Goal: Information Seeking & Learning: Learn about a topic

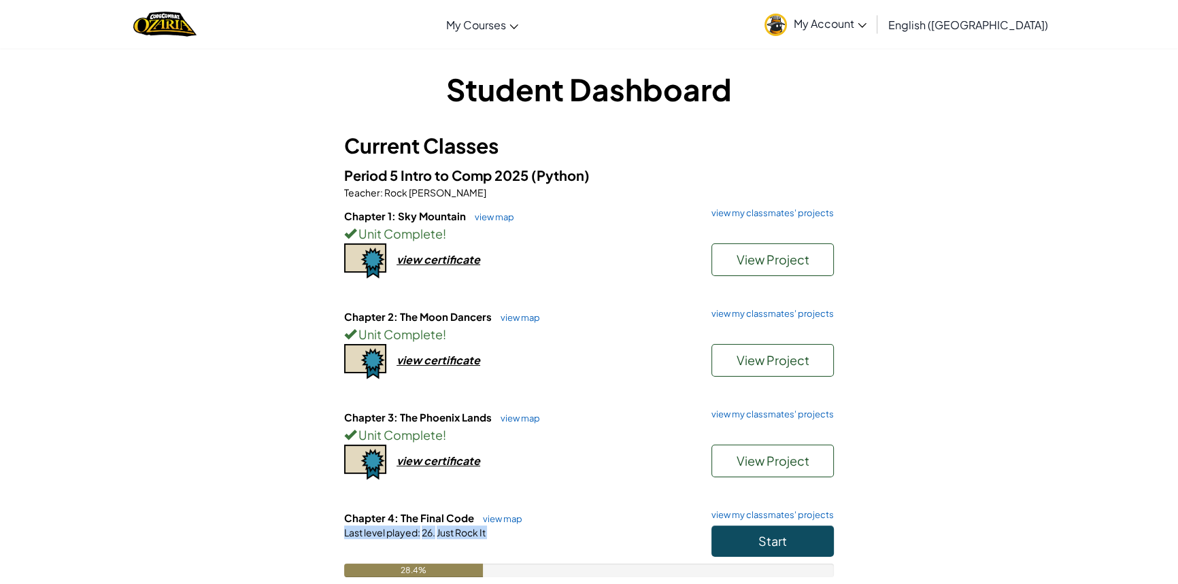
drag, startPoint x: 718, startPoint y: 559, endPoint x: 752, endPoint y: 563, distance: 34.3
click at [752, 563] on div "Chapter 4: The Final Code view map view my classmates' projects Start Last leve…" at bounding box center [589, 554] width 490 height 87
click at [747, 551] on button "Start" at bounding box center [773, 541] width 122 height 31
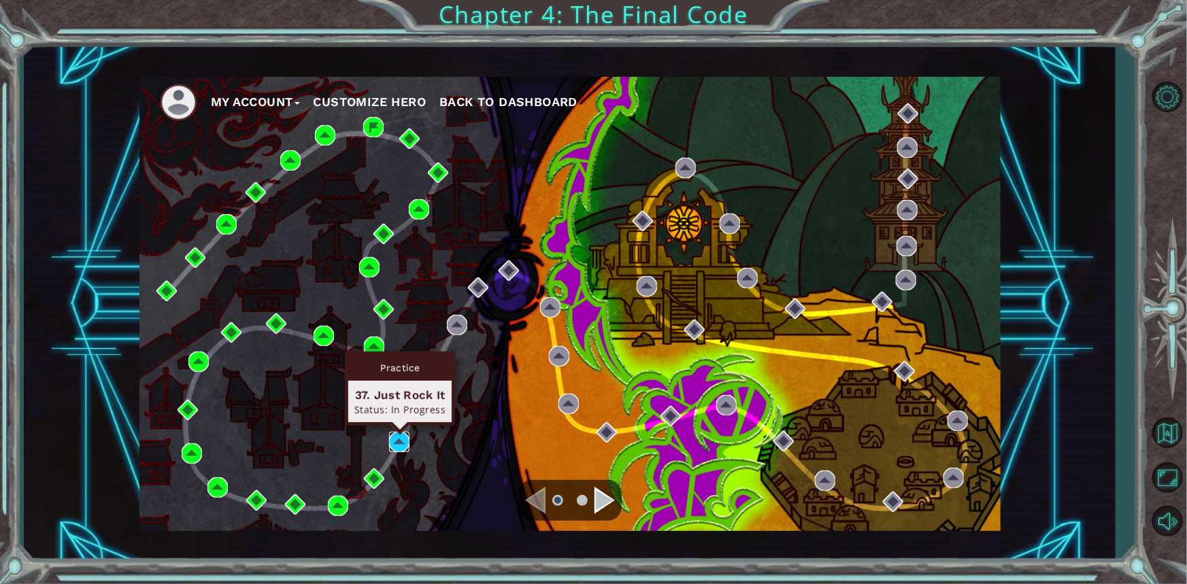
click at [401, 449] on img at bounding box center [399, 442] width 20 height 20
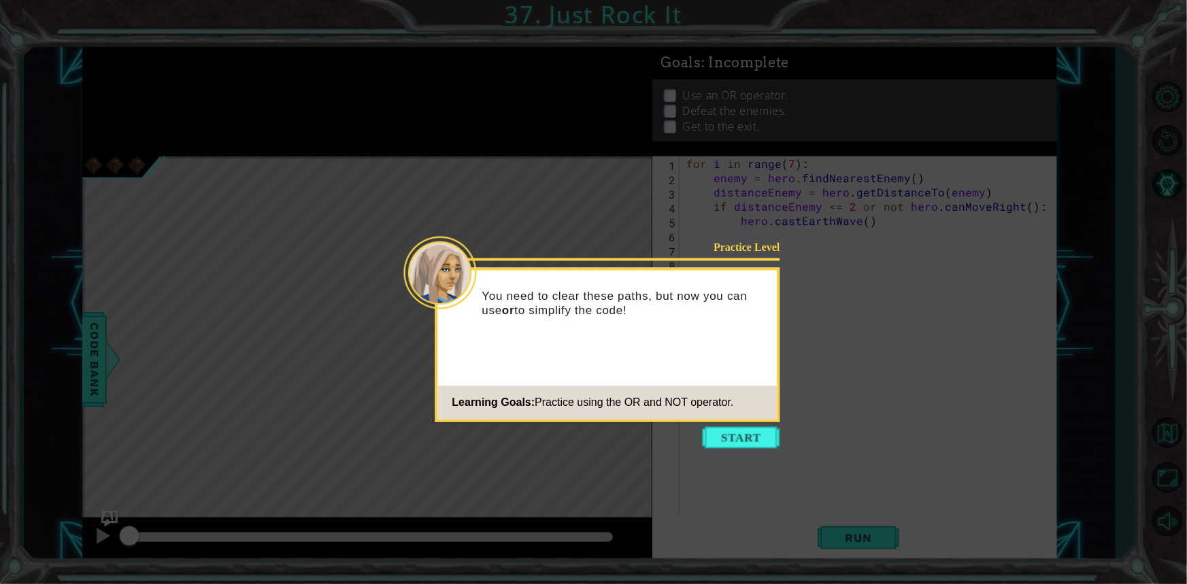
scroll to position [0, 1]
type textarea "++"
type textarea "3.++"
click at [728, 435] on button "Start" at bounding box center [742, 438] width 78 height 22
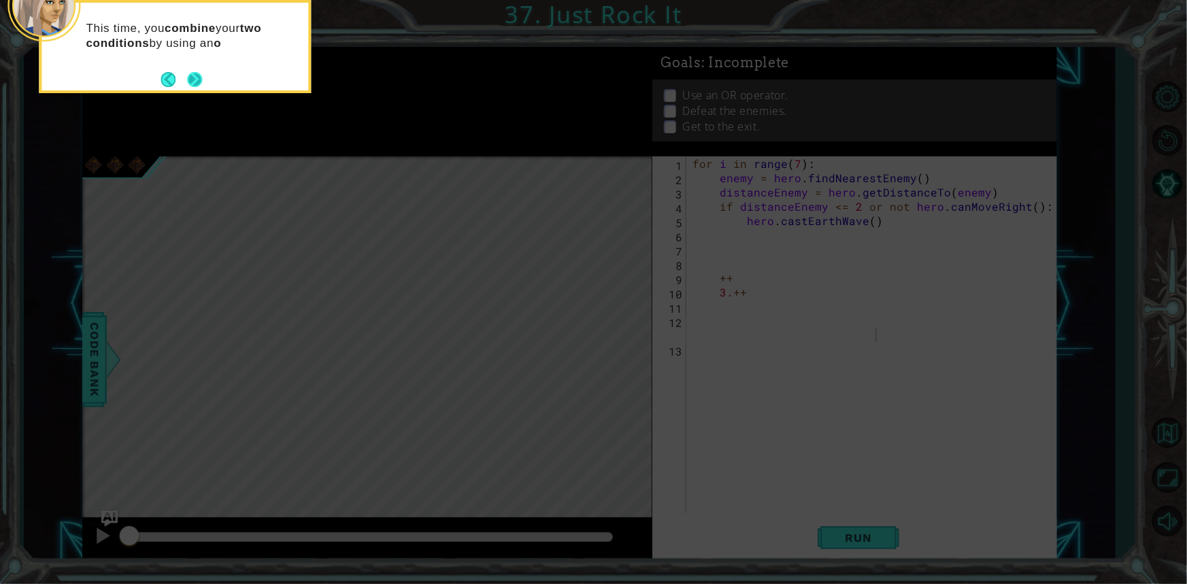
click at [201, 81] on button "Next" at bounding box center [195, 79] width 16 height 16
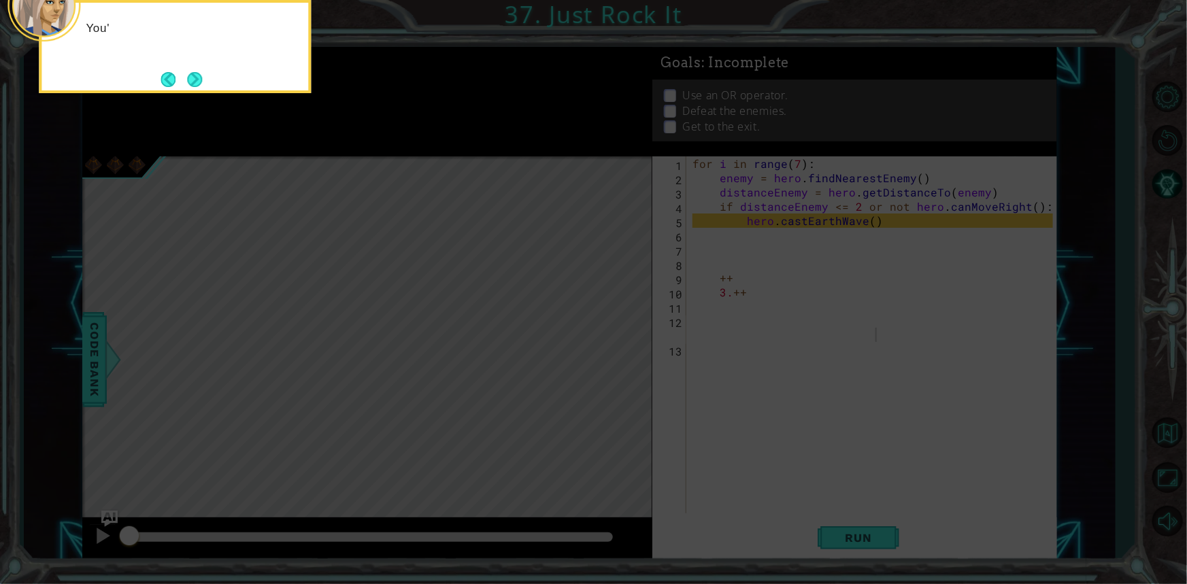
click at [201, 81] on button "Next" at bounding box center [195, 79] width 16 height 16
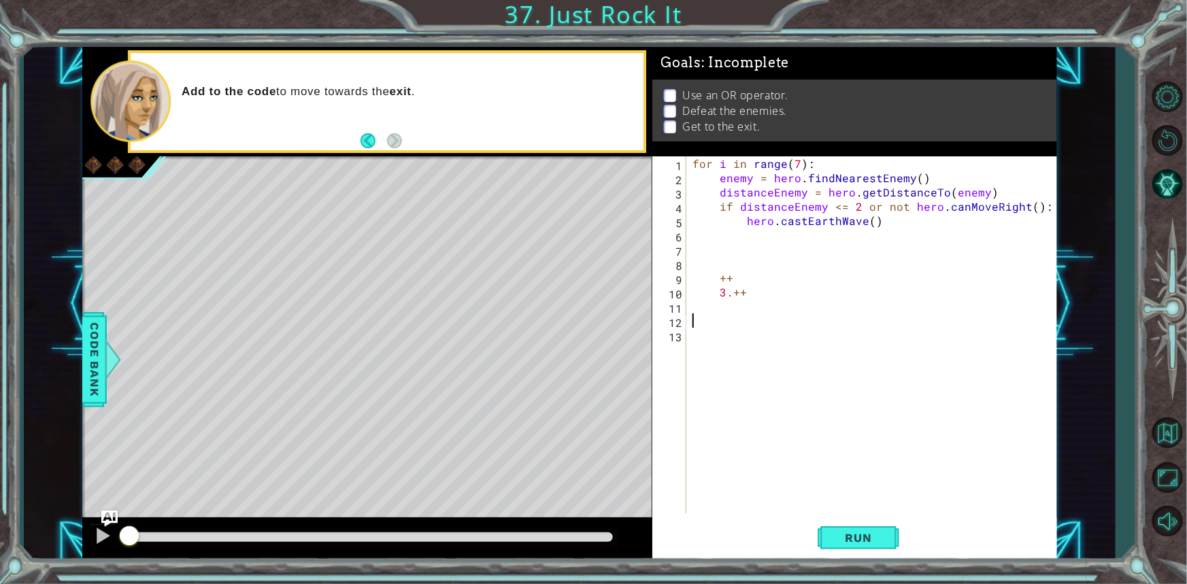
scroll to position [0, 0]
type textarea "3"
type textarea "+"
type textarea "hero.castEarthWave()"
click at [875, 542] on span "Run" at bounding box center [859, 538] width 54 height 14
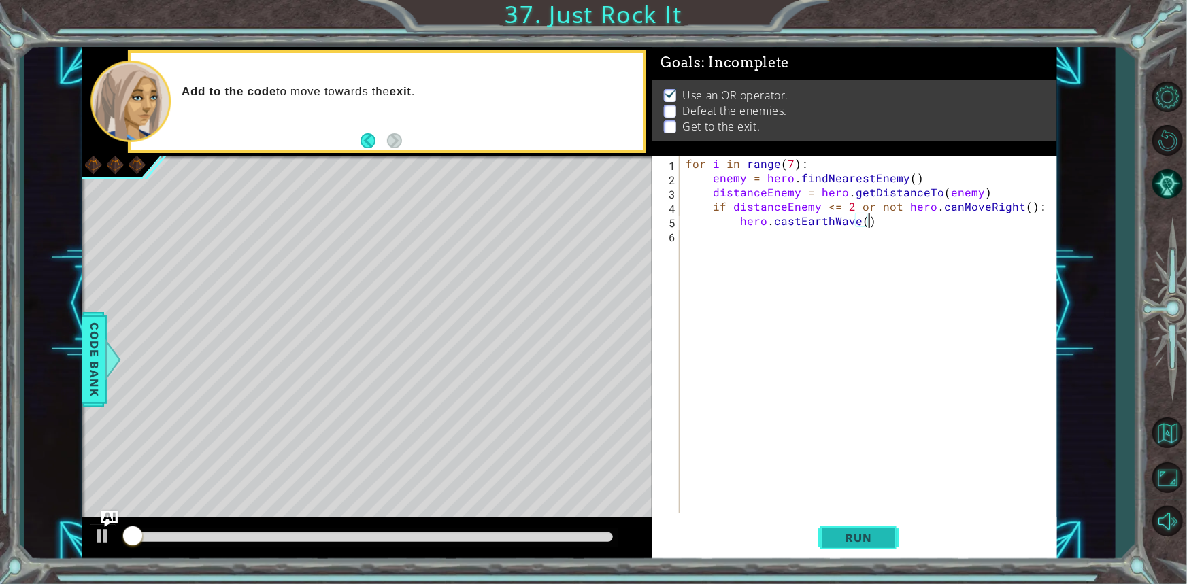
click at [875, 542] on span "Run" at bounding box center [859, 538] width 54 height 14
click at [875, 547] on button "Run" at bounding box center [859, 538] width 82 height 40
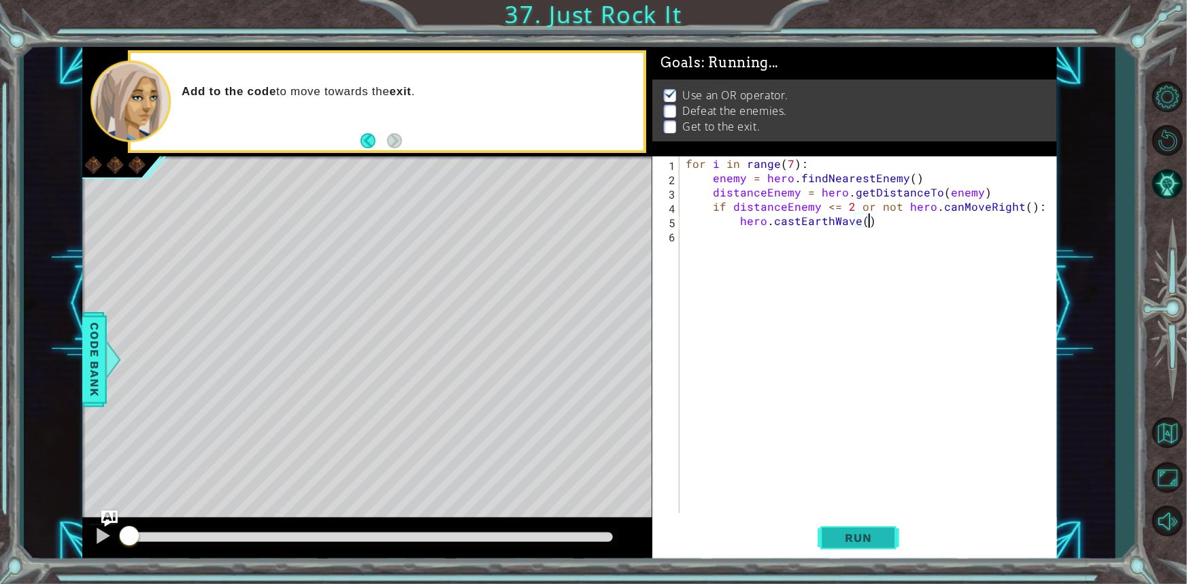
click at [875, 547] on button "Run" at bounding box center [859, 538] width 82 height 40
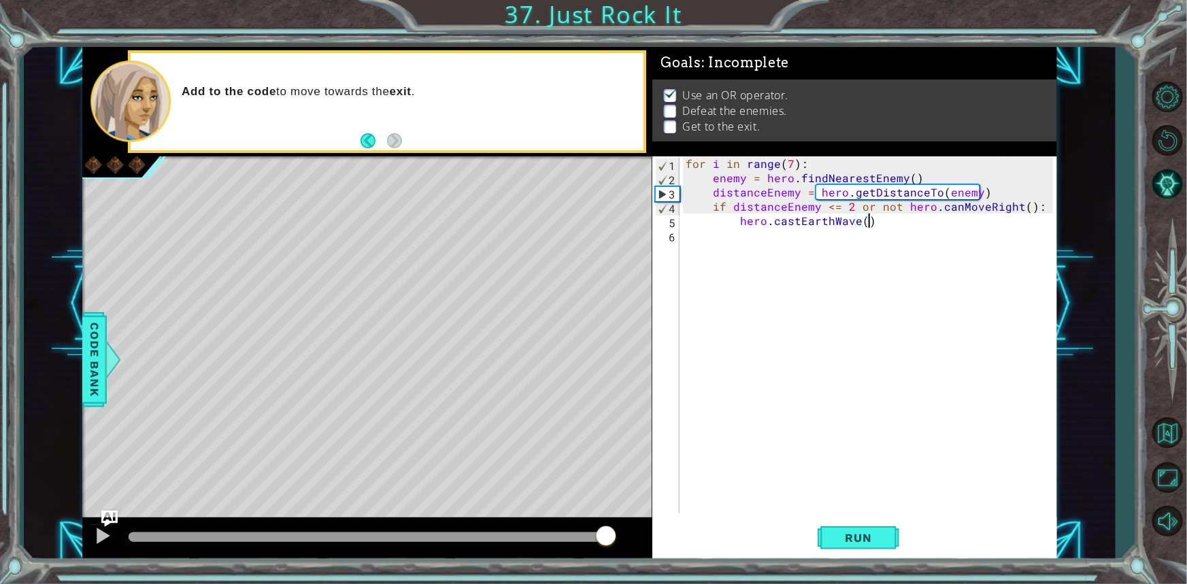
click at [606, 537] on div at bounding box center [371, 538] width 484 height 10
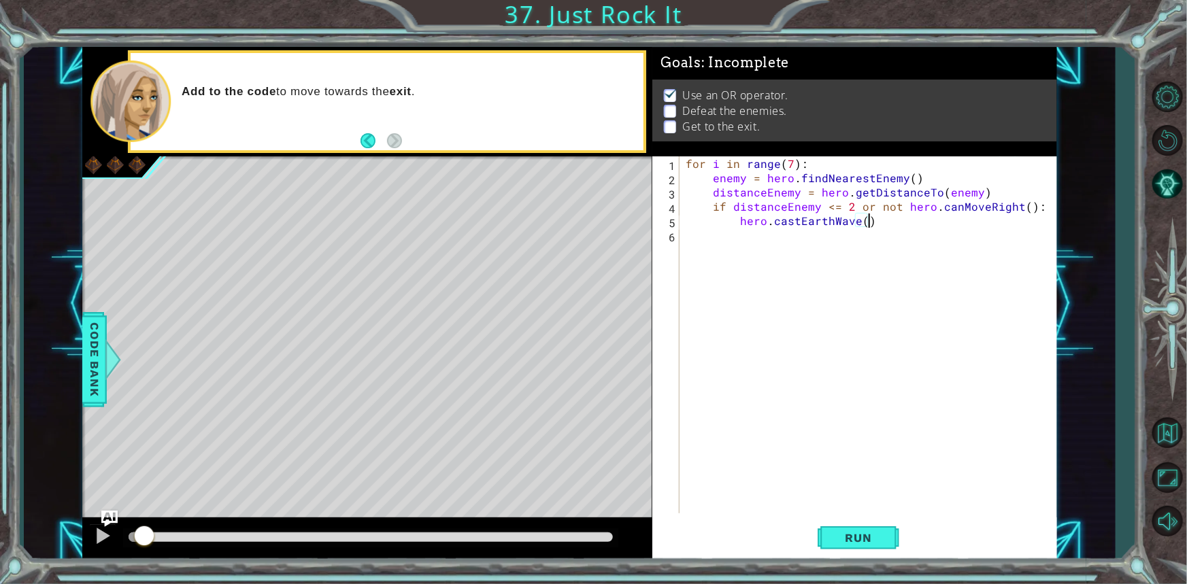
drag, startPoint x: 605, startPoint y: 530, endPoint x: 0, endPoint y: 547, distance: 605.7
click at [0, 547] on div "1 ההההההההההההההההההההההההההההההההההההההההההההההההההההההההההההההההההההההההההההה…" at bounding box center [593, 292] width 1187 height 584
click at [1145, 178] on div "1 ההההההההההההההההההההההההההההההההההההההההההההההההההההההההההההההההההההההההההההה…" at bounding box center [593, 292] width 1187 height 584
click at [1156, 182] on button "AI Hint" at bounding box center [1167, 184] width 39 height 39
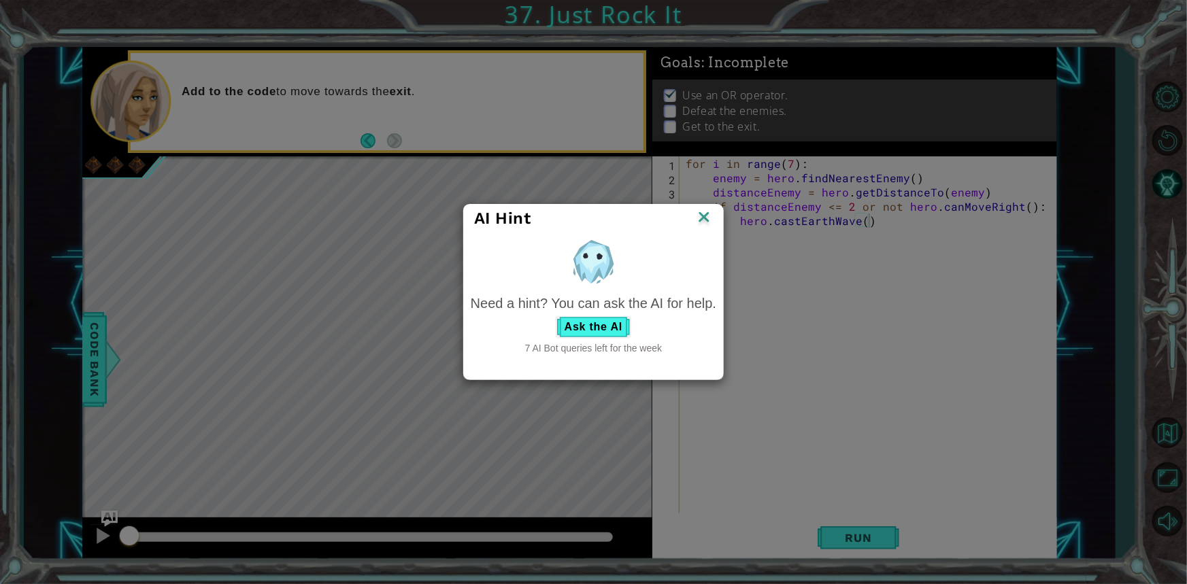
click at [603, 339] on div "Need a hint? You can ask the AI for help. Ask the AI 7 AI Bot queries left for …" at bounding box center [594, 325] width 246 height 62
click at [605, 331] on button "Ask the AI" at bounding box center [594, 327] width 76 height 22
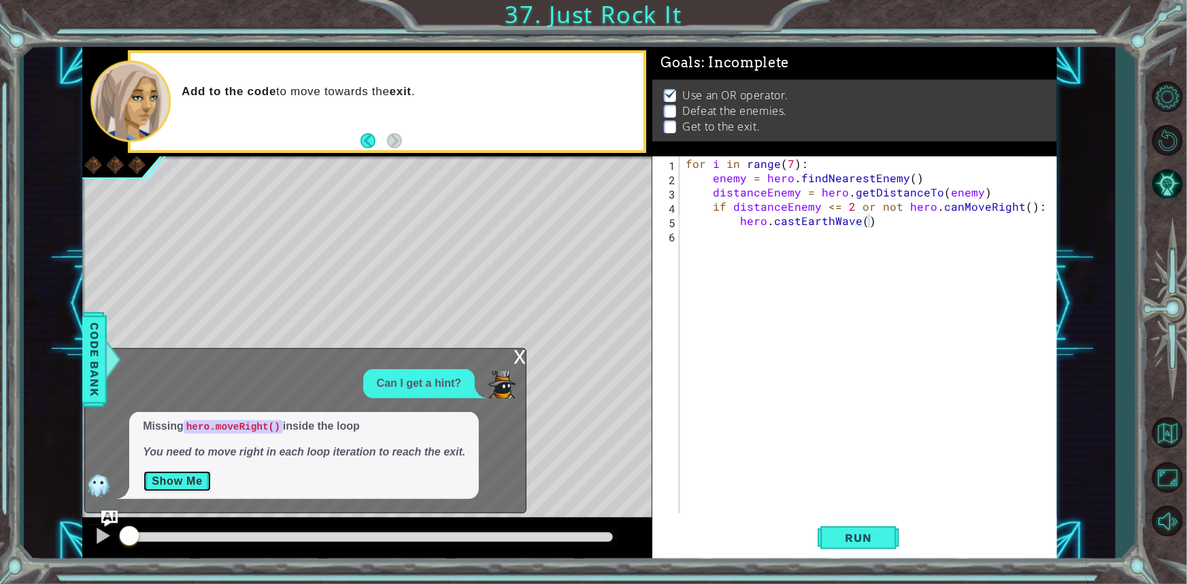
click at [179, 478] on button "Show Me" at bounding box center [177, 482] width 69 height 22
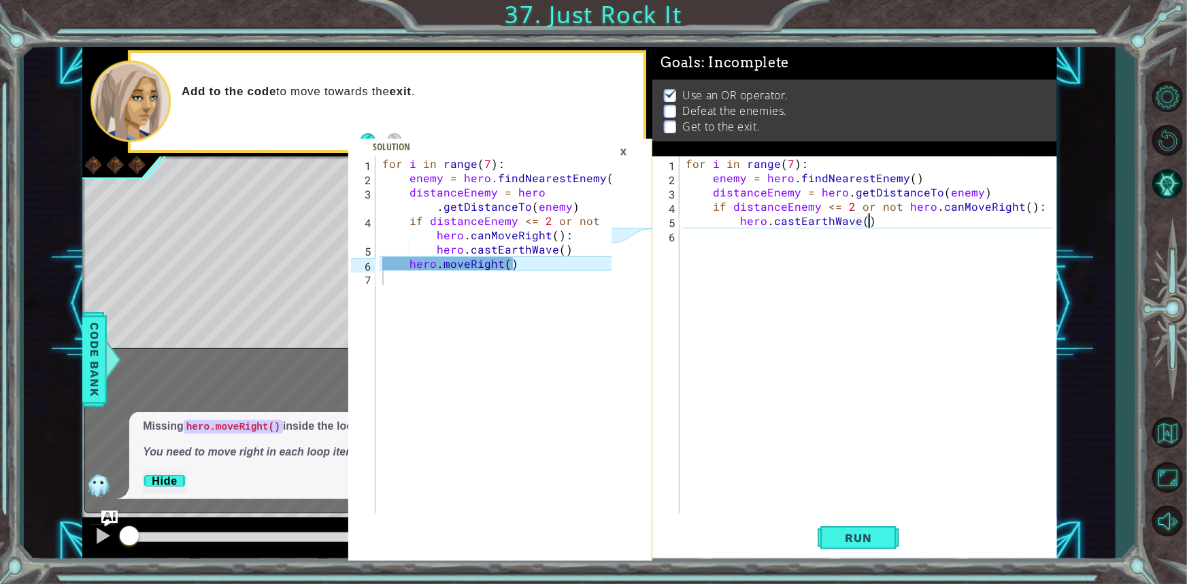
click at [912, 227] on div "for i in range ( 7 ) : enemy = hero . findNearestEnemy ( ) distanceEnemy = hero…" at bounding box center [871, 349] width 376 height 386
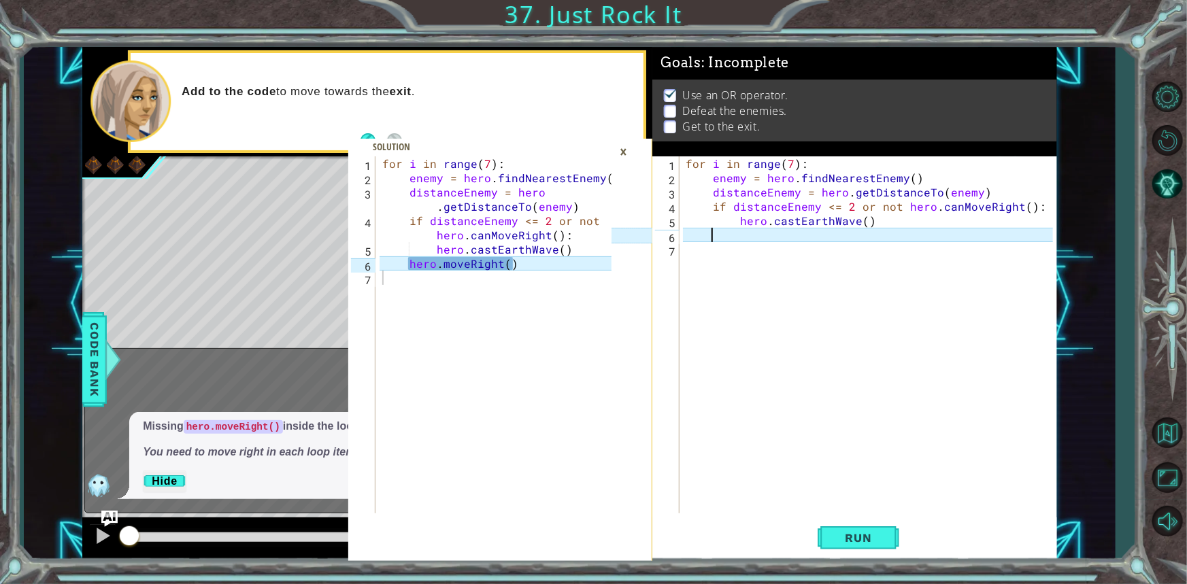
scroll to position [0, 1]
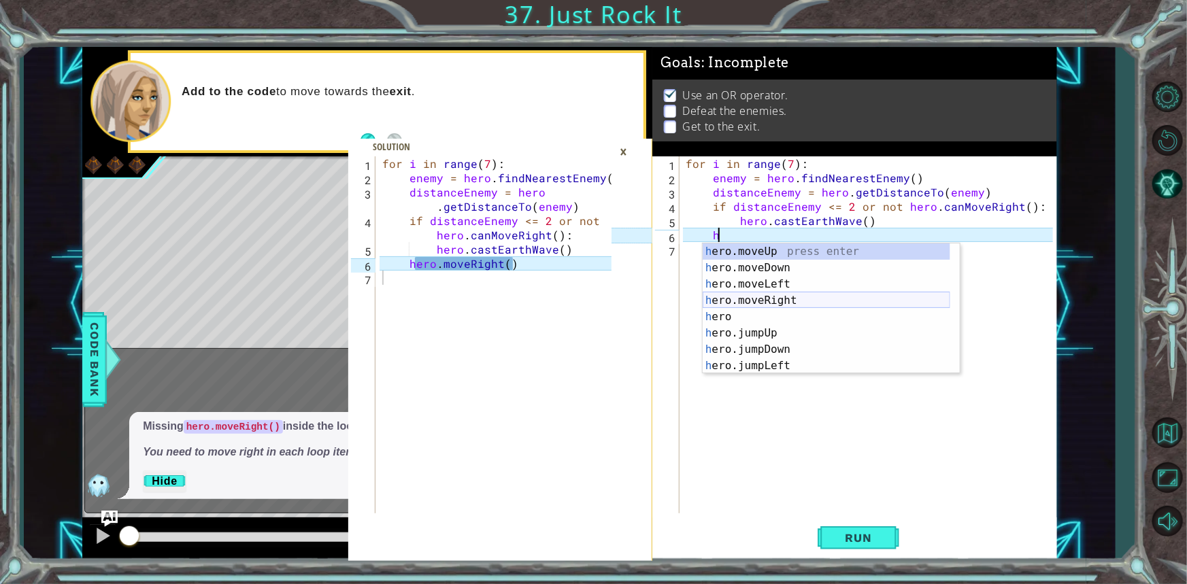
click at [859, 295] on div "h ero.moveUp press enter h ero.moveDown press enter h ero.moveLeft press enter …" at bounding box center [827, 325] width 248 height 163
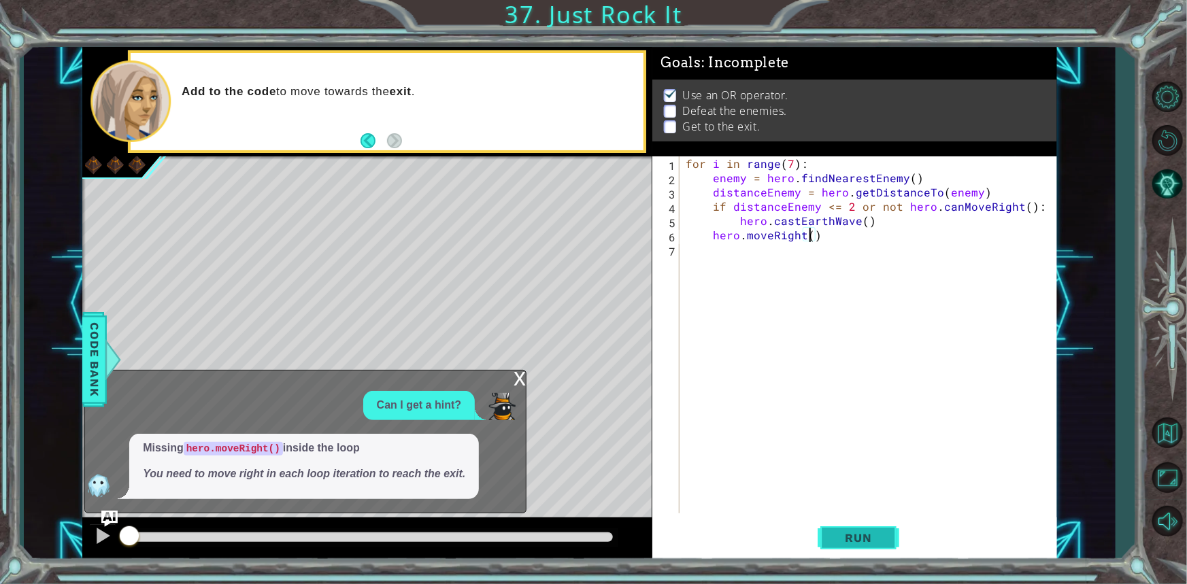
type textarea "hero.moveRight()"
click at [847, 531] on span "Run" at bounding box center [859, 538] width 54 height 14
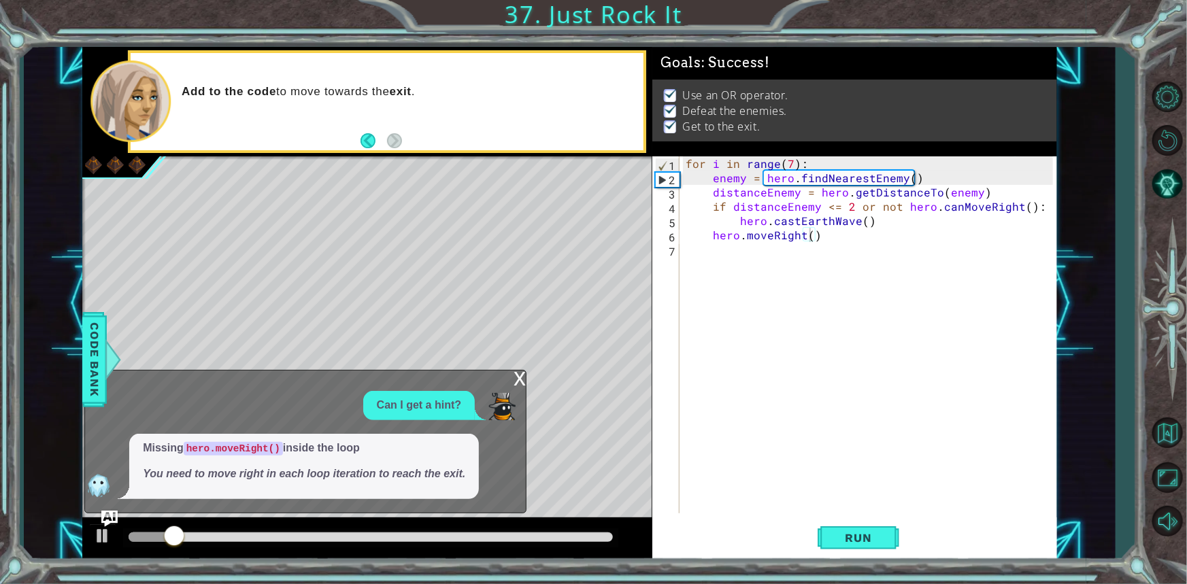
click at [525, 384] on div "x" at bounding box center [520, 378] width 12 height 14
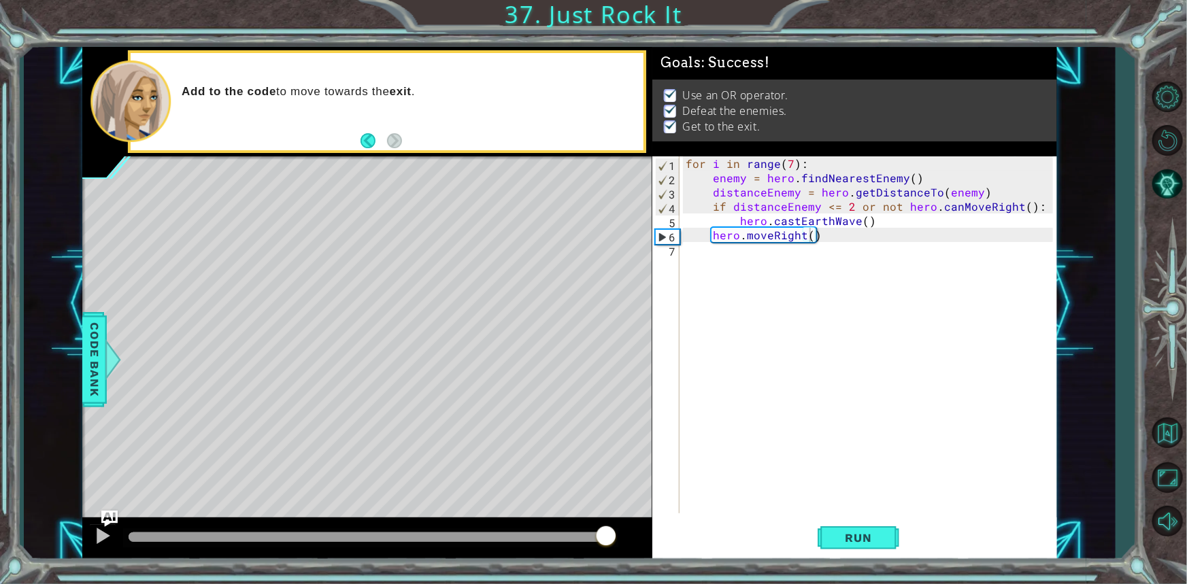
click at [606, 540] on div at bounding box center [371, 538] width 484 height 10
click at [608, 541] on div at bounding box center [371, 538] width 484 height 10
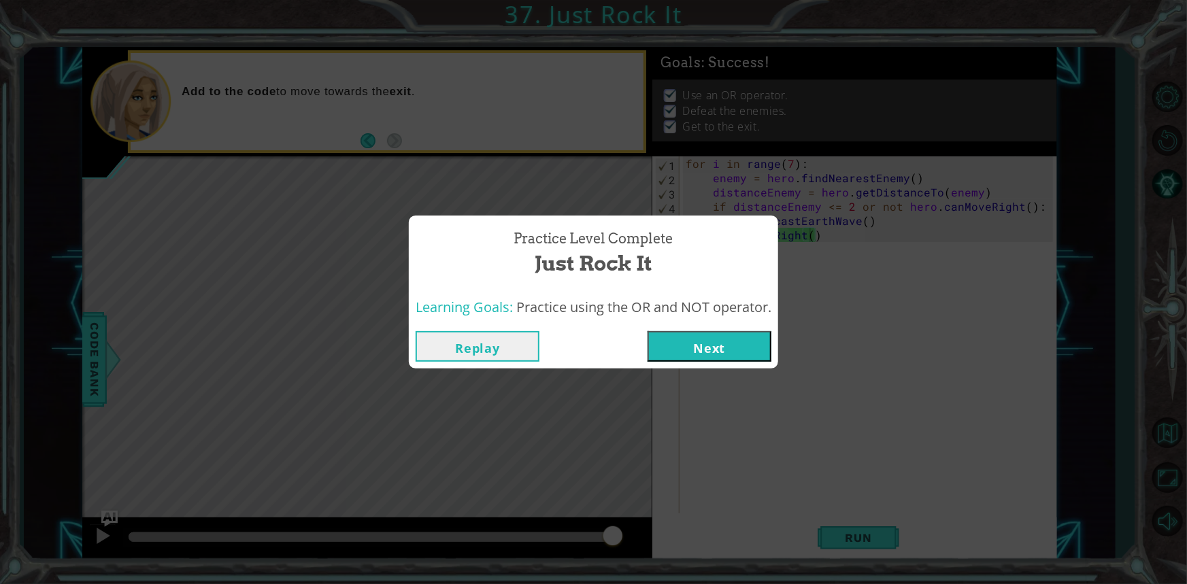
click at [671, 333] on button "Next" at bounding box center [710, 346] width 124 height 31
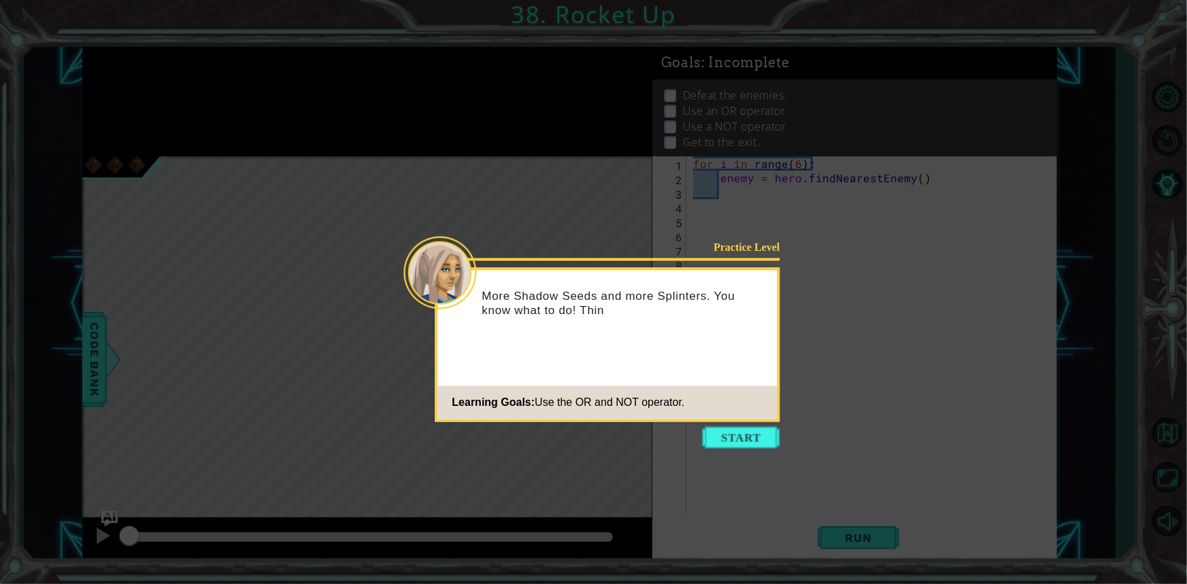
click at [740, 408] on footer "Learning Goals: Use the OR and NOT operator." at bounding box center [607, 402] width 339 height 33
click at [740, 438] on button "Start" at bounding box center [742, 438] width 78 height 22
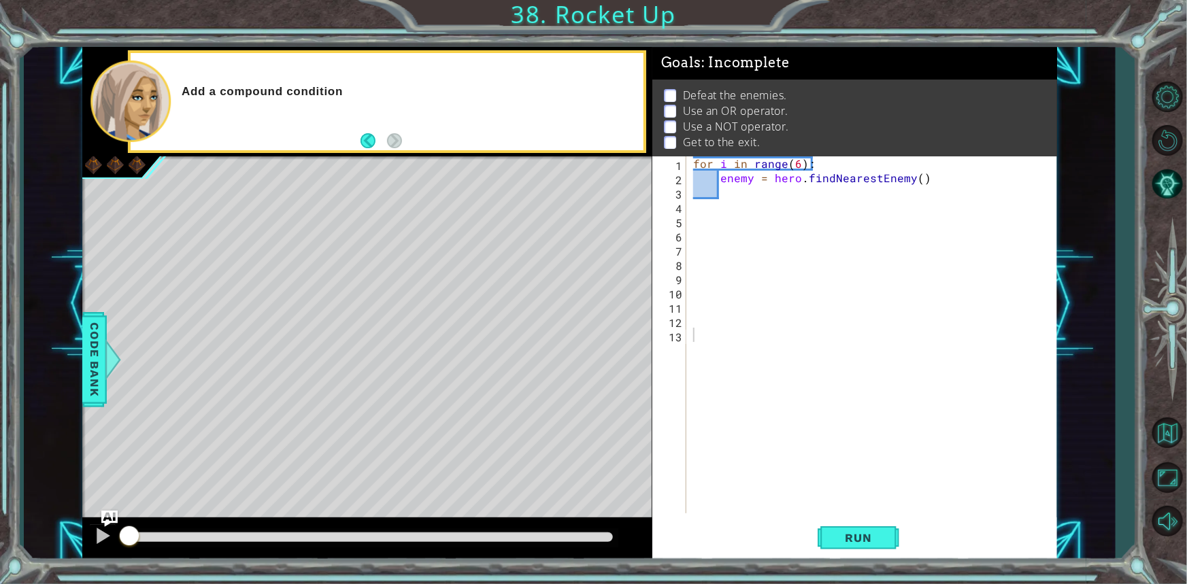
click at [903, 550] on div "Run" at bounding box center [859, 538] width 405 height 40
click at [878, 544] on span "Run" at bounding box center [859, 538] width 54 height 14
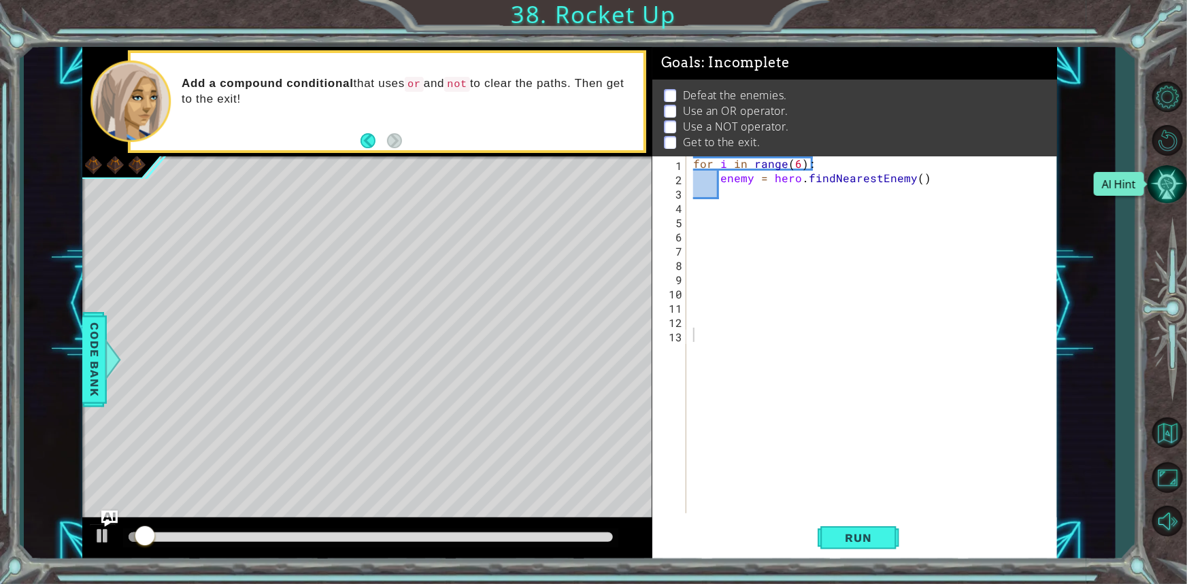
click at [1178, 190] on button "AI Hint" at bounding box center [1167, 184] width 39 height 39
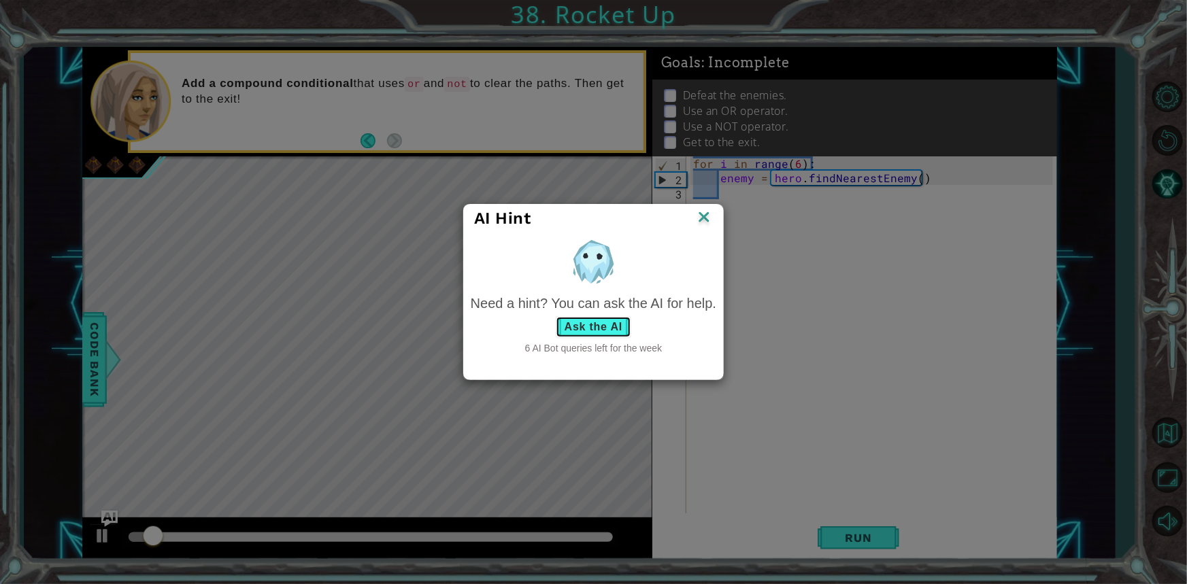
click at [601, 327] on button "Ask the AI" at bounding box center [594, 327] width 76 height 22
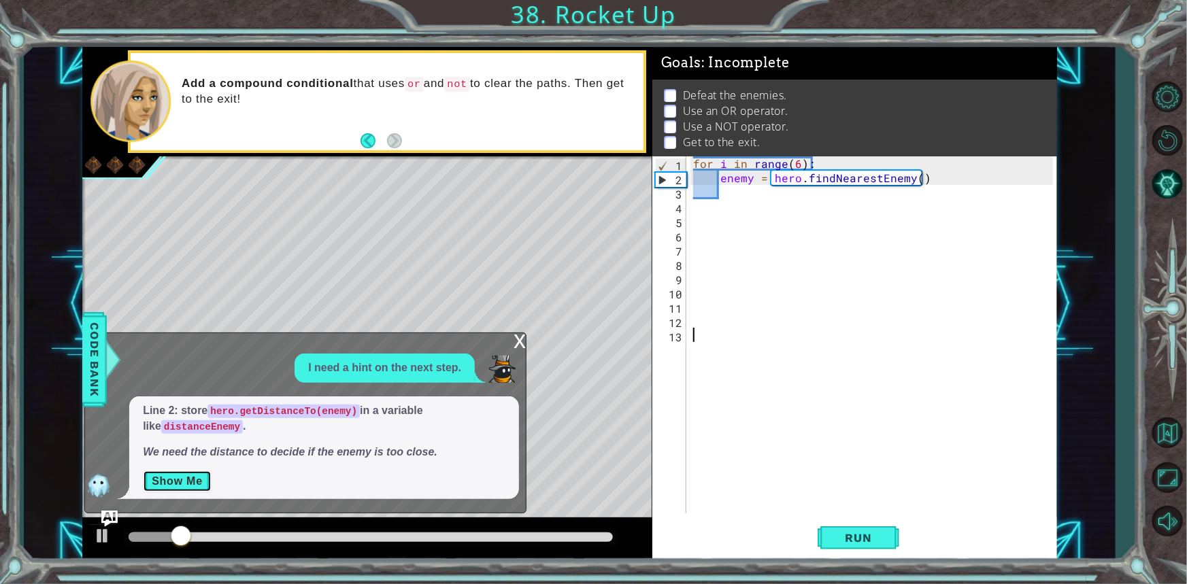
click at [150, 492] on button "Show Me" at bounding box center [177, 482] width 69 height 22
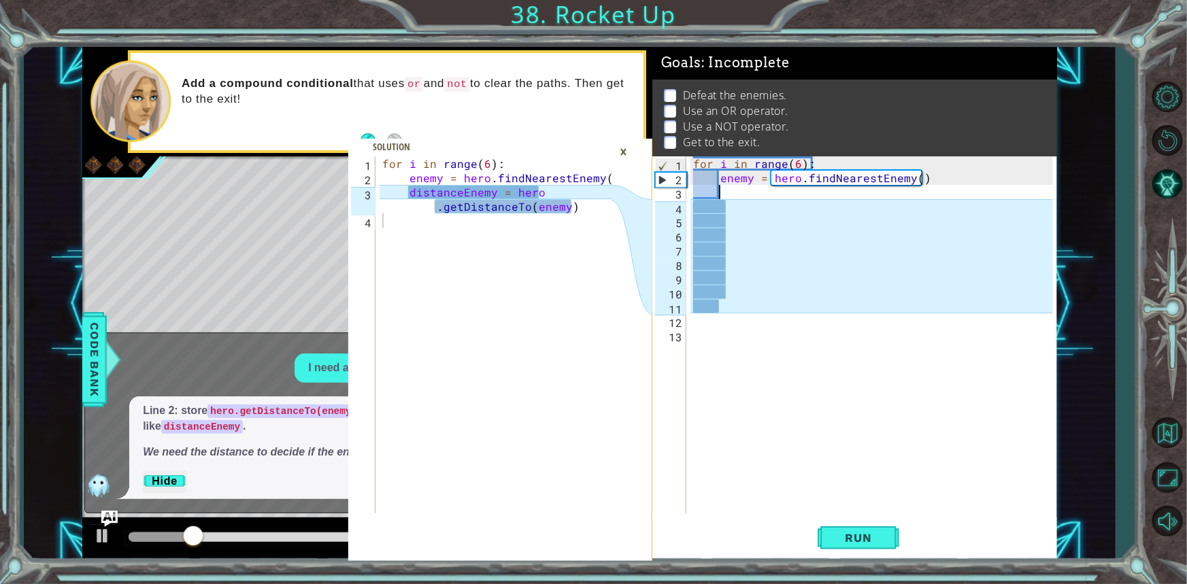
click at [780, 188] on div "for i in range ( 6 ) : enemy = hero . findNearestEnemy ( )" at bounding box center [875, 349] width 369 height 386
click at [748, 286] on div "for i in range ( 6 ) : enemy = hero . findNearestEnemy ( )" at bounding box center [875, 349] width 369 height 386
click at [746, 299] on div "for i in range ( 6 ) : enemy = hero . findNearestEnemy ( )" at bounding box center [875, 349] width 369 height 386
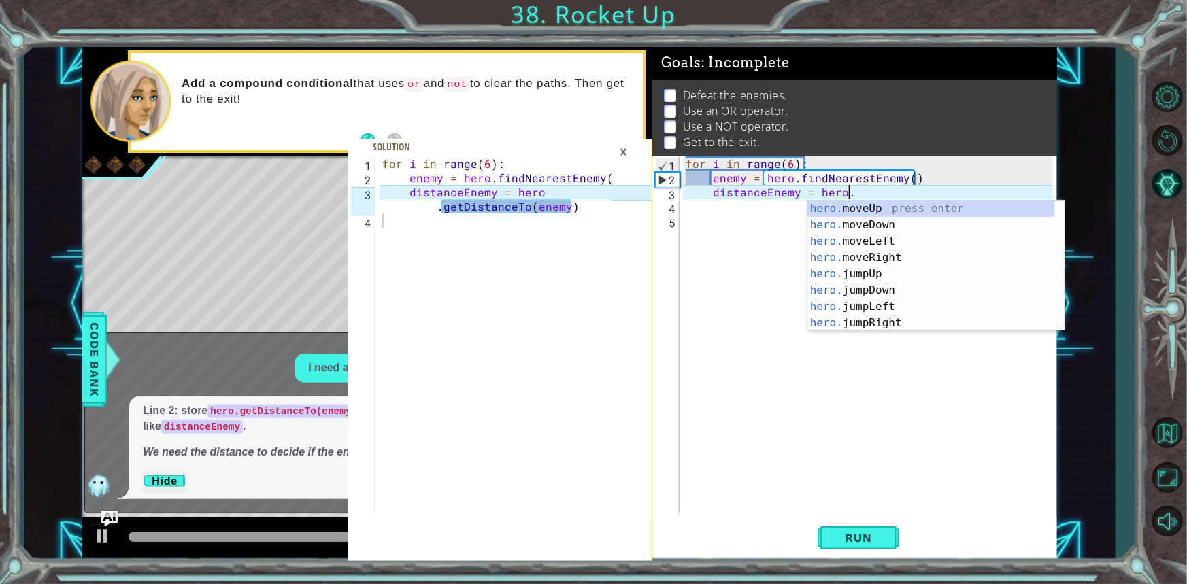
scroll to position [0, 10]
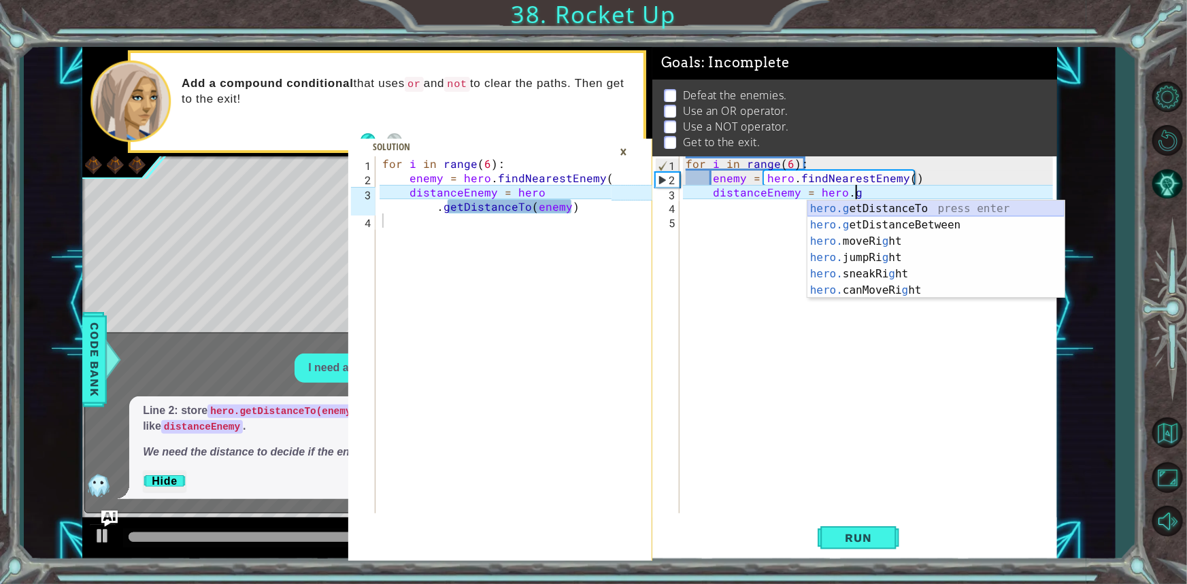
click at [856, 207] on div "hero.g etDistanceTo press enter hero.g etDistanceBetween press enter hero. move…" at bounding box center [936, 266] width 257 height 131
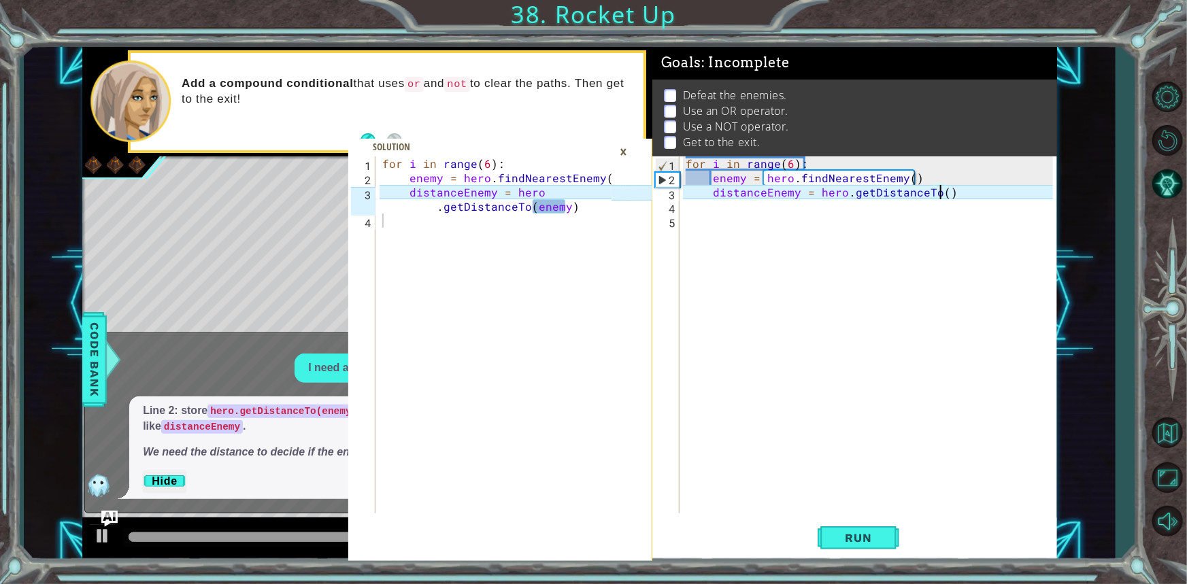
scroll to position [0, 16]
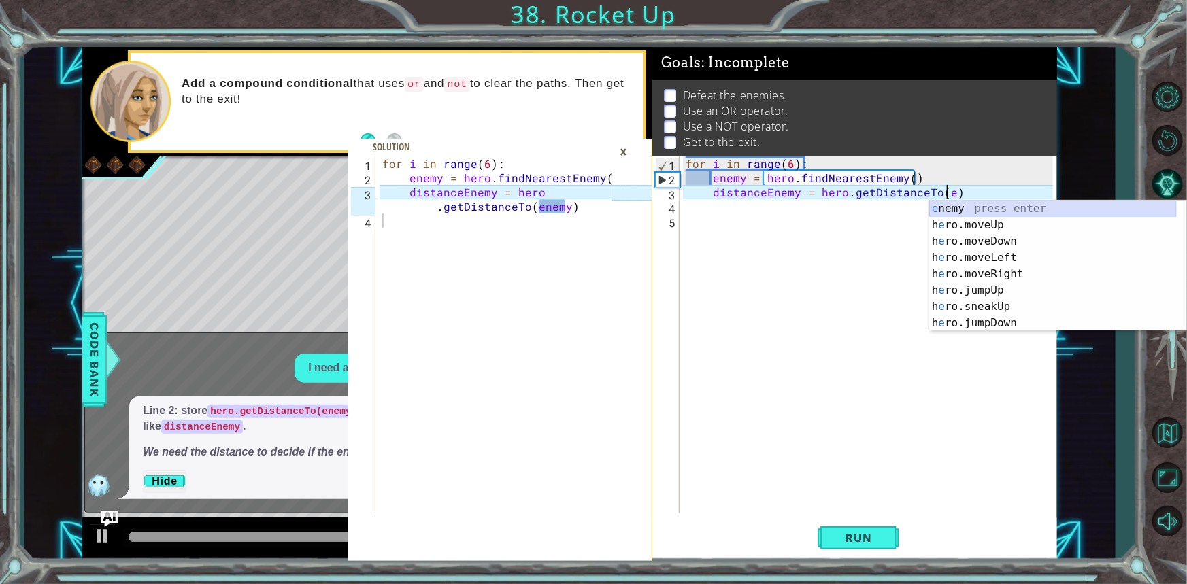
click at [972, 212] on div "e nemy press enter h e ro.moveUp press enter h e ro.moveDown press enter h e ro…" at bounding box center [1053, 282] width 248 height 163
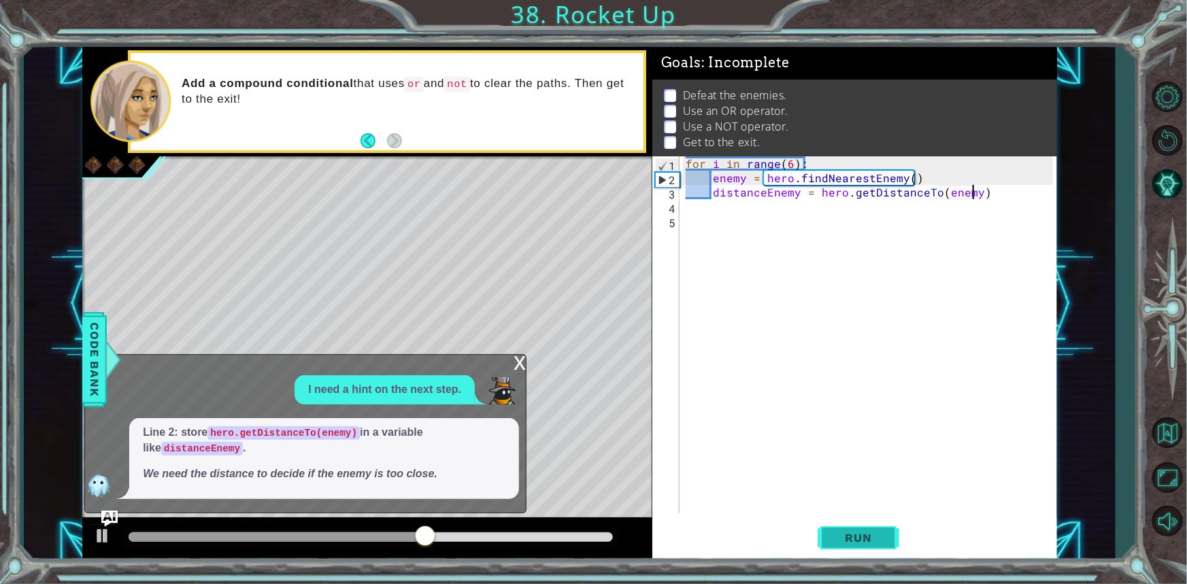
type textarea "distanceEnemy = hero.getDistanceTo(enemy)"
click at [859, 542] on span "Run" at bounding box center [859, 538] width 54 height 14
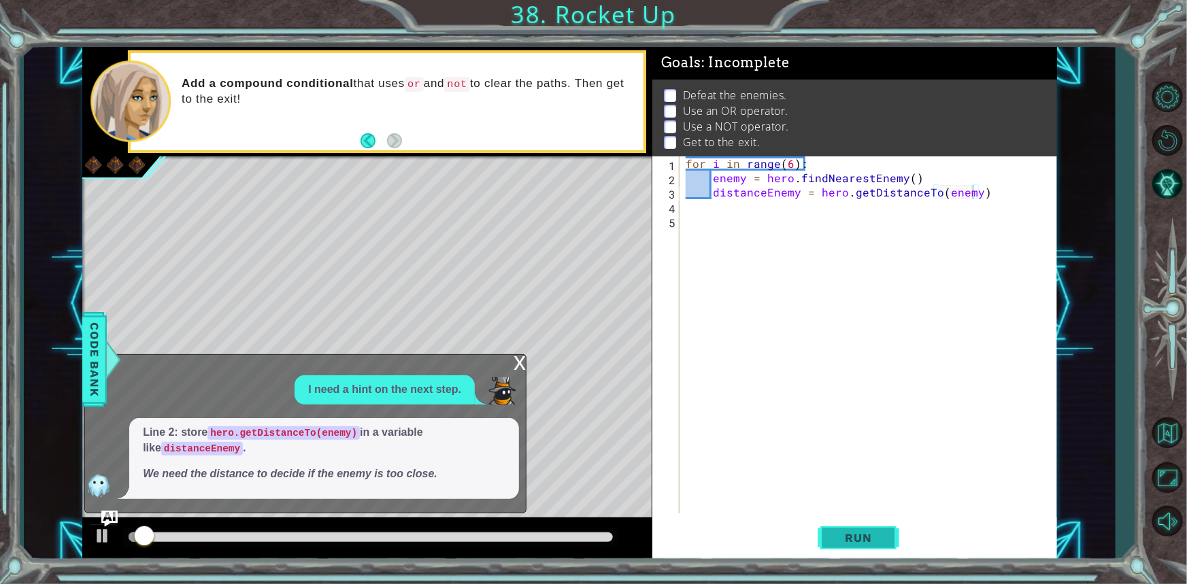
click at [859, 542] on span "Run" at bounding box center [859, 538] width 54 height 14
click at [1178, 167] on button "AI Hint" at bounding box center [1167, 184] width 39 height 39
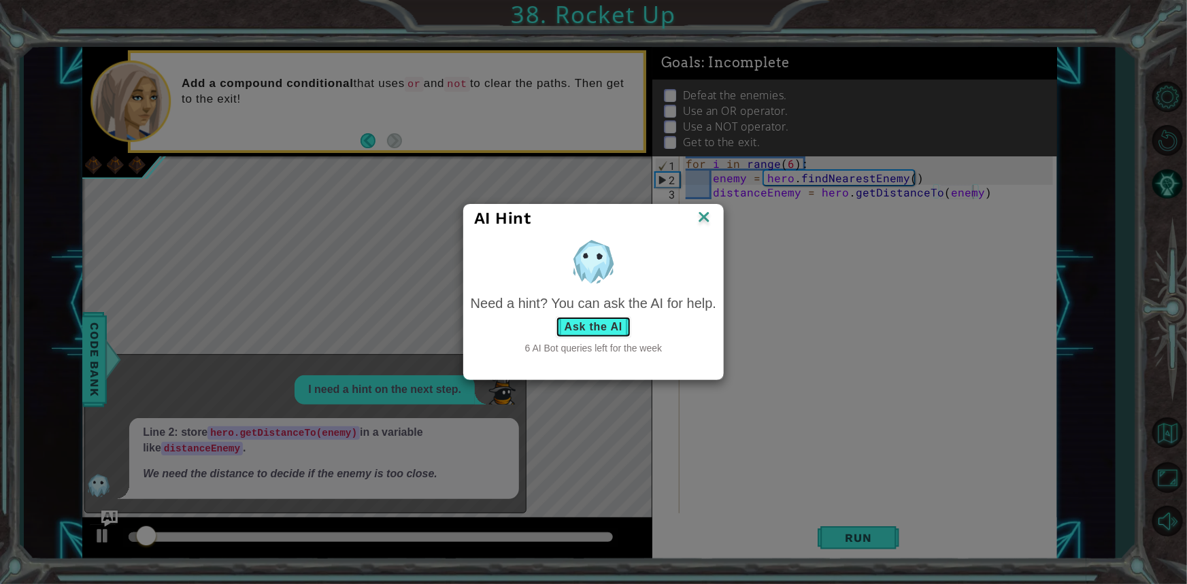
click at [588, 325] on button "Ask the AI" at bounding box center [594, 327] width 76 height 22
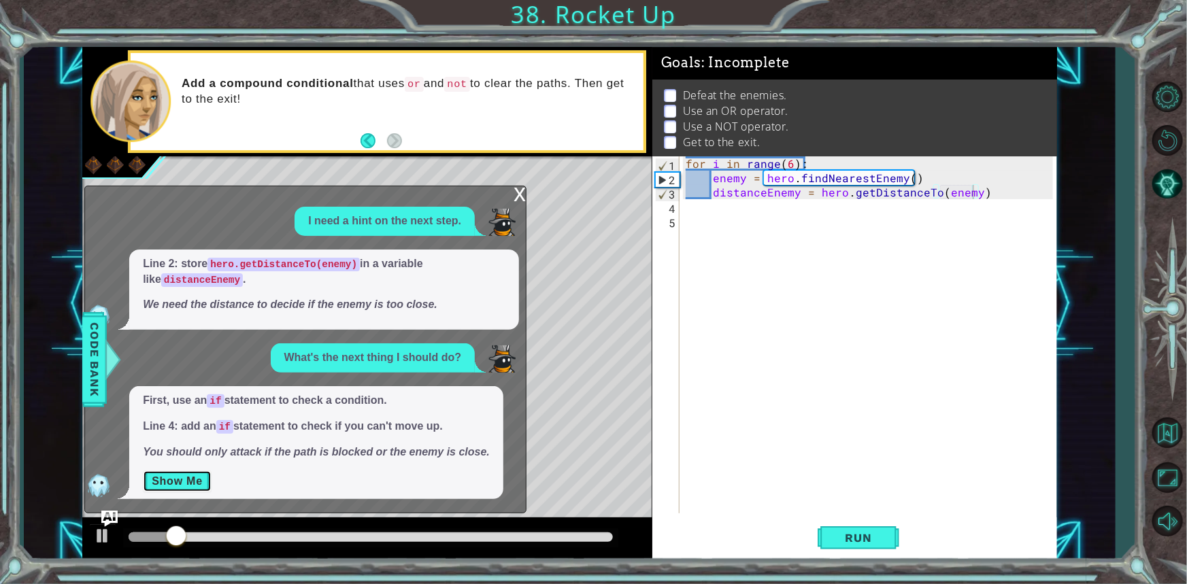
click at [146, 490] on button "Show Me" at bounding box center [177, 482] width 69 height 22
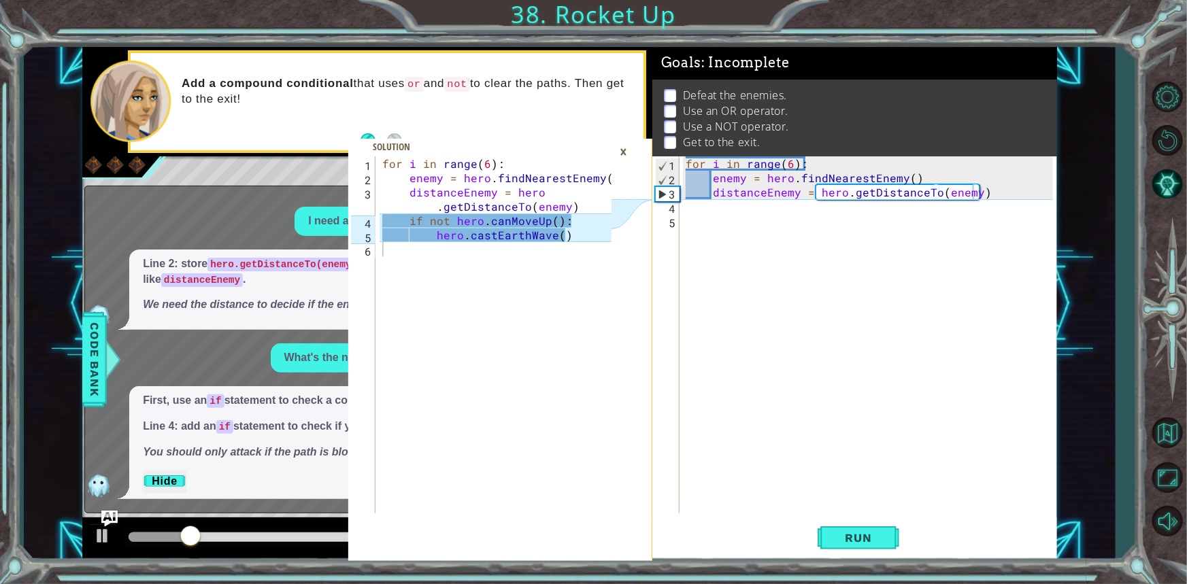
click at [986, 186] on div "for i in range ( 6 ) : enemy = hero . findNearestEnemy ( ) distanceEnemy = hero…" at bounding box center [871, 349] width 376 height 386
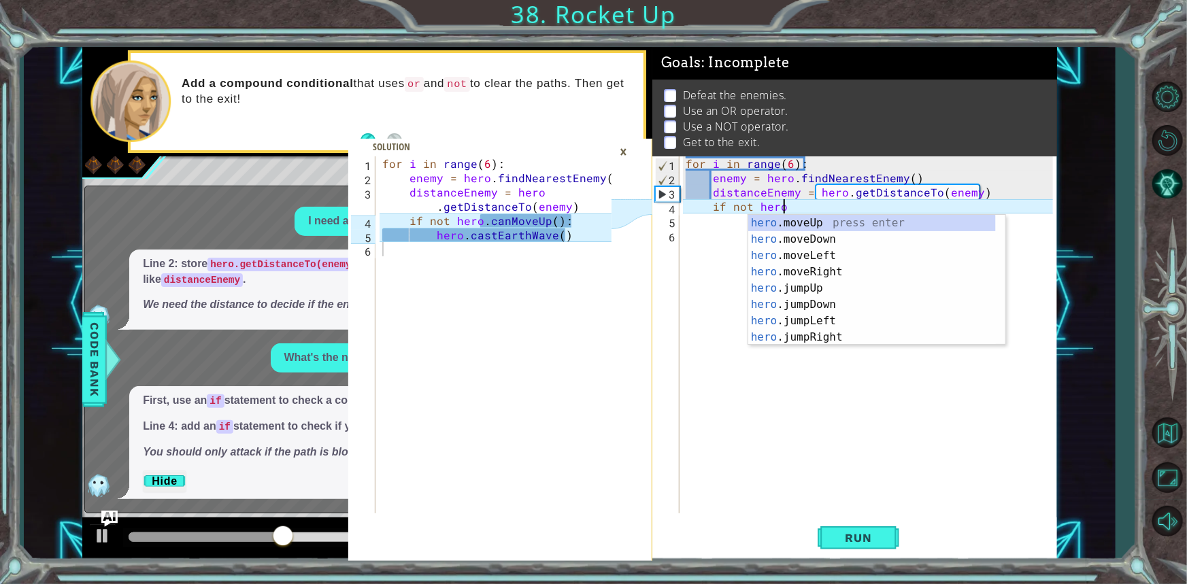
scroll to position [0, 6]
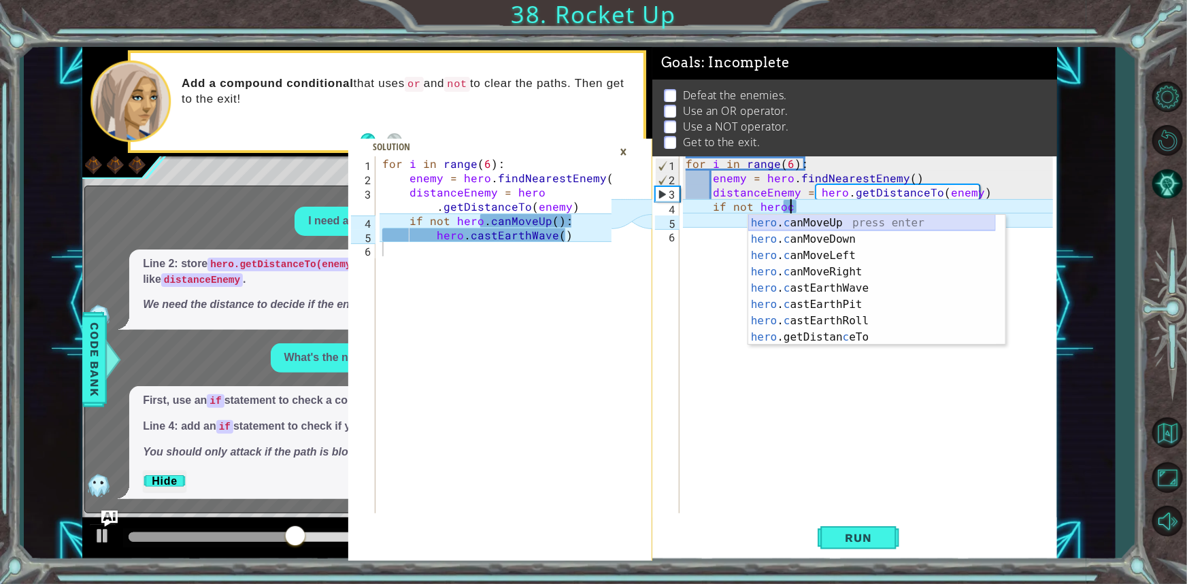
click at [880, 224] on div "hero . c anMoveUp press enter hero . c anMoveDown press enter hero . c anMoveLe…" at bounding box center [872, 296] width 248 height 163
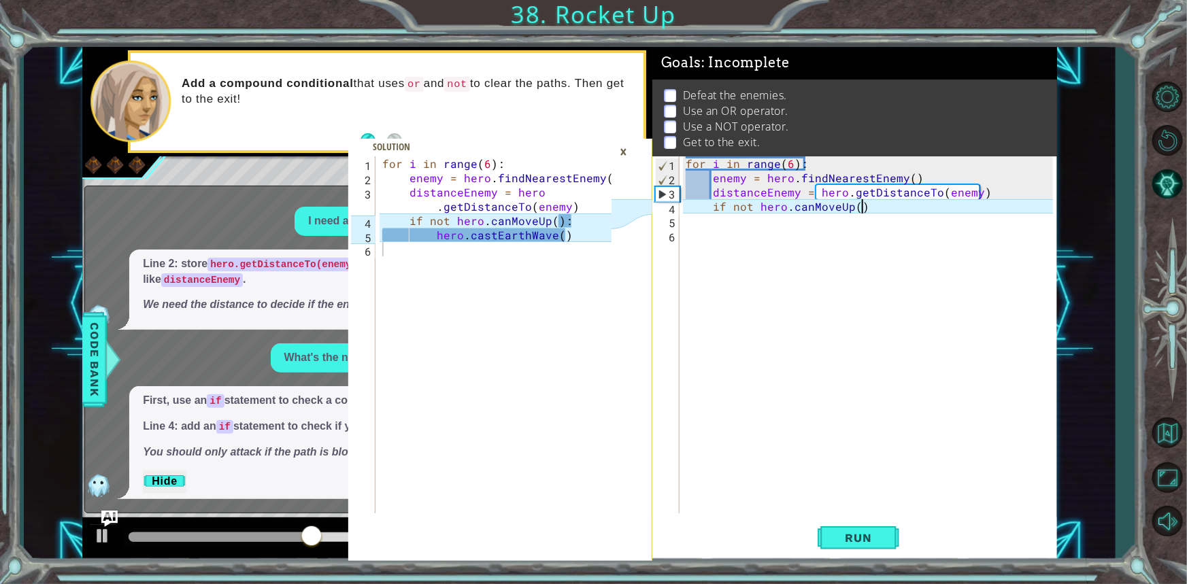
type textarea "if not hero.canMoveUp():"
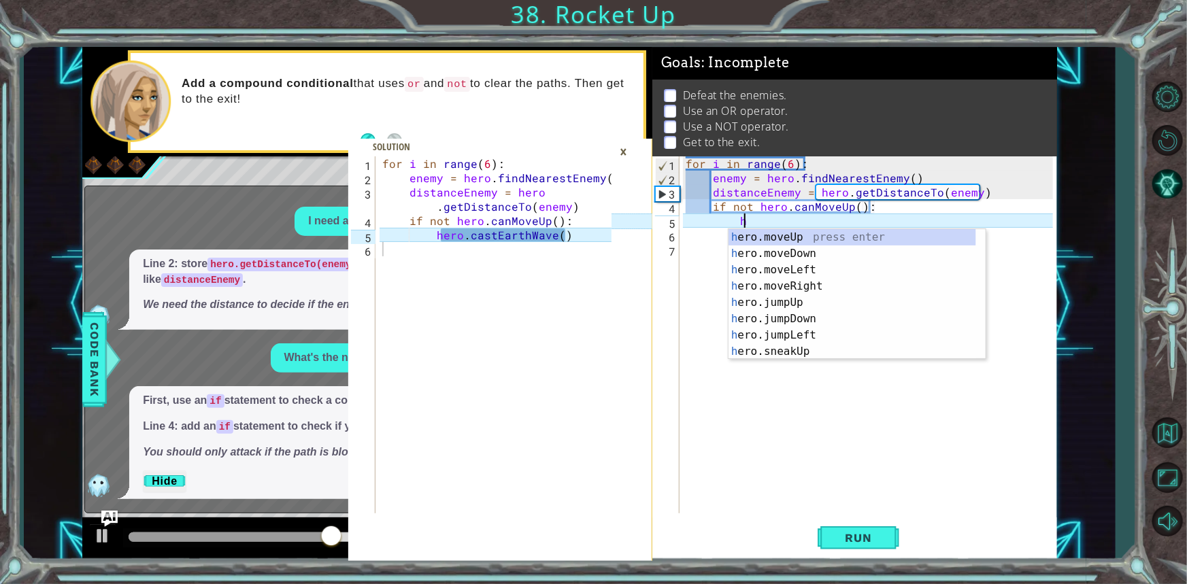
scroll to position [0, 3]
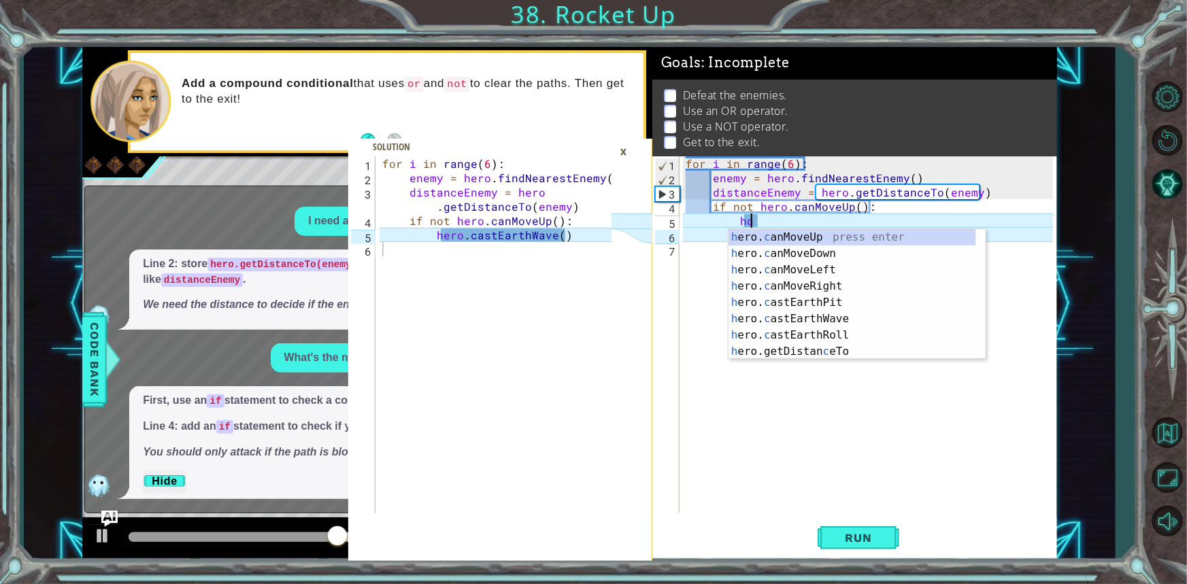
type textarea "hce"
click at [849, 246] on div "h ero. c ast E arthPit press enter h ero. c ast E arthWave press enter h ero. c…" at bounding box center [853, 310] width 248 height 163
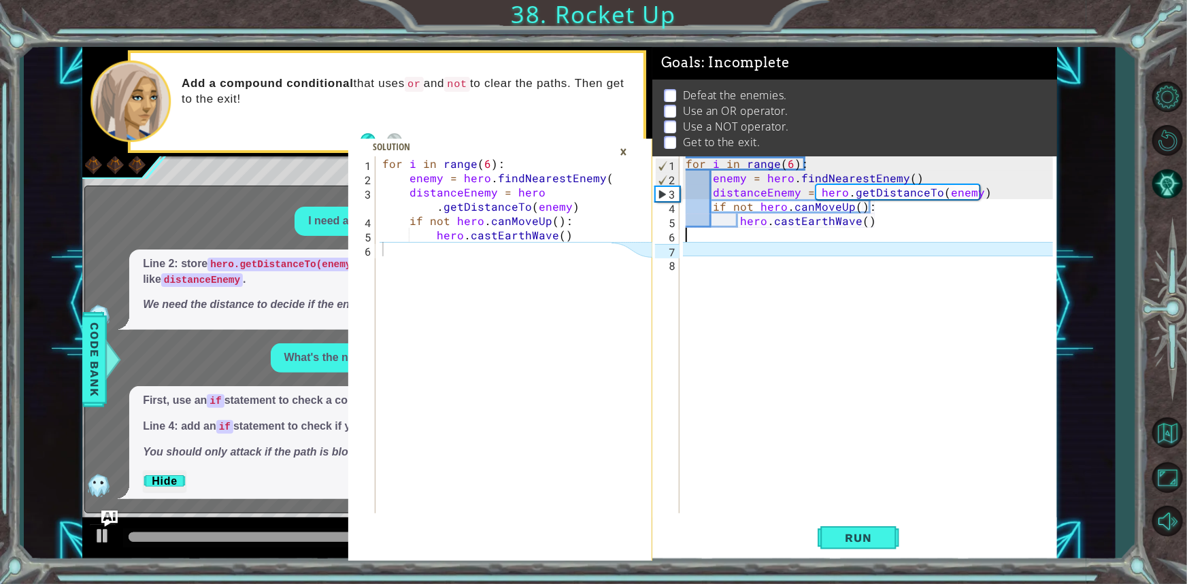
scroll to position [0, 0]
click at [744, 263] on div "for i in range ( 6 ) : enemy = hero . findNearestEnemy ( ) distanceEnemy = hero…" at bounding box center [871, 349] width 376 height 386
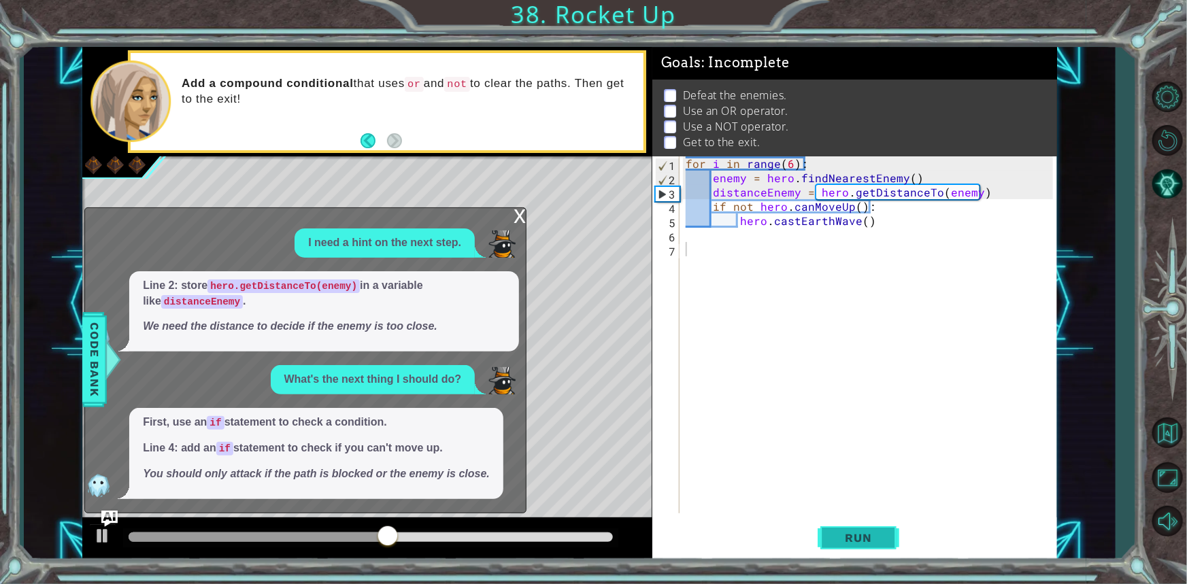
click at [847, 531] on span "Run" at bounding box center [859, 538] width 54 height 14
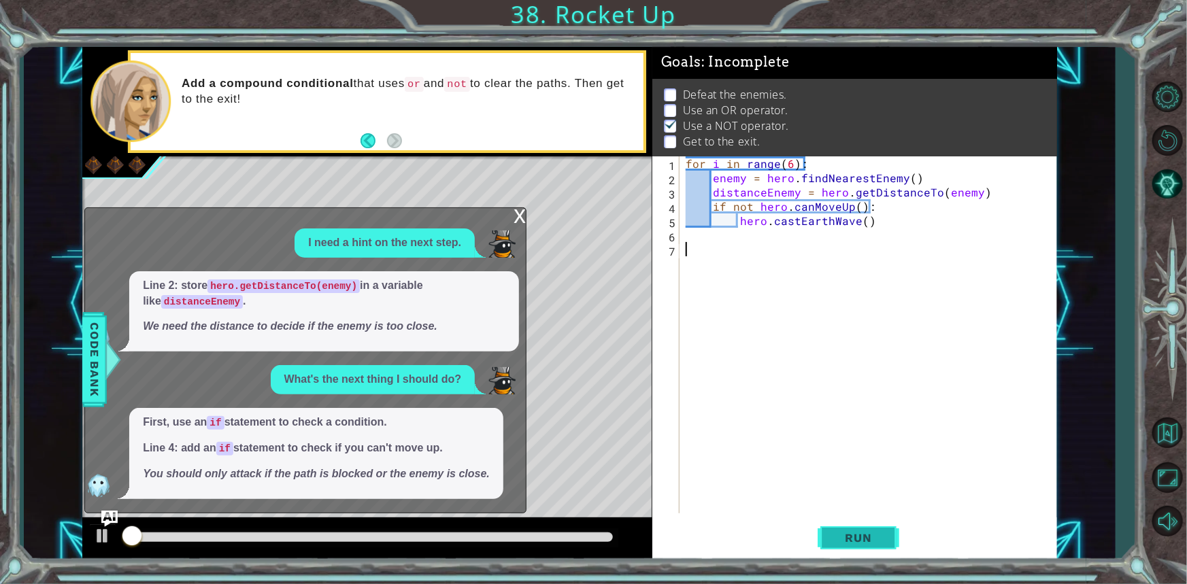
scroll to position [7, 0]
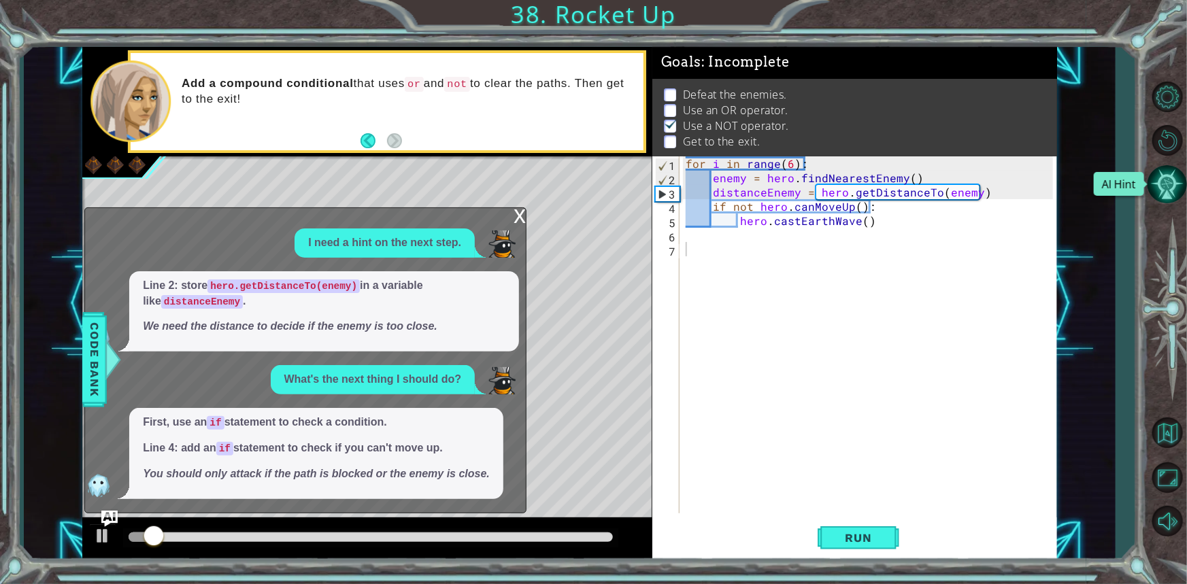
click at [1167, 188] on button "AI Hint" at bounding box center [1167, 184] width 39 height 39
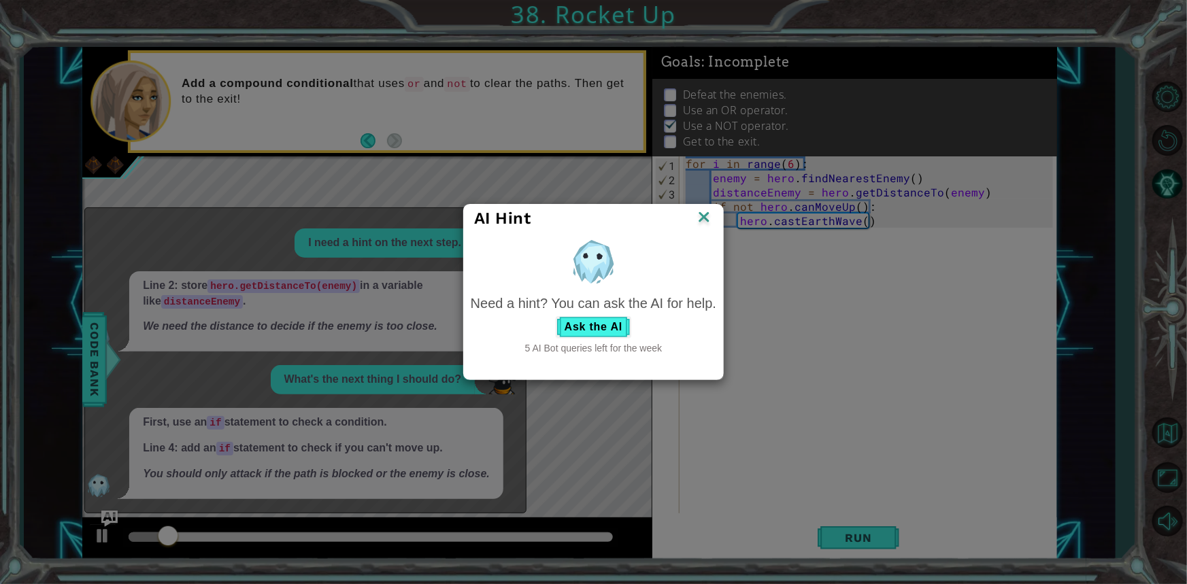
drag, startPoint x: 632, startPoint y: 311, endPoint x: 624, endPoint y: 314, distance: 8.6
click at [627, 313] on div "Need a hint? You can ask the AI for help. Ask the AI 5 AI Bot queries left for …" at bounding box center [594, 325] width 246 height 62
click at [623, 317] on div "Need a hint? You can ask the AI for help. Ask the AI 5 AI Bot queries left for …" at bounding box center [594, 325] width 246 height 62
click at [620, 319] on button "Ask the AI" at bounding box center [594, 327] width 76 height 22
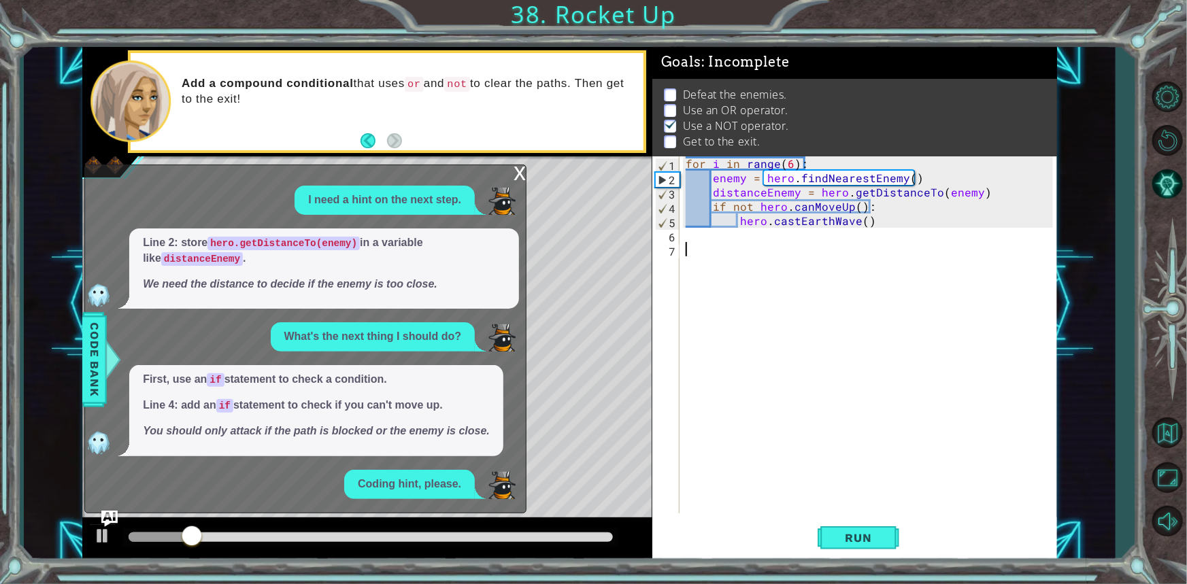
scroll to position [41, 0]
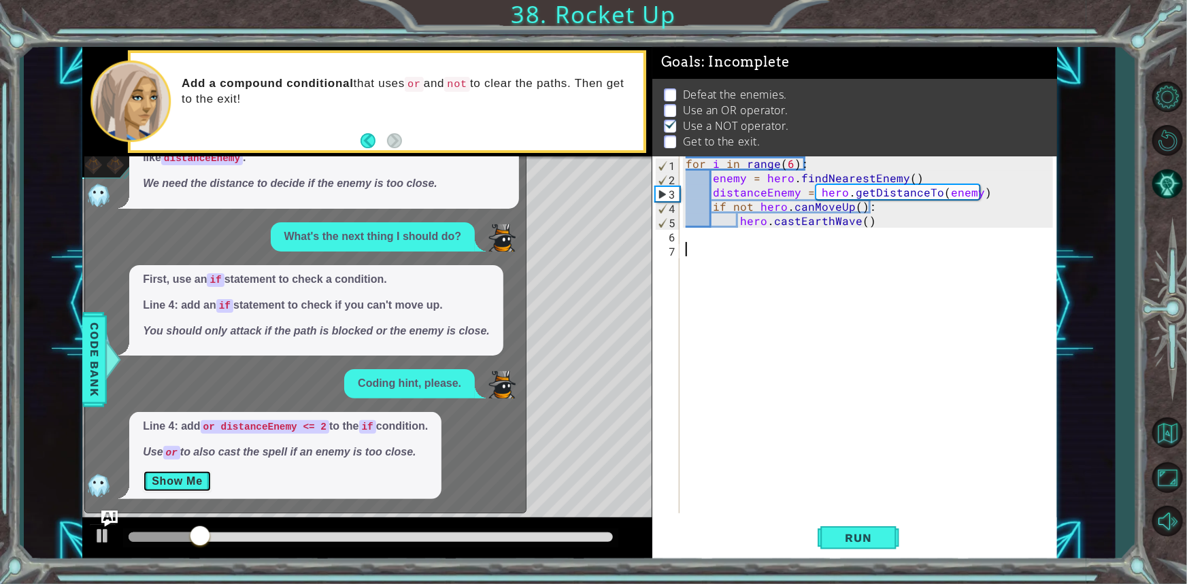
click at [173, 474] on button "Show Me" at bounding box center [177, 482] width 69 height 22
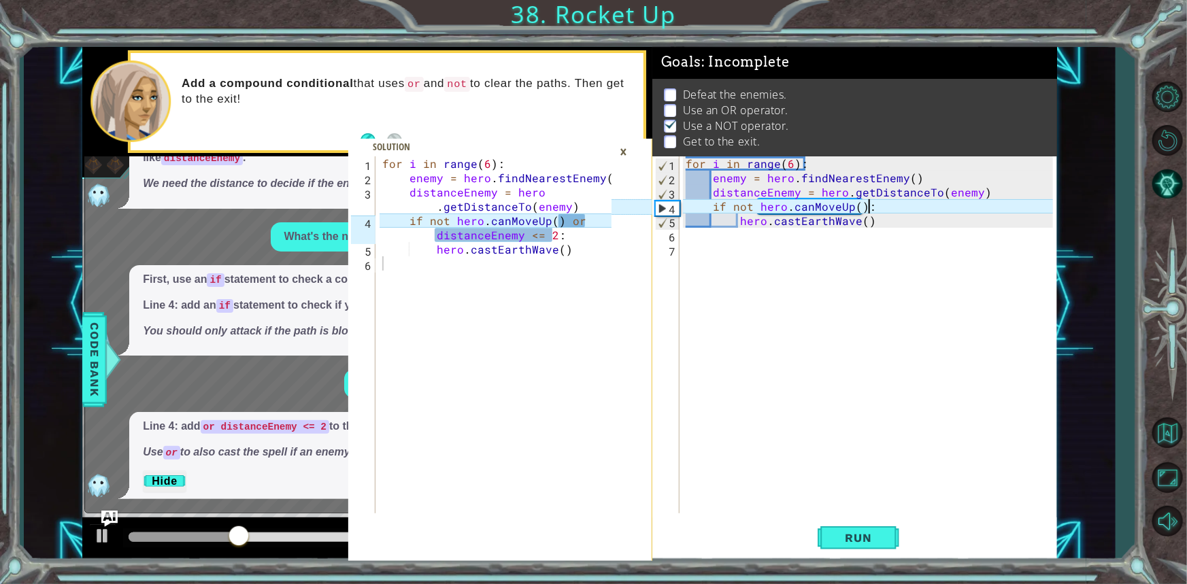
click at [884, 204] on div "for i in range ( 6 ) : enemy = hero . findNearestEnemy ( ) distanceEnemy = hero…" at bounding box center [871, 349] width 376 height 386
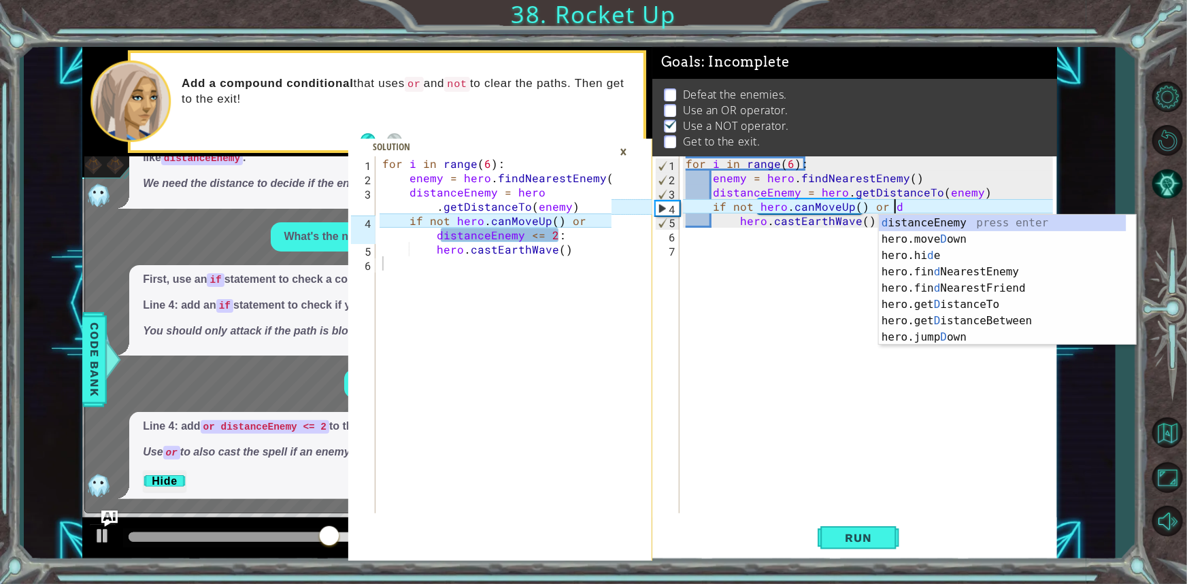
scroll to position [0, 12]
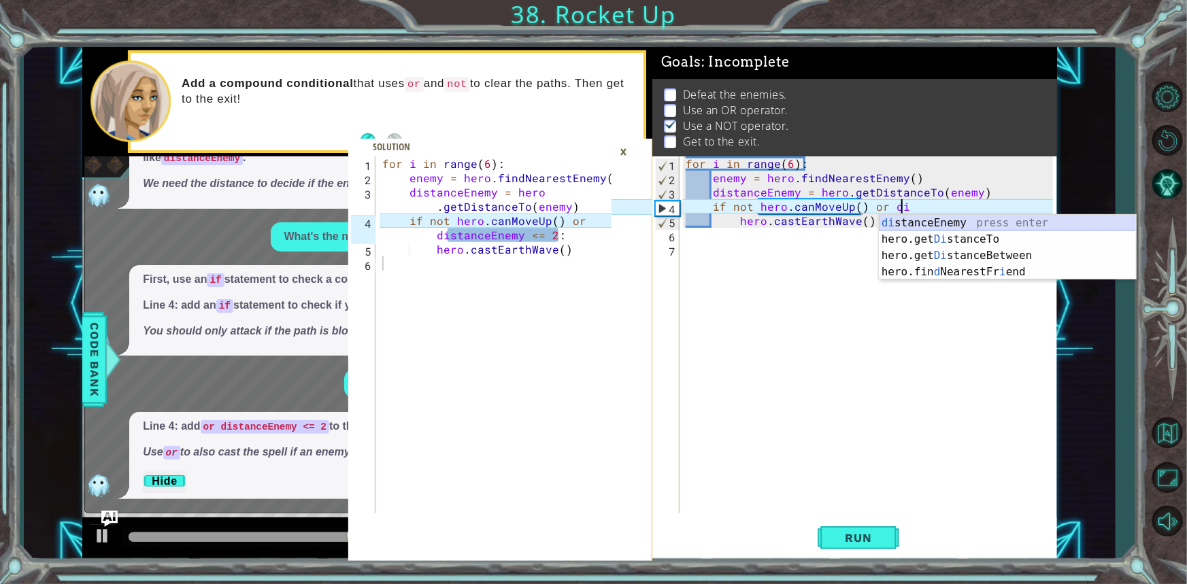
click at [900, 217] on div "di stanceEnemy press enter hero.get Di stanceTo press enter hero.get Di stanceB…" at bounding box center [1007, 264] width 257 height 98
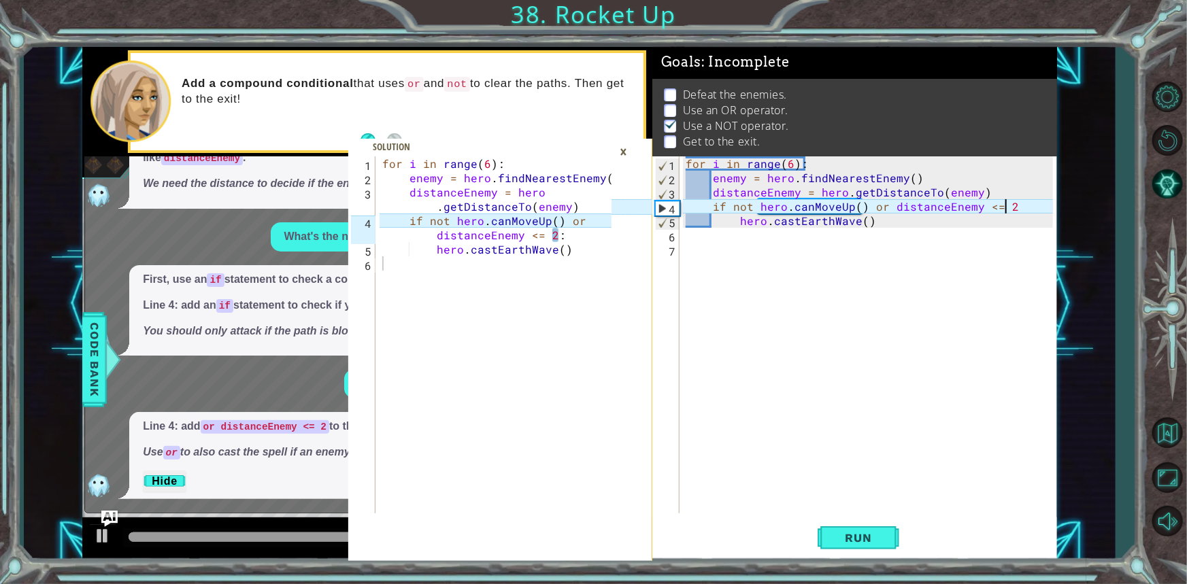
scroll to position [19, 0]
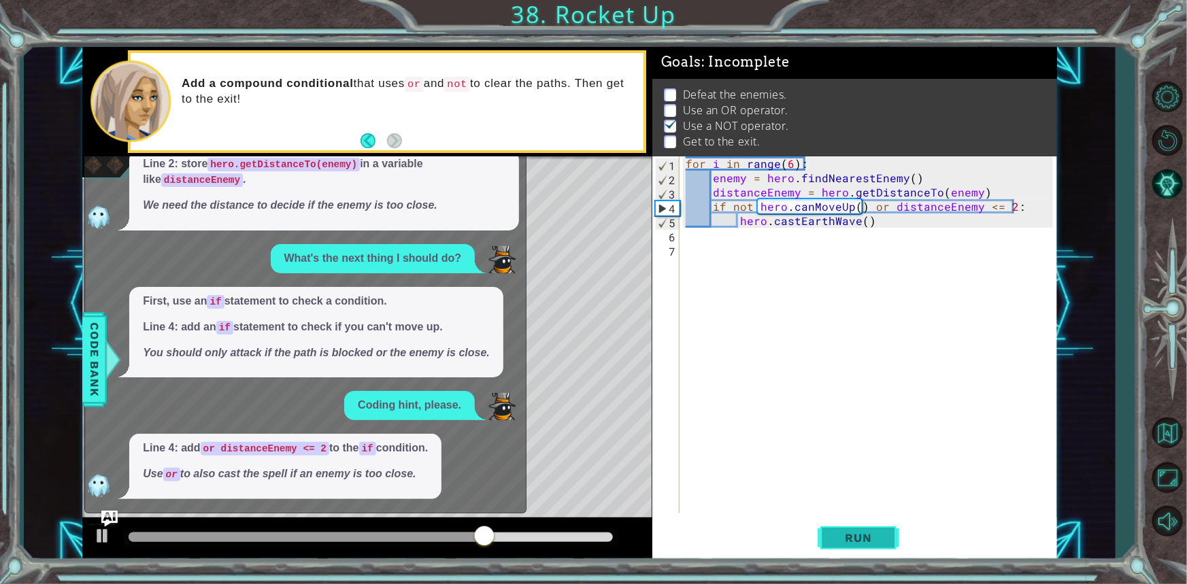
click at [899, 533] on button "Run" at bounding box center [859, 538] width 82 height 40
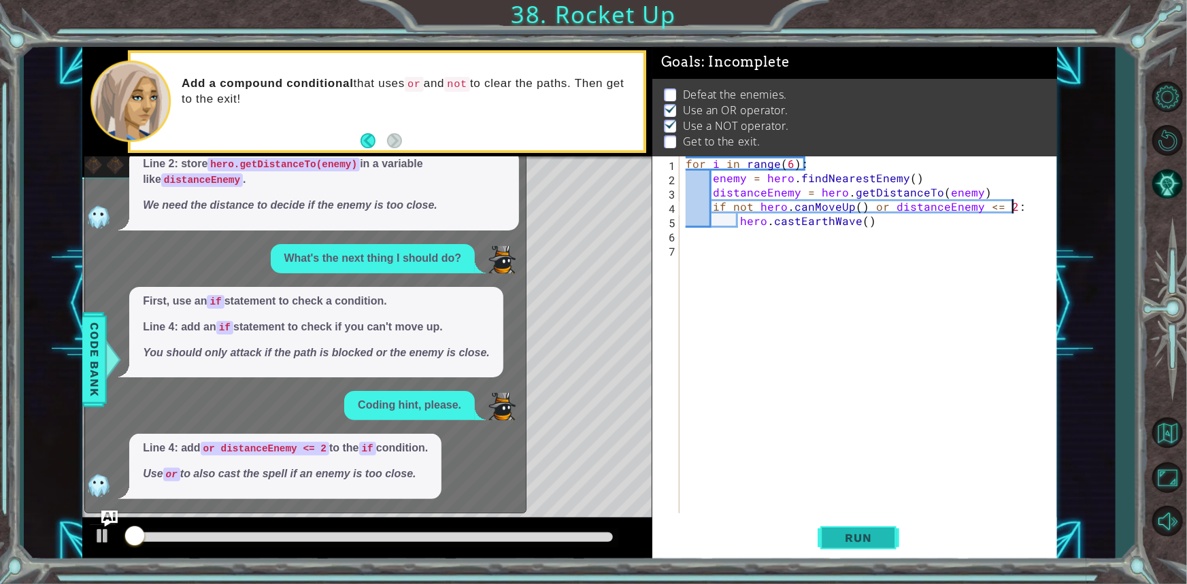
click at [899, 533] on button "Run" at bounding box center [859, 538] width 82 height 40
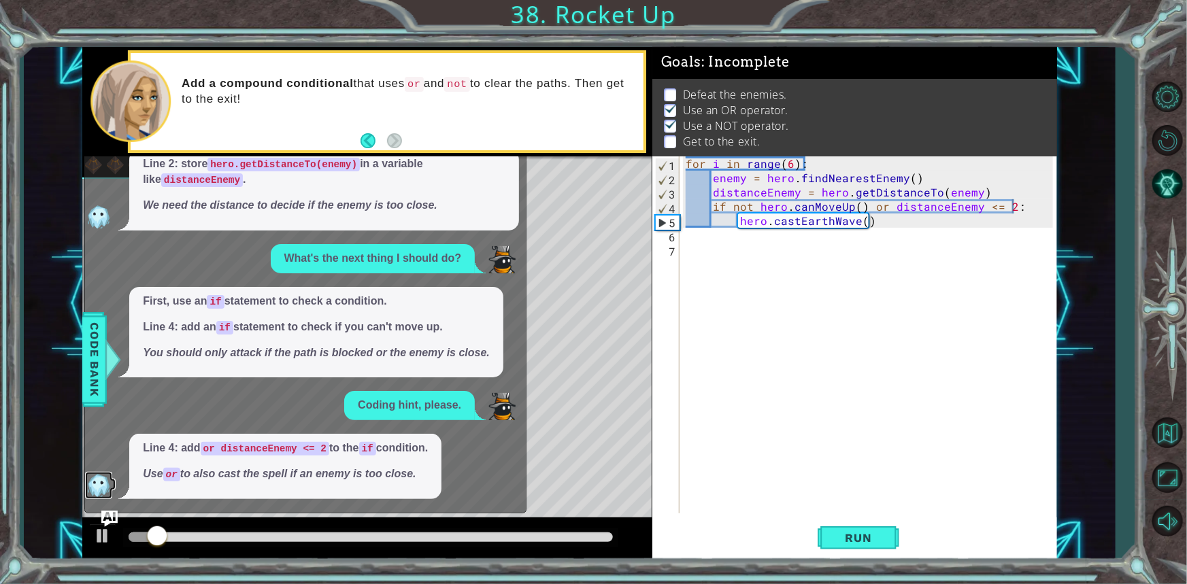
click at [101, 488] on img at bounding box center [98, 485] width 27 height 27
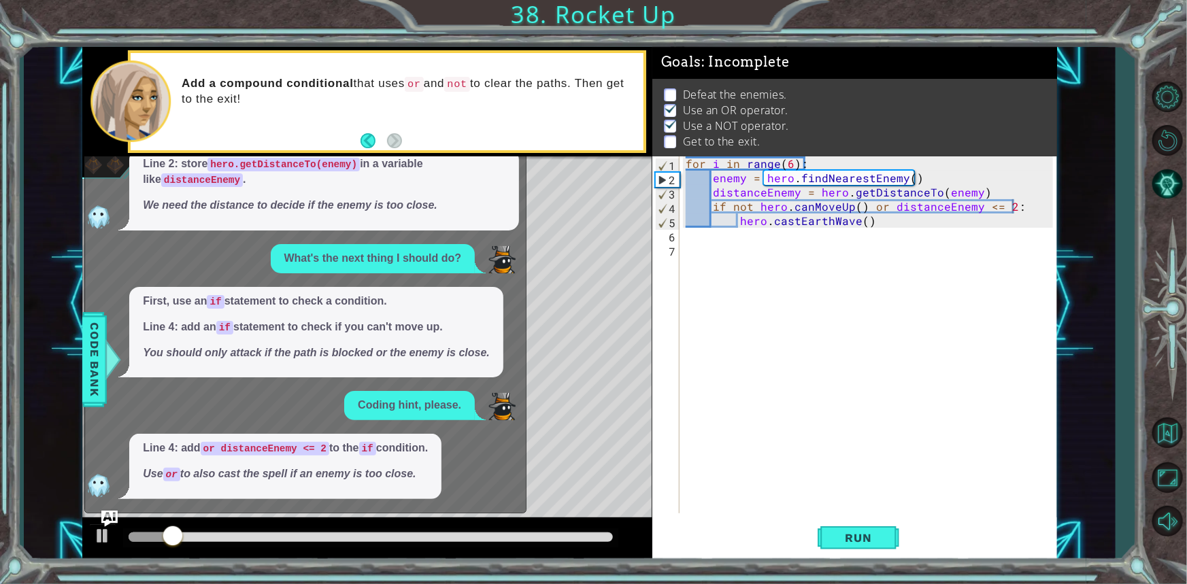
click at [119, 512] on div "x I need a hint on the next step. Line 2: store hero.getDistanceTo(enemy) in a …" at bounding box center [305, 309] width 442 height 408
click at [107, 518] on img "Ask AI" at bounding box center [110, 519] width 18 height 18
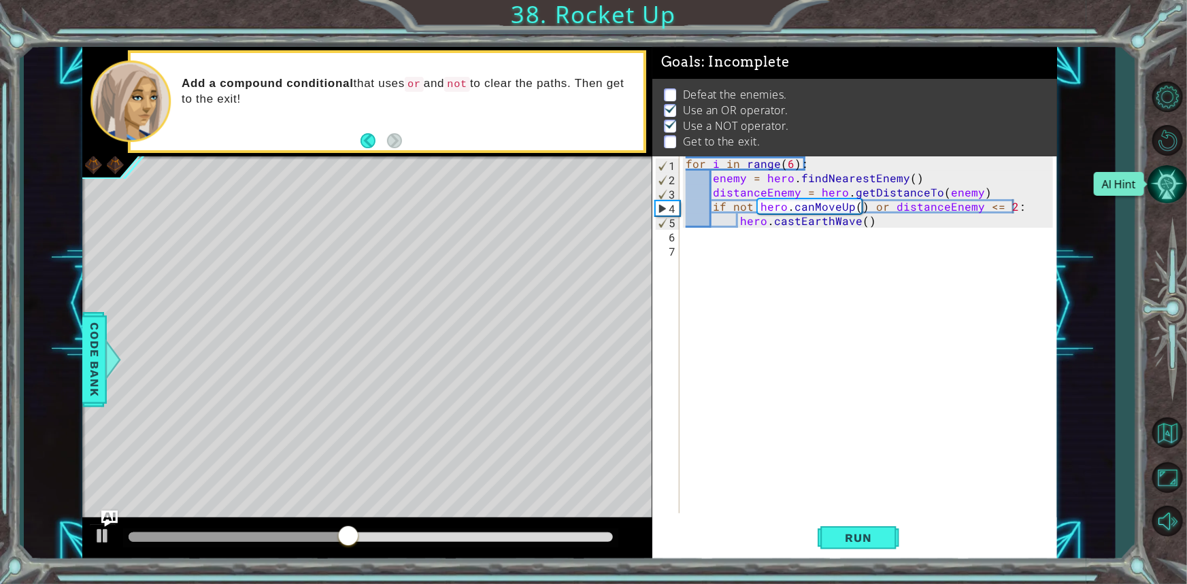
click at [1178, 177] on button "AI Hint" at bounding box center [1167, 184] width 39 height 39
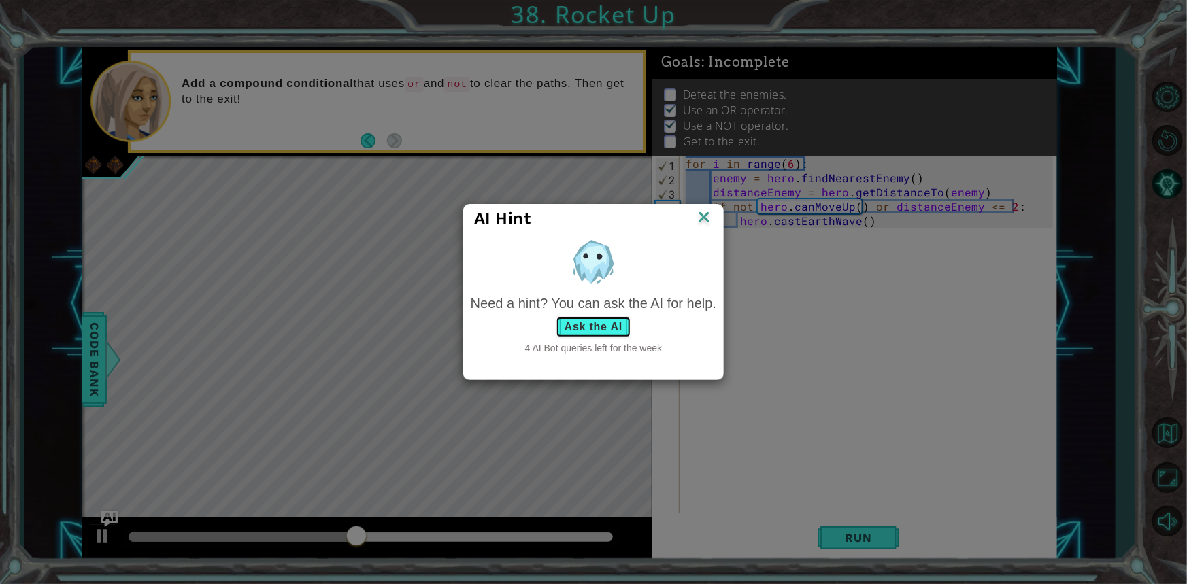
click at [593, 329] on button "Ask the AI" at bounding box center [594, 327] width 76 height 22
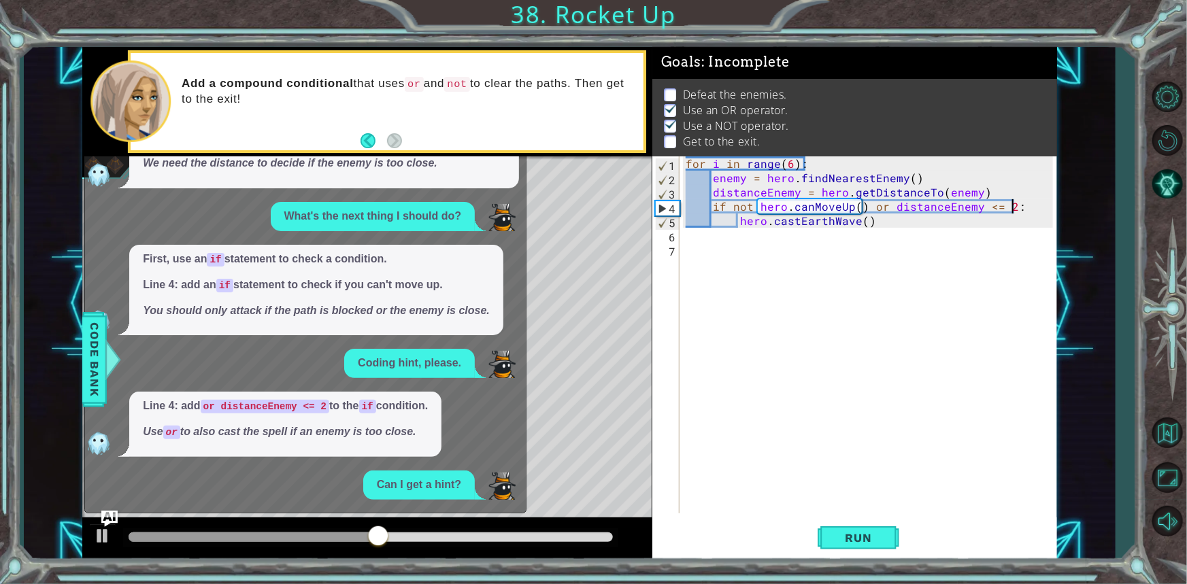
scroll to position [162, 0]
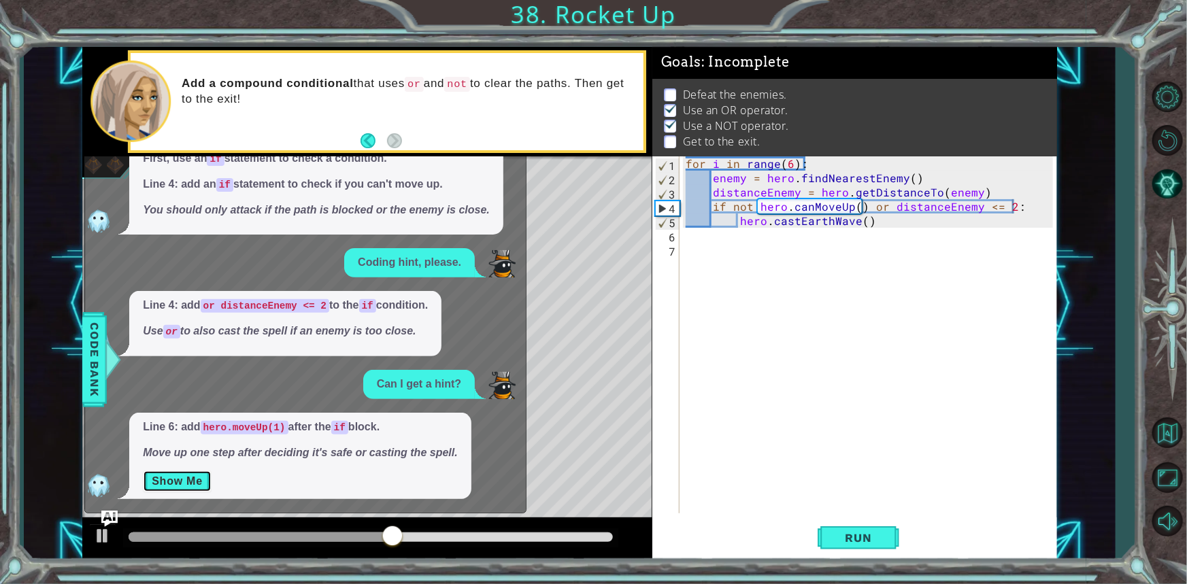
click at [167, 479] on button "Show Me" at bounding box center [177, 482] width 69 height 22
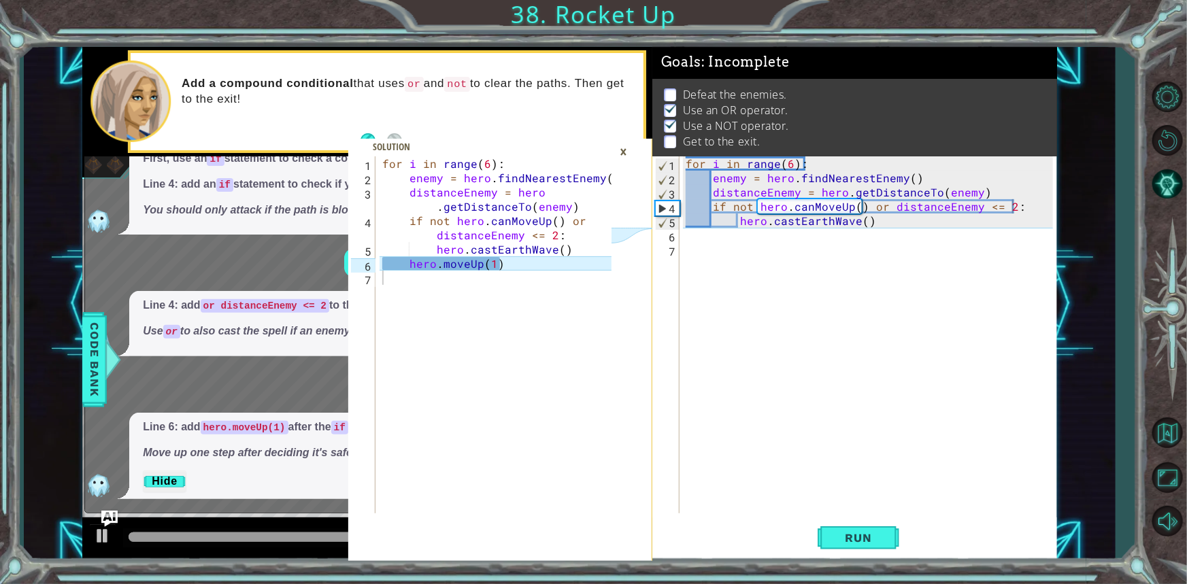
type textarea "hero.castEarthWave()"
click at [870, 227] on div "for i in range ( 6 ) : enemy = hero . findNearestEnemy ( ) distanceEnemy = hero…" at bounding box center [871, 349] width 376 height 386
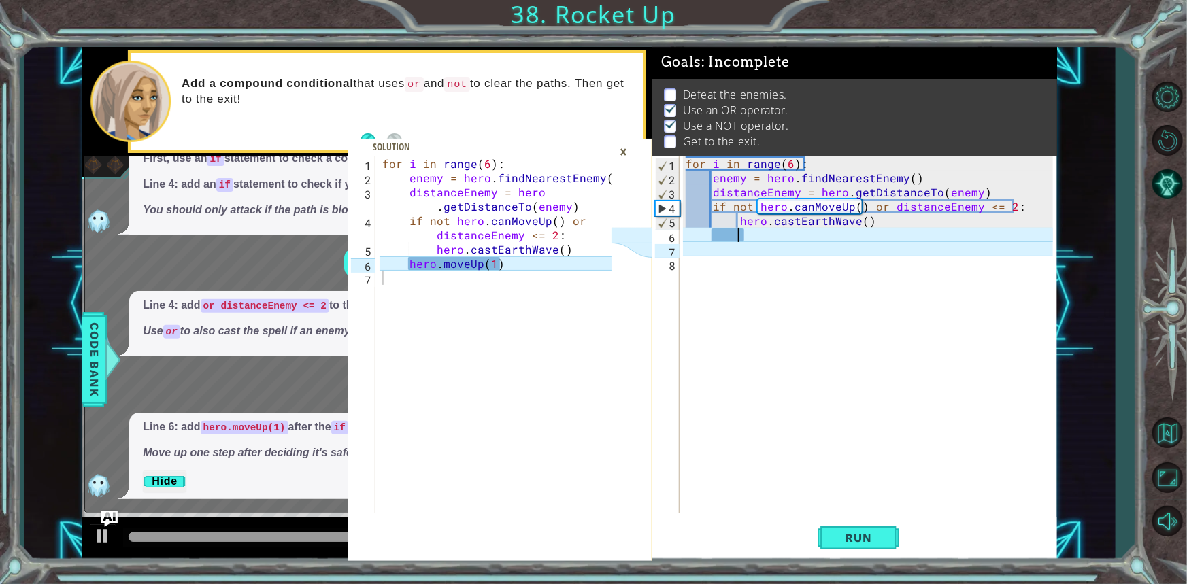
scroll to position [0, 1]
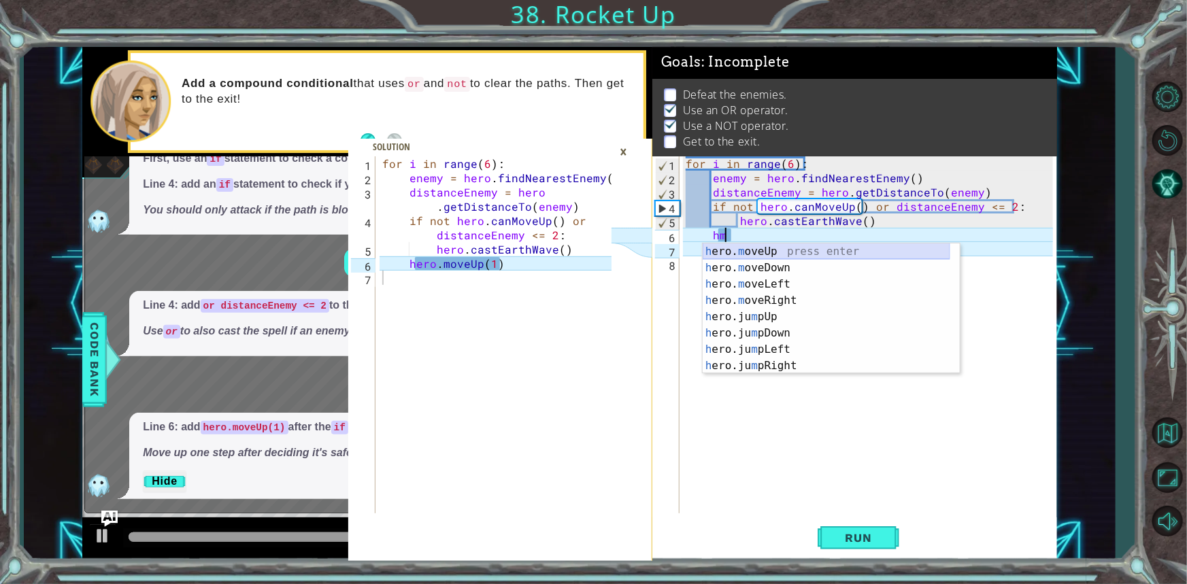
click at [862, 245] on div "h ero. m oveUp press enter h ero. m oveDown press enter h ero. m oveLeft press …" at bounding box center [827, 325] width 248 height 163
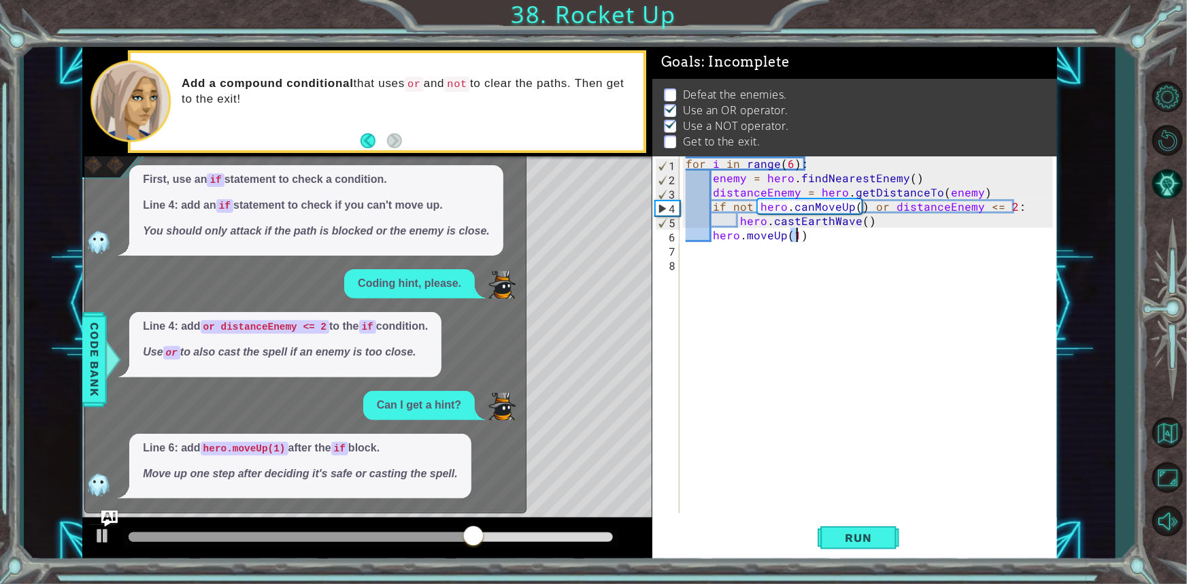
scroll to position [140, 0]
type textarea "hero.moveUp(1)"
click at [861, 539] on span "Run" at bounding box center [859, 538] width 54 height 14
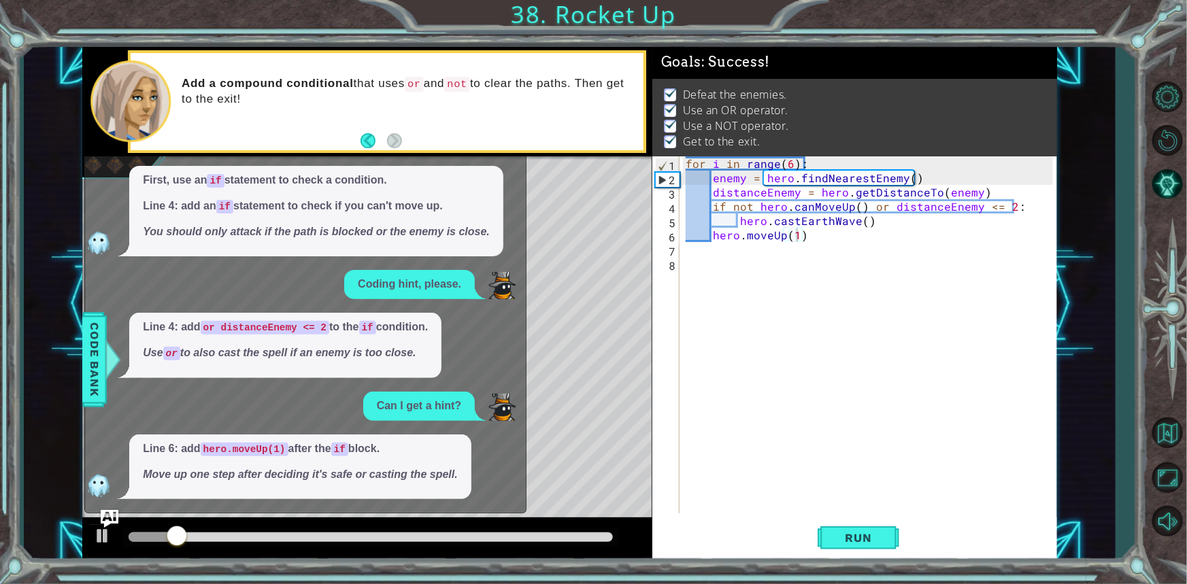
click at [102, 514] on img "Ask AI" at bounding box center [110, 519] width 18 height 18
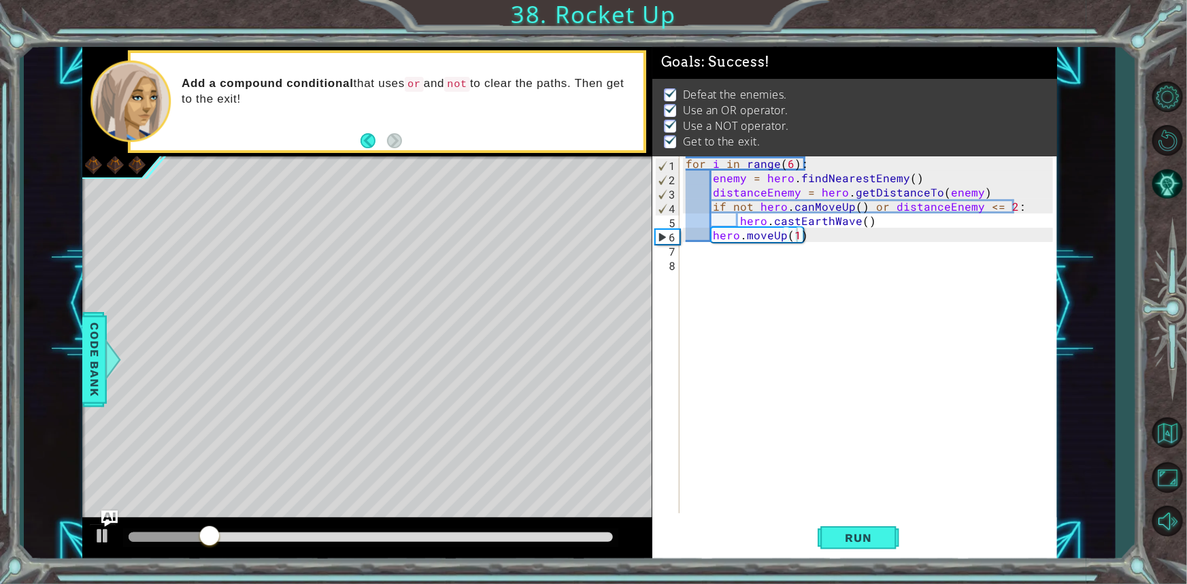
click at [612, 537] on div at bounding box center [370, 538] width 495 height 19
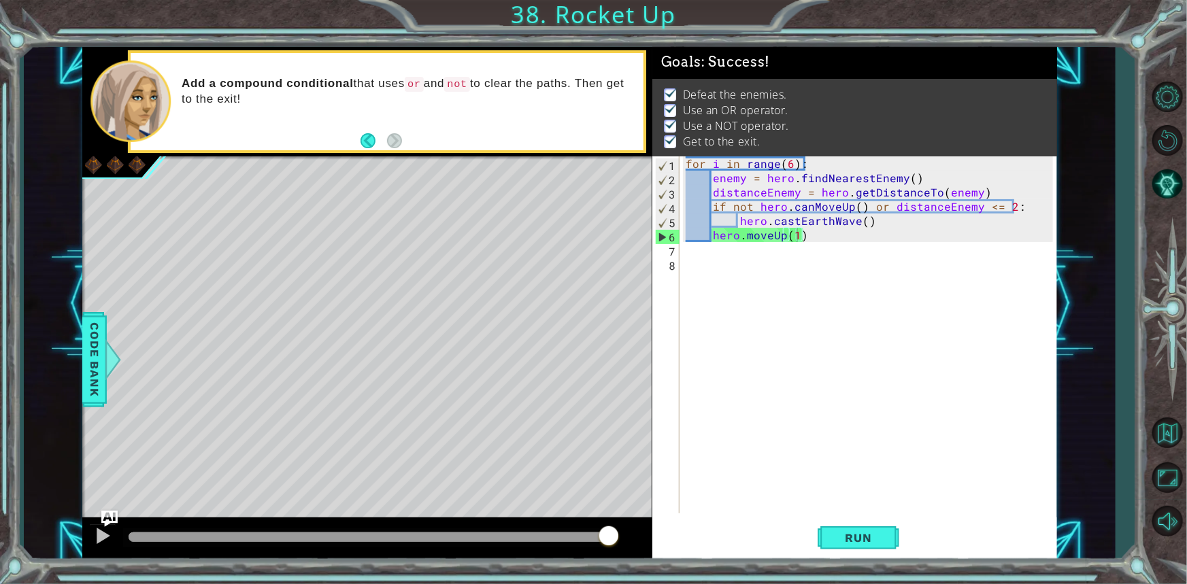
click at [608, 533] on div at bounding box center [371, 538] width 484 height 10
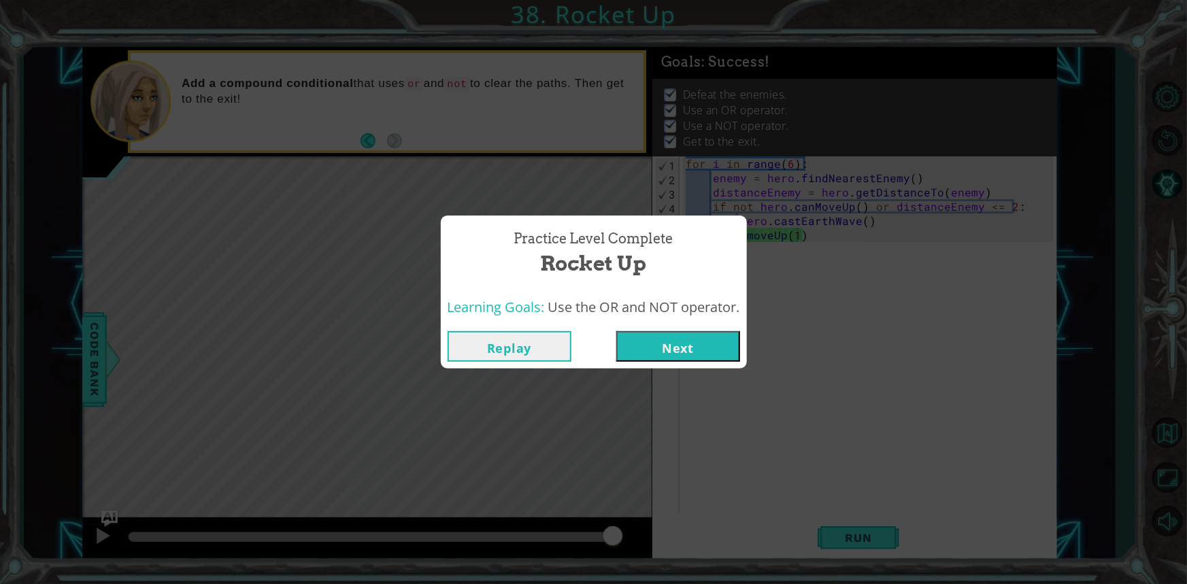
click at [657, 361] on button "Next" at bounding box center [678, 346] width 124 height 31
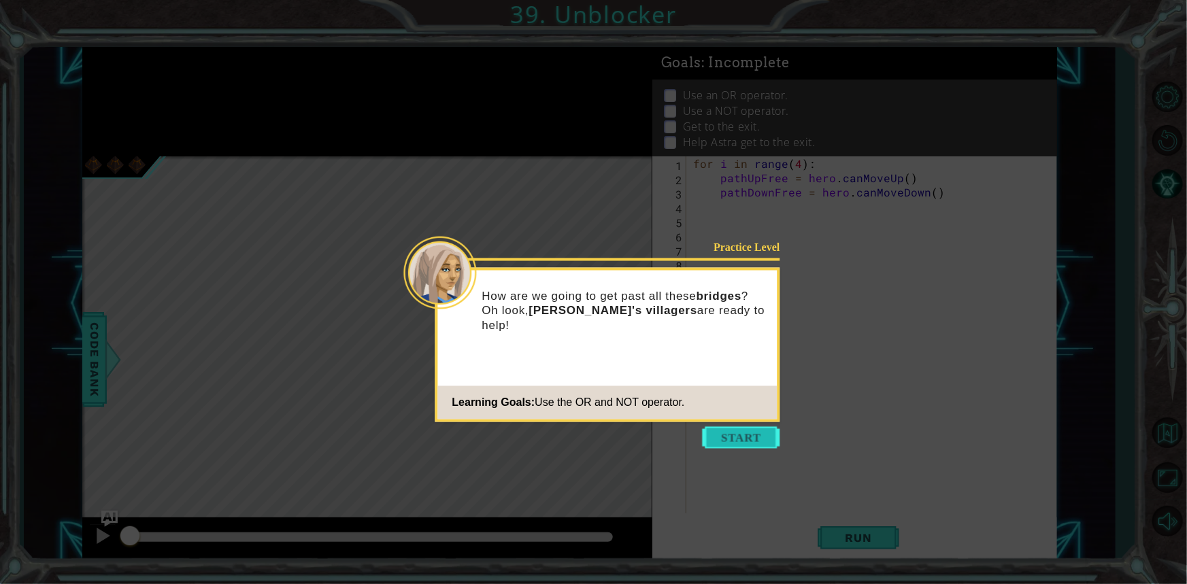
click at [728, 431] on button "Start" at bounding box center [742, 438] width 78 height 22
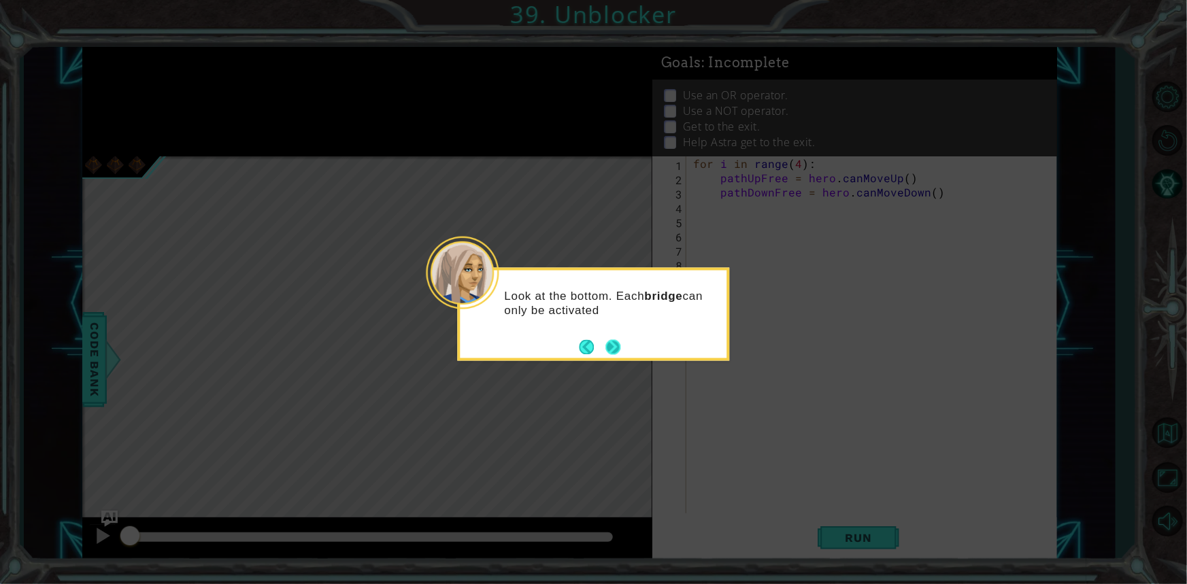
click at [609, 344] on button "Next" at bounding box center [613, 347] width 18 height 18
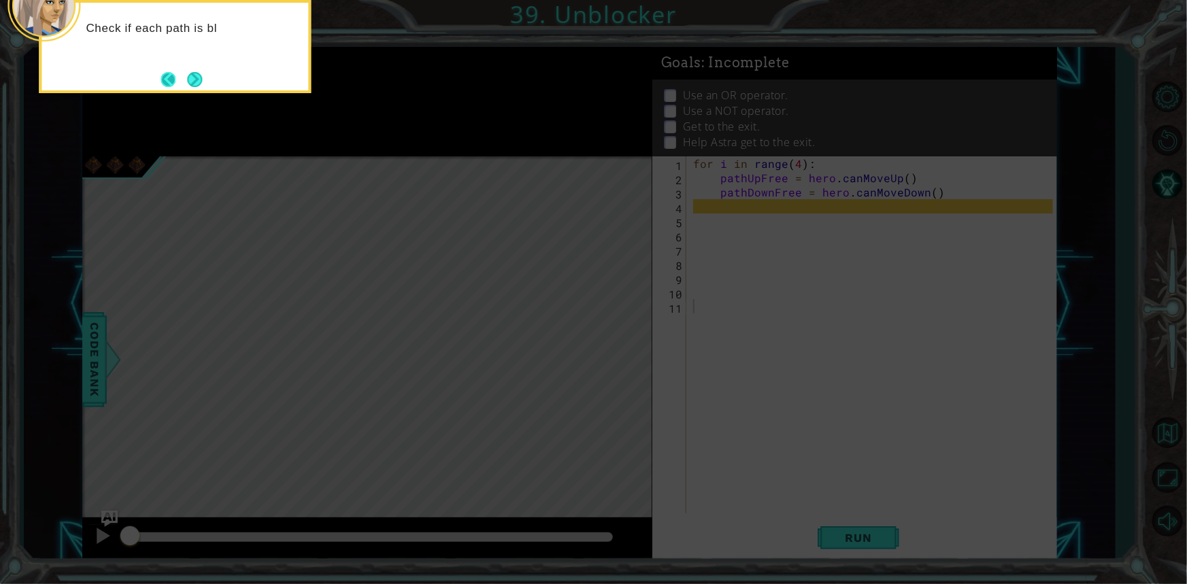
click at [180, 77] on button "Back" at bounding box center [174, 79] width 27 height 15
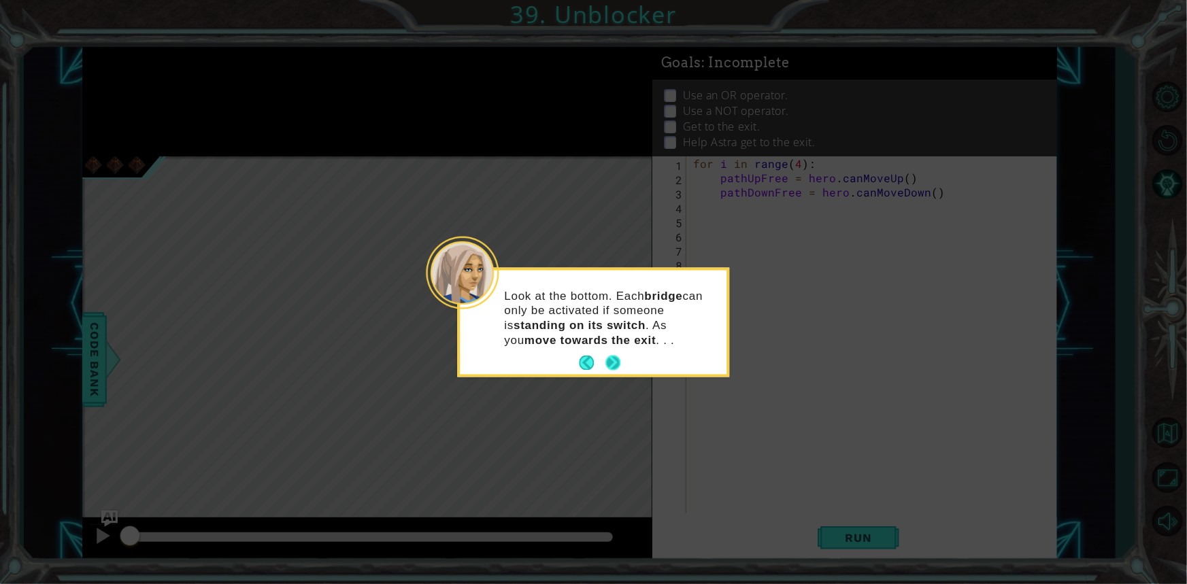
click at [620, 364] on button "Next" at bounding box center [613, 363] width 16 height 16
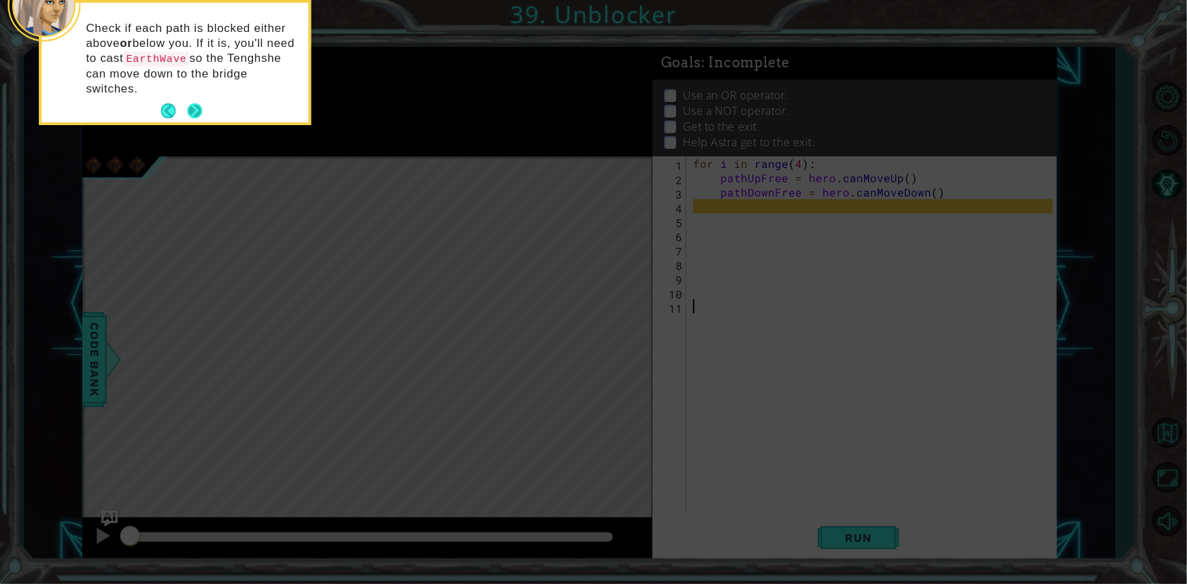
click at [202, 113] on button "Next" at bounding box center [194, 110] width 15 height 15
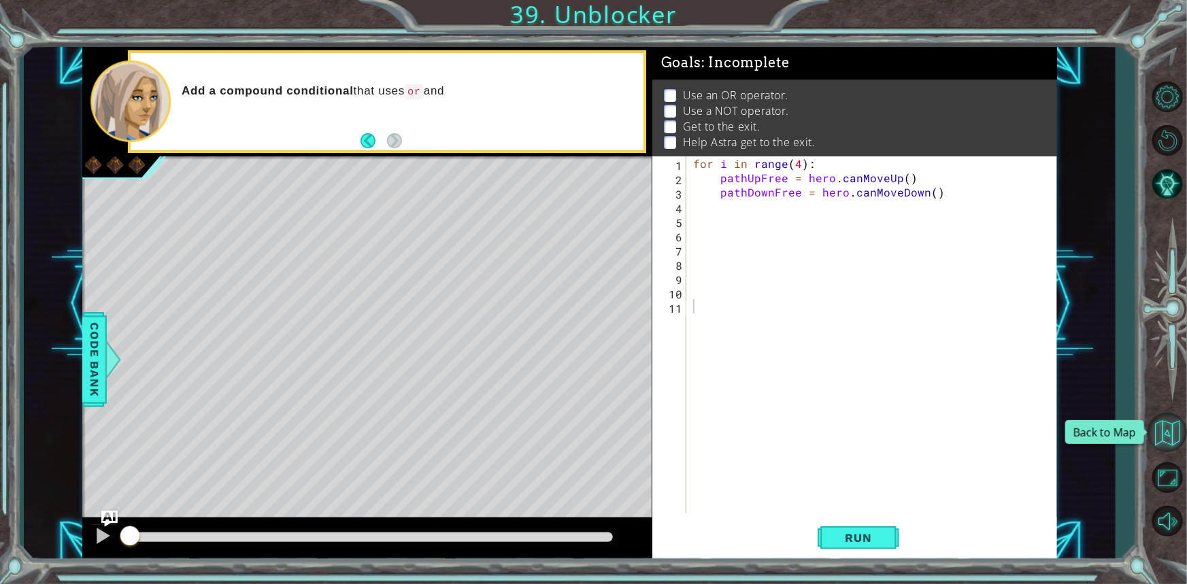
click at [1178, 422] on button "Back to Map" at bounding box center [1167, 432] width 39 height 39
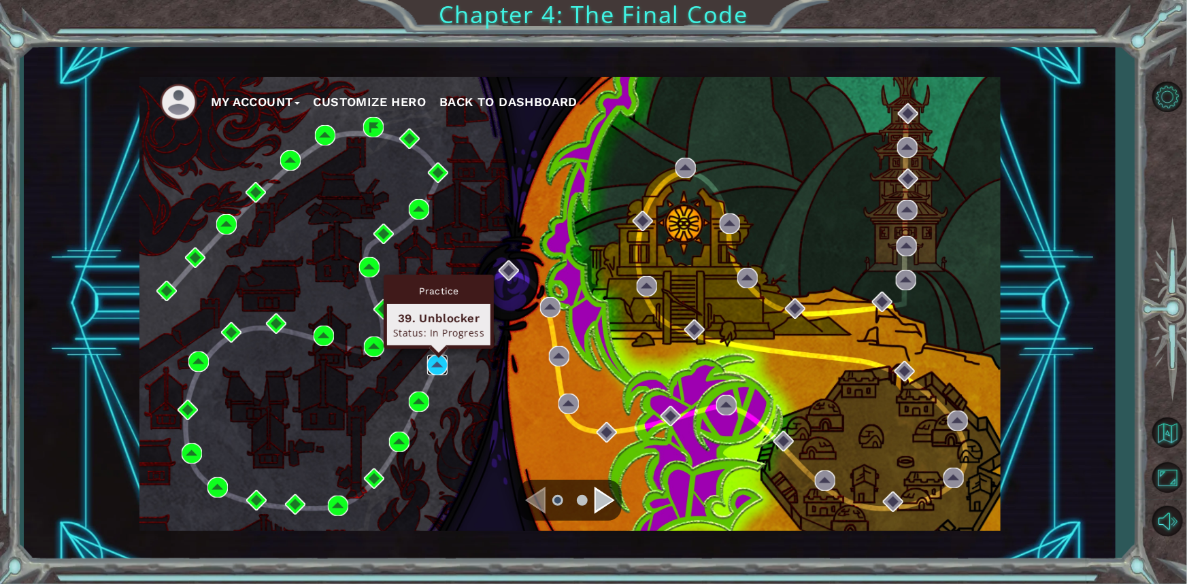
click at [440, 355] on img at bounding box center [437, 365] width 20 height 20
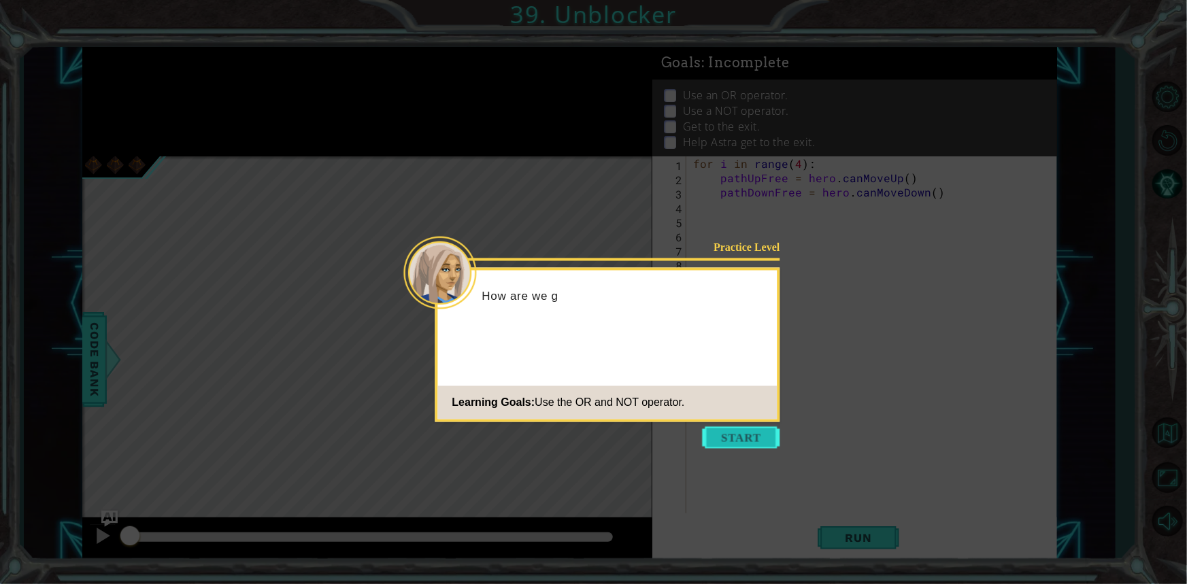
click at [744, 431] on button "Start" at bounding box center [742, 438] width 78 height 22
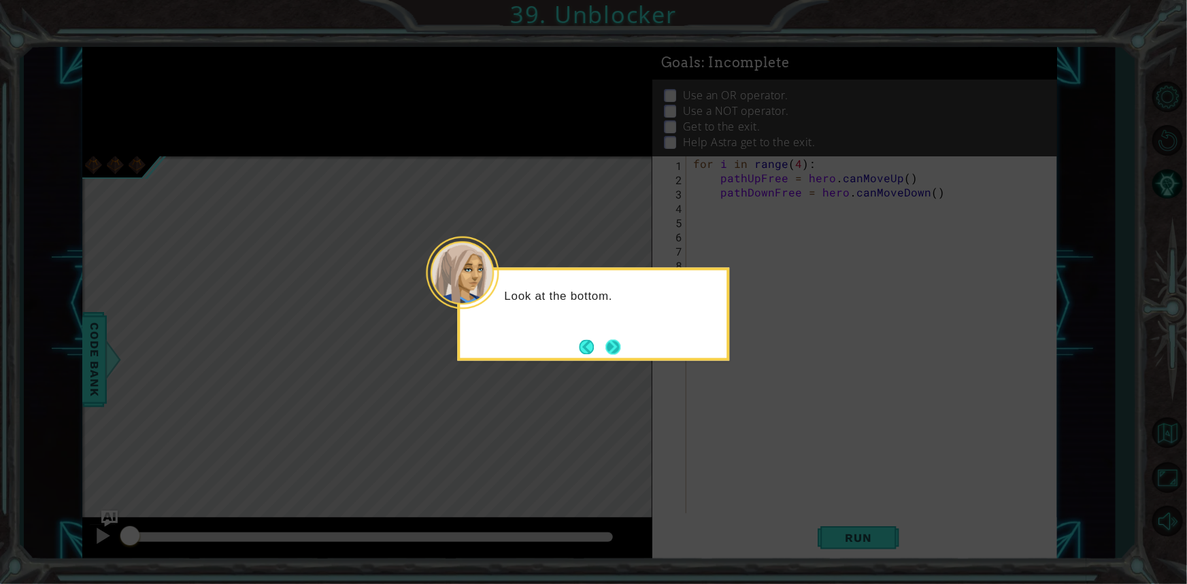
click at [614, 346] on button "Next" at bounding box center [613, 347] width 25 height 25
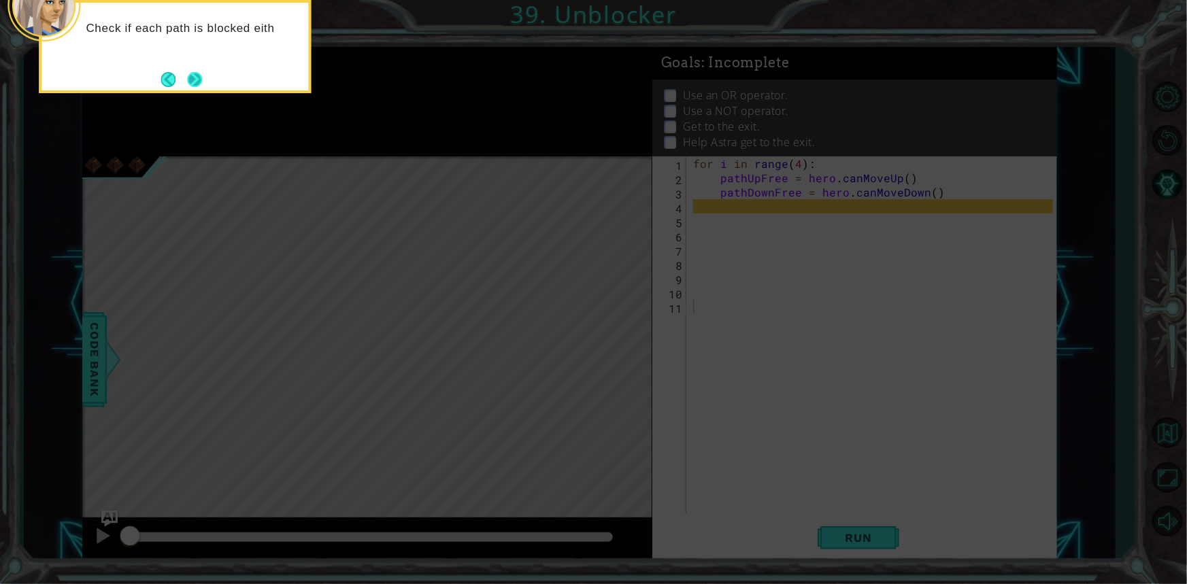
click at [197, 84] on button "Next" at bounding box center [195, 79] width 16 height 16
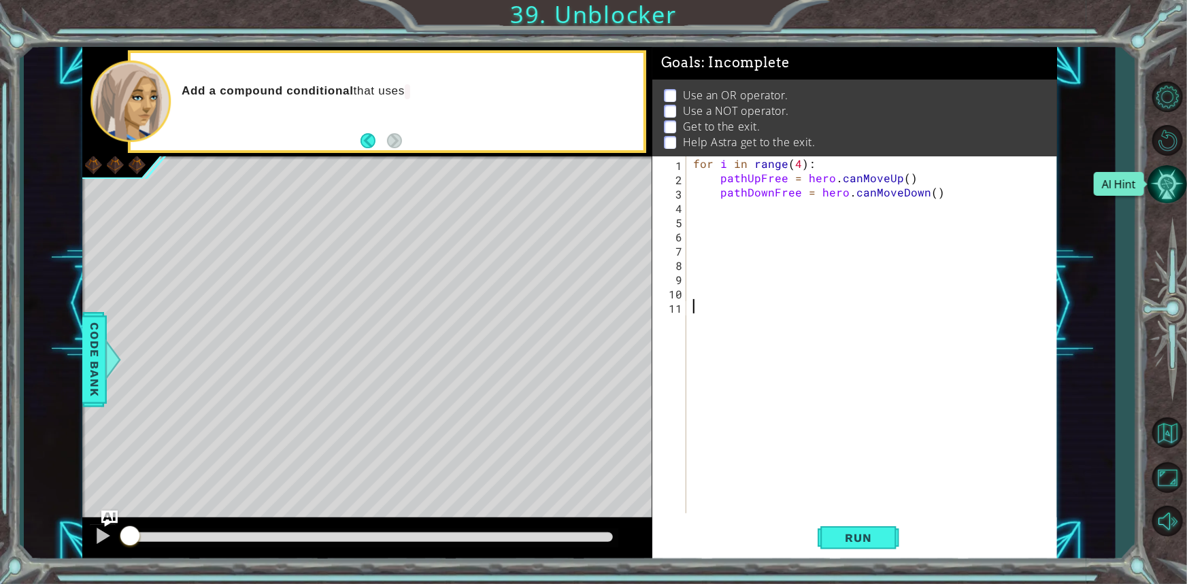
click at [1152, 187] on button "AI Hint" at bounding box center [1167, 184] width 39 height 39
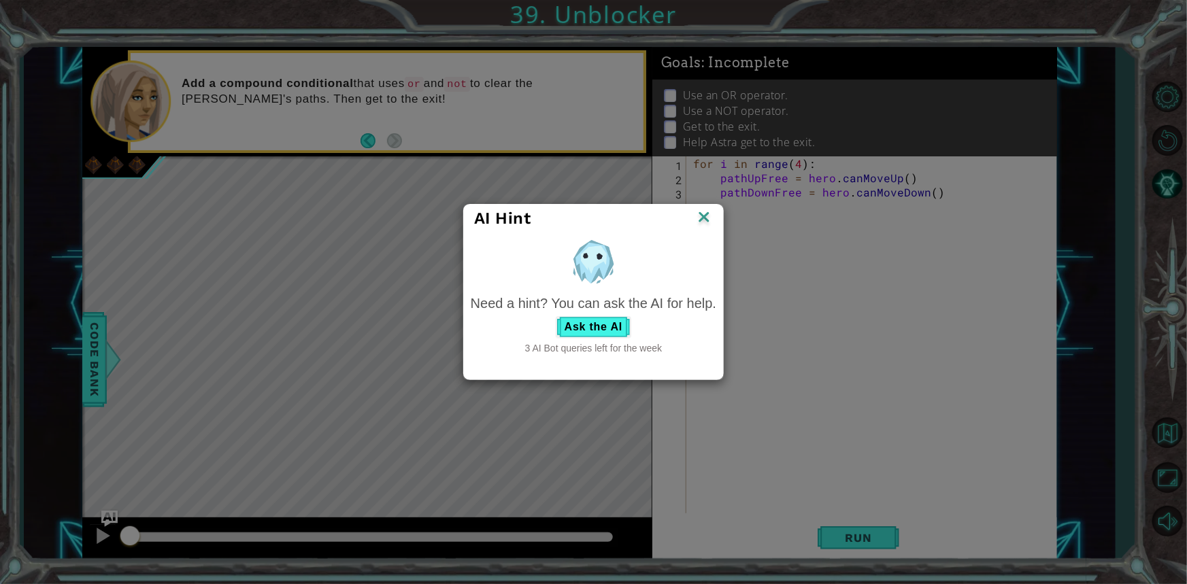
click at [710, 218] on img at bounding box center [704, 218] width 18 height 20
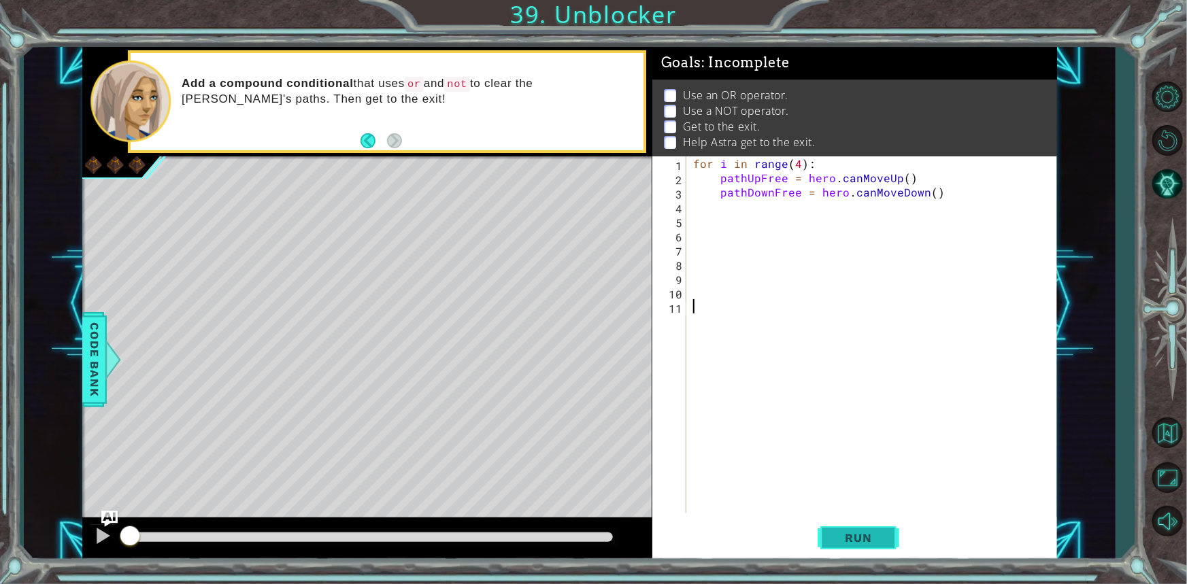
click at [854, 522] on button "Run" at bounding box center [859, 538] width 82 height 40
click at [1172, 190] on button "AI Hint" at bounding box center [1167, 184] width 39 height 39
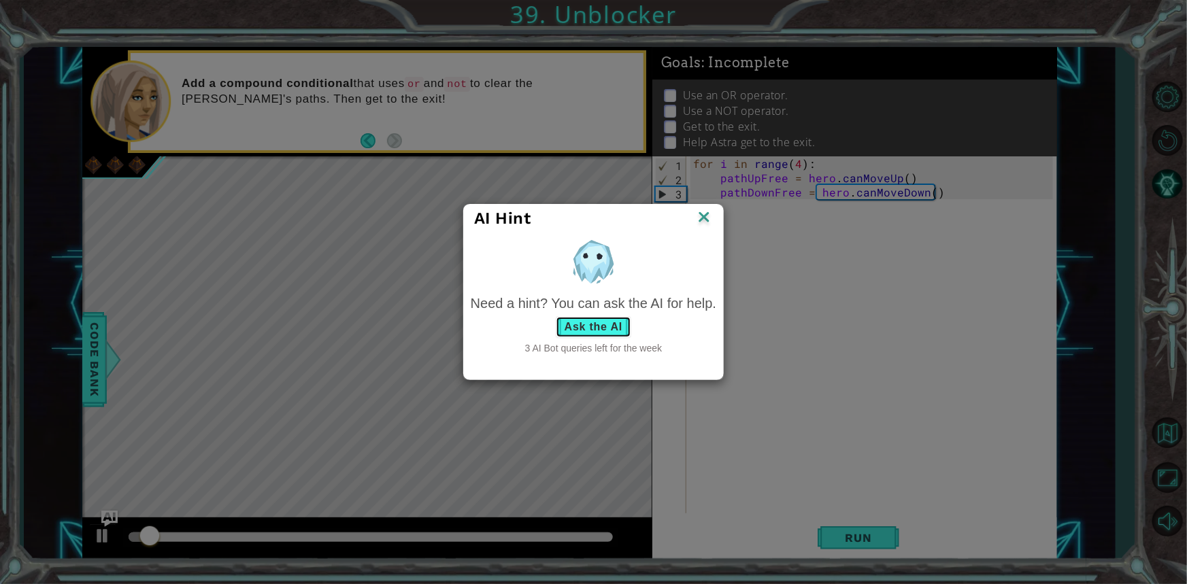
click at [588, 329] on button "Ask the AI" at bounding box center [594, 327] width 76 height 22
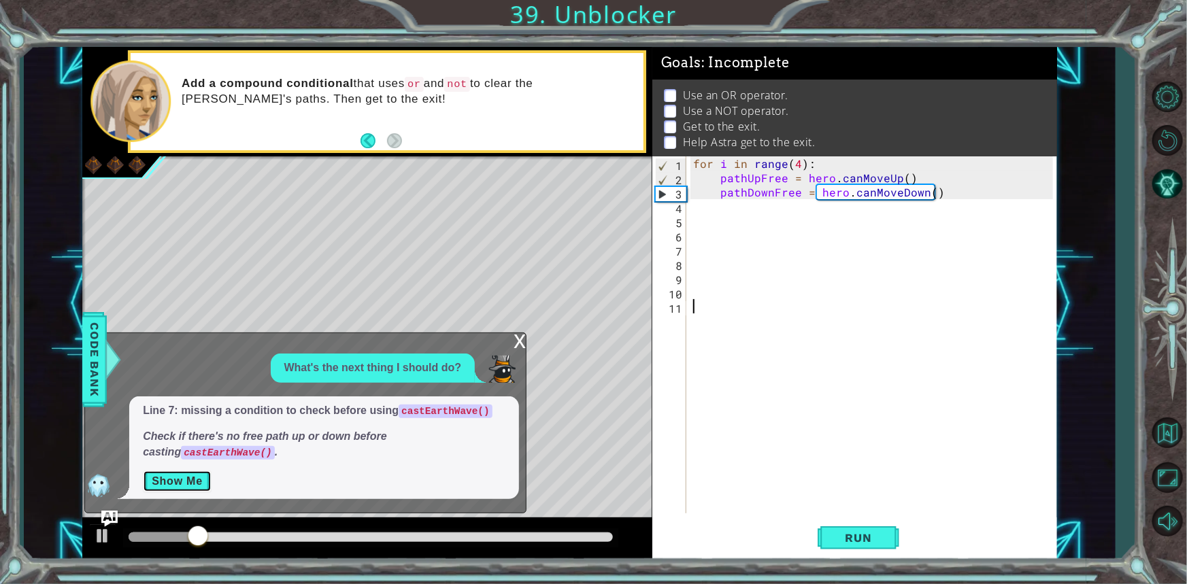
click at [149, 485] on button "Show Me" at bounding box center [177, 482] width 69 height 22
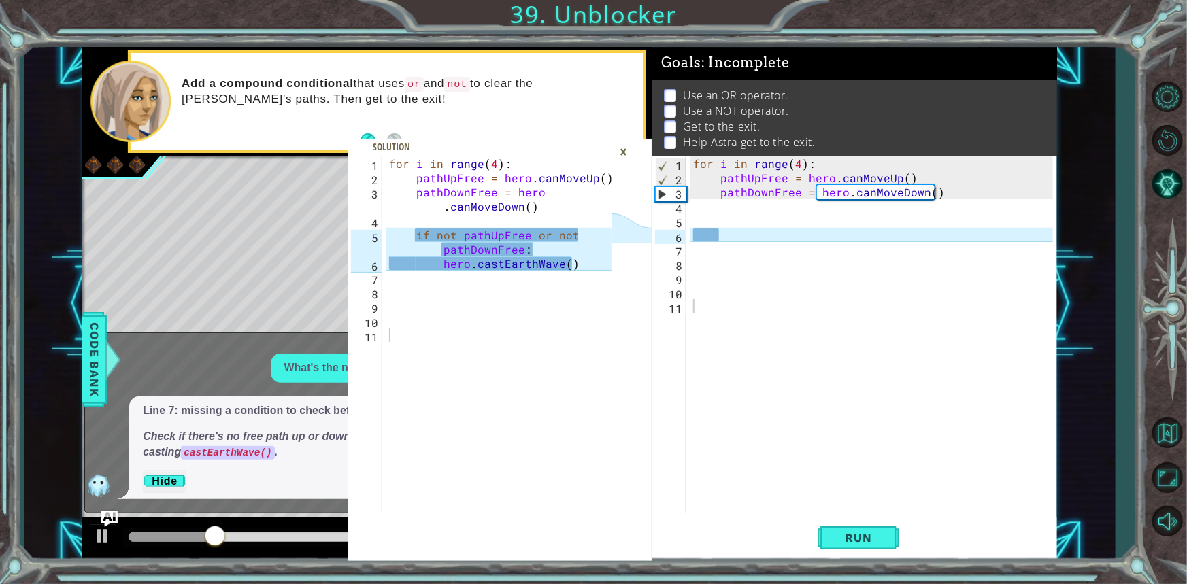
click at [884, 209] on div "for i in range ( 4 ) : pathUpFree = hero . canMoveUp ( ) pathDownFree = hero . …" at bounding box center [875, 349] width 369 height 386
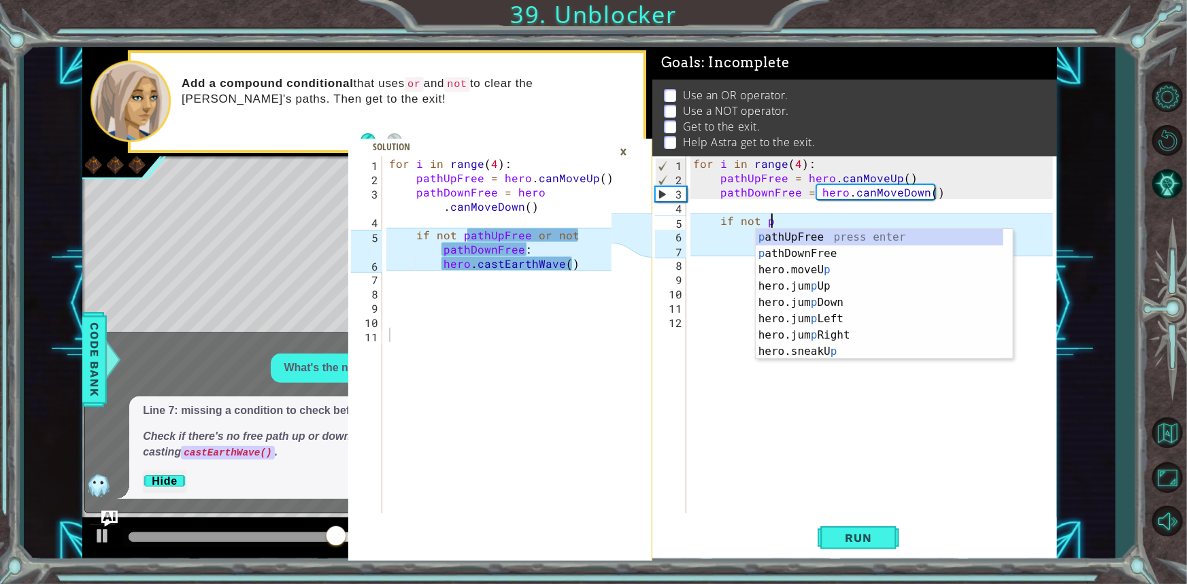
scroll to position [0, 5]
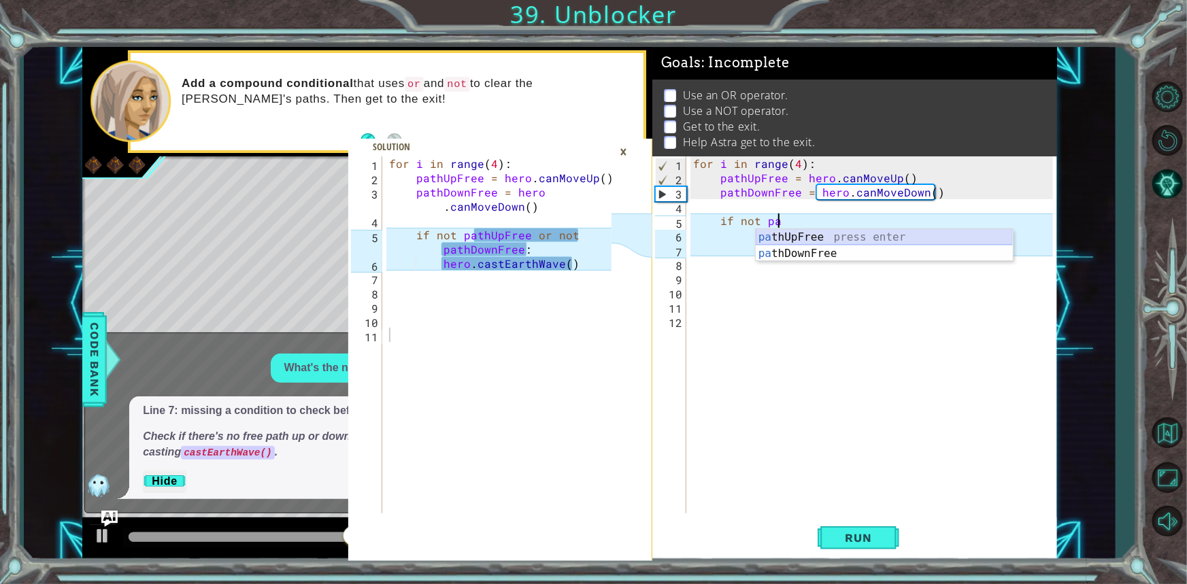
click at [823, 236] on div "pa thUpFree press enter pa thDownFree press enter" at bounding box center [884, 261] width 257 height 65
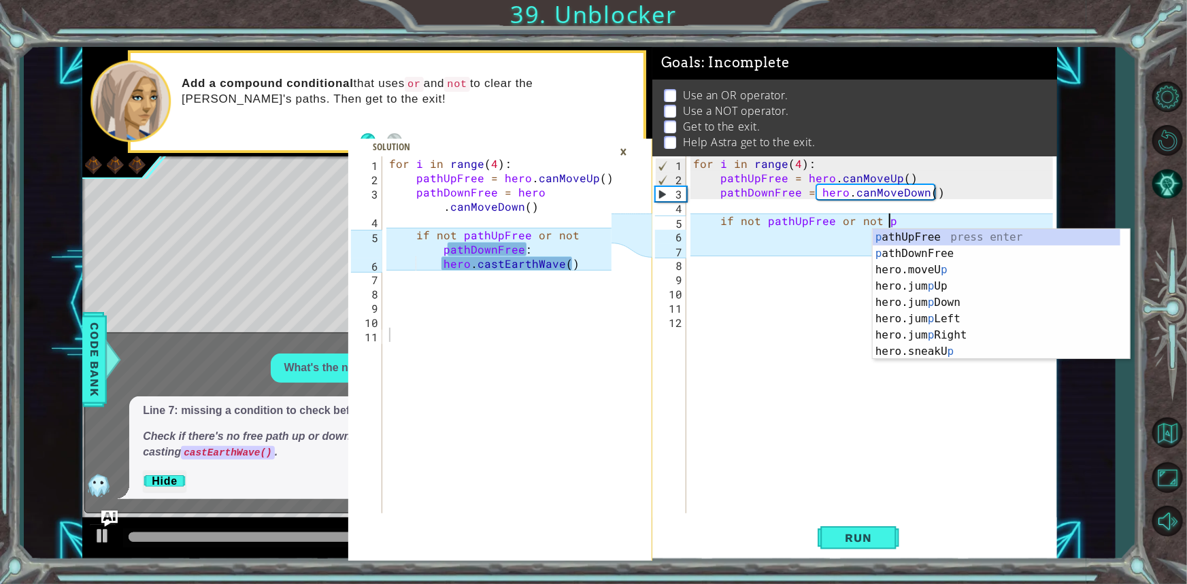
scroll to position [0, 11]
click at [940, 248] on div "p athUpFree press enter p athDownFree press enter hero.moveU p press enter hero…" at bounding box center [1001, 310] width 257 height 163
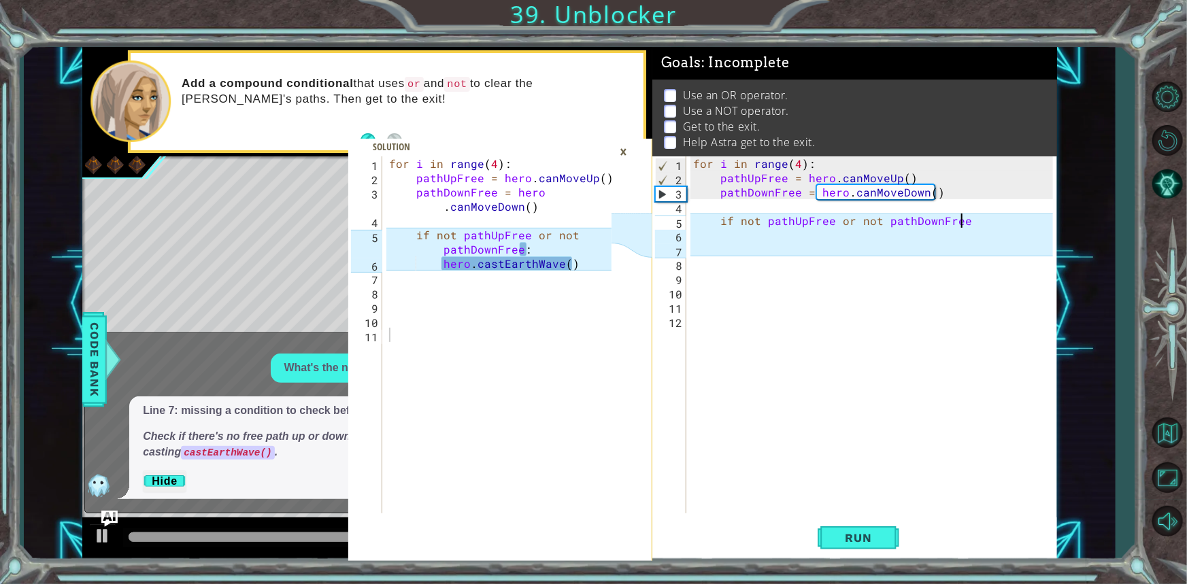
type textarea "if not pathUpFree or not pathDownFree:"
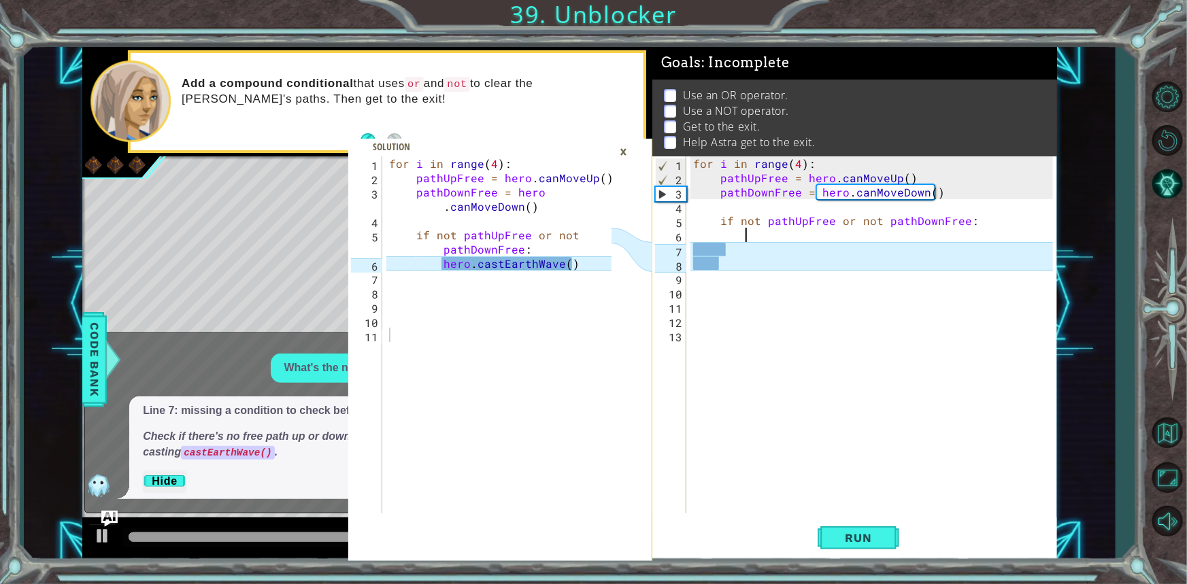
scroll to position [0, 2]
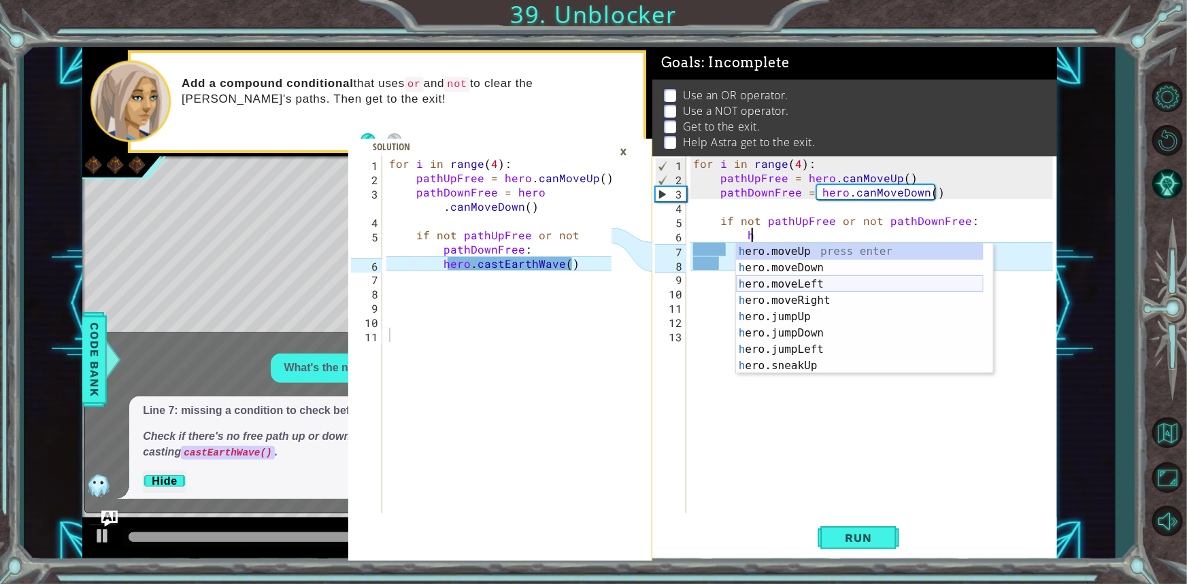
type textarea "hc"
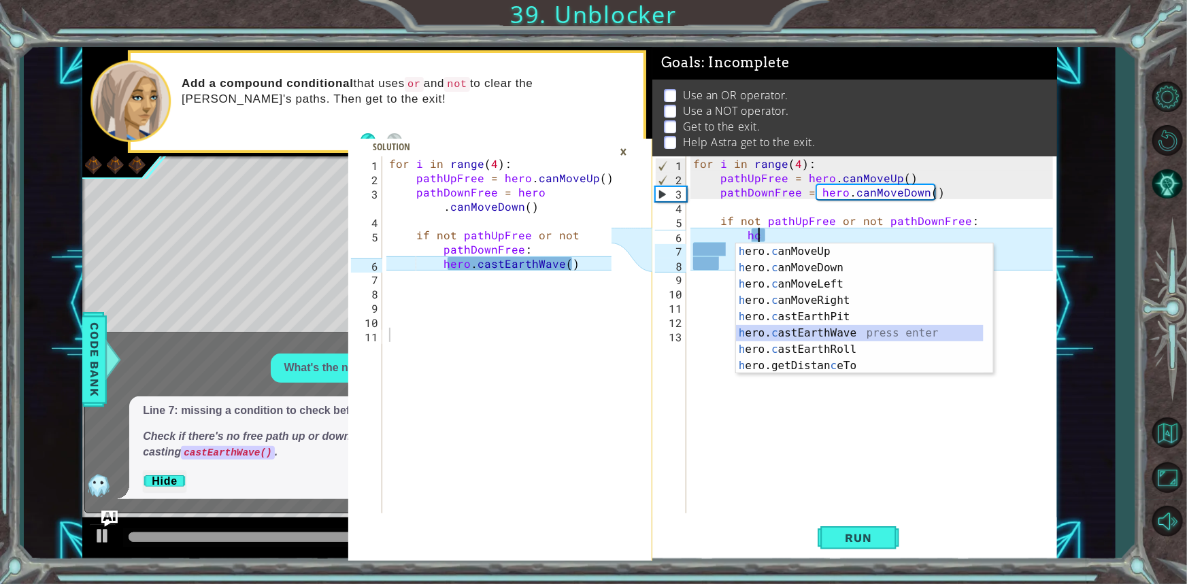
click at [835, 329] on div "h ero. c anMoveUp press enter h ero. c anMoveDown press enter h ero. c anMoveLe…" at bounding box center [860, 325] width 248 height 163
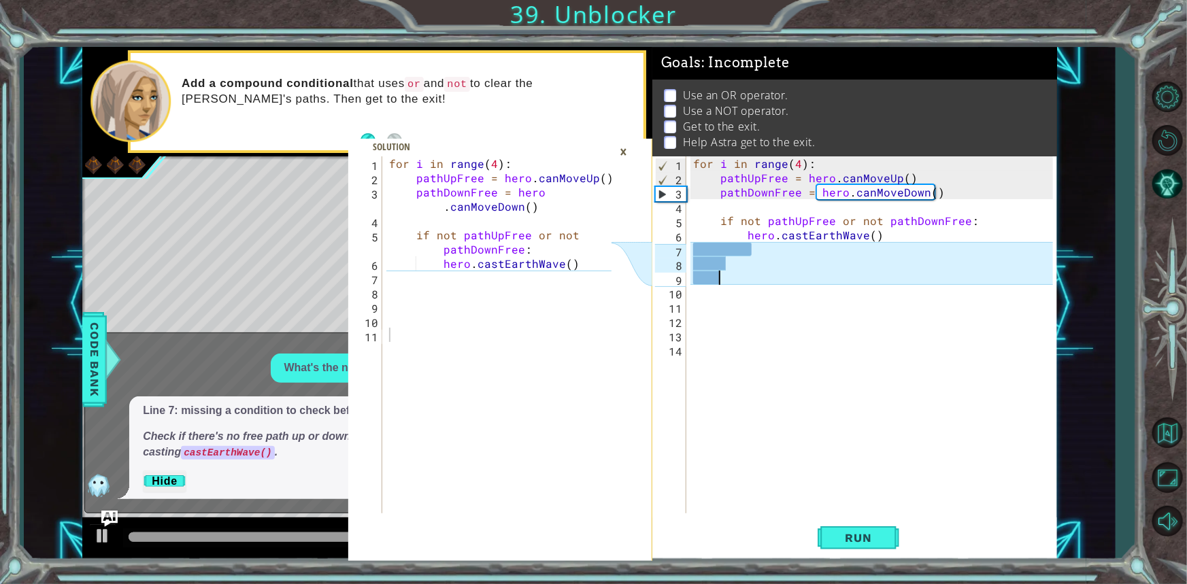
click at [795, 272] on div "for i in range ( 4 ) : pathUpFree = hero . canMoveUp ( ) pathDownFree = hero . …" at bounding box center [875, 349] width 369 height 386
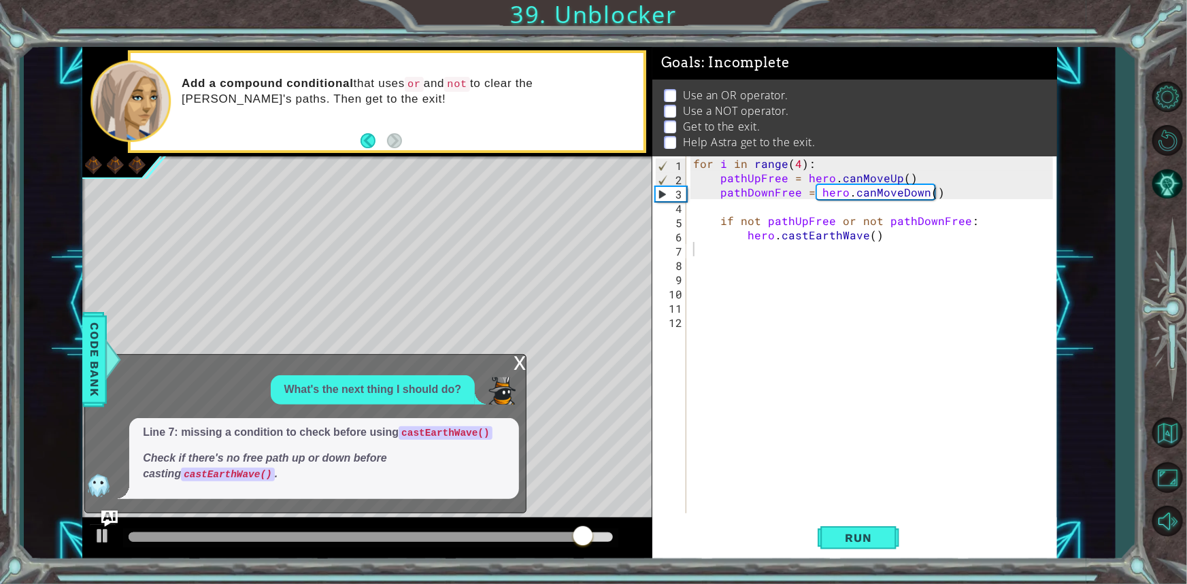
click at [851, 514] on div "1 2 3 4 5 6 7 8 9 10 11 12 for i in range ( 4 ) : pathUpFree = hero . canMoveUp…" at bounding box center [854, 358] width 405 height 405
click at [863, 539] on span "Run" at bounding box center [859, 538] width 54 height 14
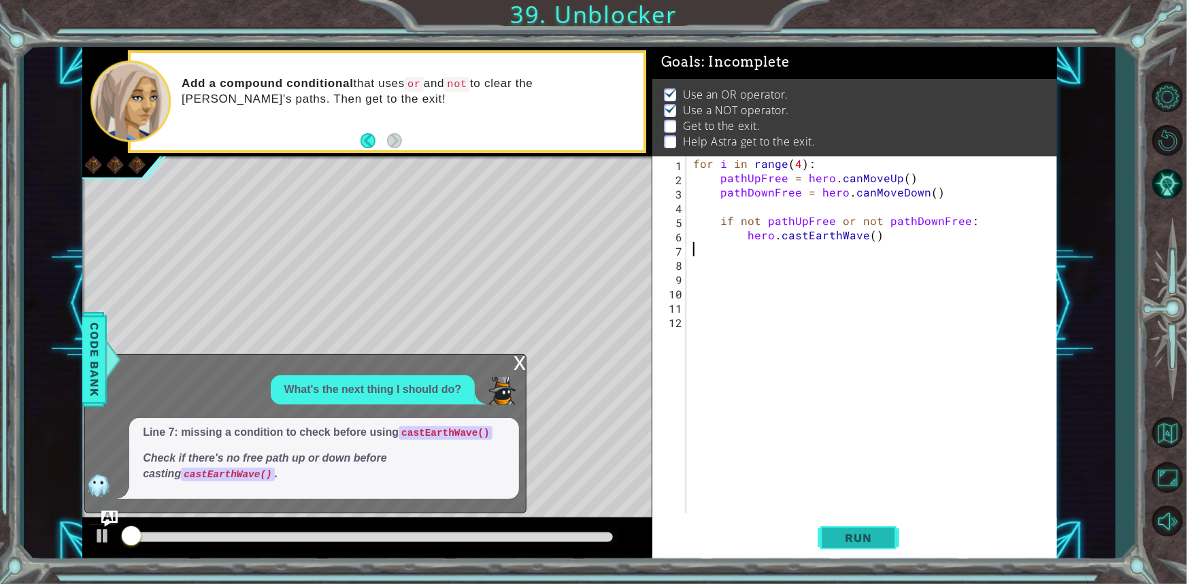
scroll to position [7, 0]
click at [863, 539] on span "Run" at bounding box center [859, 538] width 54 height 14
click at [515, 369] on div "x" at bounding box center [520, 362] width 12 height 14
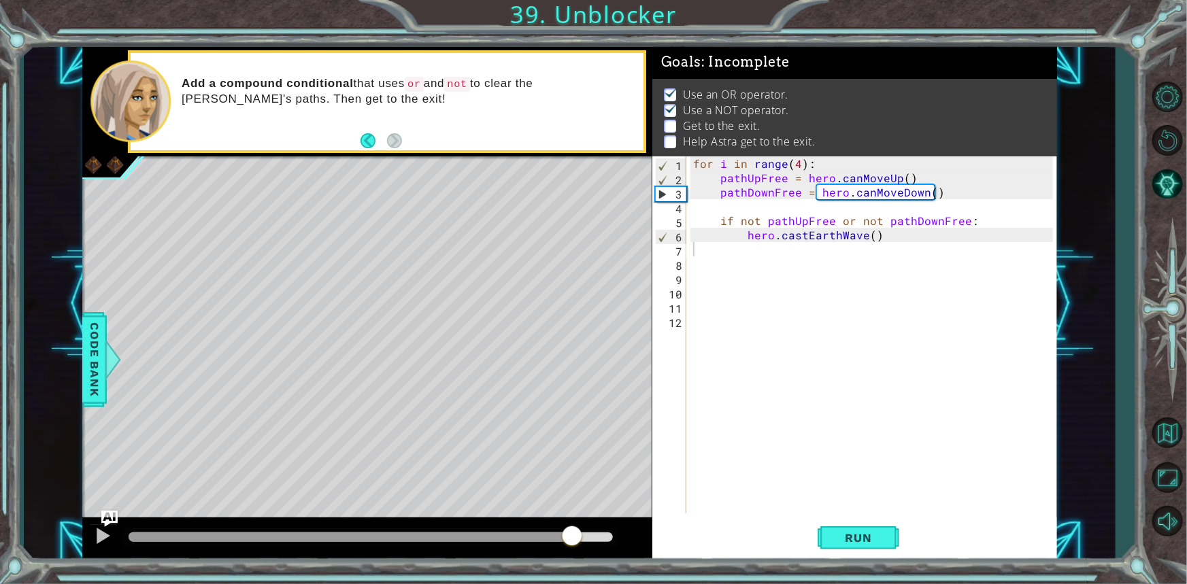
click at [571, 539] on div at bounding box center [371, 538] width 484 height 10
click at [1157, 192] on button "AI Hint" at bounding box center [1167, 184] width 39 height 39
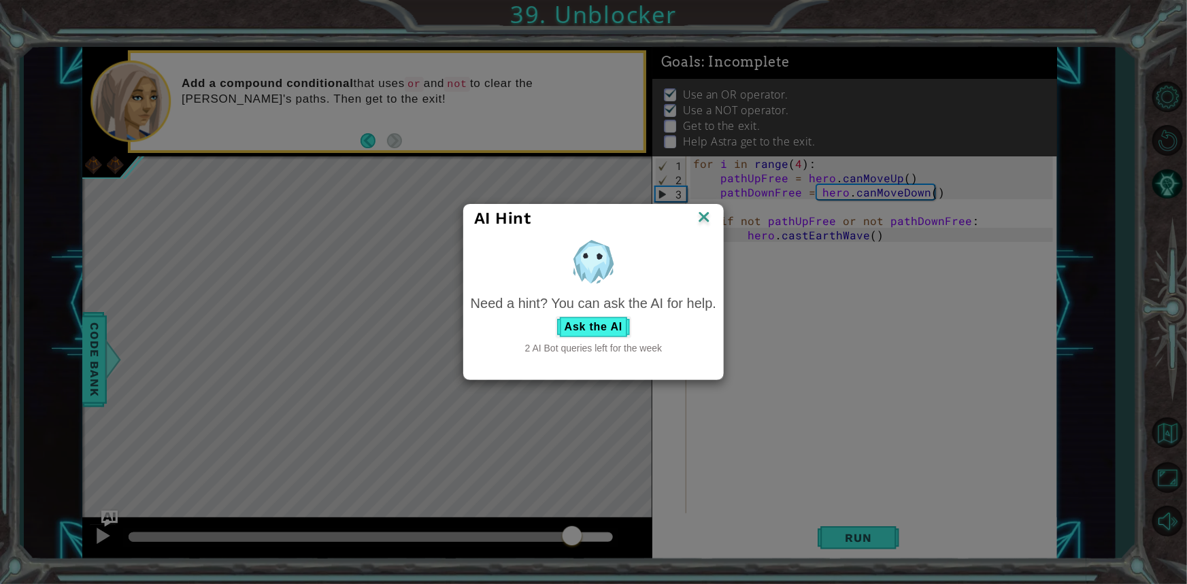
click at [554, 337] on div "Ask the AI" at bounding box center [594, 327] width 246 height 22
click at [578, 325] on button "Ask the AI" at bounding box center [594, 327] width 76 height 22
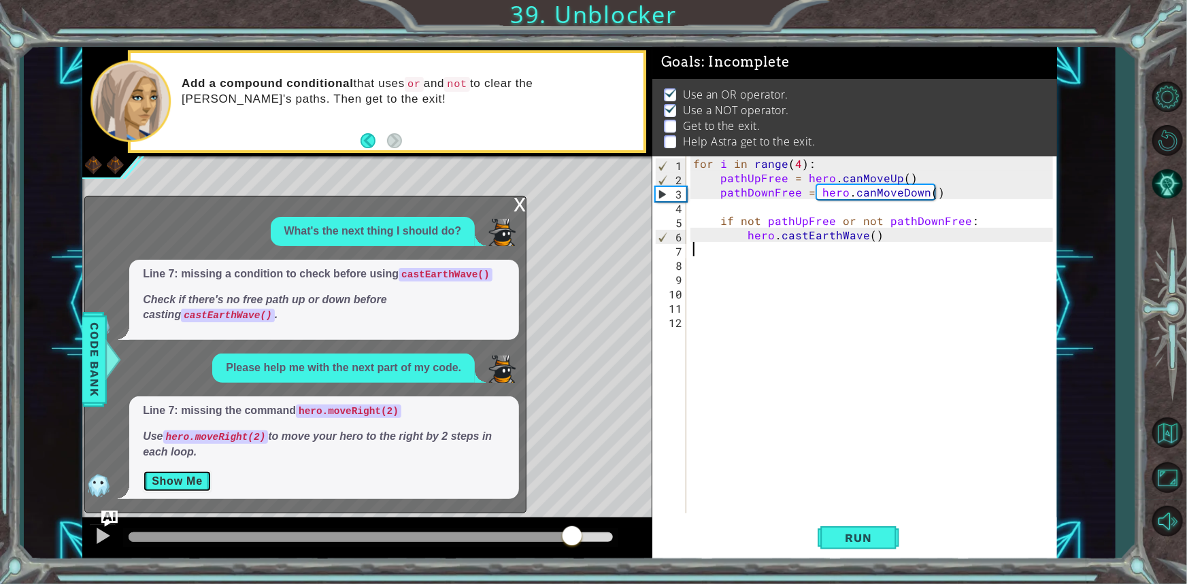
click at [200, 471] on button "Show Me" at bounding box center [177, 482] width 69 height 22
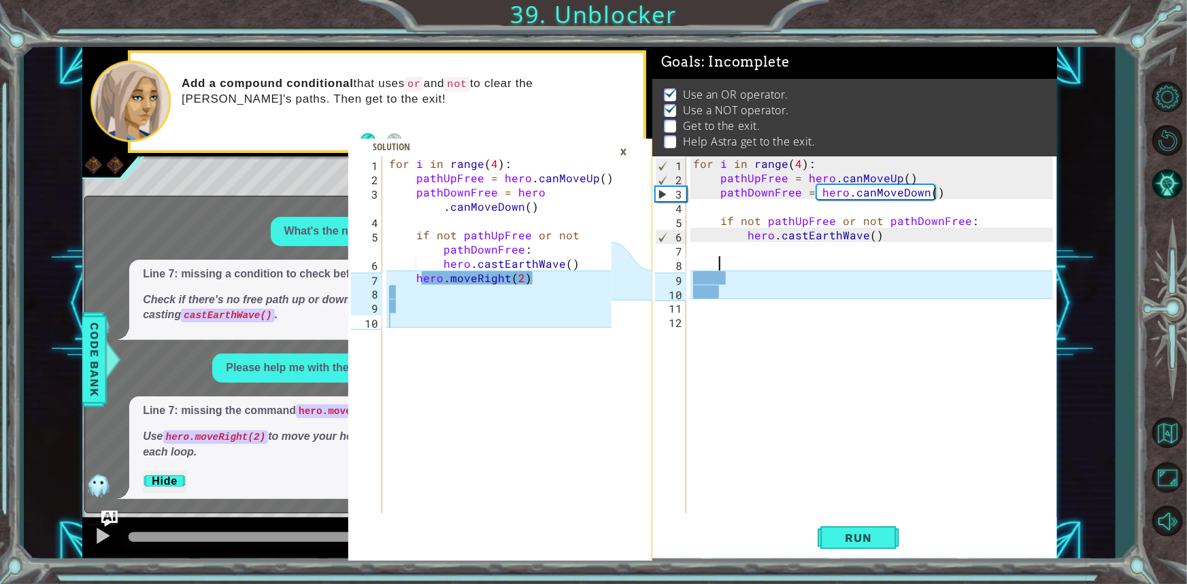
click at [731, 270] on div "for i in range ( 4 ) : pathUpFree = hero . canMoveUp ( ) pathDownFree = hero . …" at bounding box center [875, 349] width 369 height 386
click at [738, 288] on div "for i in range ( 4 ) : pathUpFree = hero . canMoveUp ( ) pathDownFree = hero . …" at bounding box center [875, 349] width 369 height 386
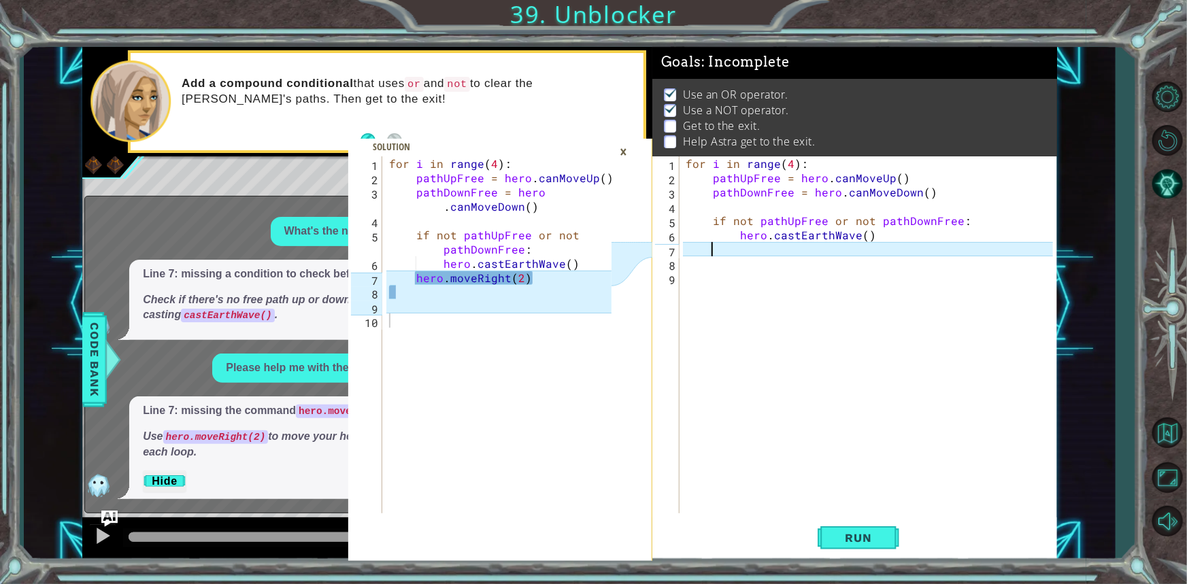
scroll to position [0, 1]
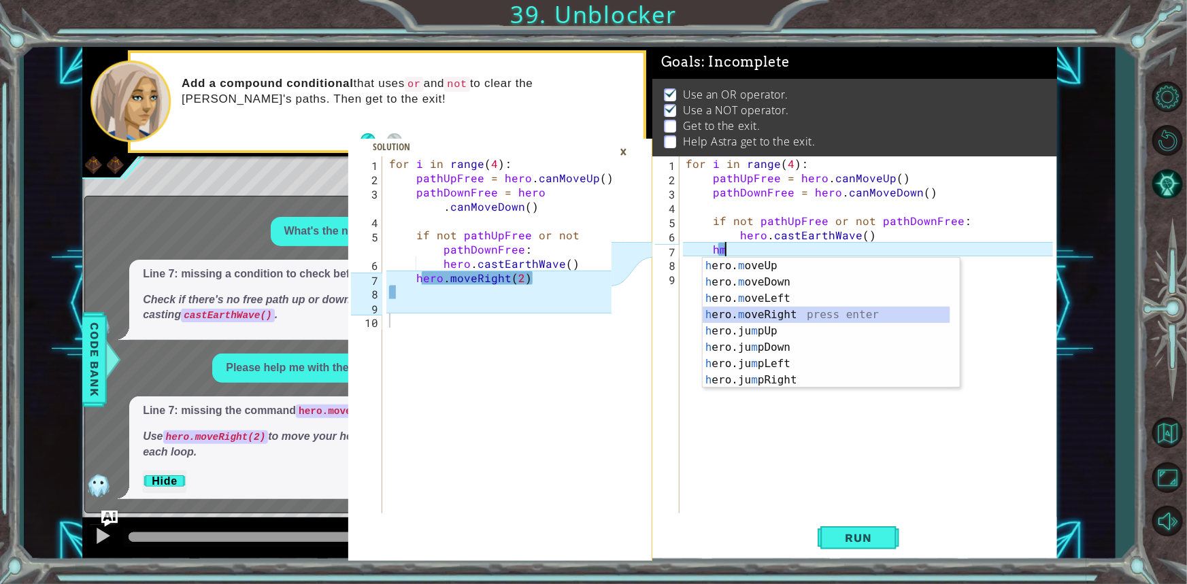
click at [765, 320] on div "h ero. m oveUp press enter h ero. m oveDown press enter h ero. m oveLeft press …" at bounding box center [827, 339] width 248 height 163
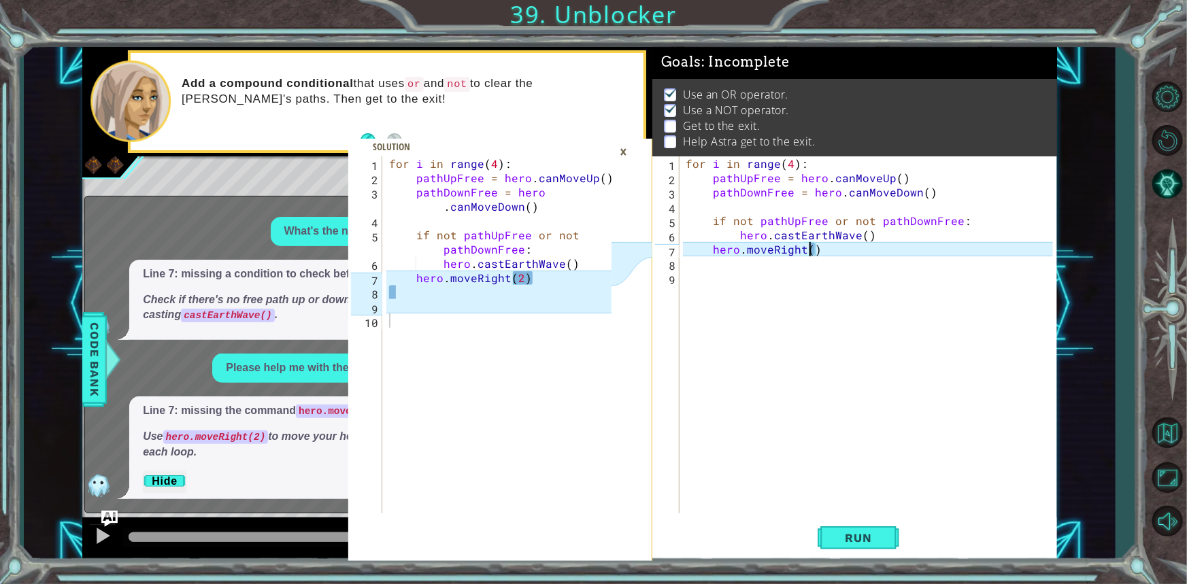
scroll to position [0, 7]
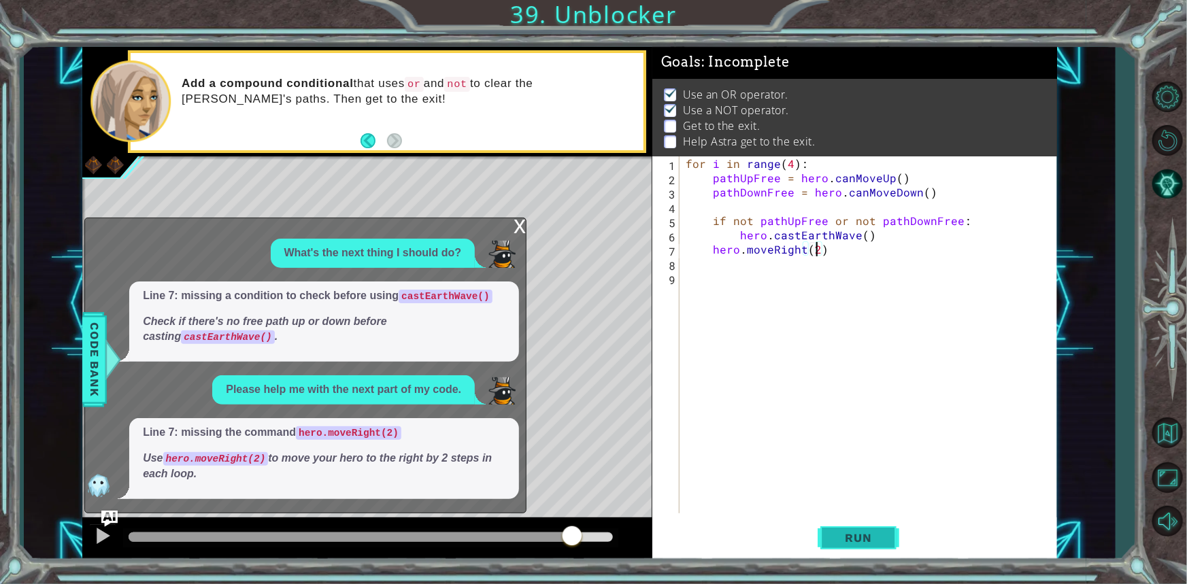
type textarea "hero.moveRight(2)"
click at [844, 529] on button "Run" at bounding box center [859, 538] width 82 height 40
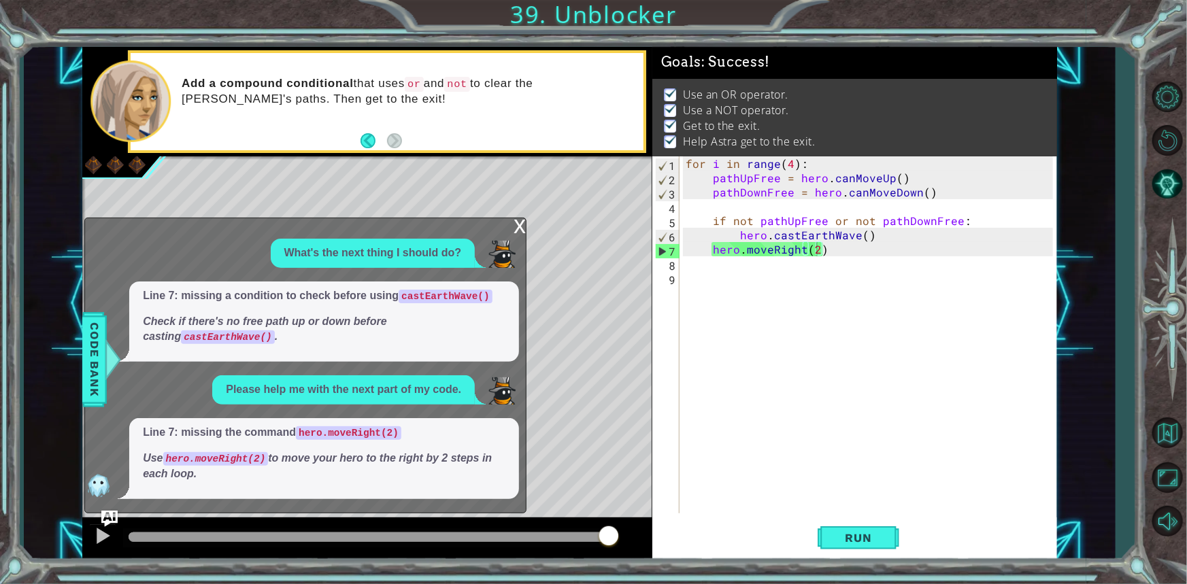
click at [608, 536] on div at bounding box center [371, 538] width 484 height 10
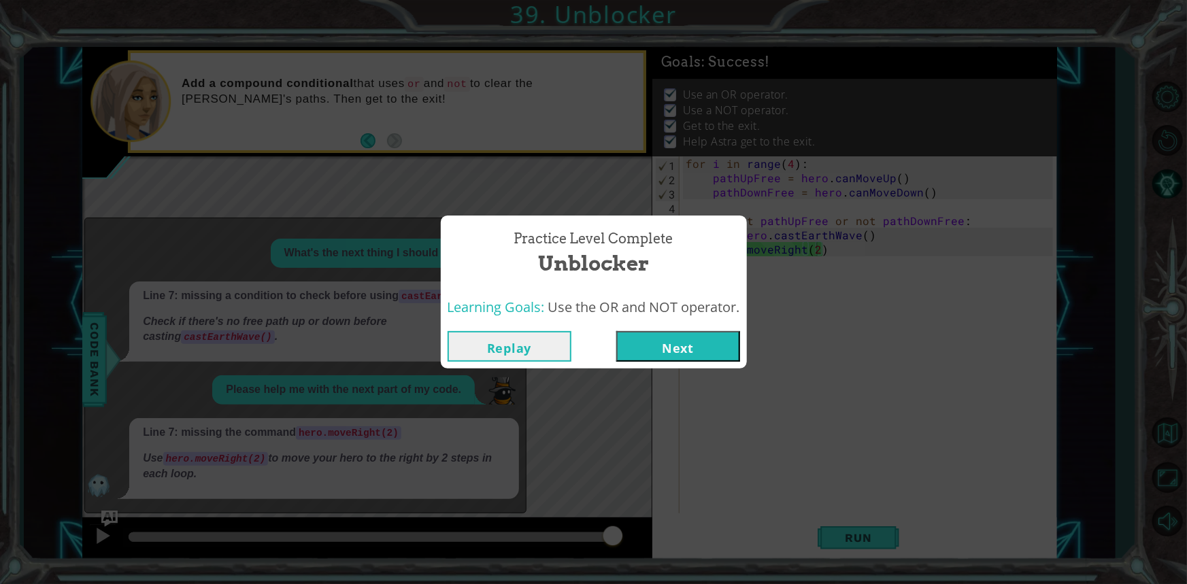
click at [651, 366] on div "Replay Next" at bounding box center [594, 347] width 306 height 44
click at [651, 359] on button "Next" at bounding box center [678, 346] width 124 height 31
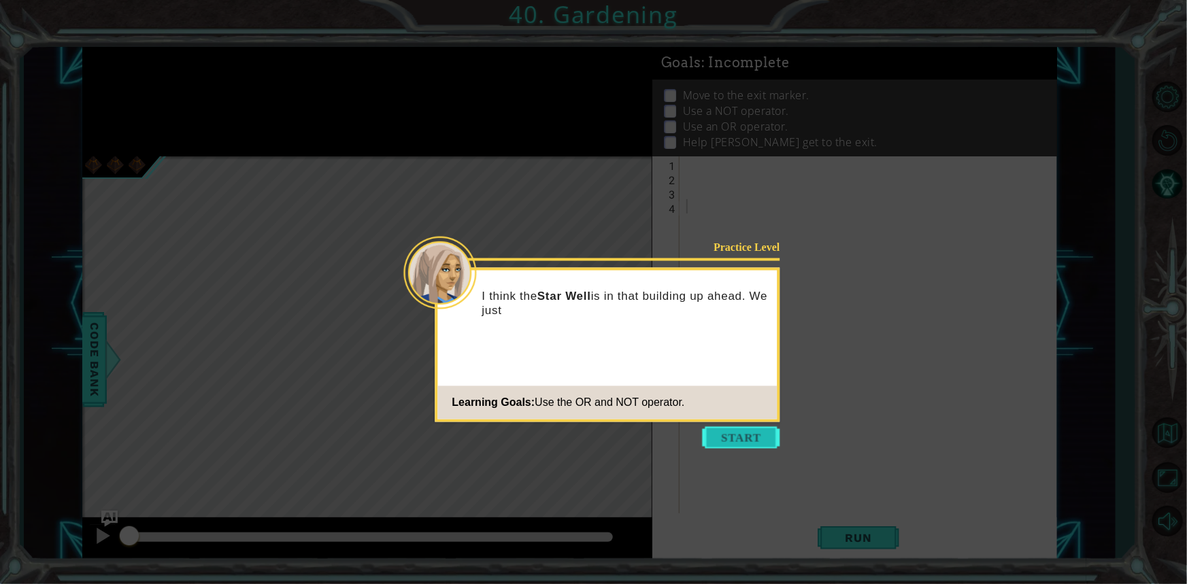
click at [741, 438] on button "Start" at bounding box center [742, 438] width 78 height 22
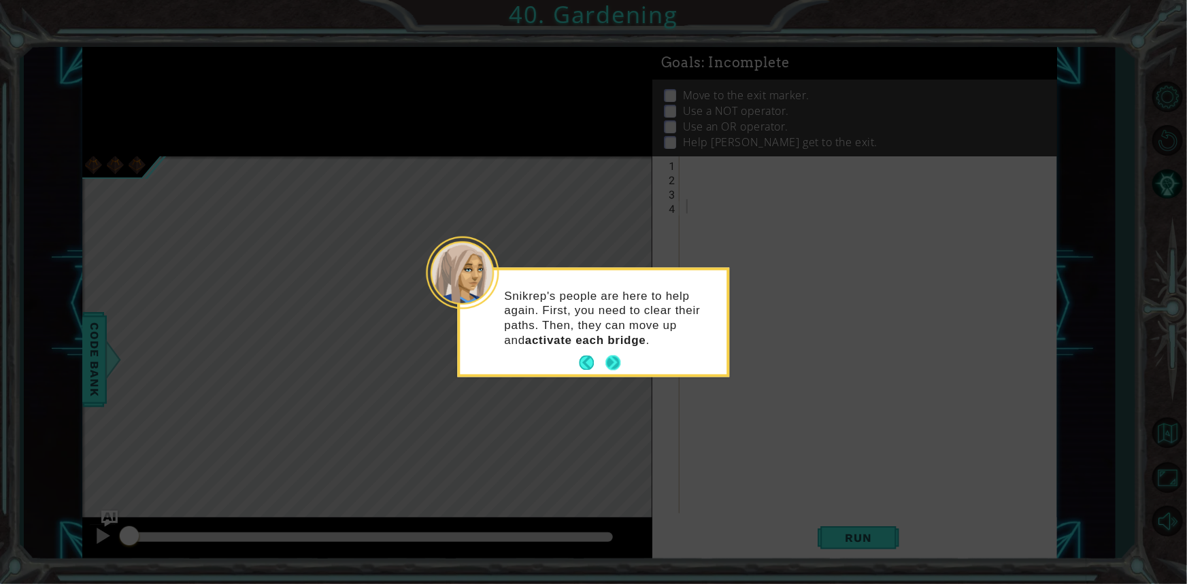
click at [612, 360] on button "Next" at bounding box center [613, 364] width 16 height 16
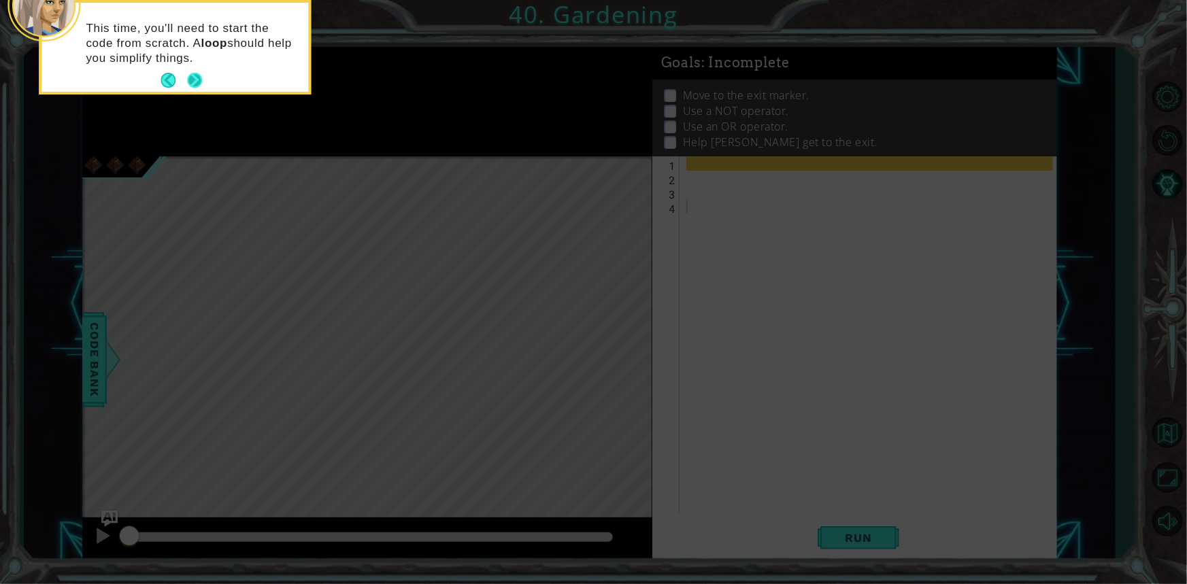
click at [192, 77] on button "Next" at bounding box center [194, 80] width 15 height 15
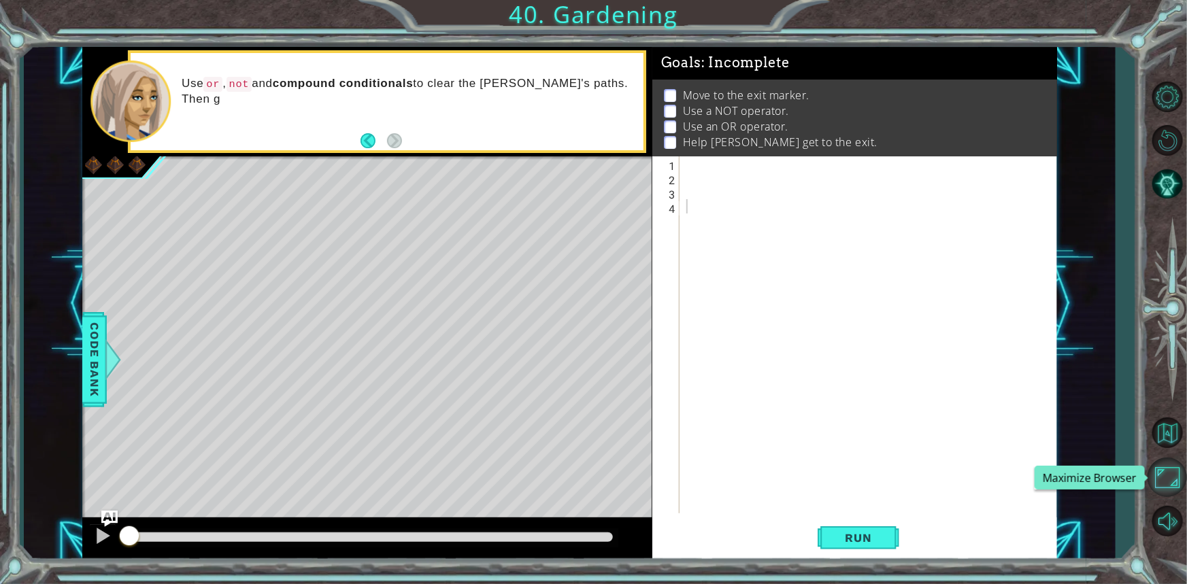
click at [1170, 493] on button "Maximize Browser" at bounding box center [1167, 477] width 39 height 39
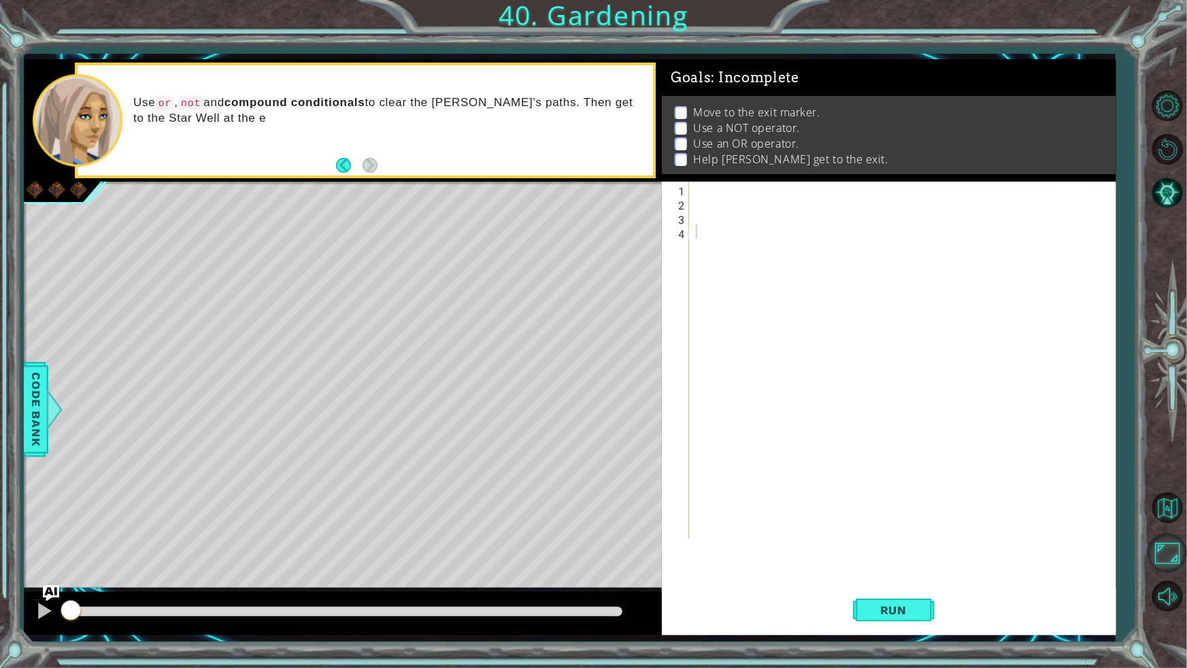
click at [1170, 544] on button "Maximize Browser" at bounding box center [1167, 552] width 39 height 39
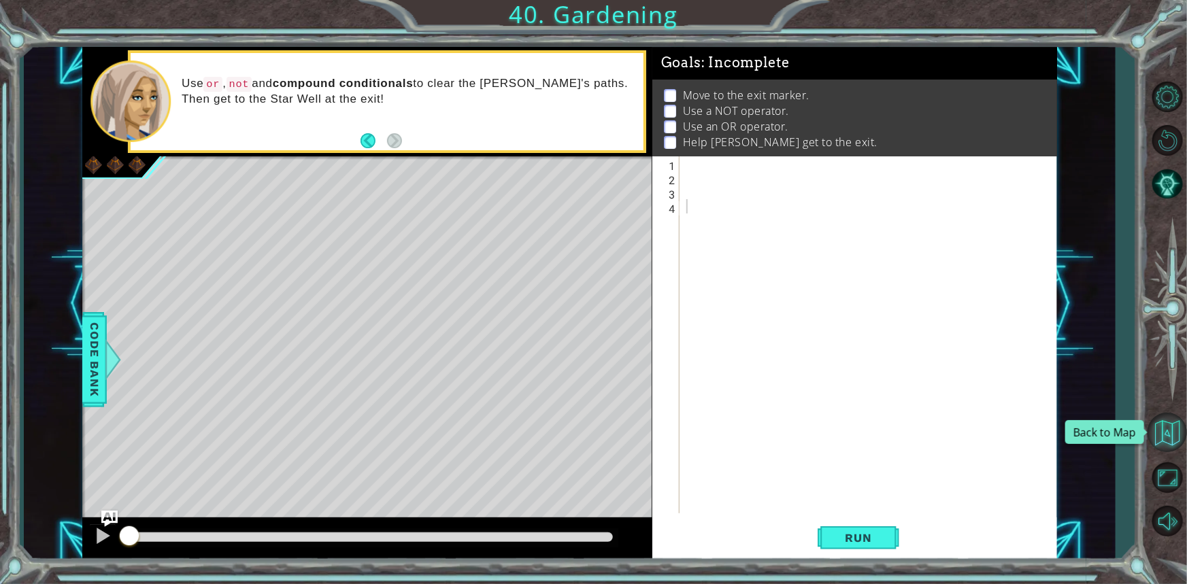
click at [1169, 435] on button "Back to Map" at bounding box center [1167, 432] width 39 height 39
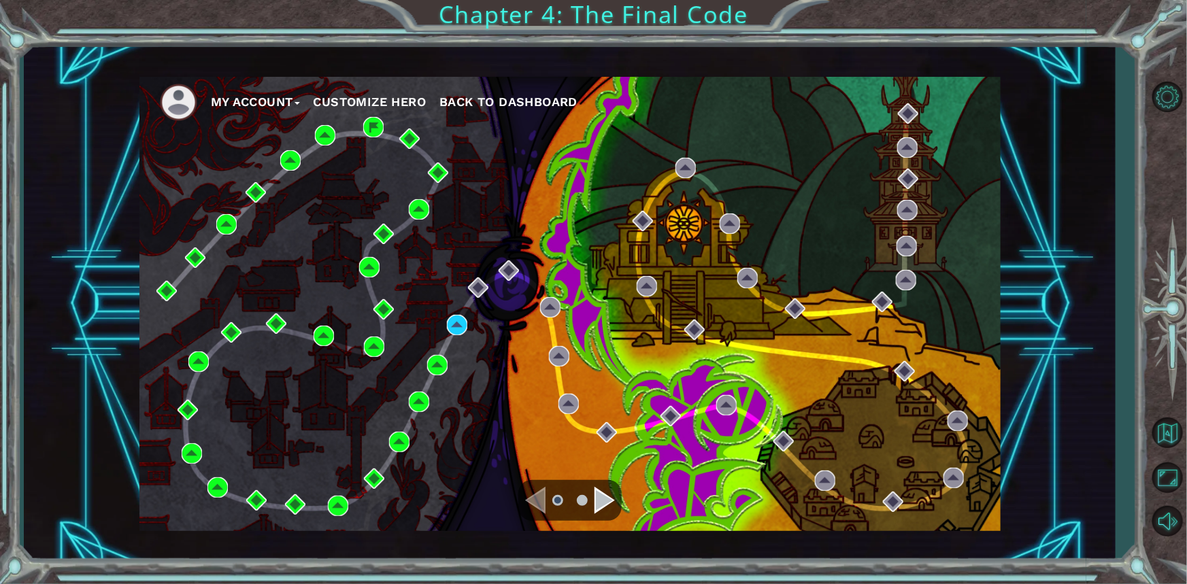
click at [607, 510] on div "Navigate to the next page" at bounding box center [605, 500] width 20 height 27
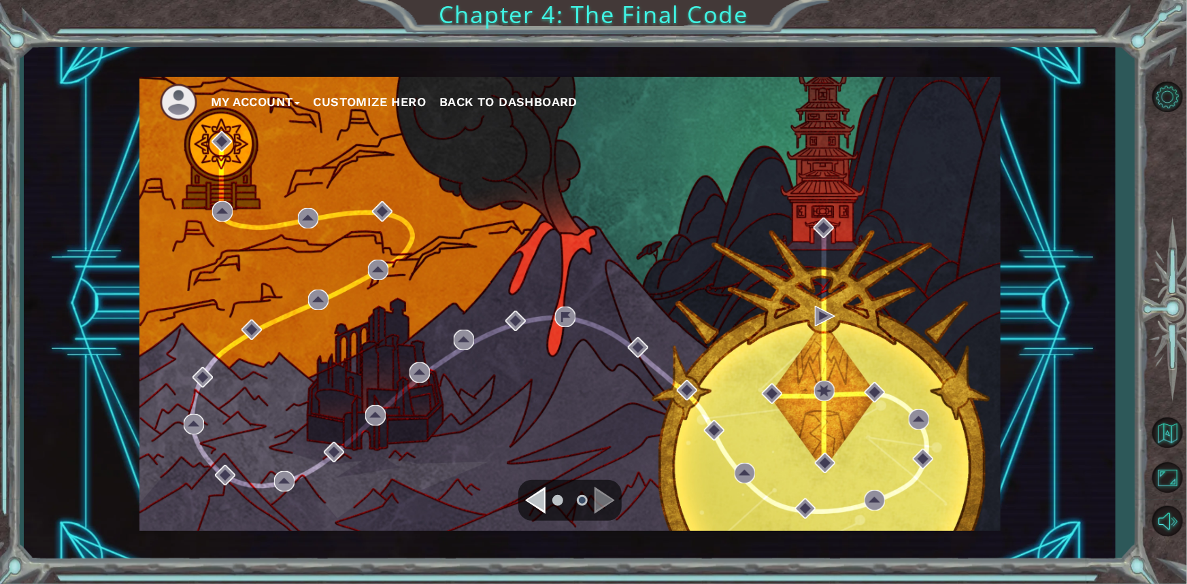
click at [542, 490] on div "Navigate to the previous page" at bounding box center [535, 500] width 20 height 27
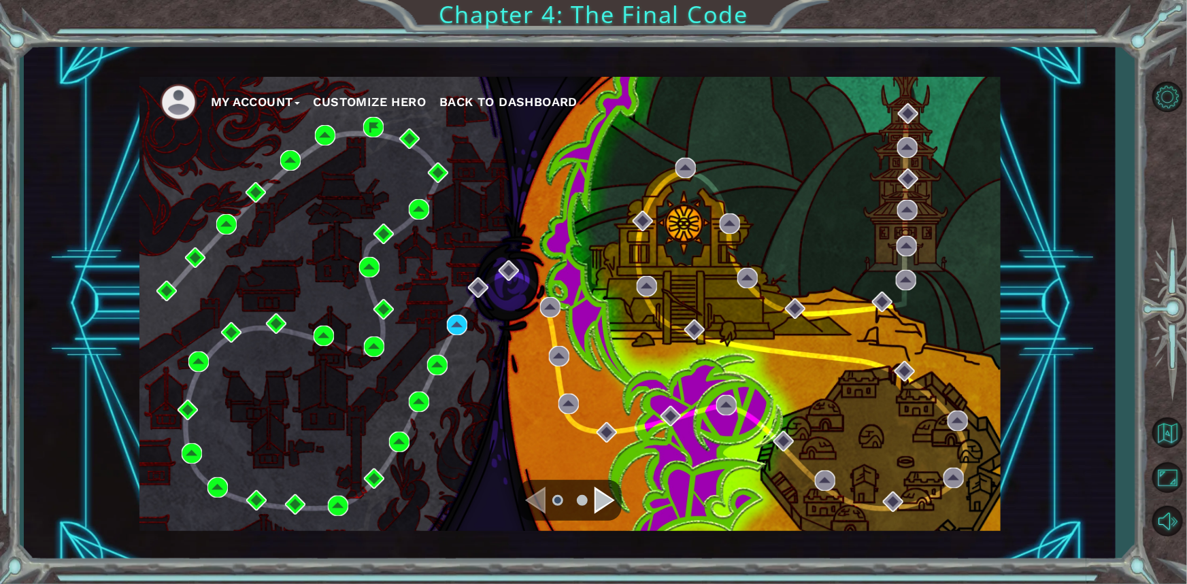
click at [344, 104] on button "Customize Hero" at bounding box center [370, 102] width 113 height 20
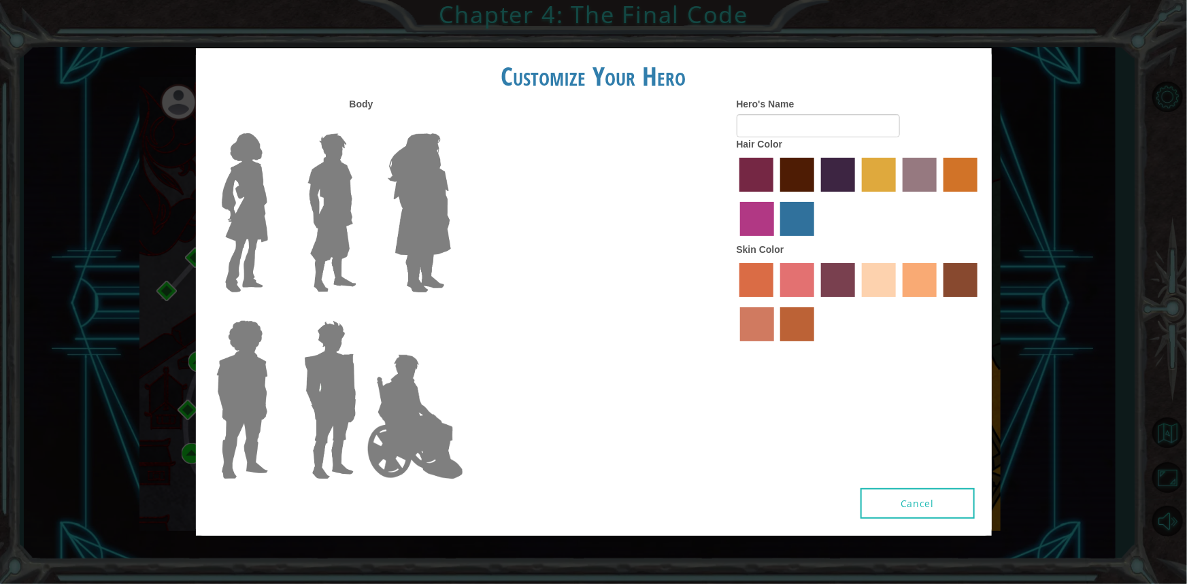
type input "[PERSON_NAME]"
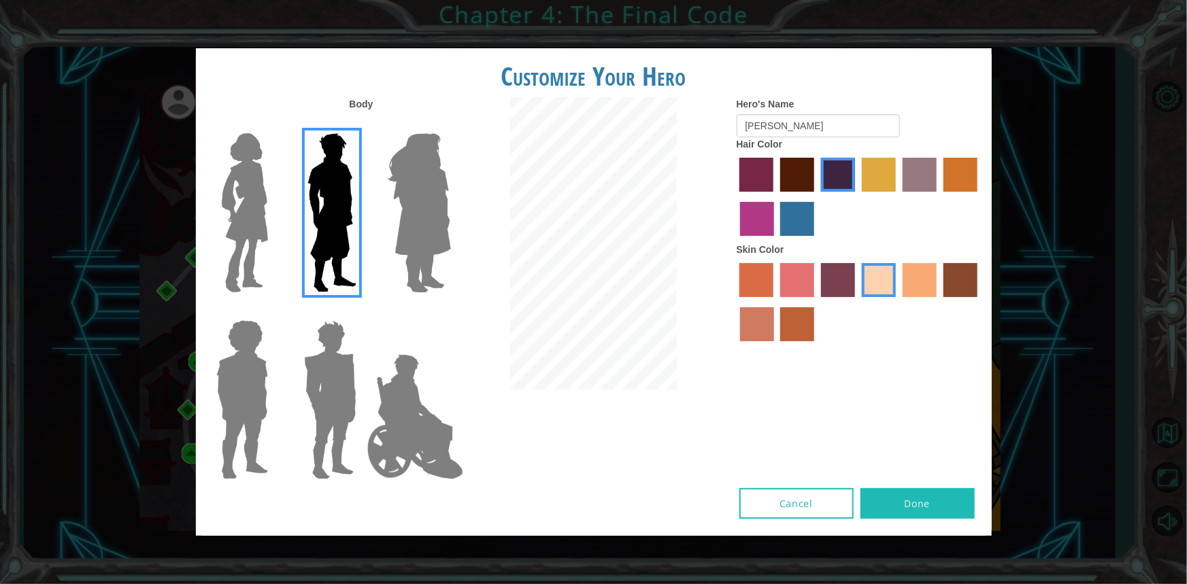
click at [795, 214] on label "lachmara hair color" at bounding box center [797, 219] width 34 height 34
click at [776, 241] on input "lachmara hair color" at bounding box center [776, 241] width 0 height 0
click at [840, 165] on label "hot purple hair color" at bounding box center [838, 175] width 34 height 34
click at [816, 197] on input "hot purple hair color" at bounding box center [816, 197] width 0 height 0
click at [778, 121] on input "[PERSON_NAME]" at bounding box center [818, 125] width 163 height 23
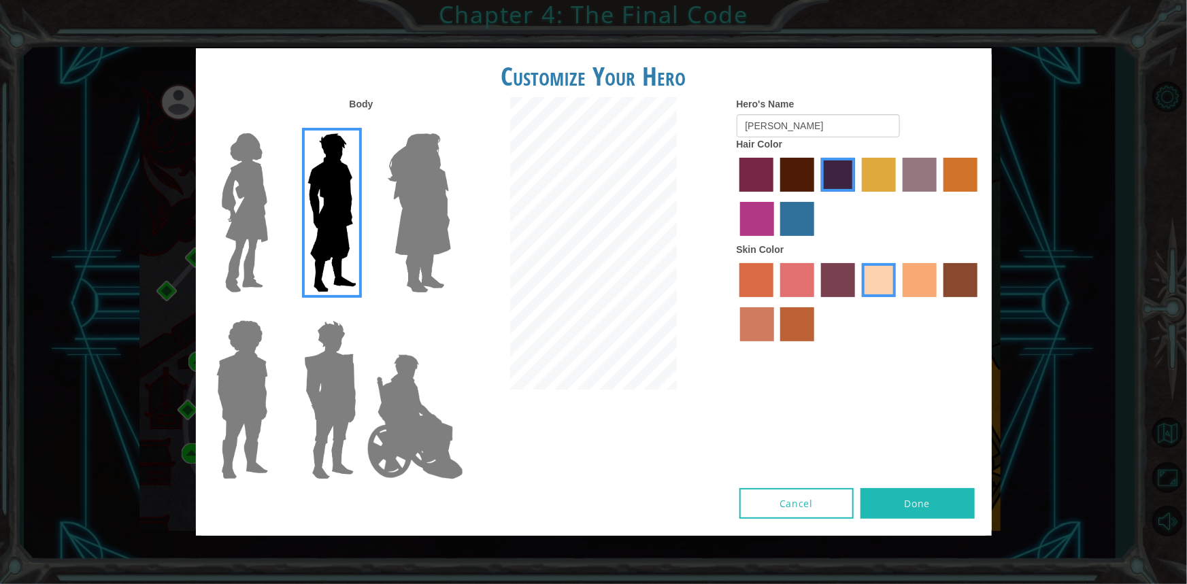
click at [912, 277] on label "tacao skin color" at bounding box center [920, 280] width 34 height 34
click at [898, 302] on input "tacao skin color" at bounding box center [898, 302] width 0 height 0
click at [886, 292] on label "sandy beach skin color" at bounding box center [879, 280] width 34 height 34
click at [857, 302] on input "sandy beach skin color" at bounding box center [857, 302] width 0 height 0
click at [761, 311] on label "burning sand skin color" at bounding box center [757, 325] width 34 height 34
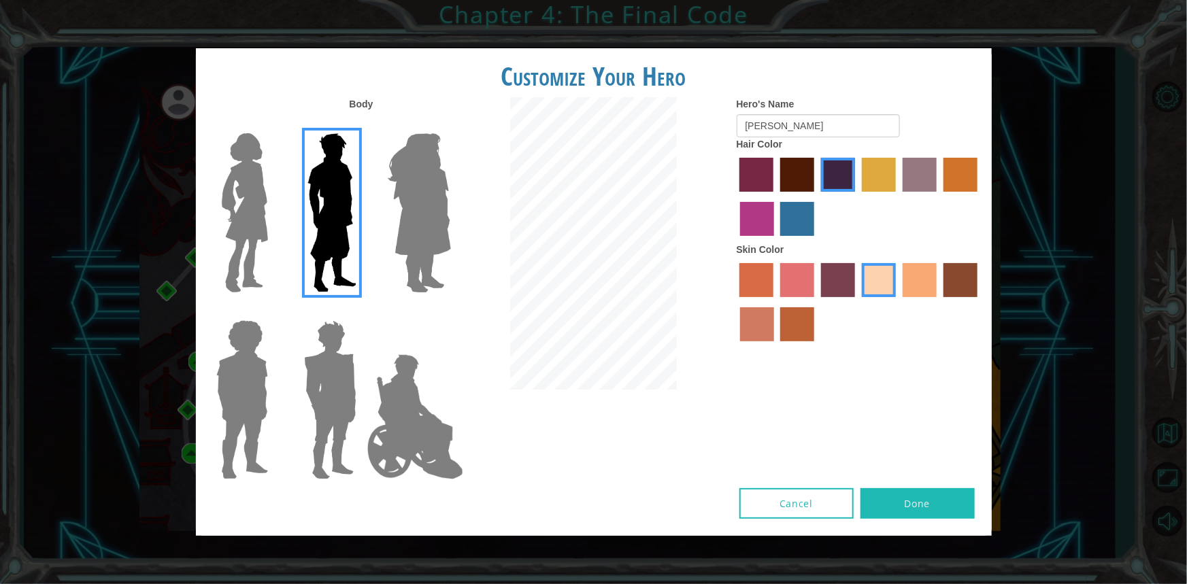
click at [980, 302] on input "burning sand skin color" at bounding box center [980, 302] width 0 height 0
click at [810, 256] on div "Skin Color" at bounding box center [859, 295] width 245 height 105
click at [951, 269] on label "karma skin color" at bounding box center [961, 280] width 34 height 34
click at [939, 302] on input "karma skin color" at bounding box center [939, 302] width 0 height 0
click at [902, 265] on div at bounding box center [859, 304] width 245 height 88
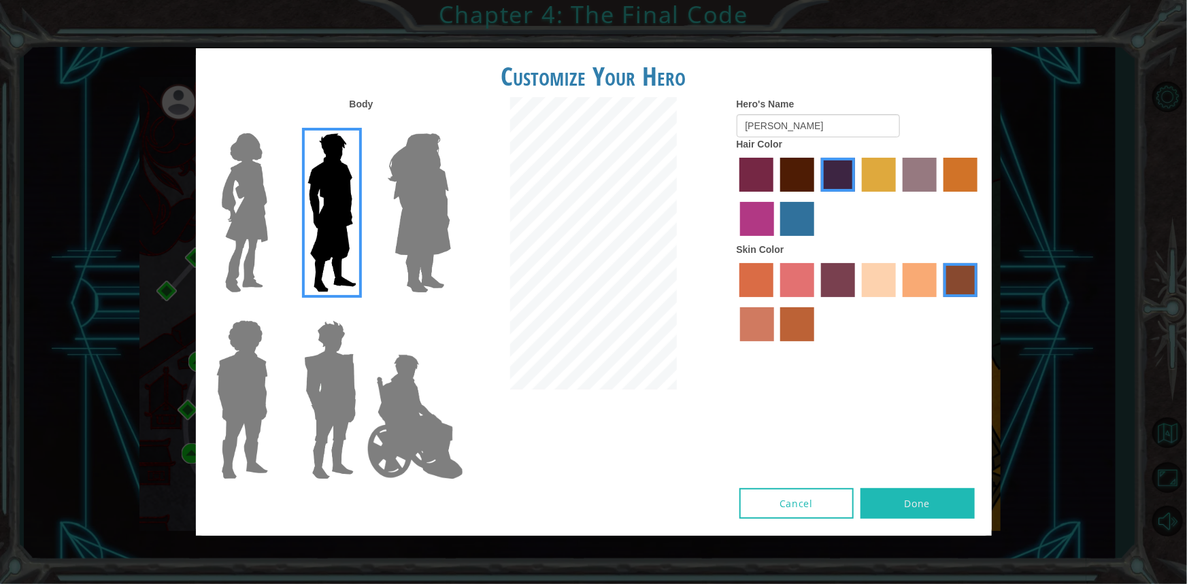
click at [902, 273] on div at bounding box center [859, 304] width 245 height 88
click at [903, 273] on label "tacao skin color" at bounding box center [920, 280] width 34 height 34
click at [898, 302] on input "tacao skin color" at bounding box center [898, 302] width 0 height 0
click at [871, 281] on label "sandy beach skin color" at bounding box center [879, 280] width 34 height 34
click at [857, 302] on input "sandy beach skin color" at bounding box center [857, 302] width 0 height 0
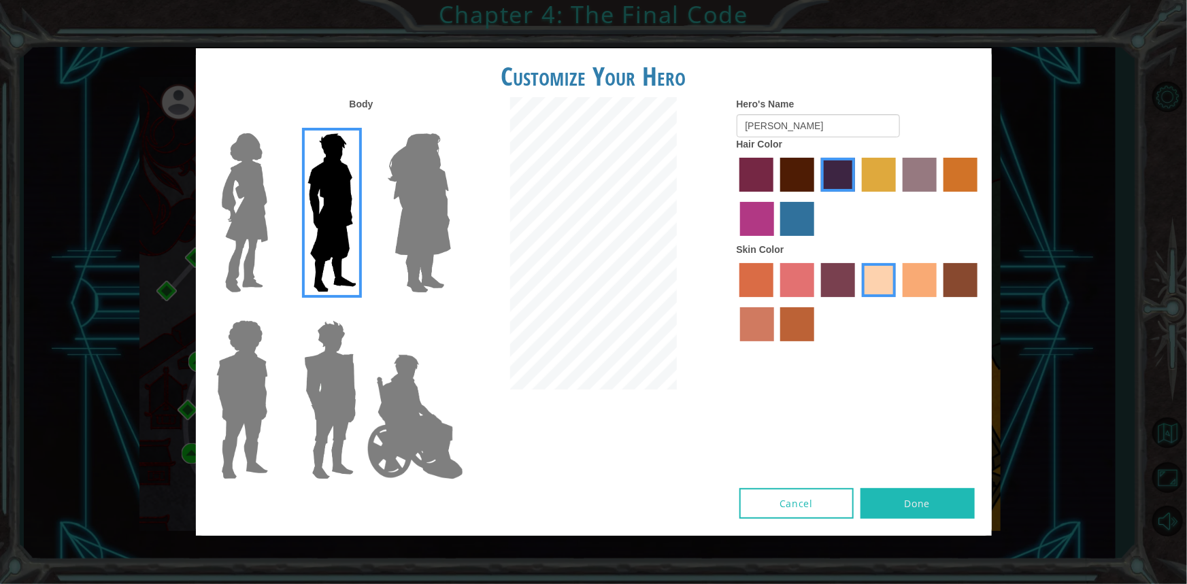
click at [908, 292] on label "tacao skin color" at bounding box center [920, 280] width 34 height 34
click at [898, 302] on input "tacao skin color" at bounding box center [898, 302] width 0 height 0
click at [421, 383] on img at bounding box center [415, 417] width 107 height 136
click at [450, 312] on input "Hero Jamie" at bounding box center [450, 312] width 0 height 0
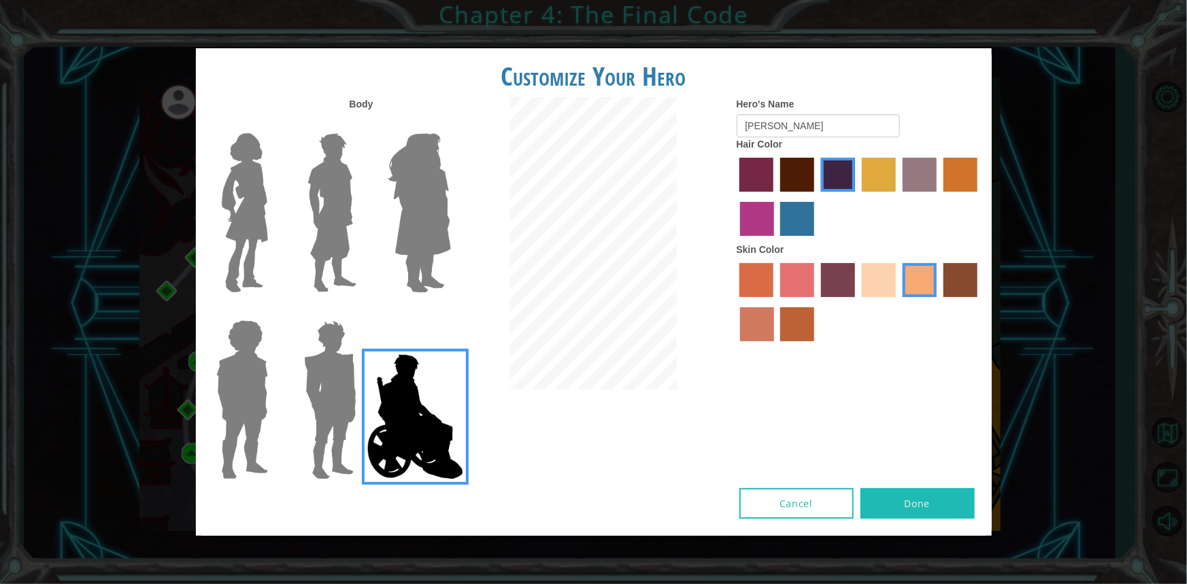
click at [326, 384] on img at bounding box center [330, 400] width 63 height 170
click at [362, 312] on input "Hero Garnet" at bounding box center [362, 312] width 0 height 0
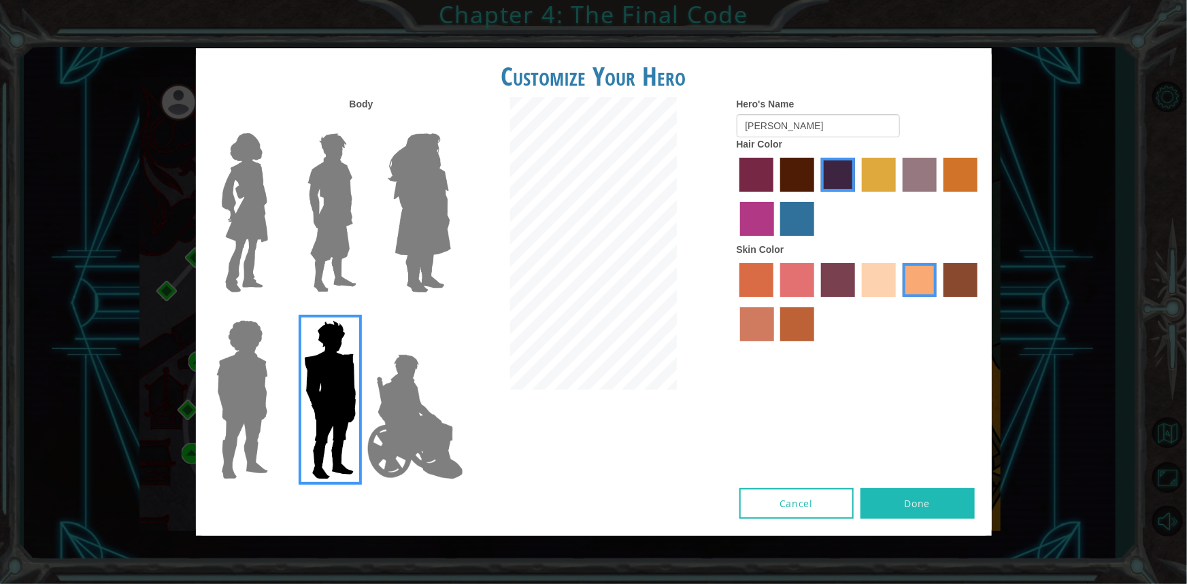
click at [237, 384] on img at bounding box center [242, 400] width 63 height 170
click at [273, 312] on input "Hero Steven" at bounding box center [273, 312] width 0 height 0
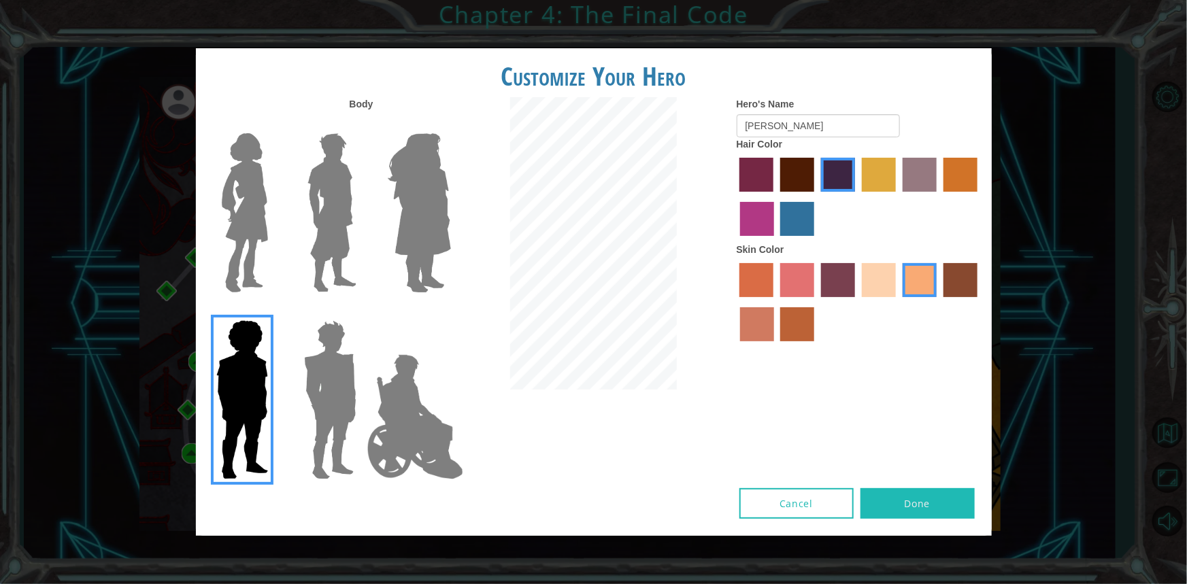
click at [259, 211] on img at bounding box center [244, 213] width 57 height 170
click at [273, 124] on input "Hero Connie" at bounding box center [273, 124] width 0 height 0
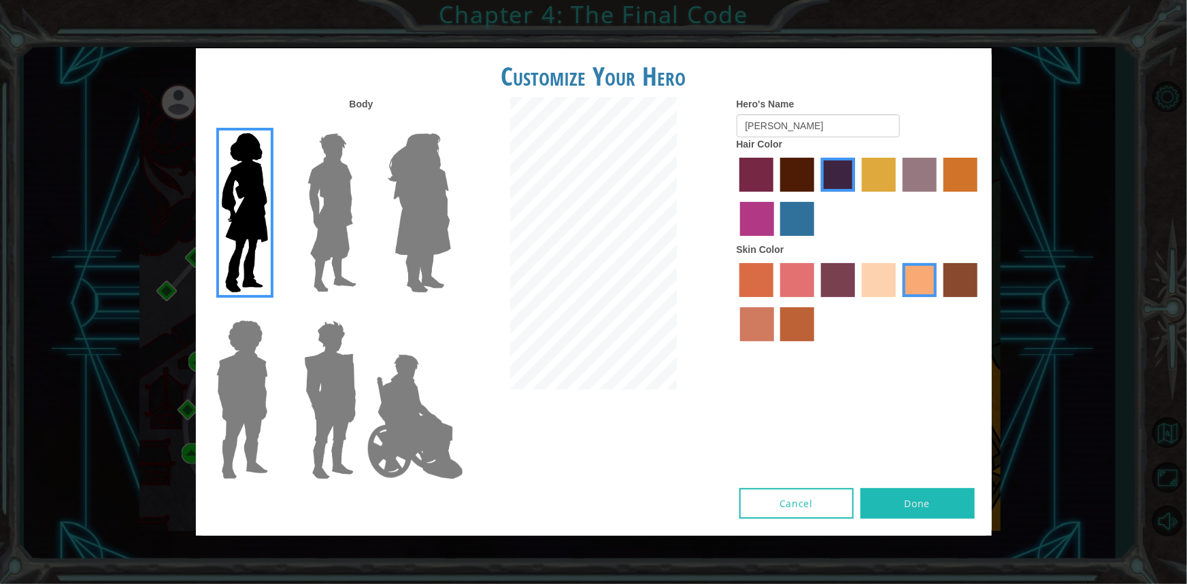
click at [319, 220] on img at bounding box center [332, 213] width 61 height 170
click at [362, 124] on input "Hero Lars" at bounding box center [362, 124] width 0 height 0
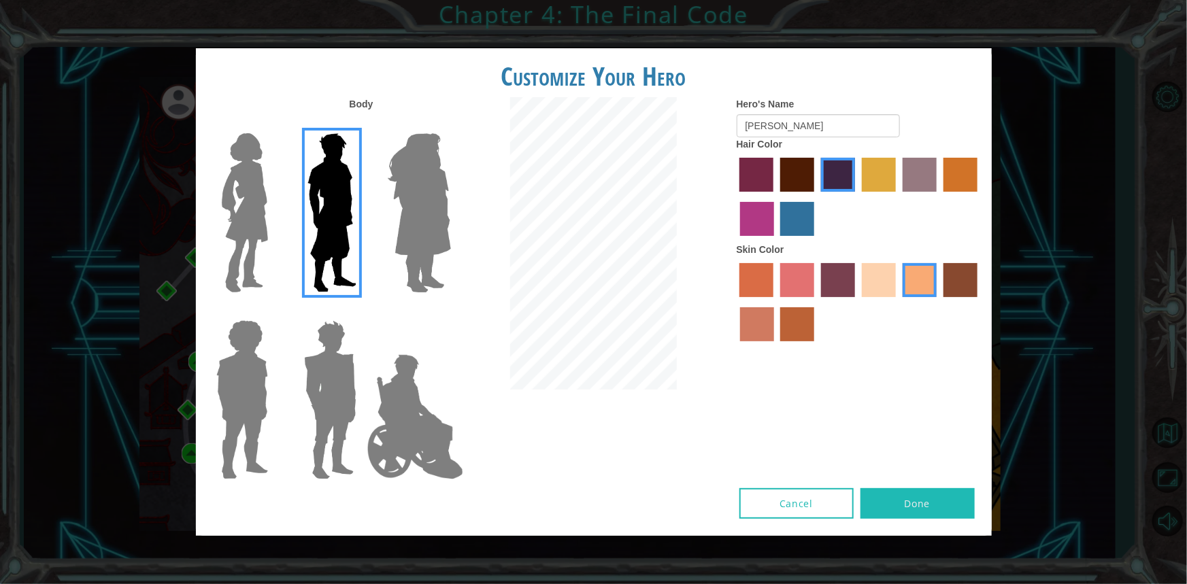
click at [883, 482] on div "Body Hero's Name [PERSON_NAME] Hair Color Skin Color" at bounding box center [594, 292] width 796 height 391
click at [897, 492] on button "Done" at bounding box center [918, 503] width 114 height 31
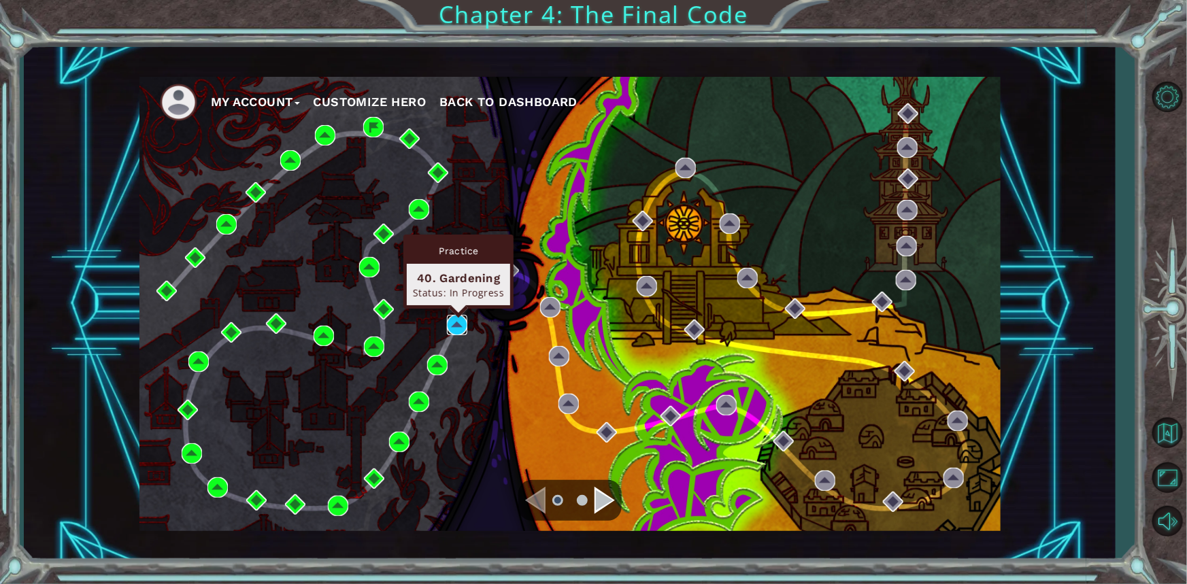
click at [463, 331] on img at bounding box center [457, 325] width 20 height 20
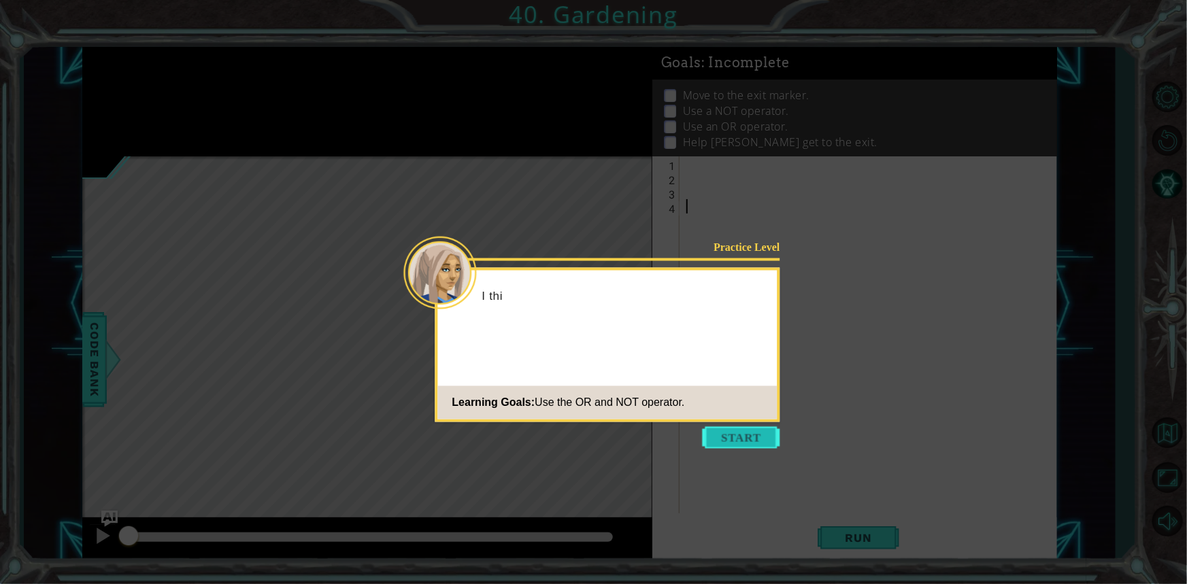
click at [735, 430] on button "Start" at bounding box center [742, 438] width 78 height 22
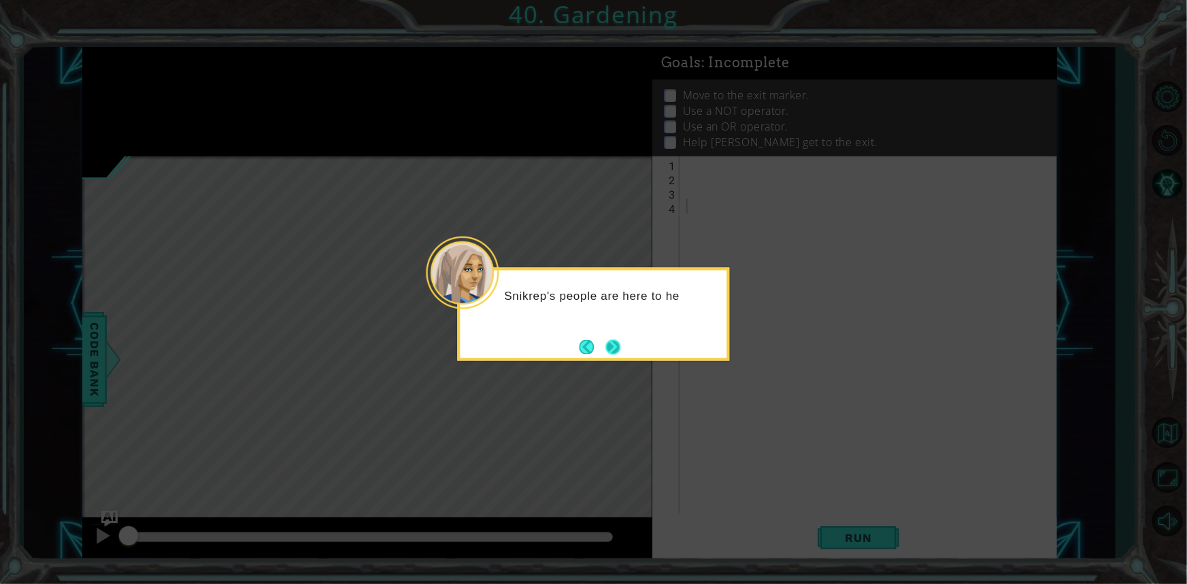
click at [618, 339] on button "Next" at bounding box center [613, 347] width 16 height 16
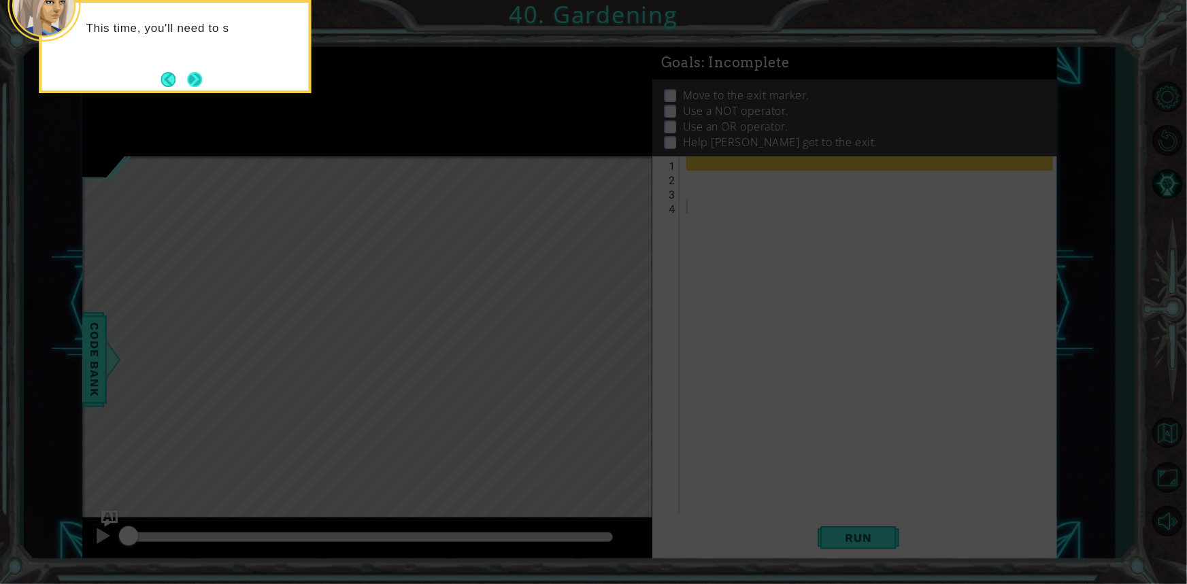
click at [196, 73] on button "Next" at bounding box center [194, 79] width 15 height 15
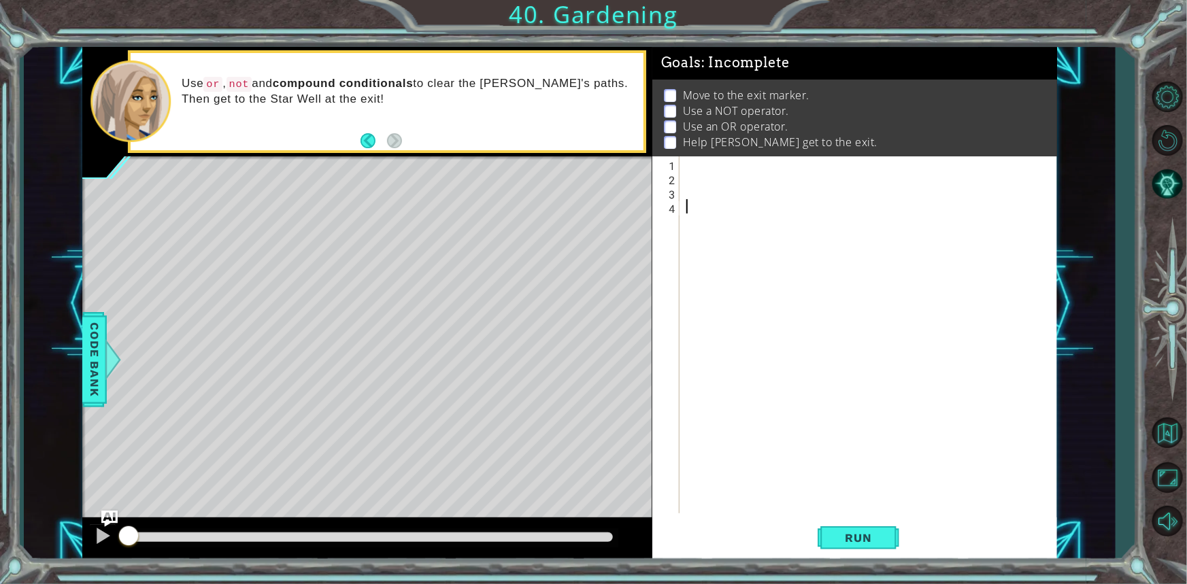
click at [714, 201] on div at bounding box center [872, 349] width 376 height 386
click at [699, 157] on div at bounding box center [872, 349] width 376 height 386
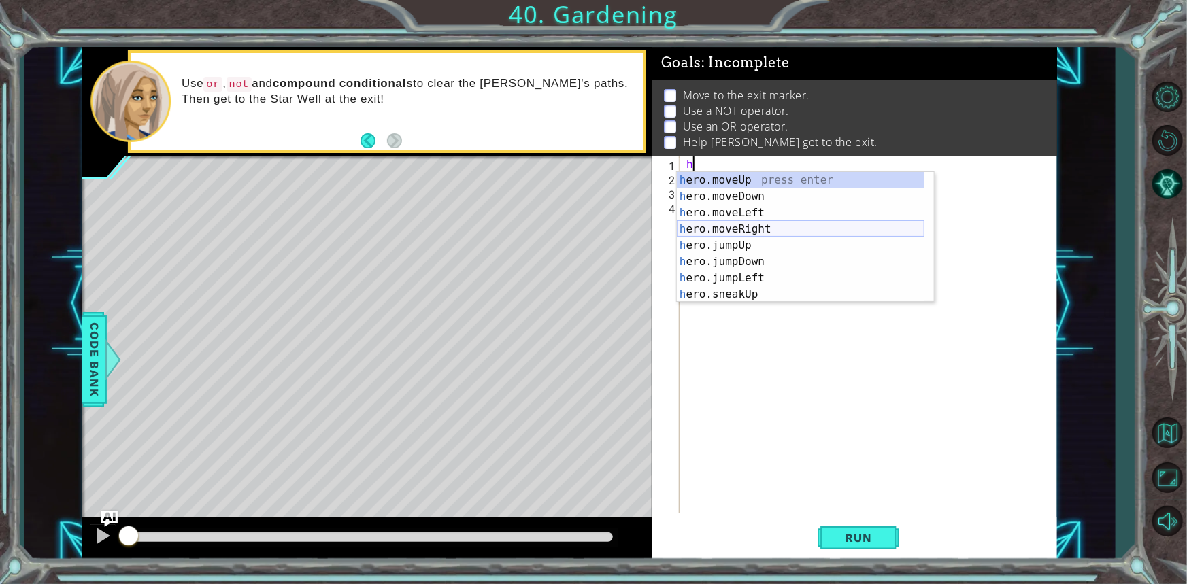
click at [785, 225] on div "h ero.moveUp press enter h ero.moveDown press enter h ero.moveLeft press enter …" at bounding box center [801, 253] width 248 height 163
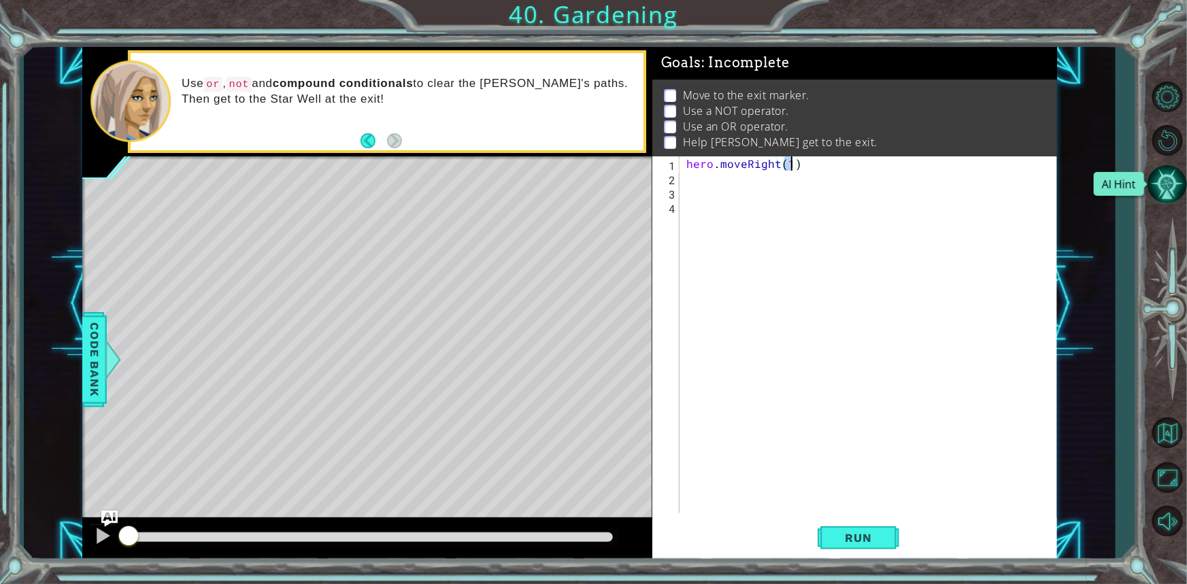
type textarea "hero.moveRight(1)"
click at [1152, 189] on button "AI Hint" at bounding box center [1167, 184] width 39 height 39
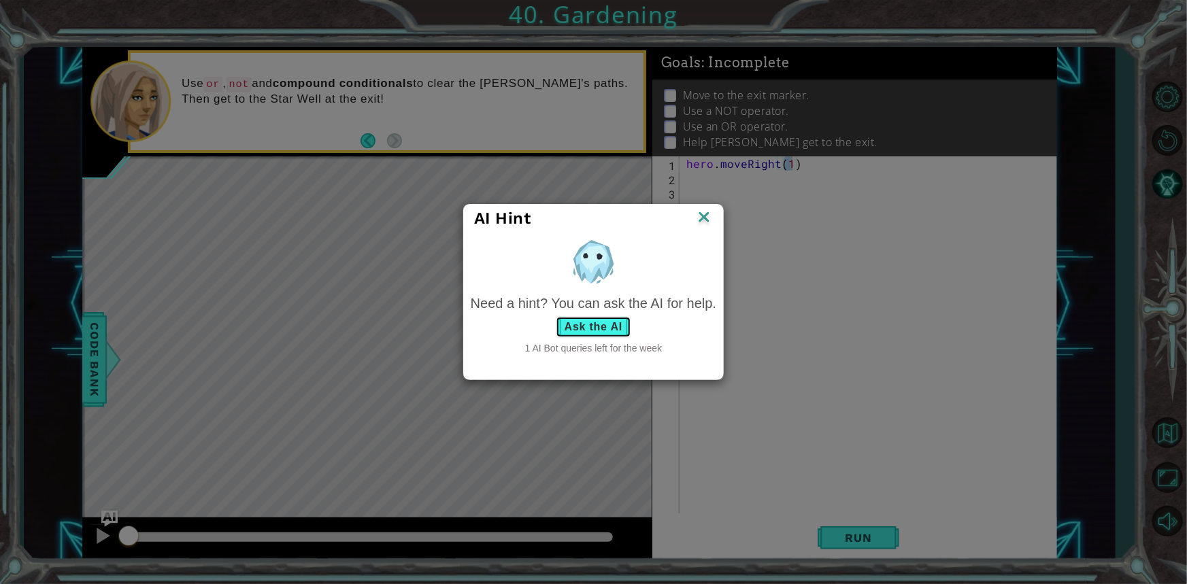
click at [600, 321] on button "Ask the AI" at bounding box center [594, 327] width 76 height 22
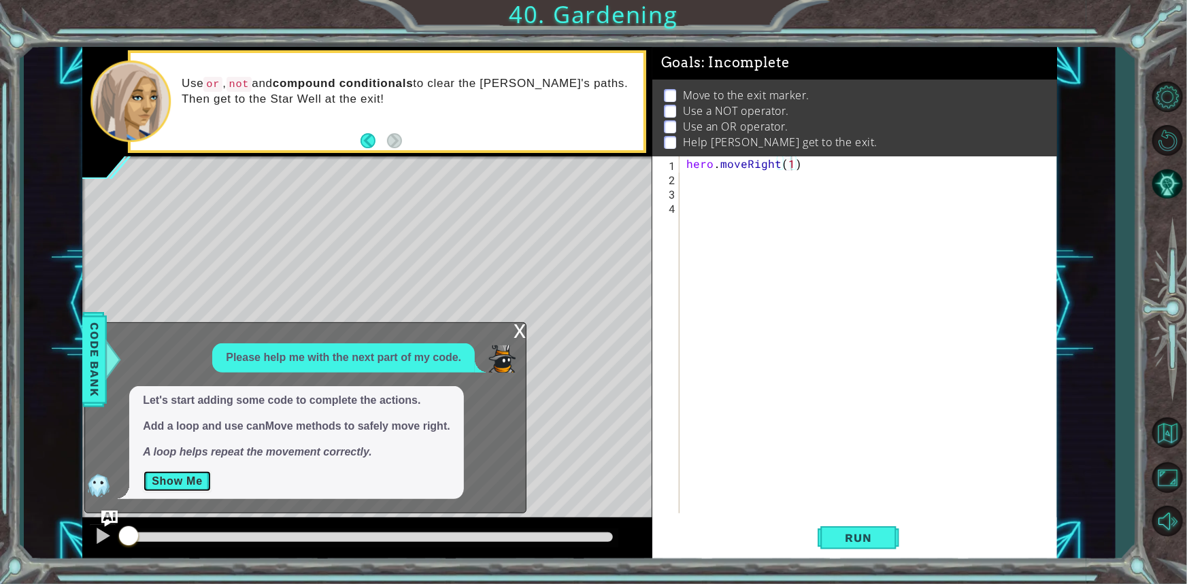
click at [179, 478] on button "Show Me" at bounding box center [177, 482] width 69 height 22
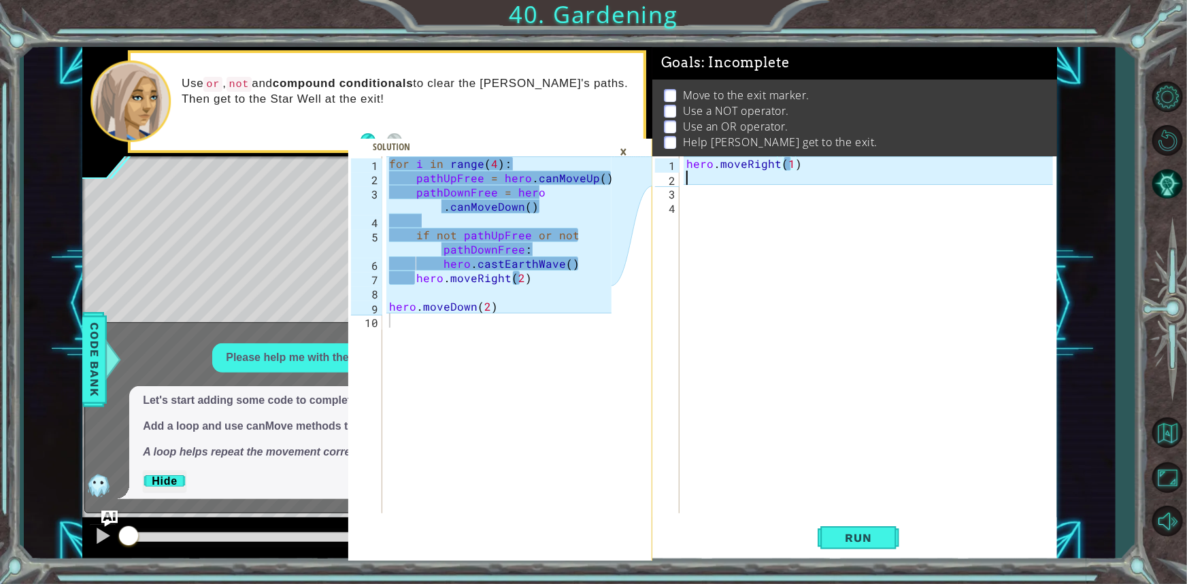
click at [810, 173] on div "hero . moveRight ( 1 )" at bounding box center [872, 349] width 376 height 386
click at [801, 167] on div "hero . moveRight ( 1 )" at bounding box center [872, 349] width 376 height 386
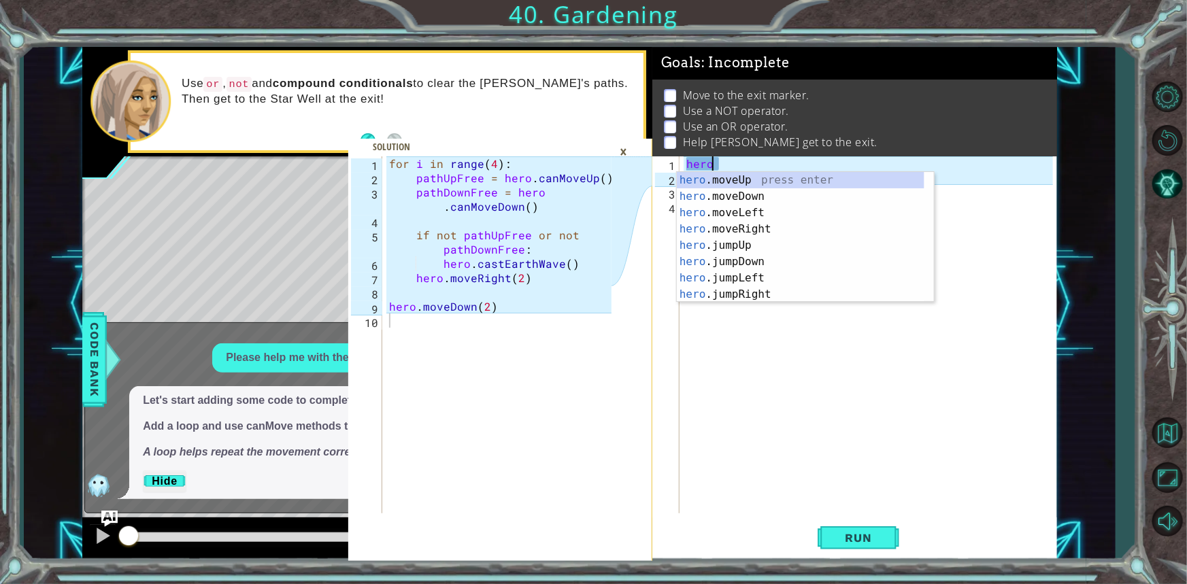
type textarea "h"
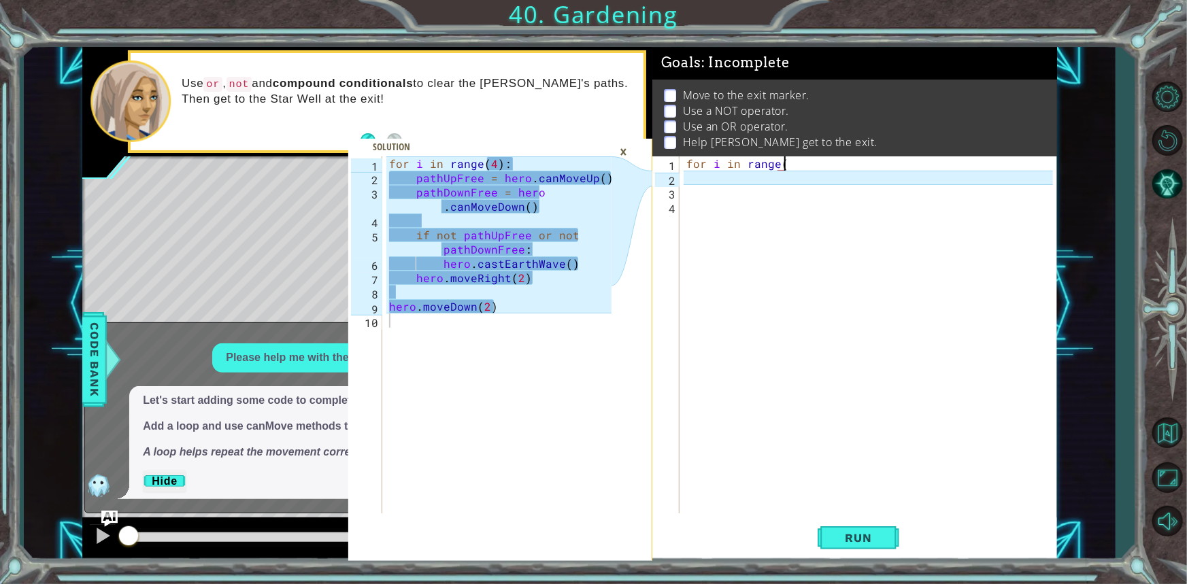
scroll to position [0, 6]
type textarea "for i in range(4):"
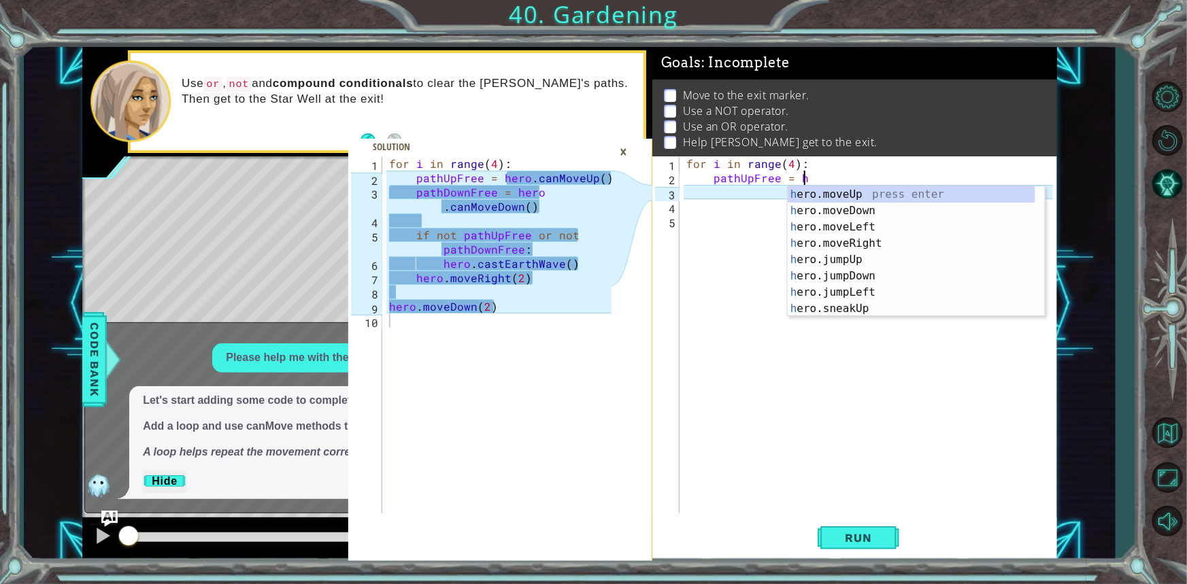
scroll to position [0, 7]
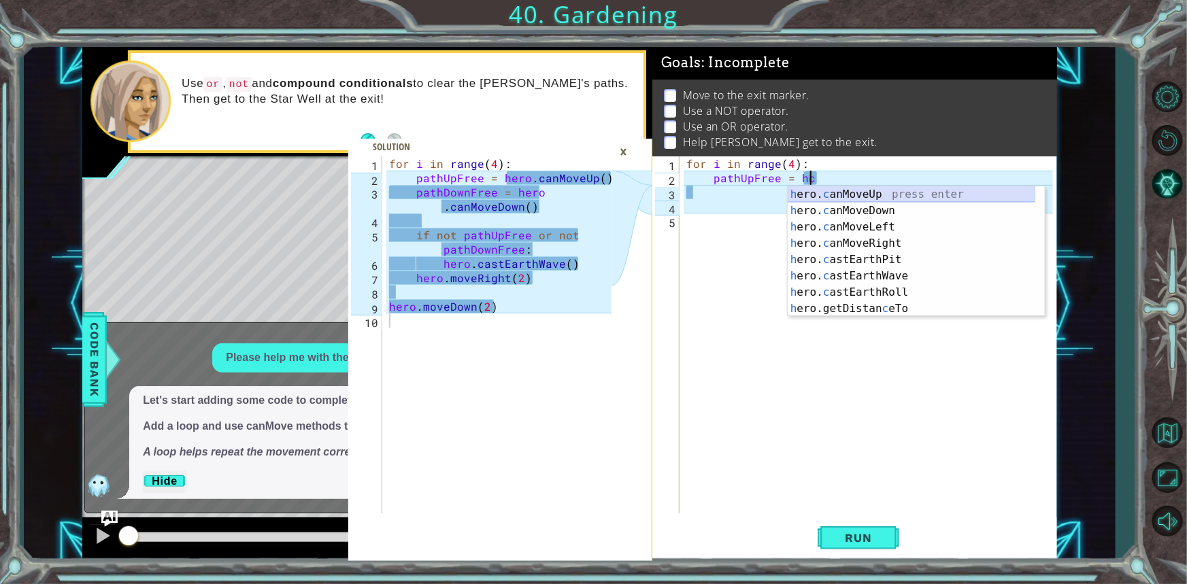
click at [845, 190] on div "h ero. c anMoveUp press enter h ero. c anMoveDown press enter h ero. c anMoveLe…" at bounding box center [912, 267] width 248 height 163
type textarea "pathUpFree = hero.canMoveUp()"
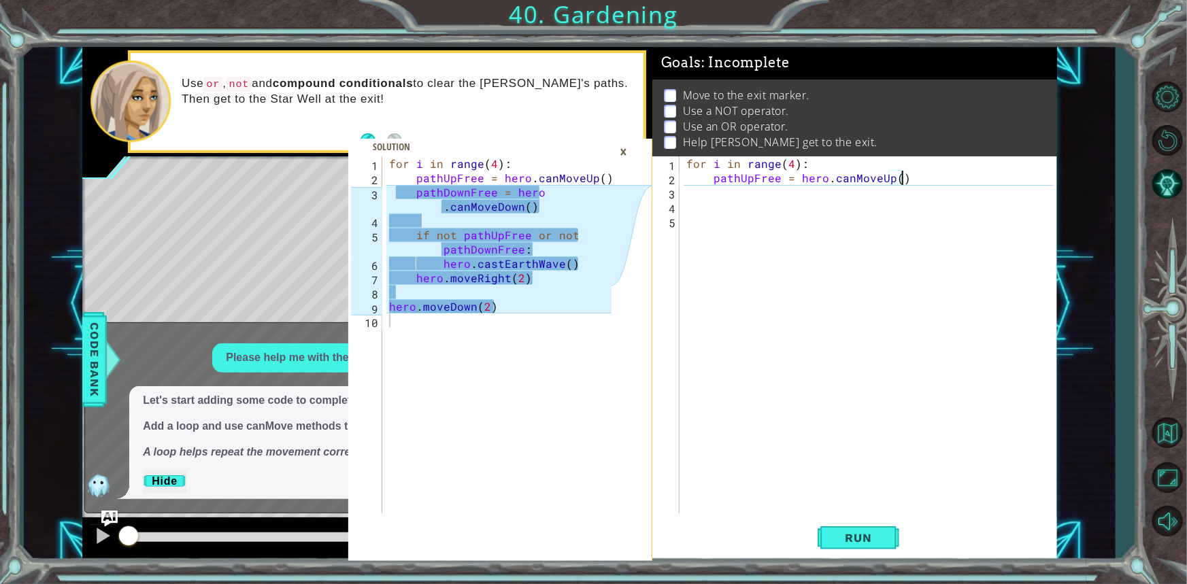
type textarea "\"
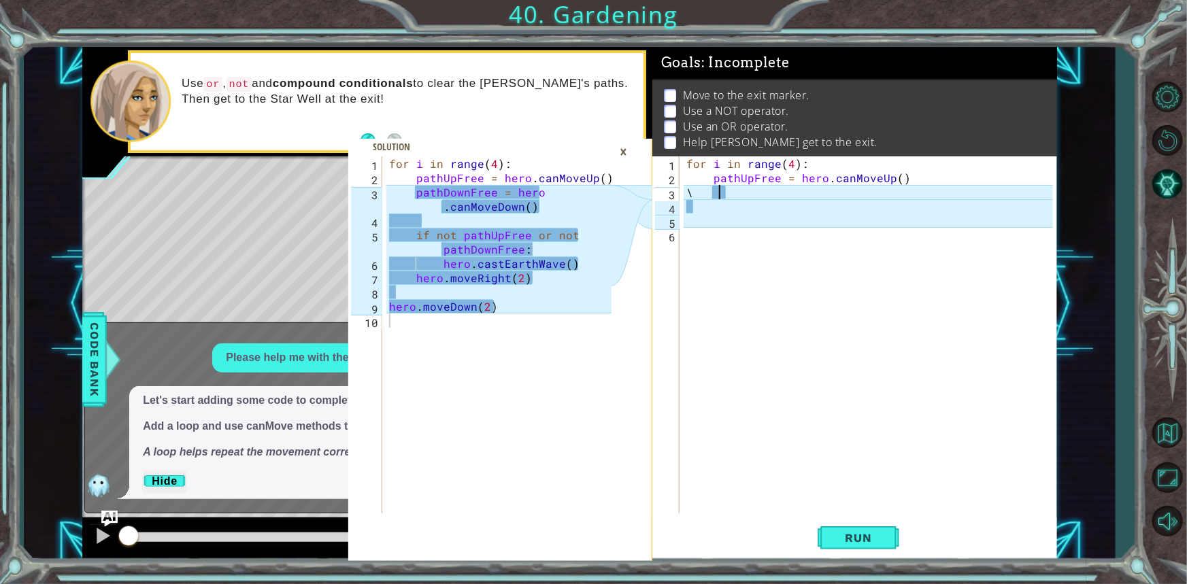
type textarea "\"
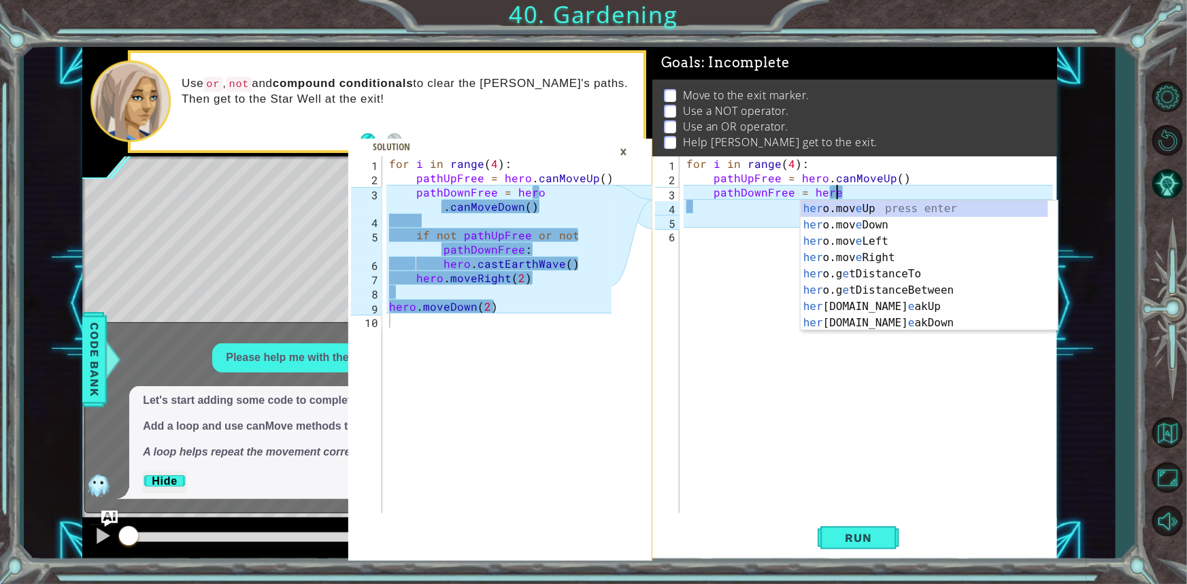
scroll to position [0, 8]
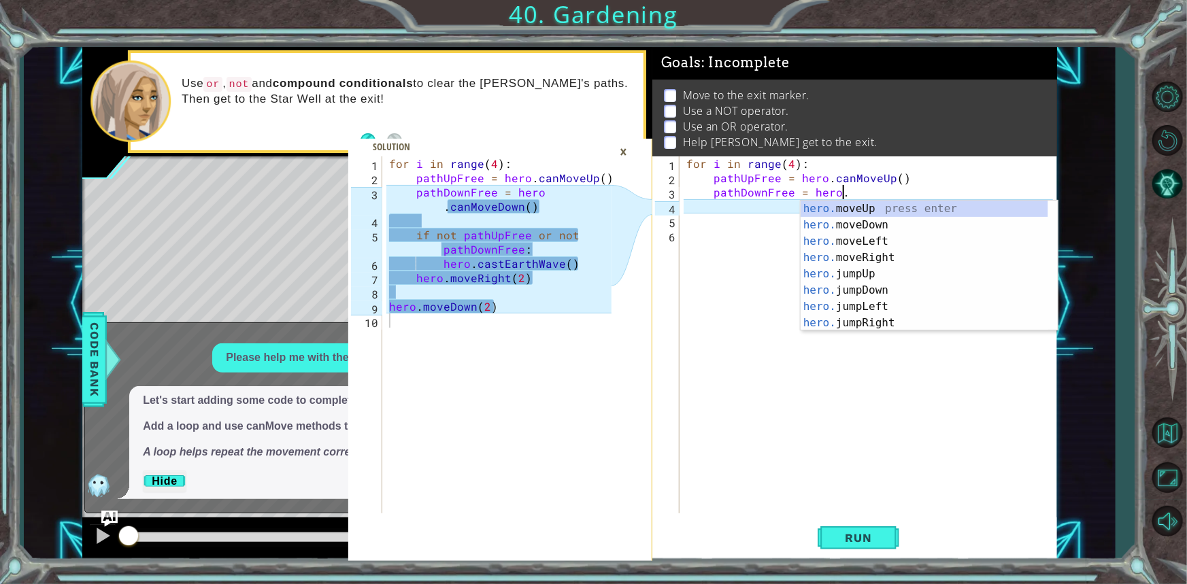
type textarea "pathDownFree = hero.c"
click at [830, 221] on div "hero.c anMoveUp press enter hero.c anMoveDown press enter hero.c anMoveLeft pre…" at bounding box center [925, 282] width 248 height 163
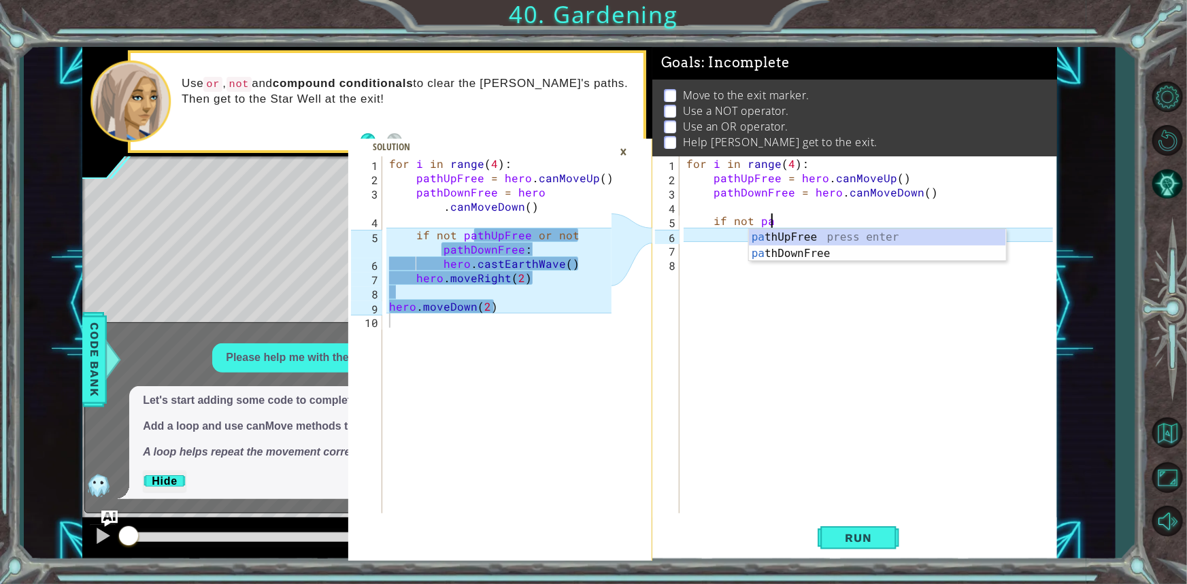
scroll to position [0, 5]
click at [774, 229] on div "pa thUpFree press enter pa thDownFree press enter" at bounding box center [877, 261] width 257 height 65
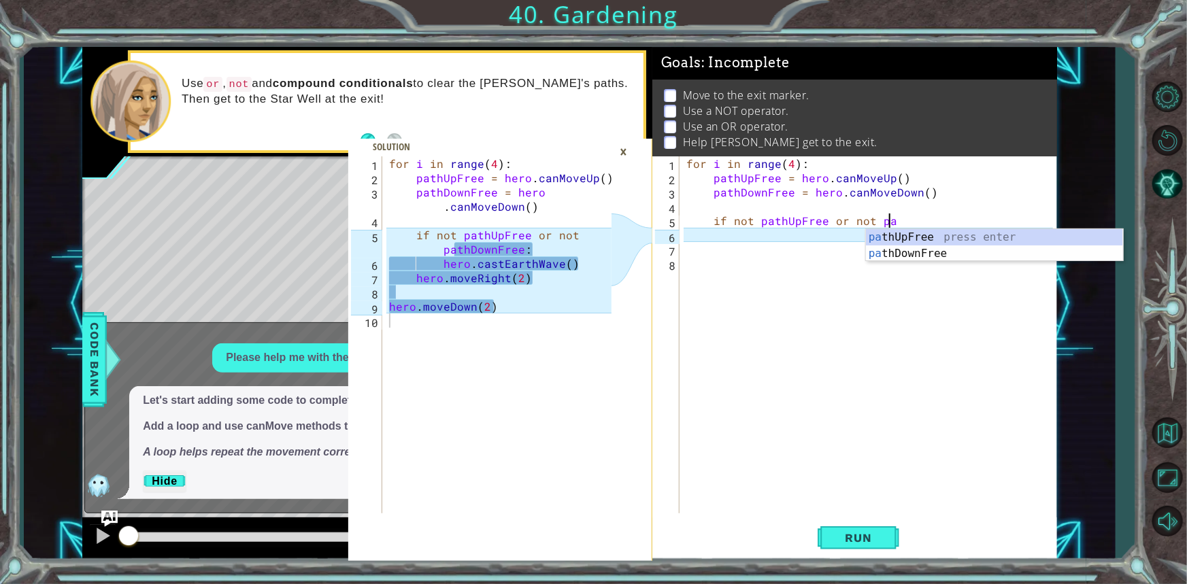
scroll to position [0, 12]
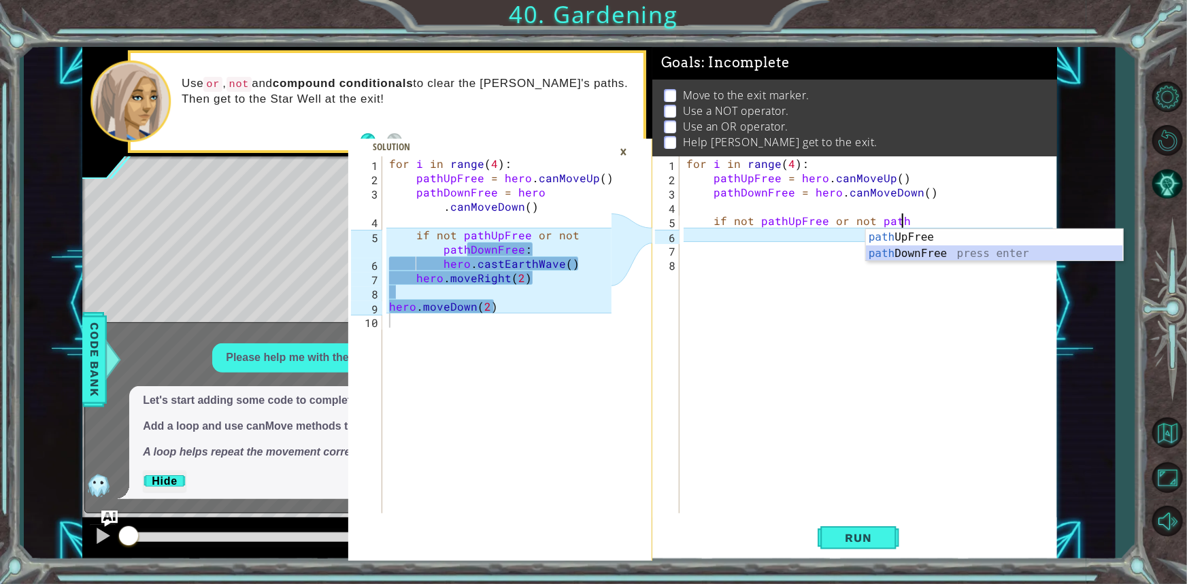
click at [895, 250] on div "path UpFree press enter path DownFree press enter" at bounding box center [994, 261] width 257 height 65
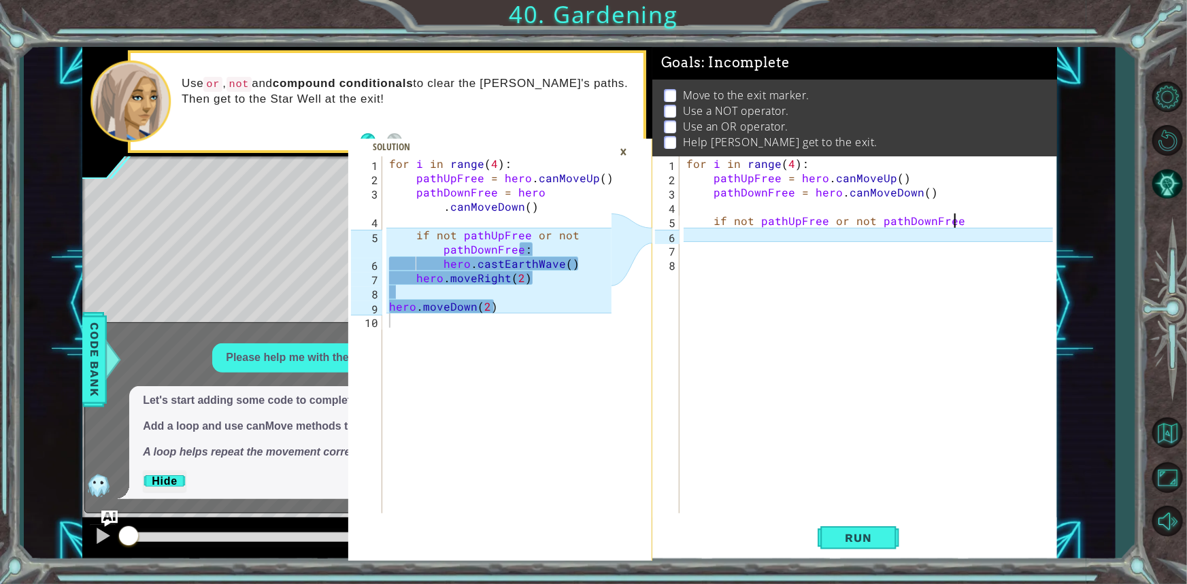
type textarea "if not pathUpFree or not pathDownFree:"
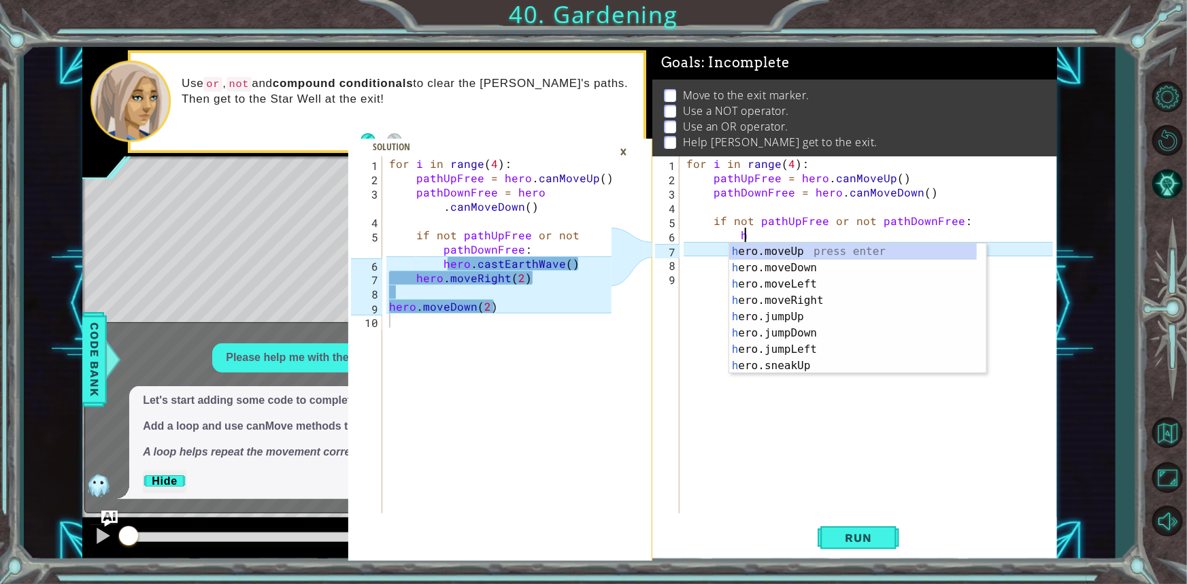
scroll to position [0, 3]
type textarea "hec"
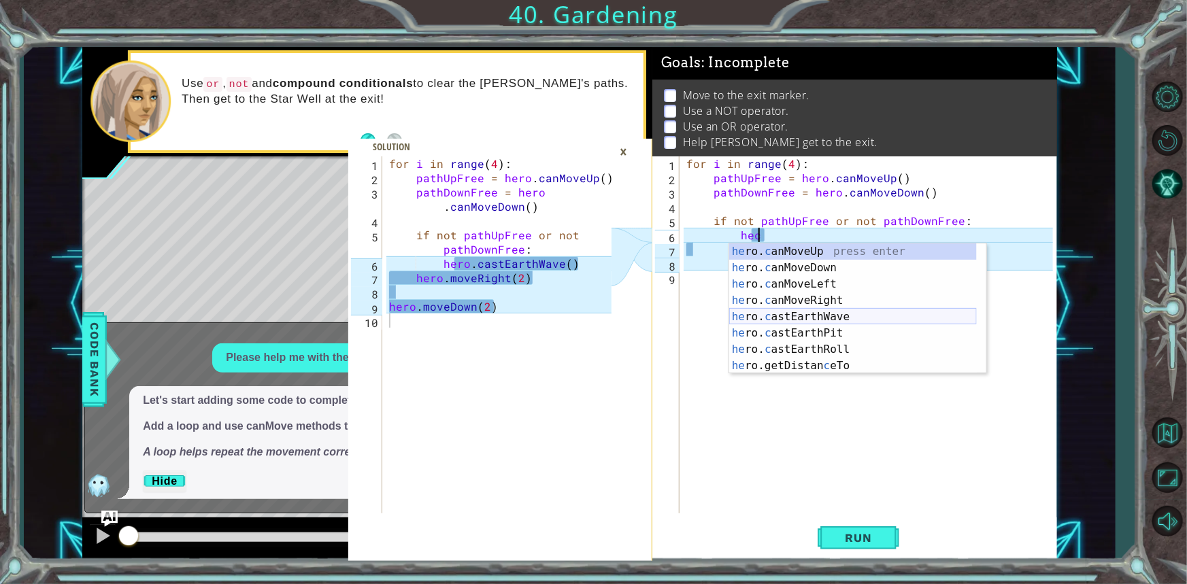
click at [851, 310] on div "he ro. c anMoveUp press enter he ro. c anMoveDown press enter he ro. c anMoveLe…" at bounding box center [853, 325] width 248 height 163
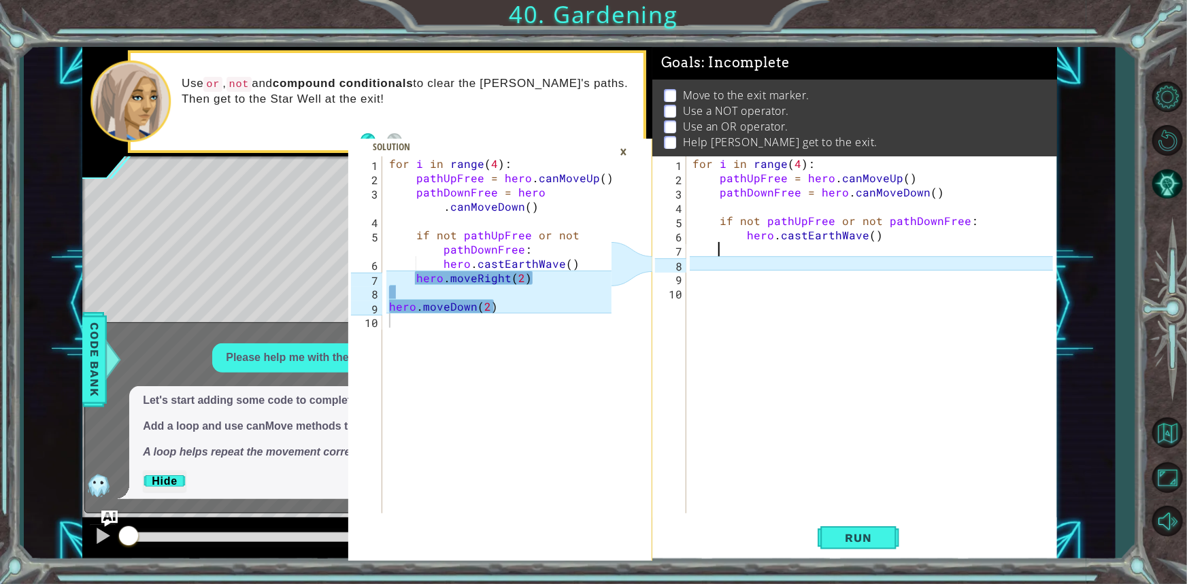
scroll to position [0, 1]
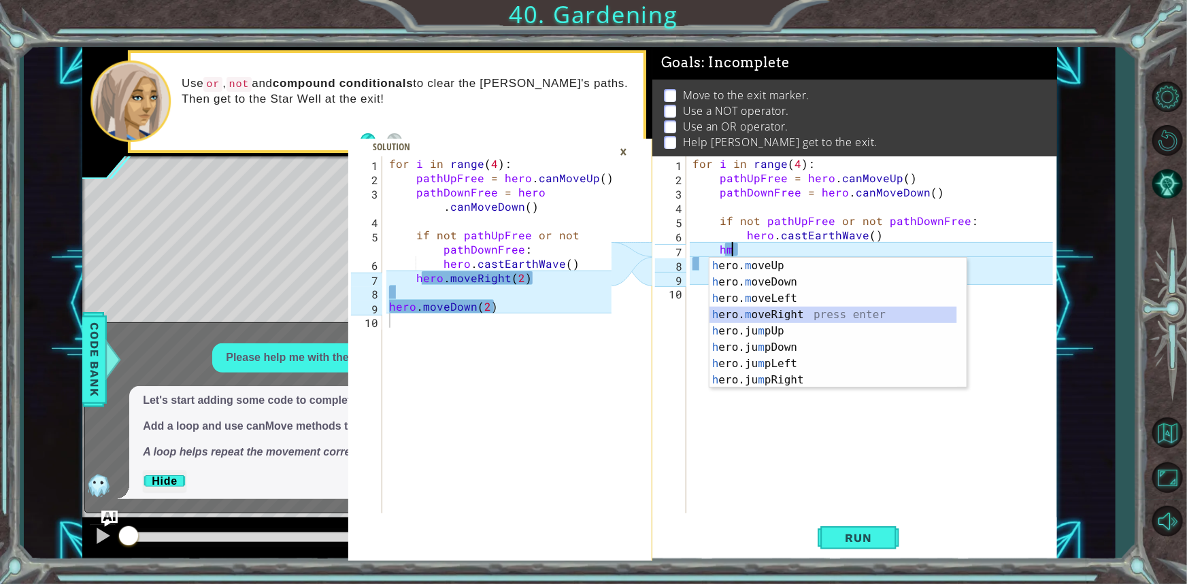
click at [801, 310] on div "h ero. m oveUp press enter h ero. m oveDown press enter h ero. m oveLeft press …" at bounding box center [834, 339] width 248 height 163
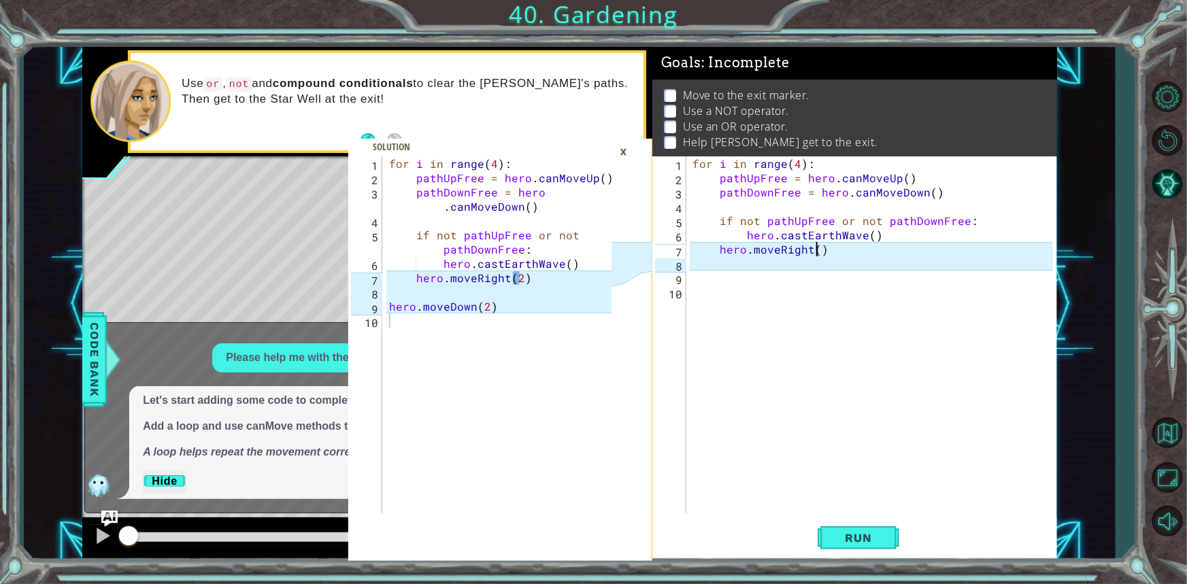
type textarea "hero.moveRight(2)"
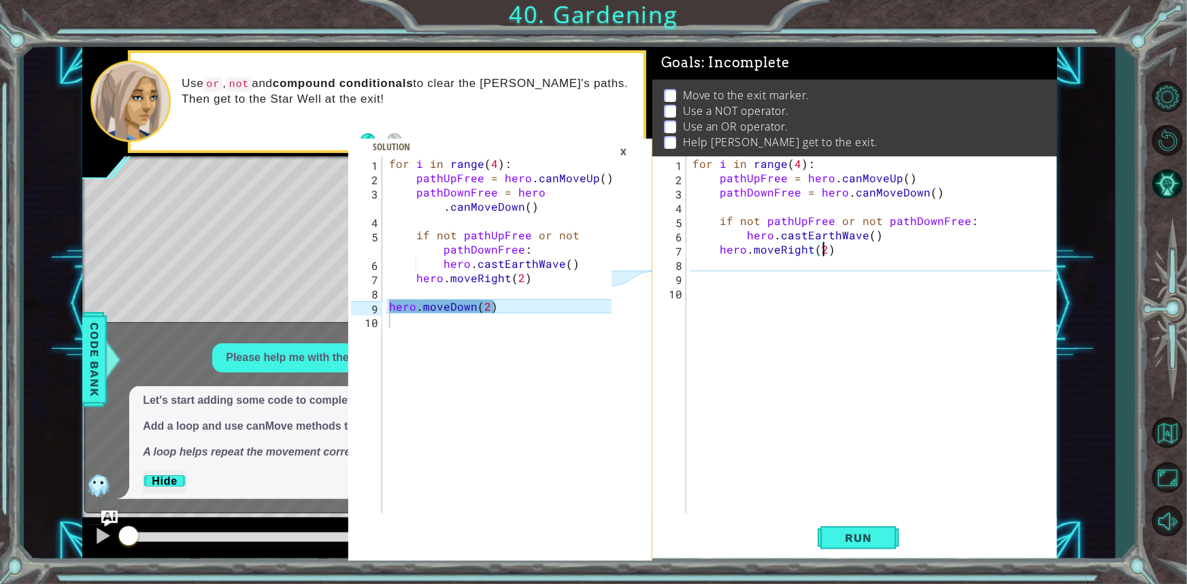
scroll to position [0, 7]
click at [859, 259] on div "for i in range ( 4 ) : pathUpFree = hero . canMoveUp ( ) pathDownFree = hero . …" at bounding box center [875, 349] width 370 height 386
click at [762, 280] on div "for i in range ( 4 ) : pathUpFree = hero . canMoveUp ( ) pathDownFree = hero . …" at bounding box center [875, 349] width 370 height 386
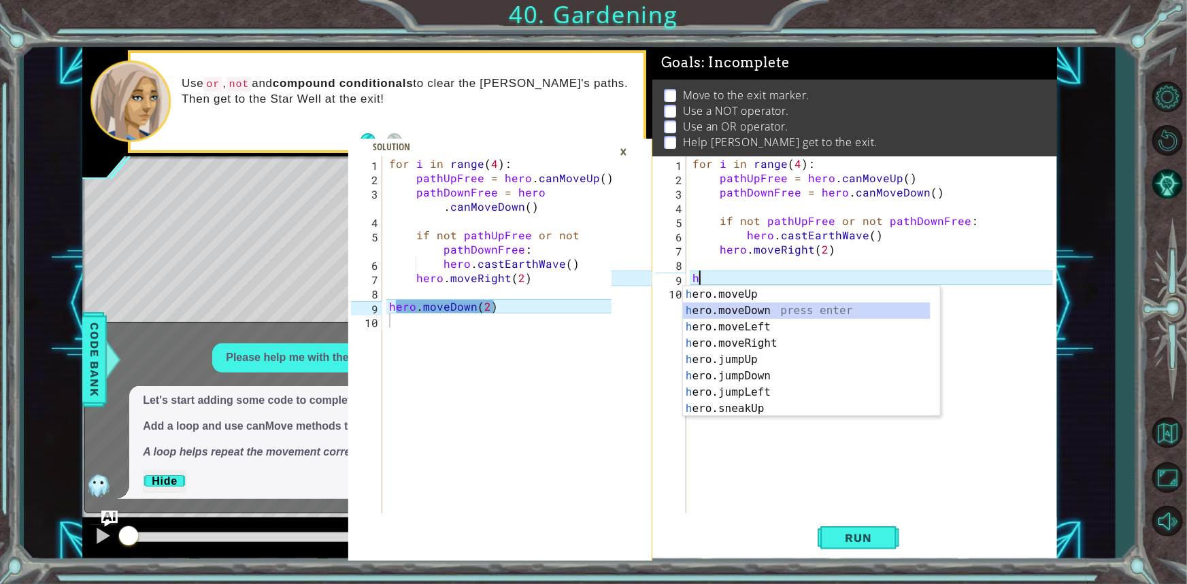
click at [730, 310] on div "h ero.moveUp press enter h ero.moveDown press enter h ero.moveLeft press enter …" at bounding box center [807, 367] width 248 height 163
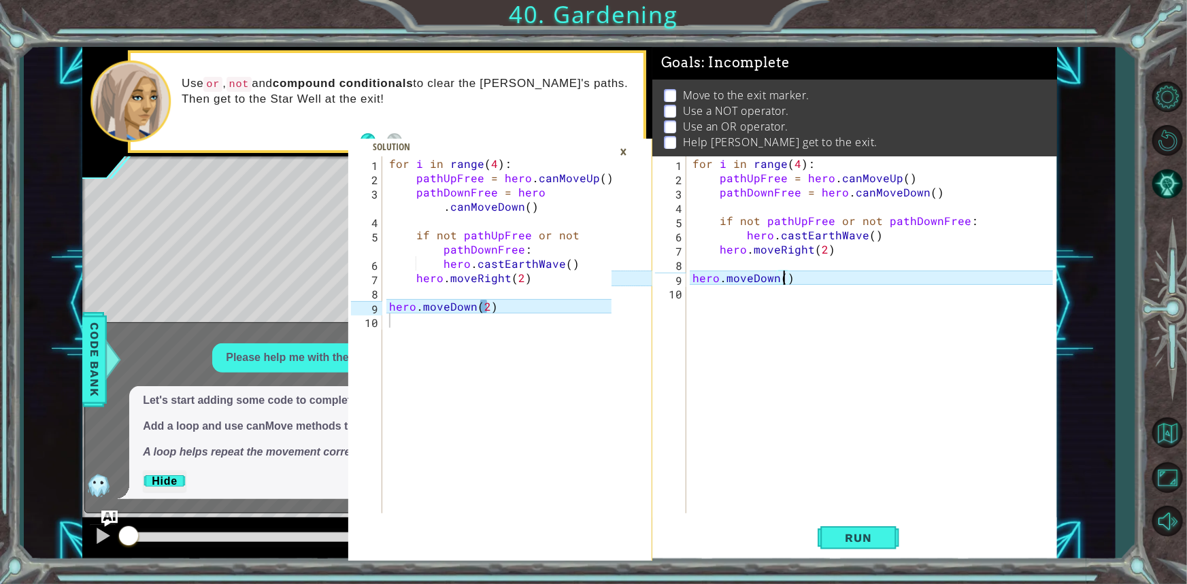
scroll to position [0, 6]
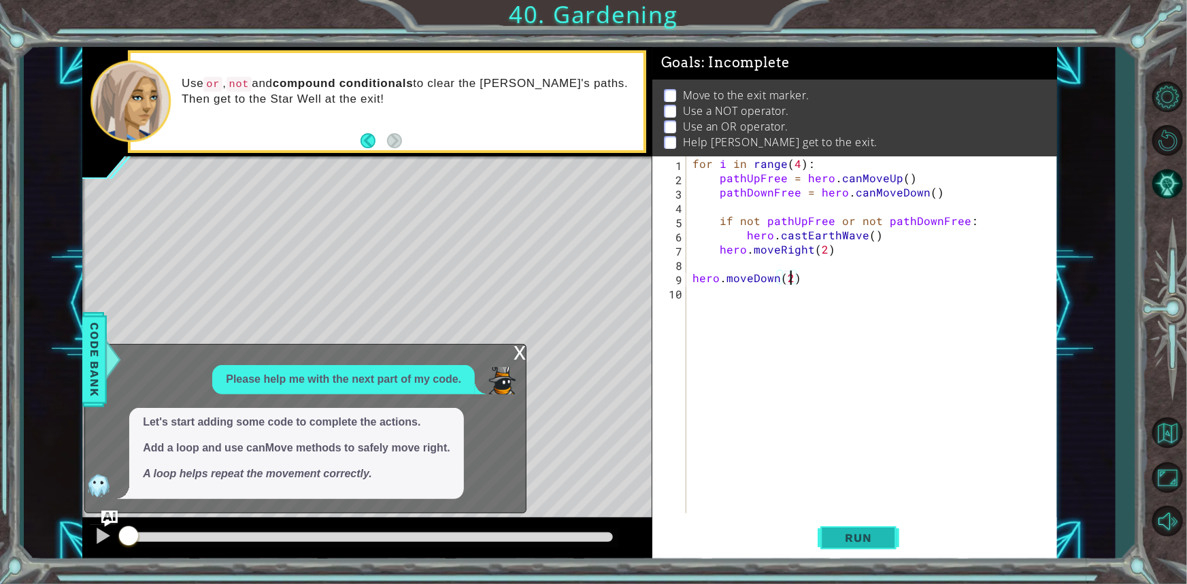
type textarea "hero.moveDown(2)"
click at [873, 526] on button "Run" at bounding box center [859, 538] width 82 height 40
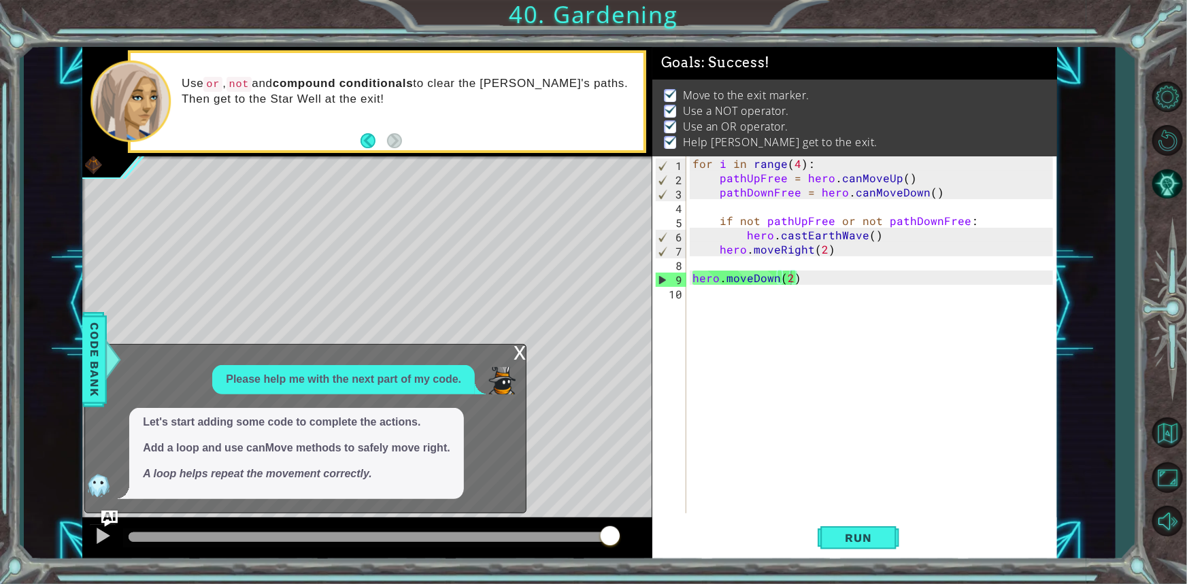
click at [611, 535] on div at bounding box center [371, 538] width 484 height 10
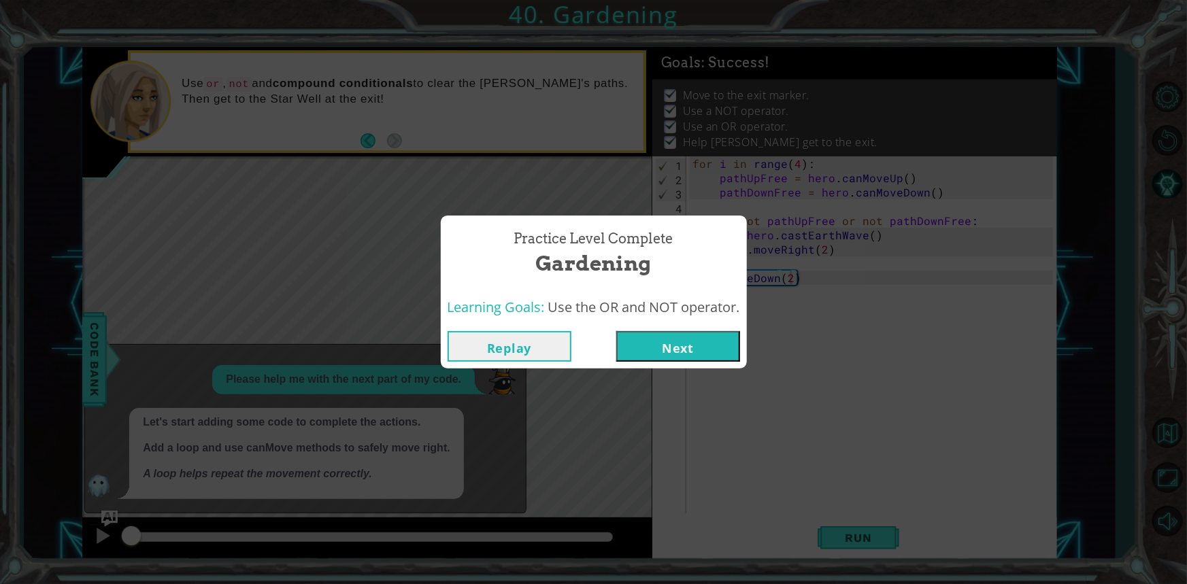
click at [648, 339] on button "Next" at bounding box center [678, 346] width 124 height 31
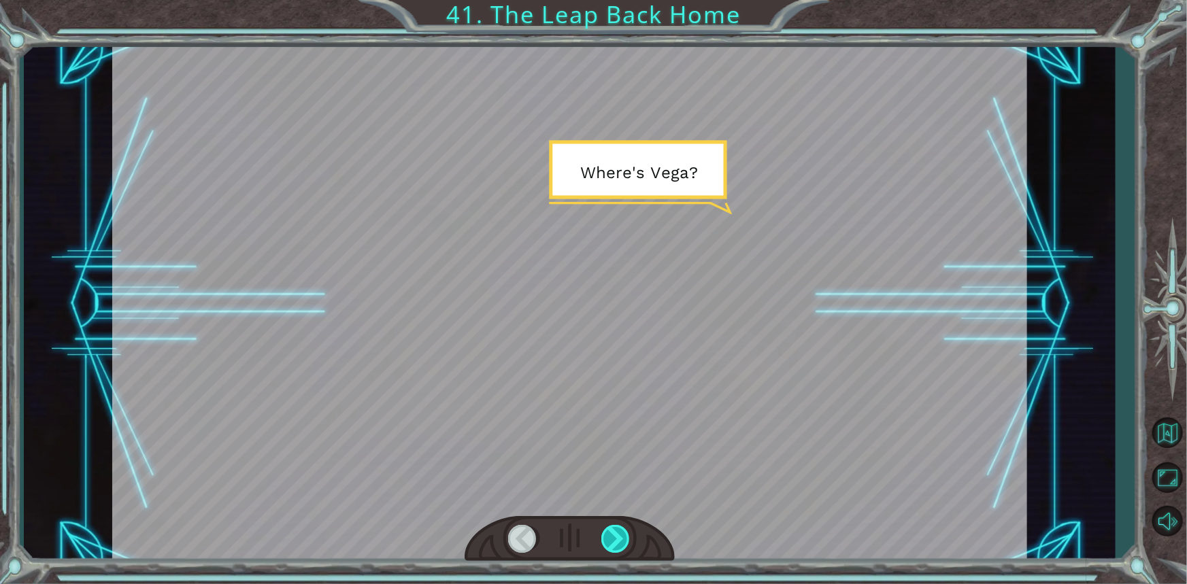
click at [623, 544] on div at bounding box center [616, 539] width 30 height 28
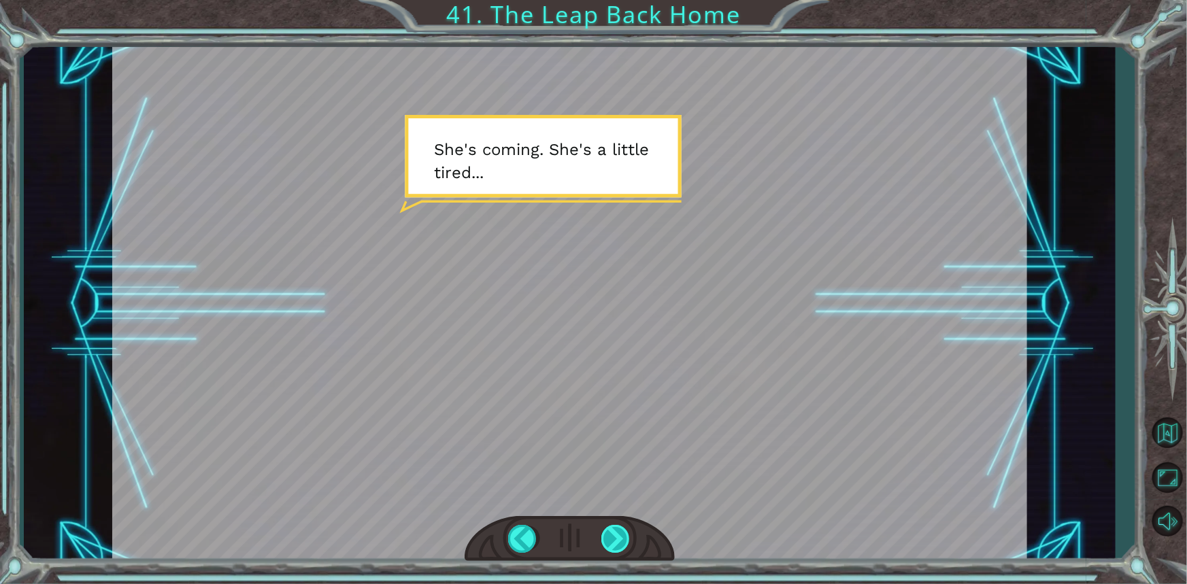
click at [617, 535] on div at bounding box center [616, 539] width 30 height 28
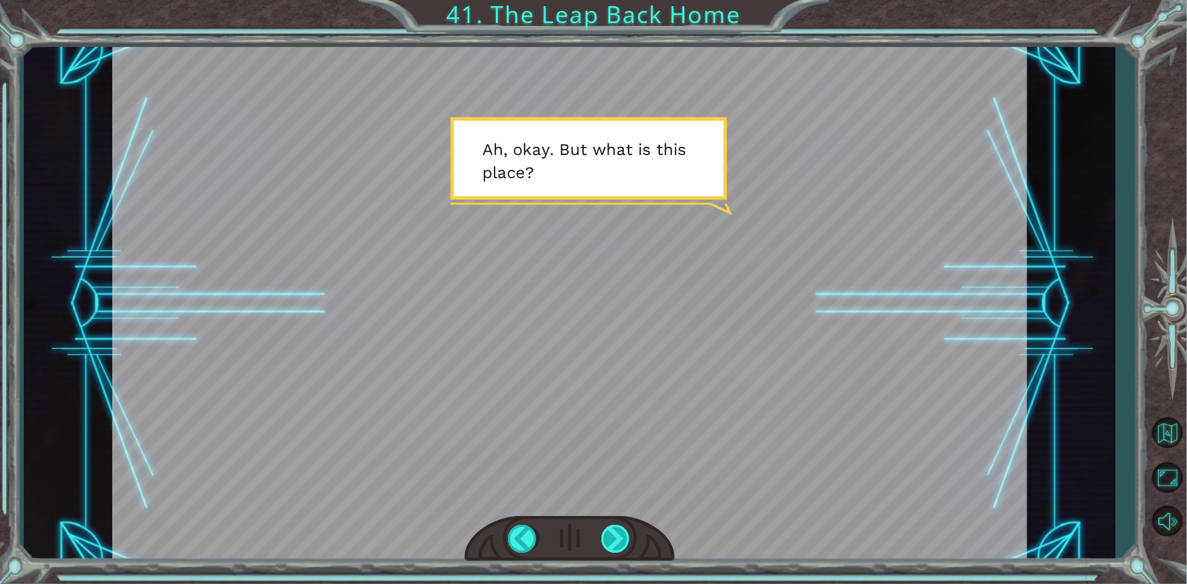
click at [617, 535] on div at bounding box center [616, 539] width 30 height 28
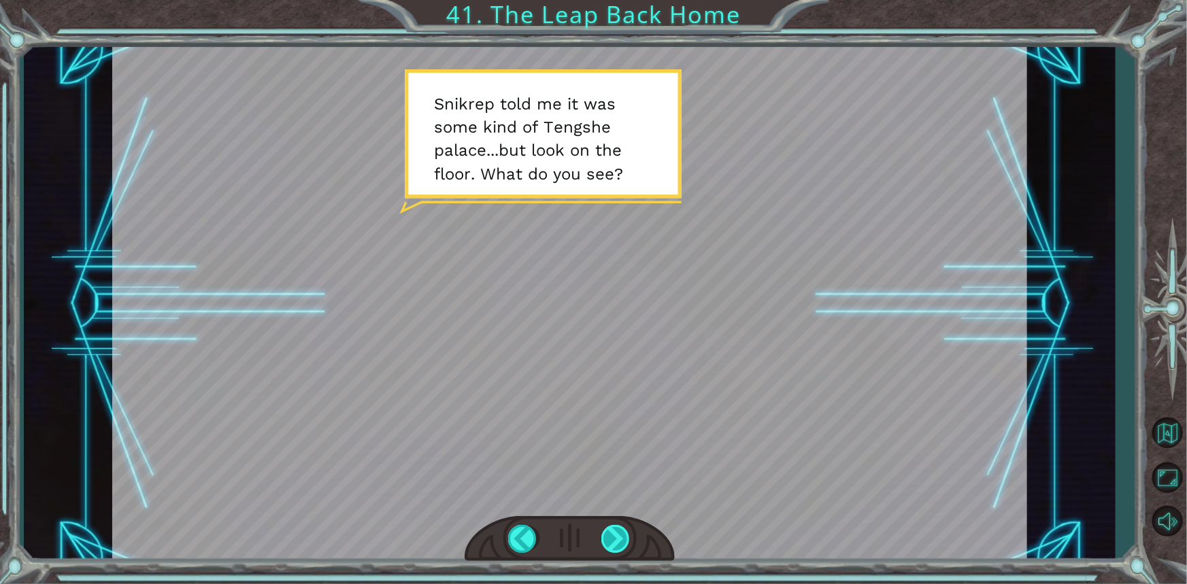
click at [617, 535] on div at bounding box center [616, 539] width 30 height 28
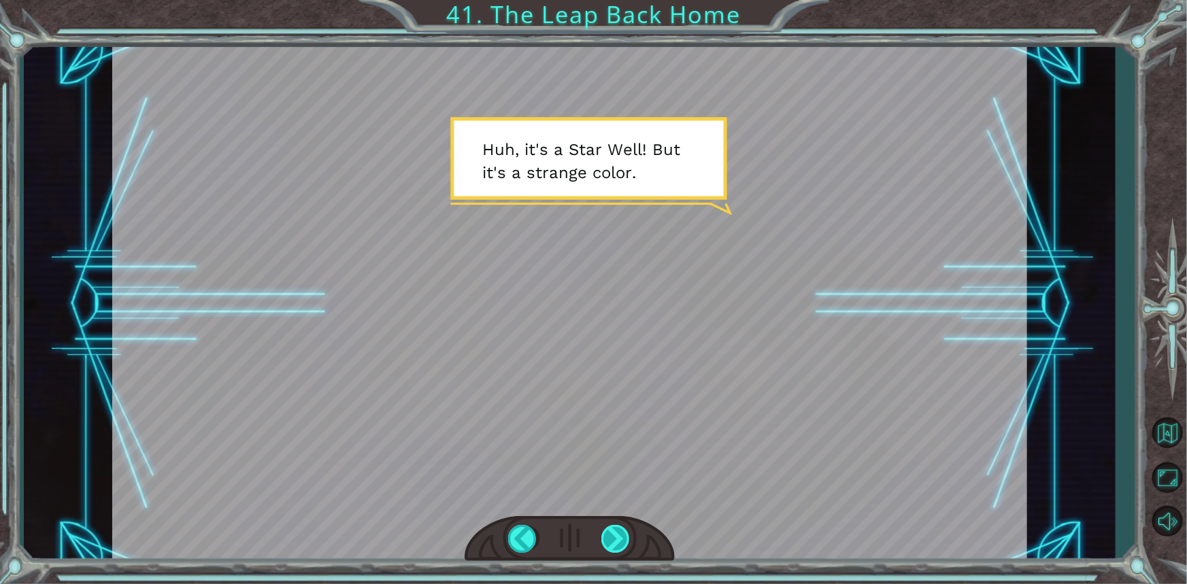
click at [617, 535] on div at bounding box center [616, 539] width 30 height 28
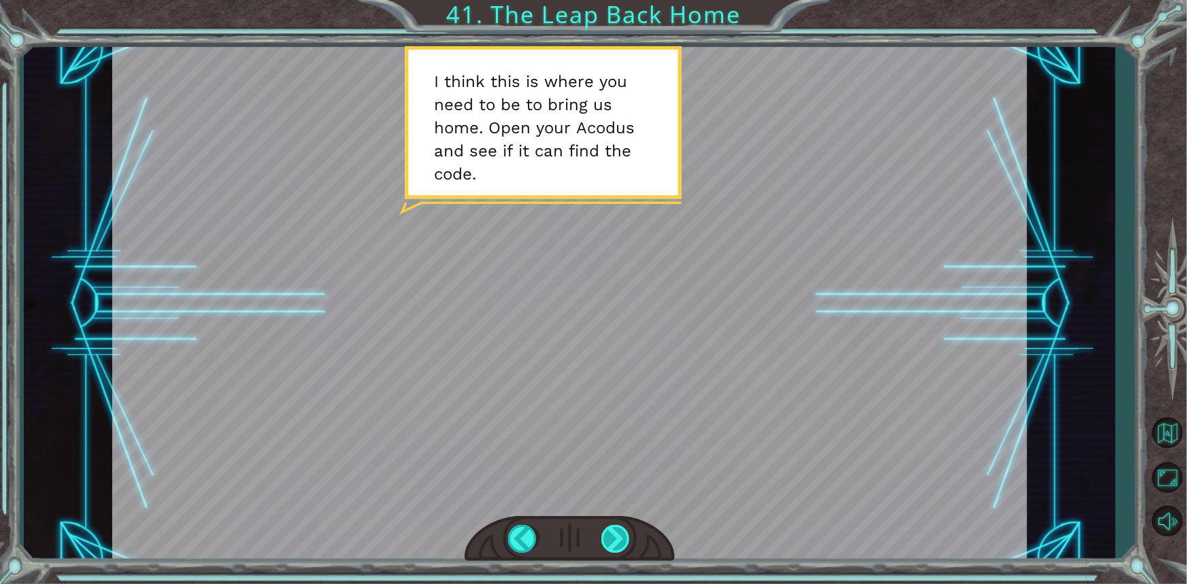
click at [617, 535] on div at bounding box center [616, 539] width 30 height 28
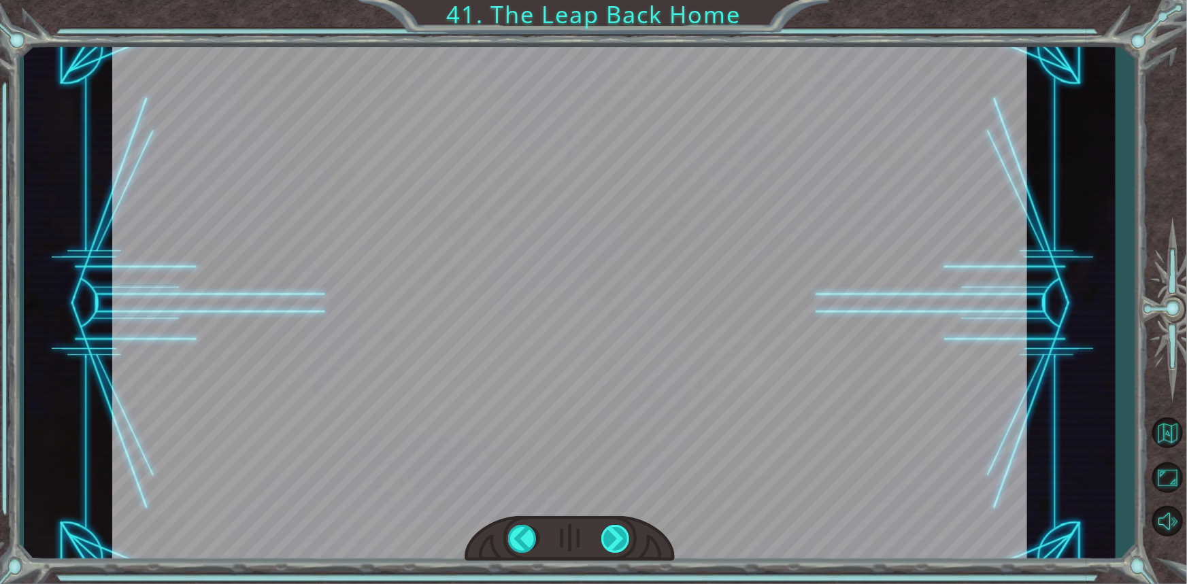
click at [617, 535] on div at bounding box center [616, 539] width 30 height 28
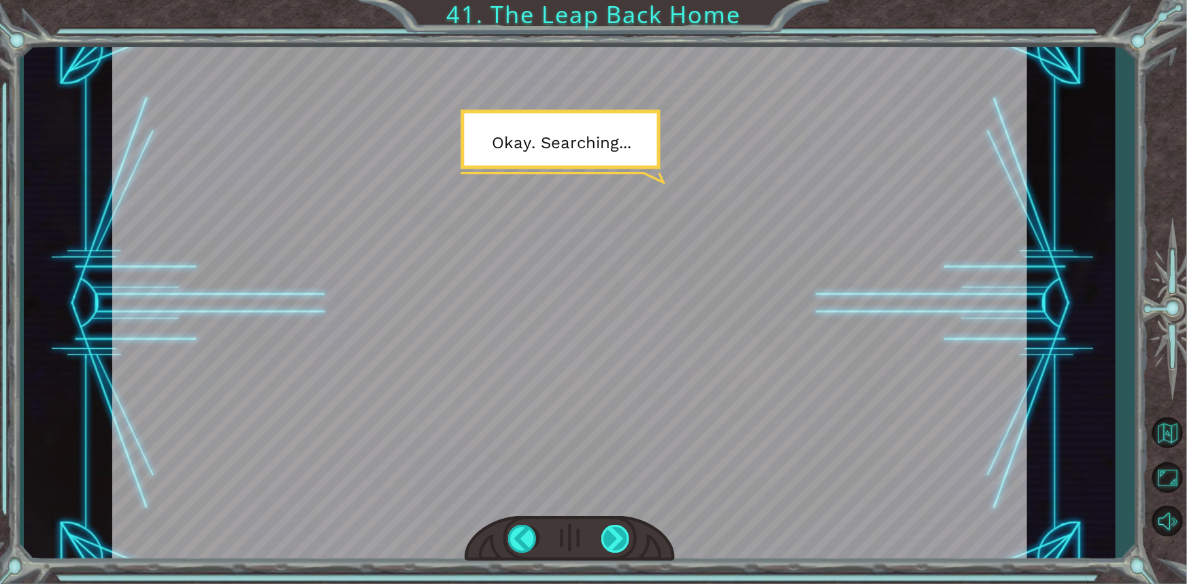
click at [617, 535] on div at bounding box center [616, 539] width 30 height 28
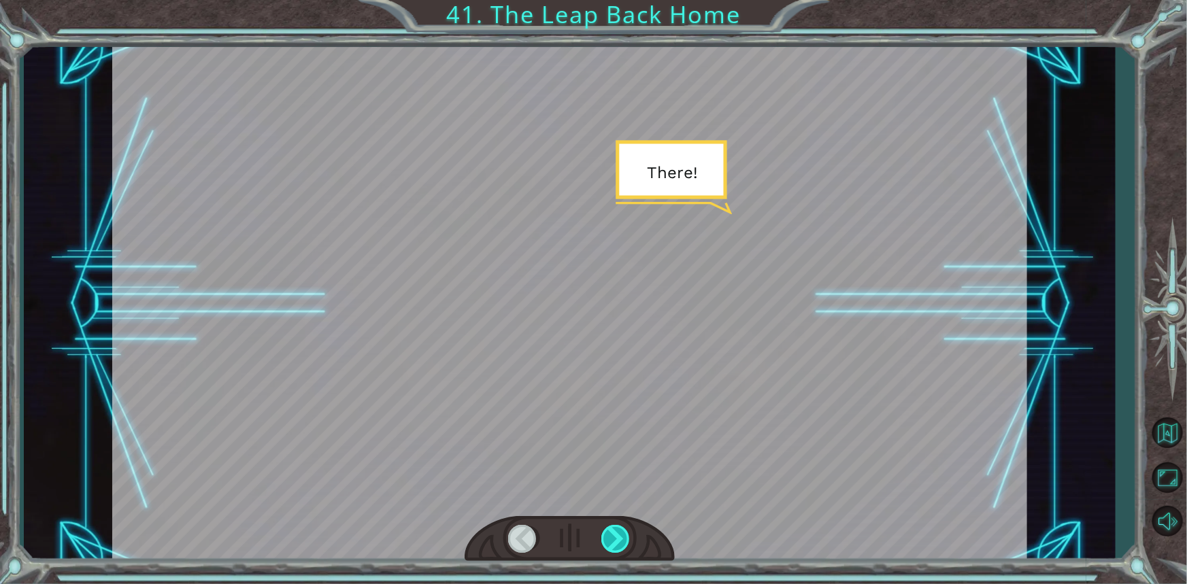
click at [617, 535] on div at bounding box center [616, 539] width 30 height 28
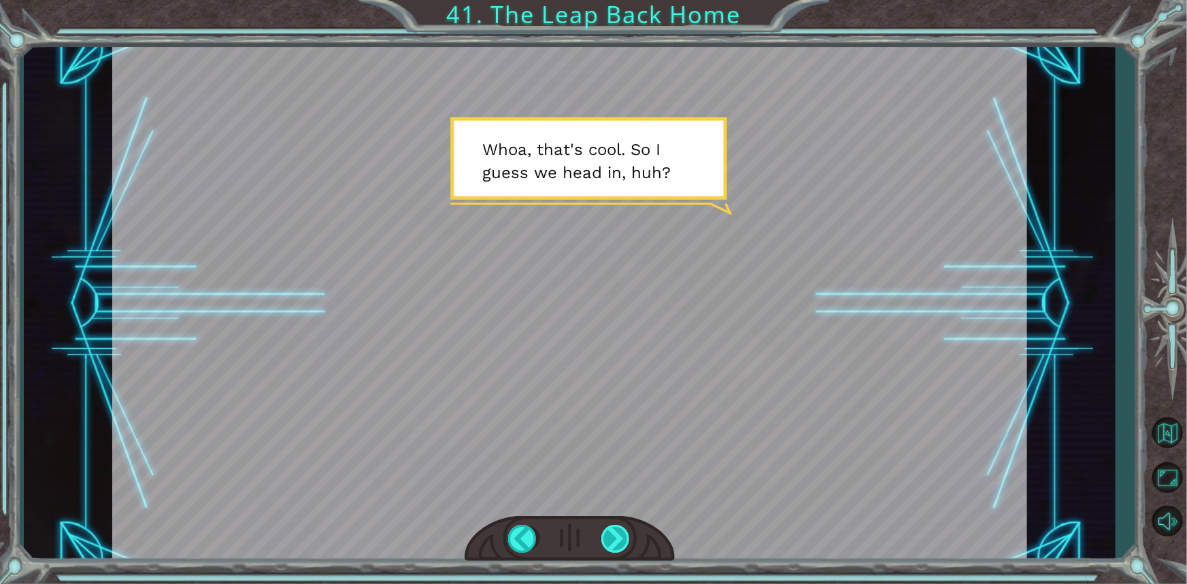
click at [617, 535] on div at bounding box center [616, 539] width 30 height 28
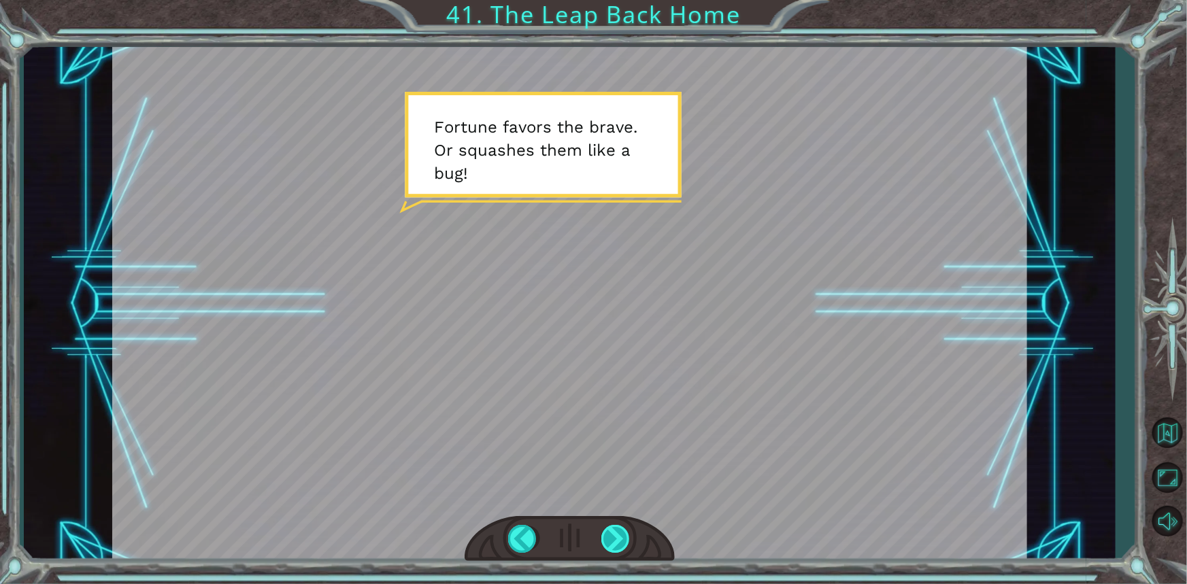
click at [617, 535] on div at bounding box center [616, 539] width 30 height 28
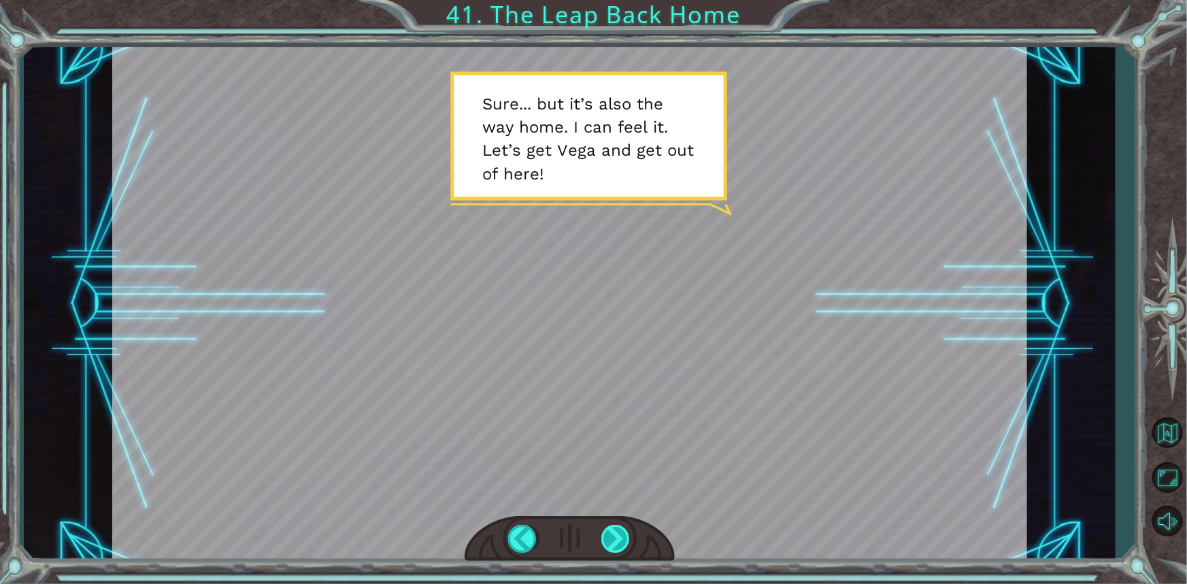
click at [617, 535] on div at bounding box center [616, 539] width 30 height 28
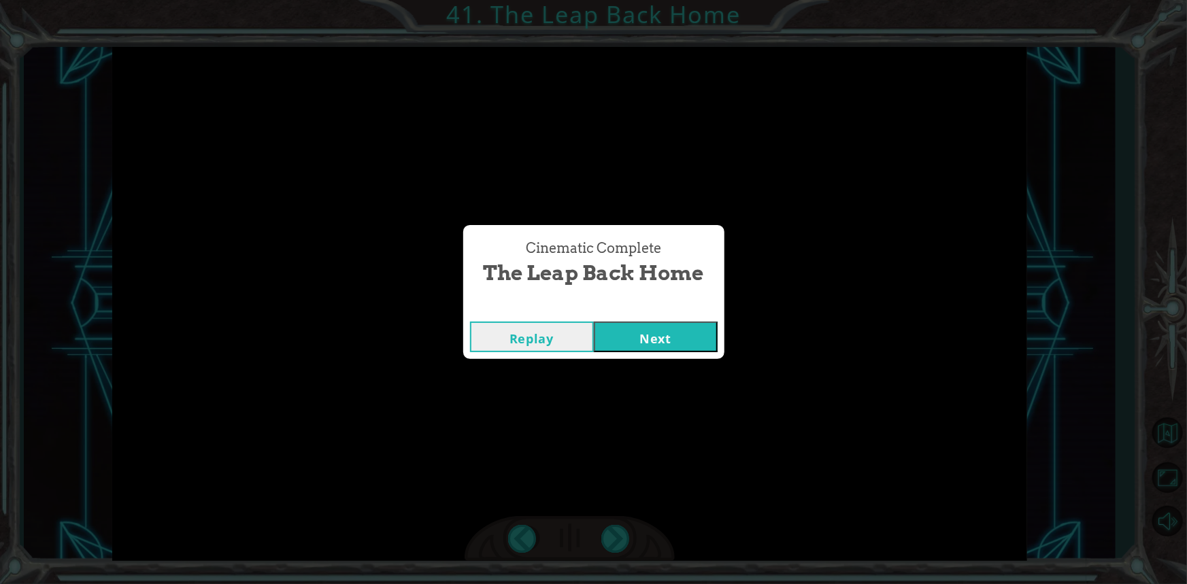
click at [632, 322] on button "Next" at bounding box center [656, 337] width 124 height 31
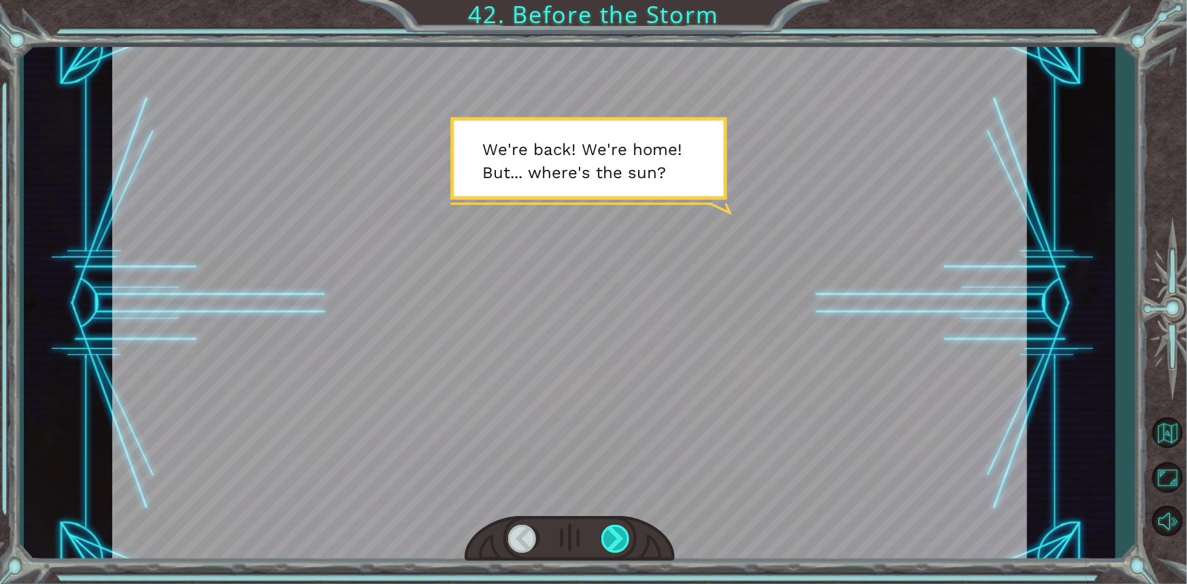
click at [614, 533] on div at bounding box center [616, 539] width 30 height 28
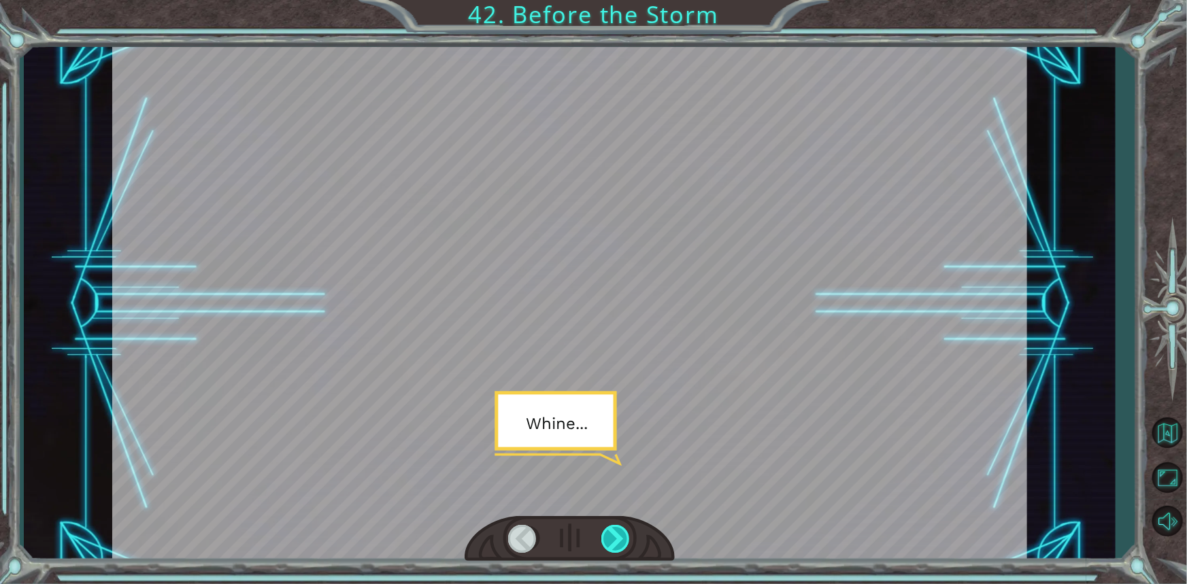
click at [614, 533] on div at bounding box center [616, 539] width 30 height 28
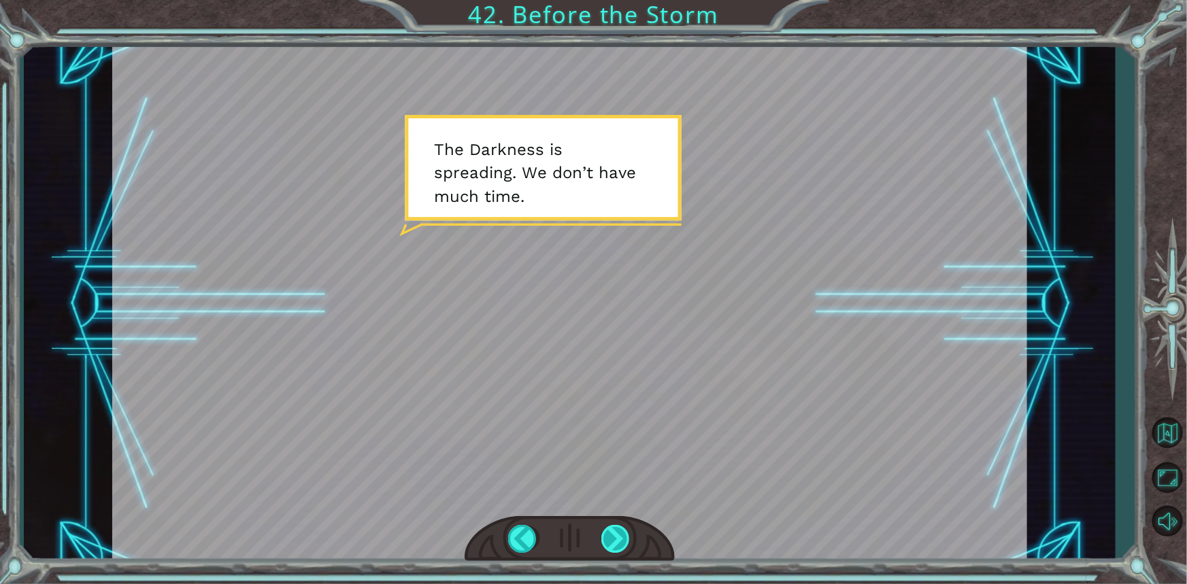
click at [614, 533] on div at bounding box center [616, 539] width 30 height 28
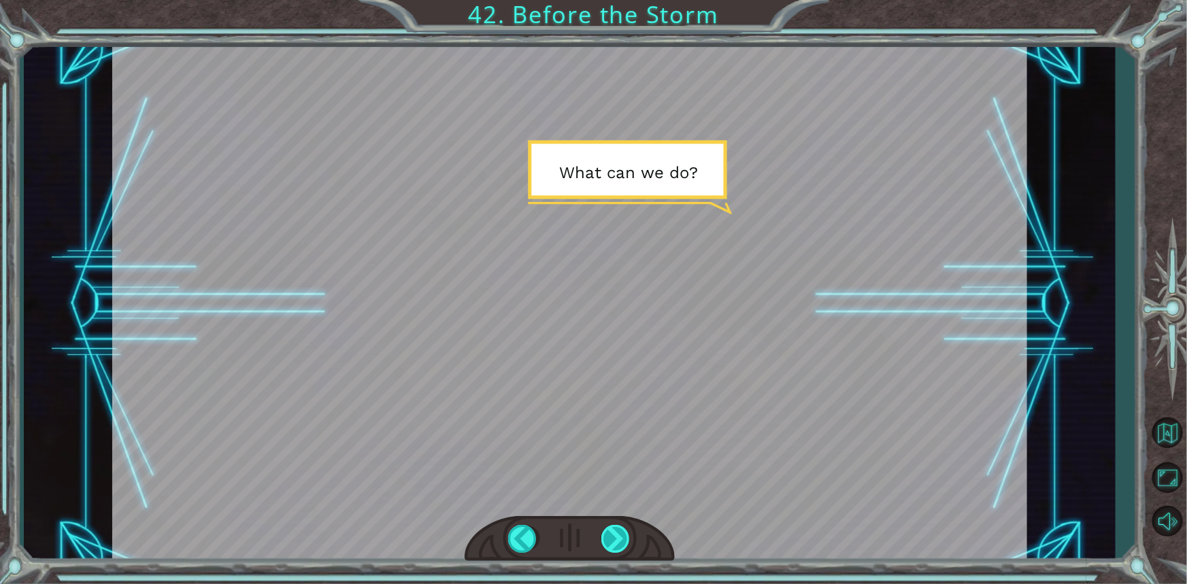
click at [614, 533] on div at bounding box center [616, 539] width 30 height 28
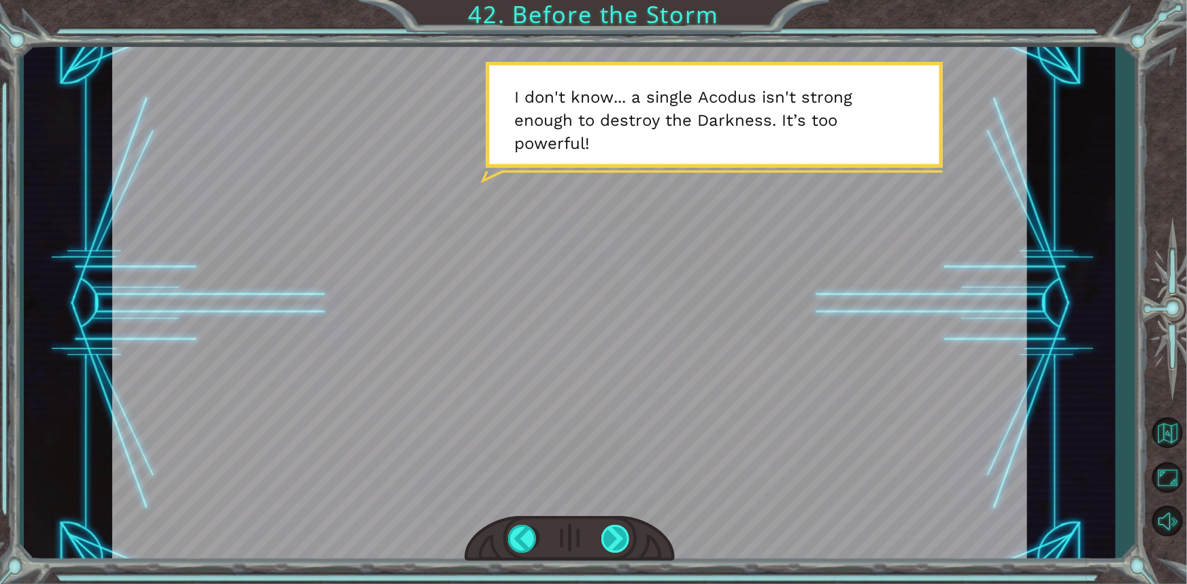
click at [614, 533] on div at bounding box center [616, 539] width 30 height 28
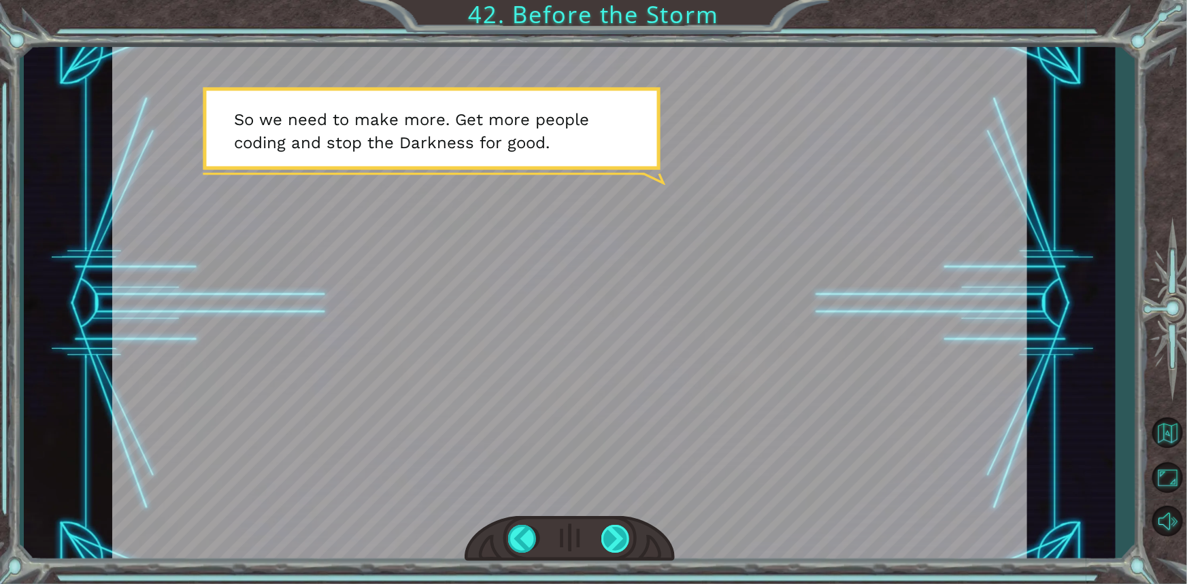
click at [614, 533] on div at bounding box center [616, 539] width 30 height 28
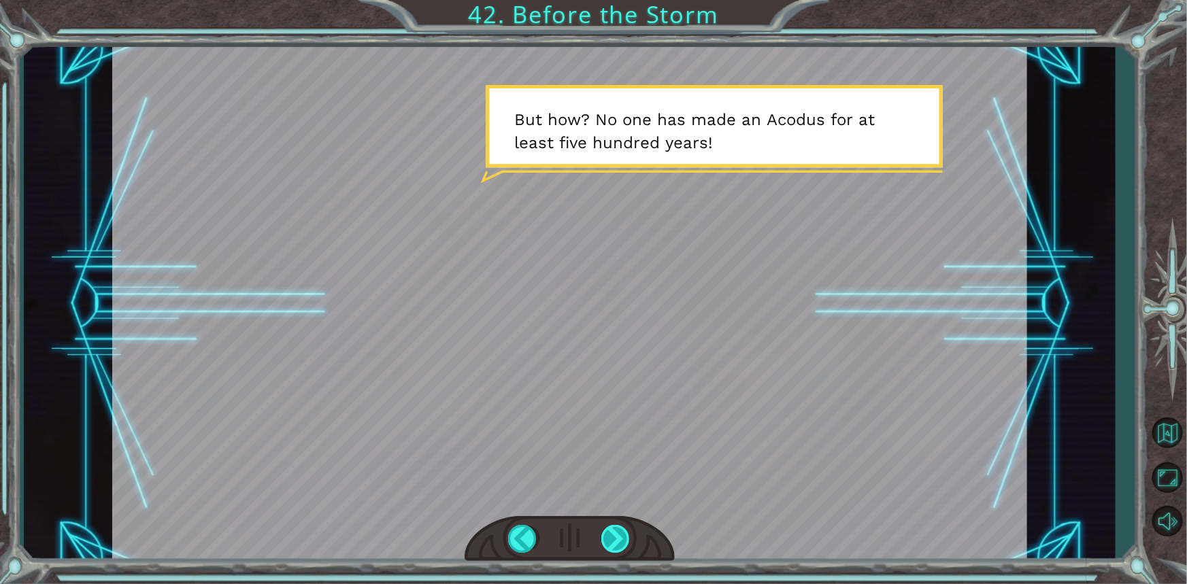
click at [614, 533] on div at bounding box center [616, 539] width 30 height 28
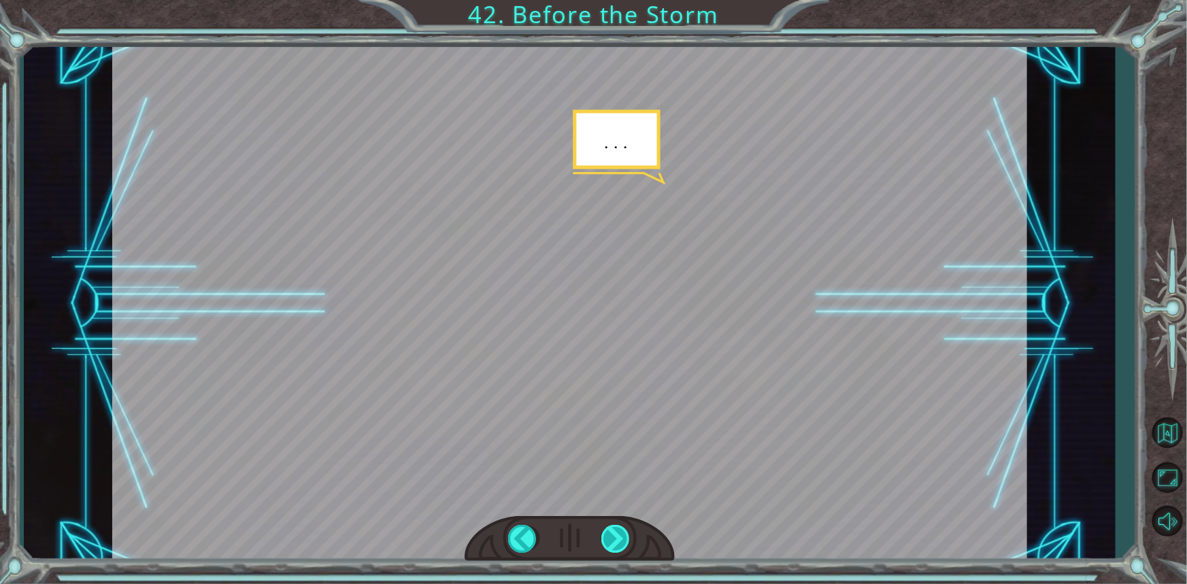
click at [614, 533] on div at bounding box center [616, 539] width 30 height 28
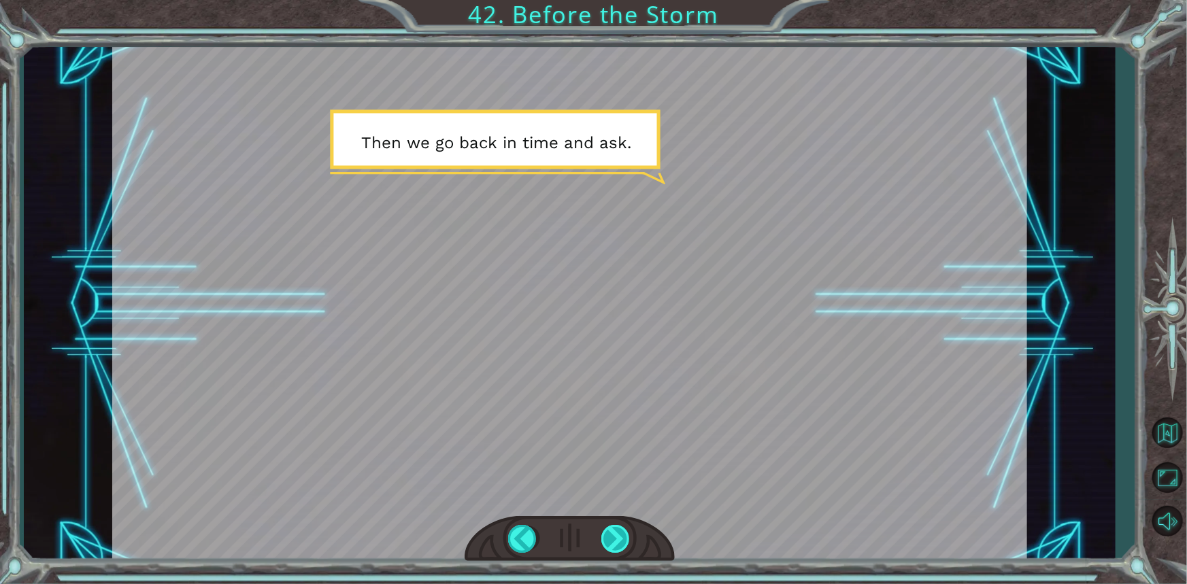
click at [614, 533] on div at bounding box center [616, 539] width 30 height 28
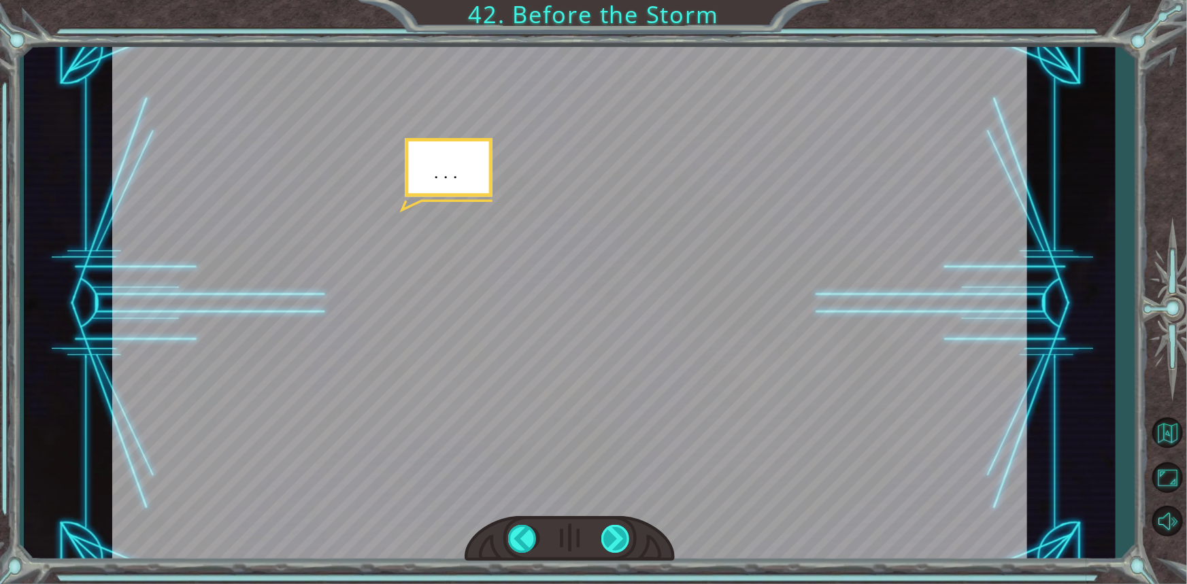
click at [614, 533] on div at bounding box center [616, 539] width 30 height 28
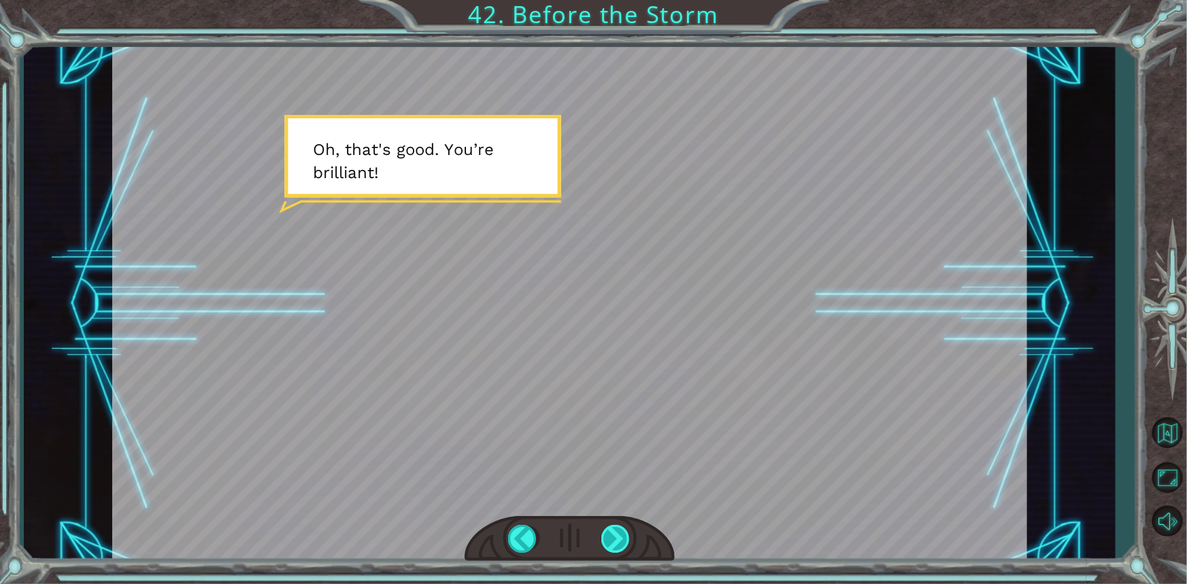
click at [614, 533] on div at bounding box center [616, 539] width 30 height 28
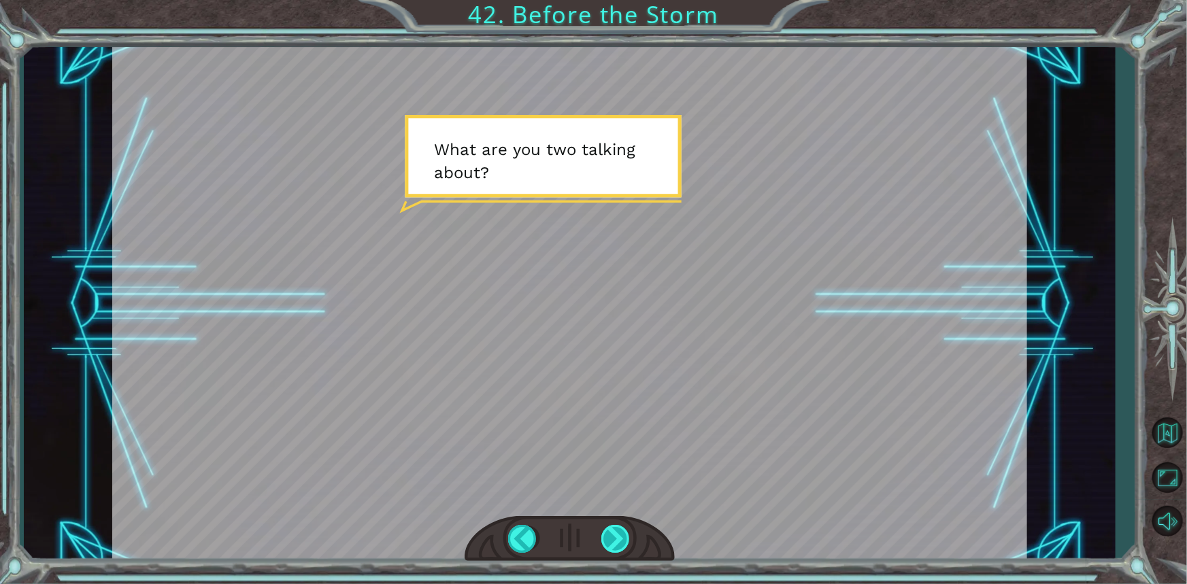
click at [614, 533] on div at bounding box center [616, 539] width 30 height 28
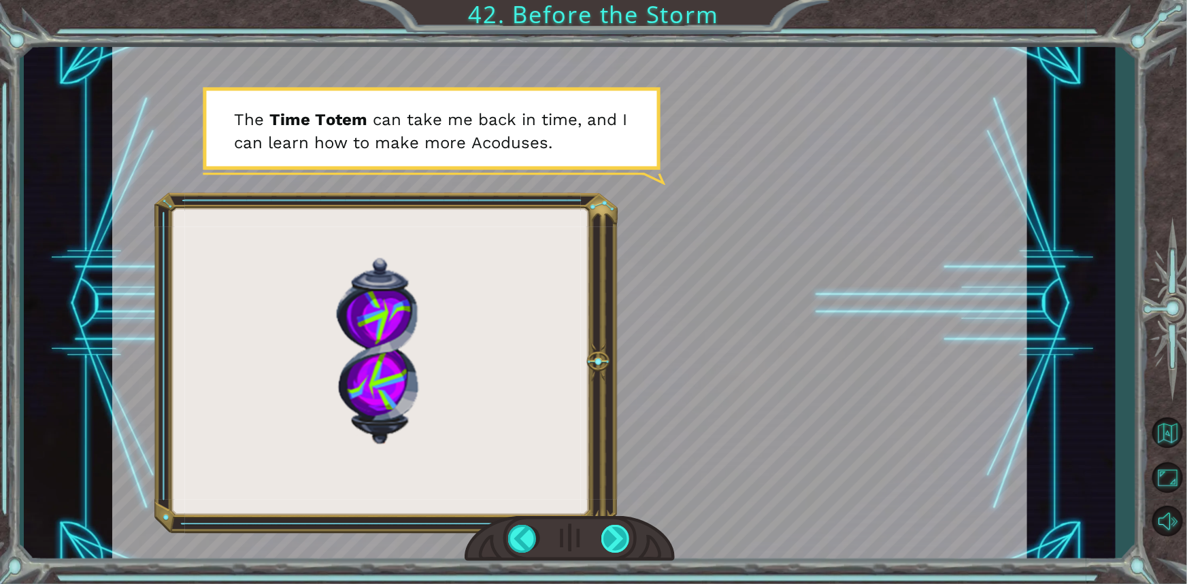
click at [614, 533] on div at bounding box center [616, 539] width 30 height 28
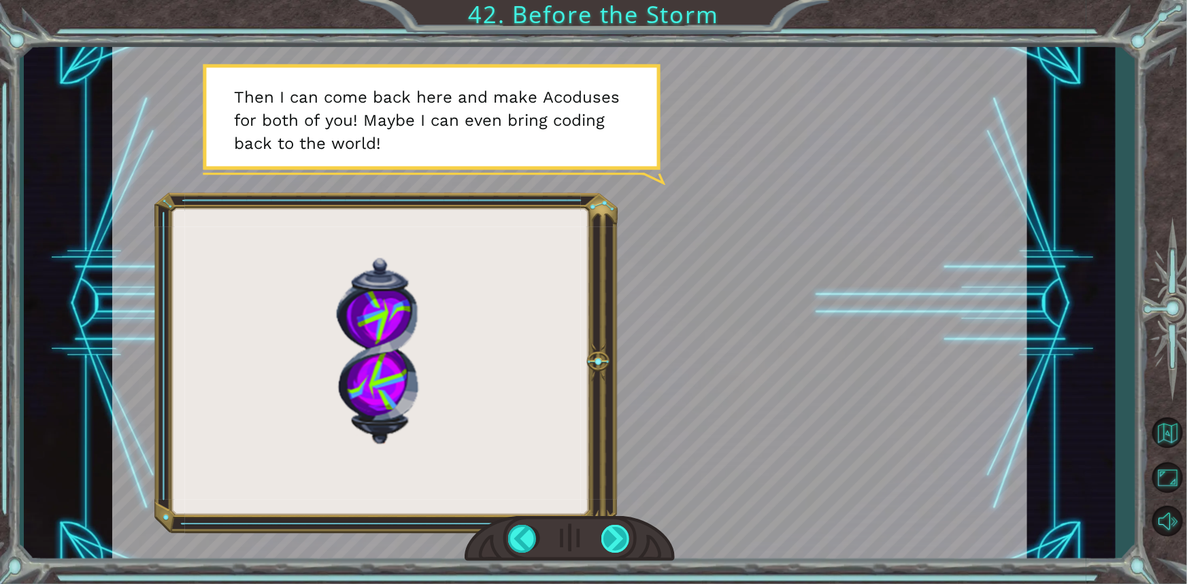
click at [614, 533] on div at bounding box center [616, 539] width 30 height 28
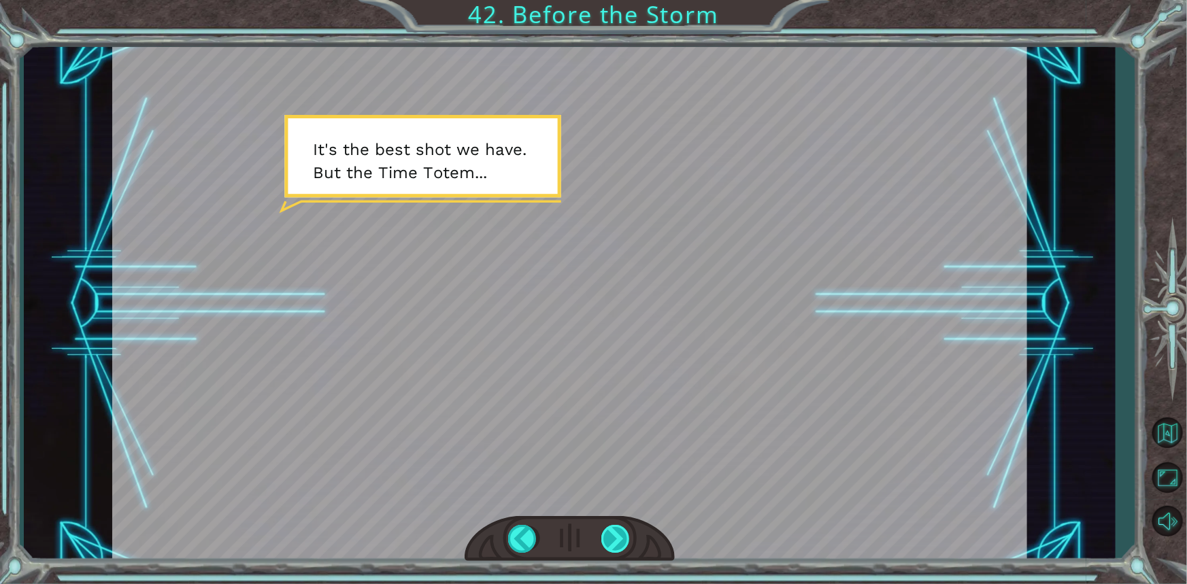
click at [614, 533] on div at bounding box center [616, 539] width 30 height 28
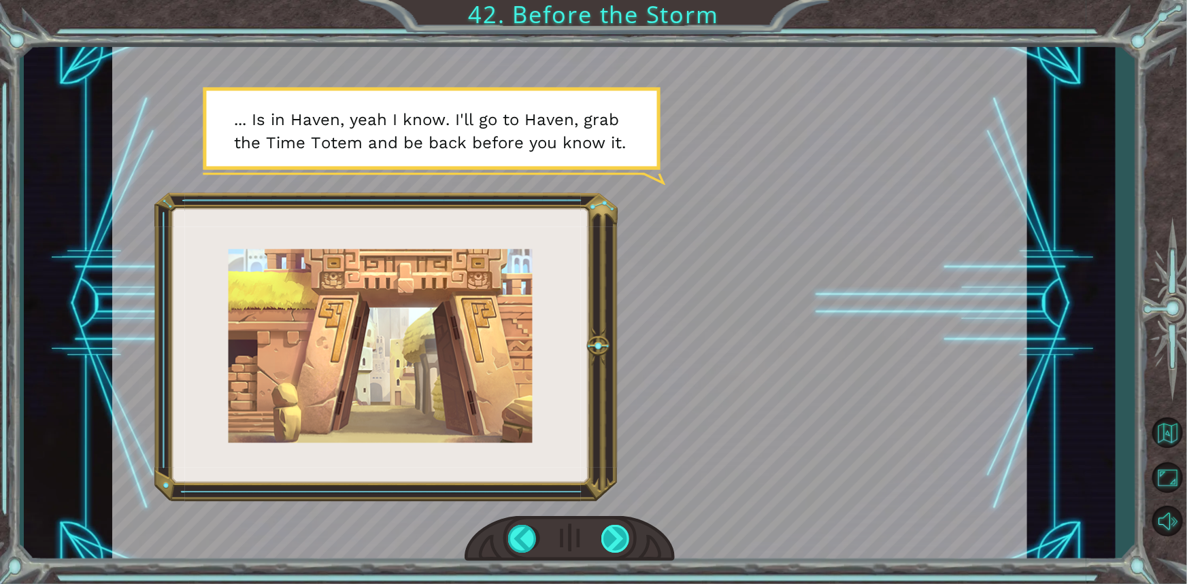
click at [614, 533] on div at bounding box center [616, 539] width 30 height 28
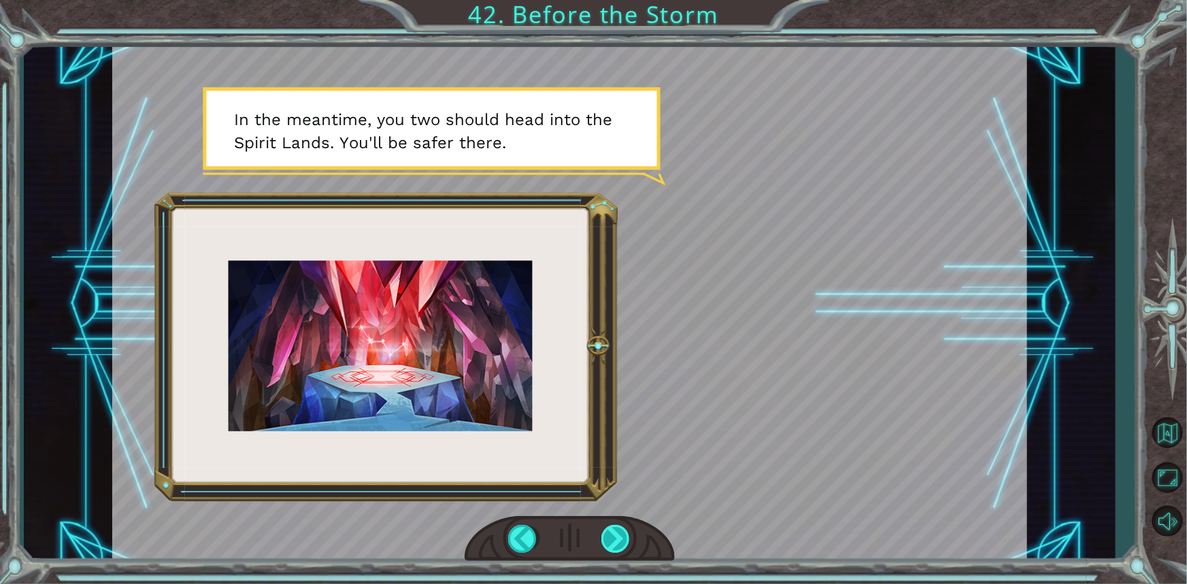
click at [614, 533] on div at bounding box center [616, 539] width 30 height 28
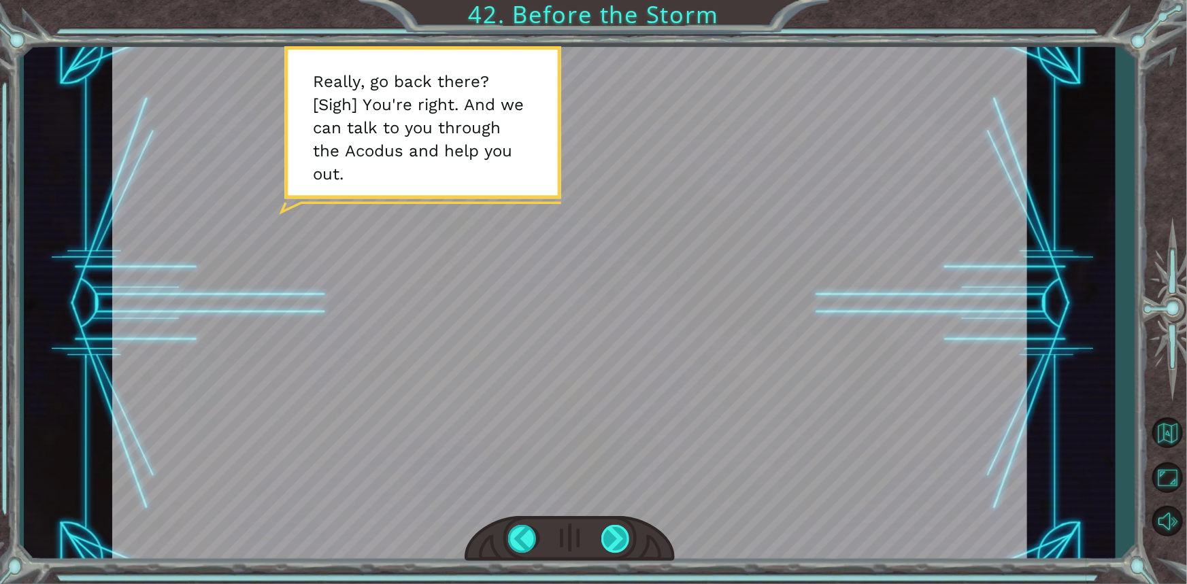
click at [614, 533] on div at bounding box center [616, 539] width 30 height 28
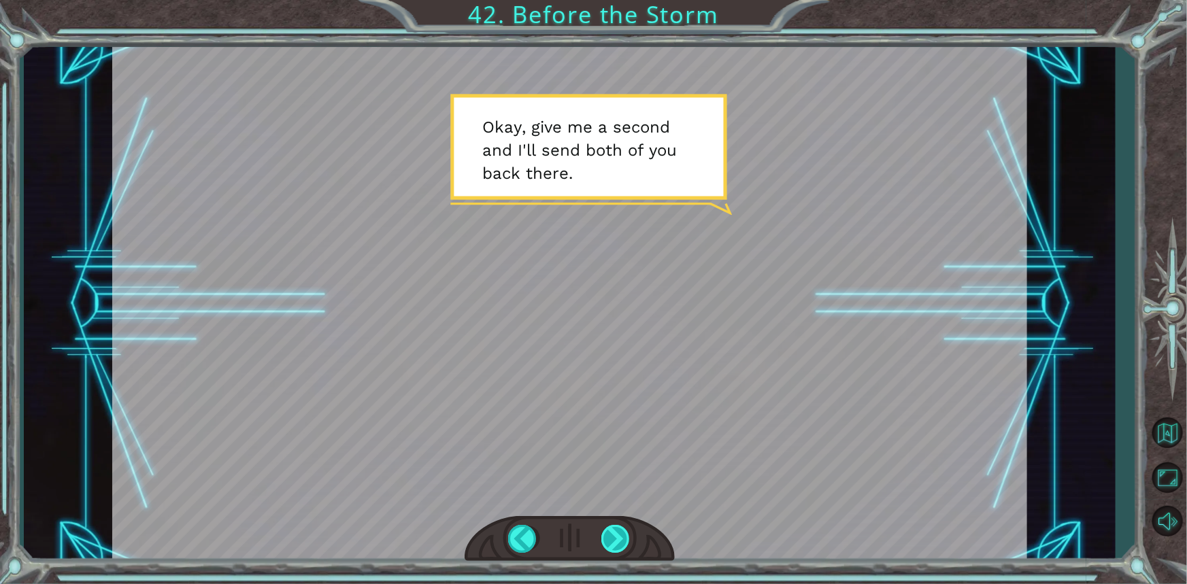
click at [614, 533] on div at bounding box center [616, 539] width 30 height 28
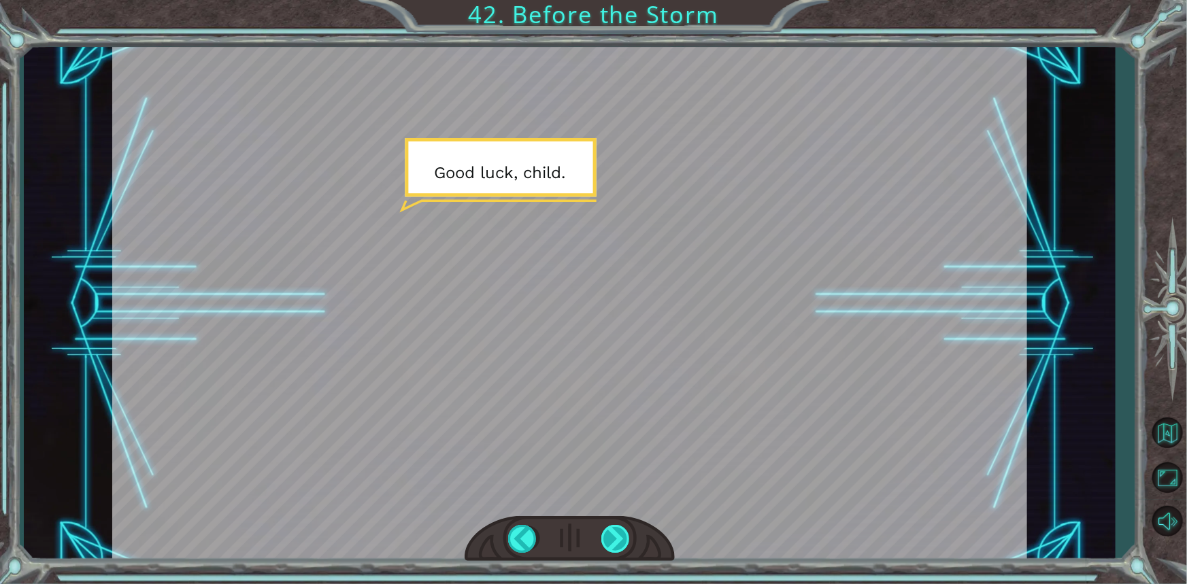
click at [614, 533] on div at bounding box center [616, 539] width 30 height 28
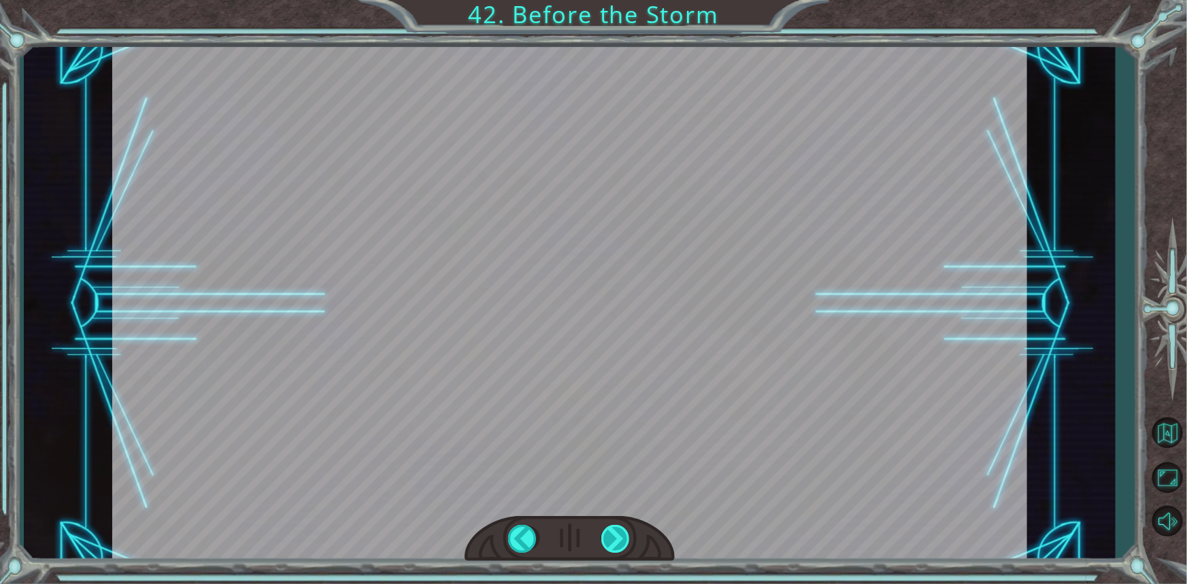
click at [614, 533] on div at bounding box center [616, 539] width 30 height 28
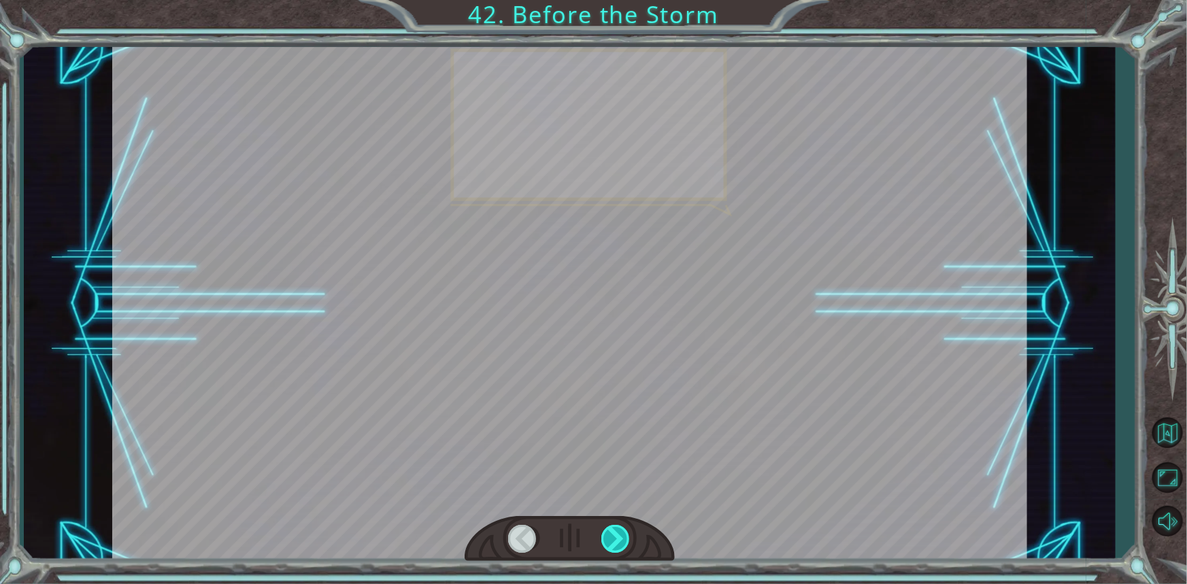
click at [614, 533] on div at bounding box center [616, 539] width 30 height 28
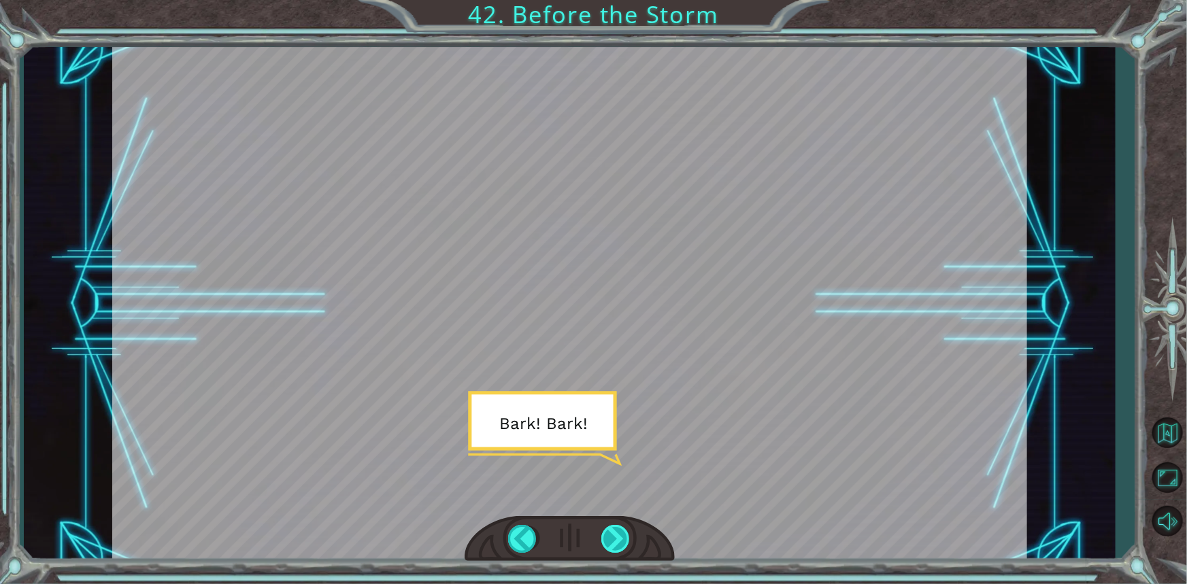
click at [614, 533] on div at bounding box center [616, 539] width 30 height 28
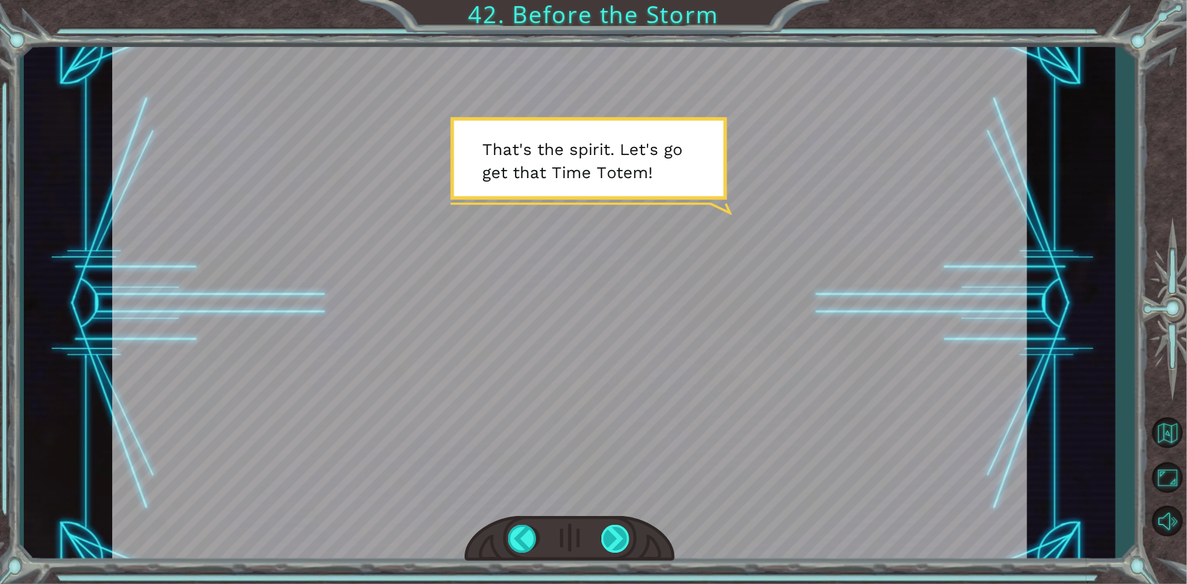
click at [614, 533] on div at bounding box center [616, 539] width 30 height 28
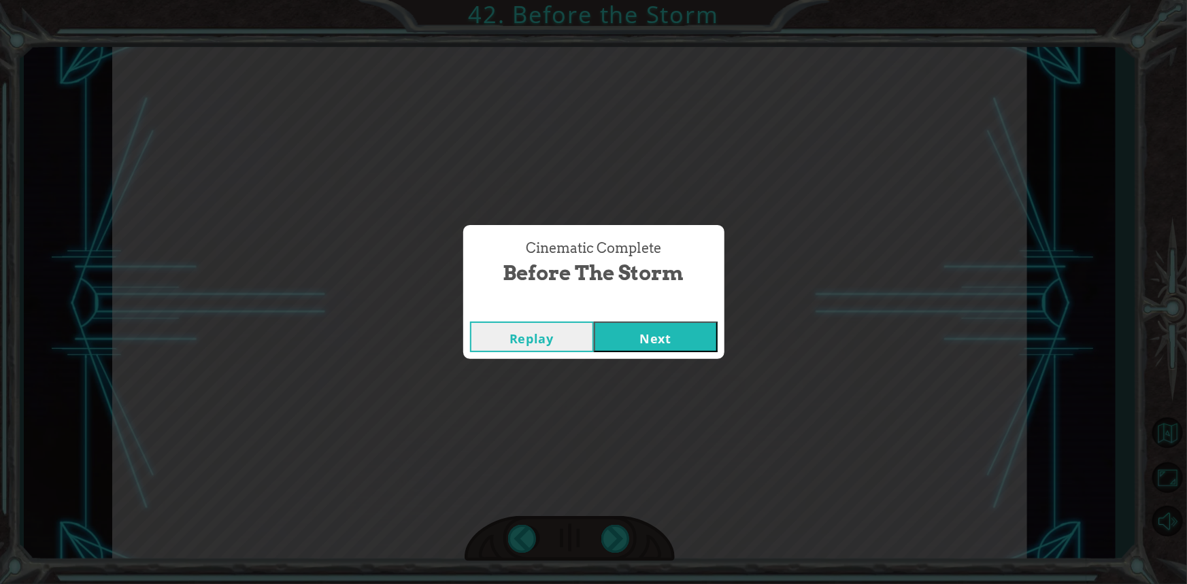
click at [607, 344] on button "Next" at bounding box center [656, 337] width 124 height 31
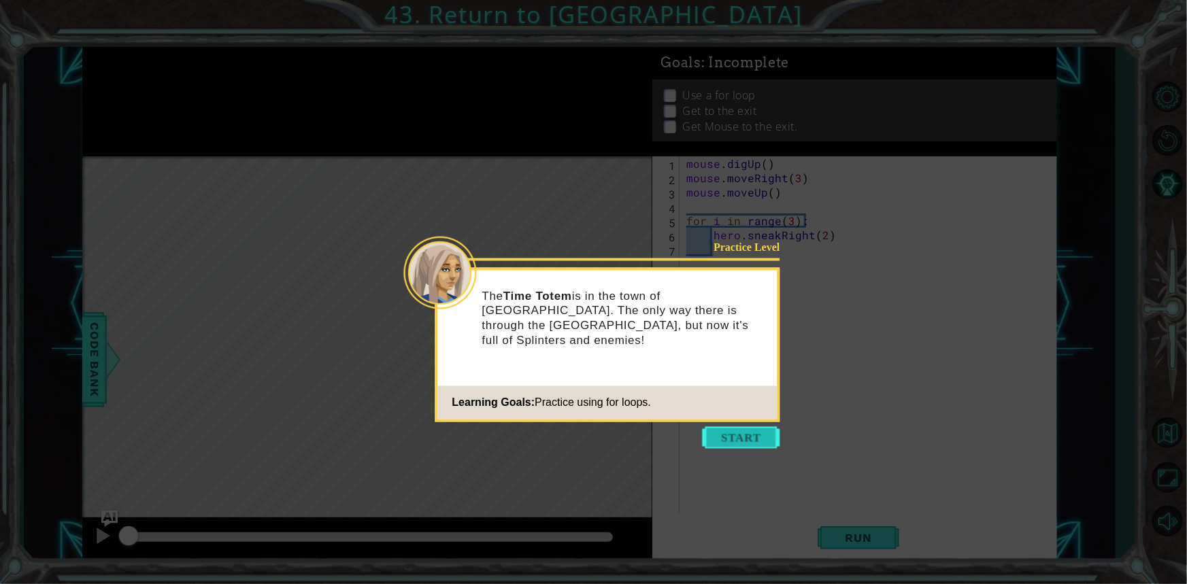
click at [717, 442] on button "Start" at bounding box center [742, 438] width 78 height 22
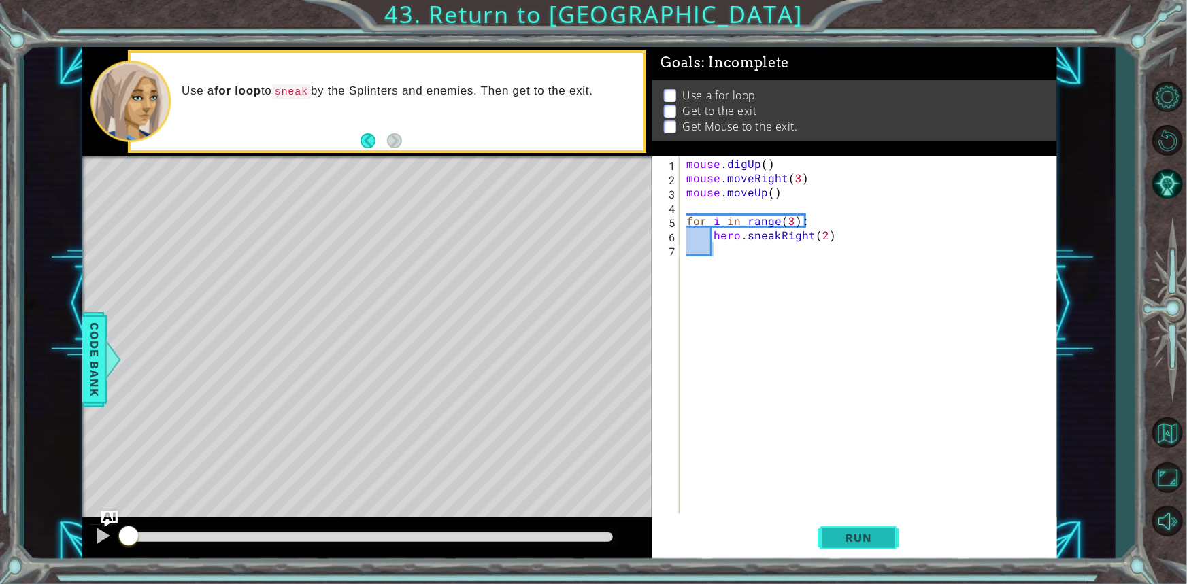
click at [852, 525] on button "Run" at bounding box center [859, 538] width 82 height 40
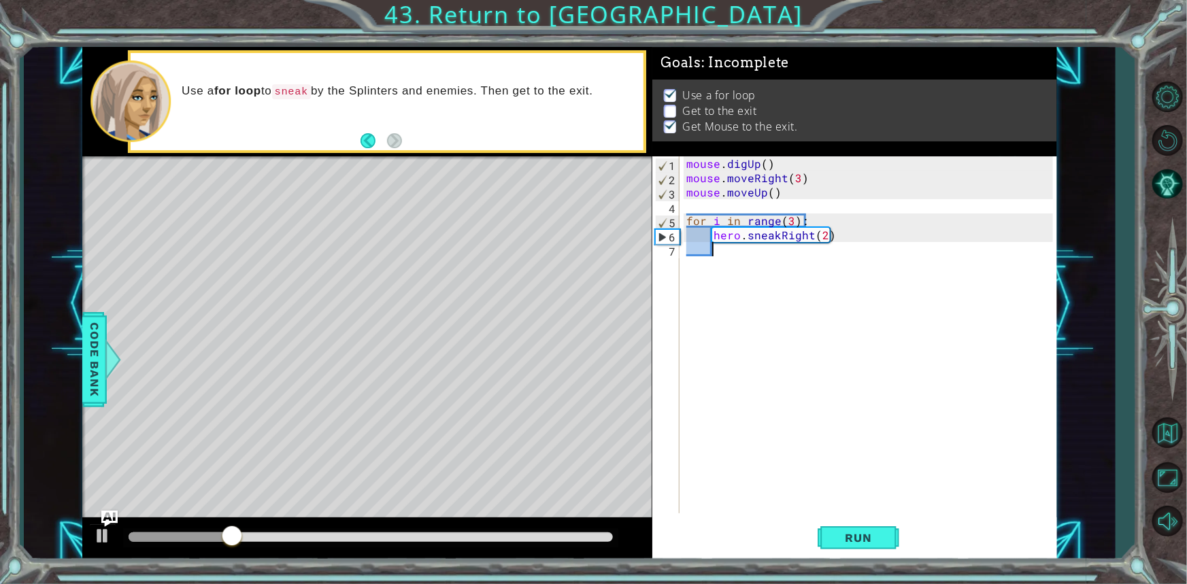
scroll to position [0, 1]
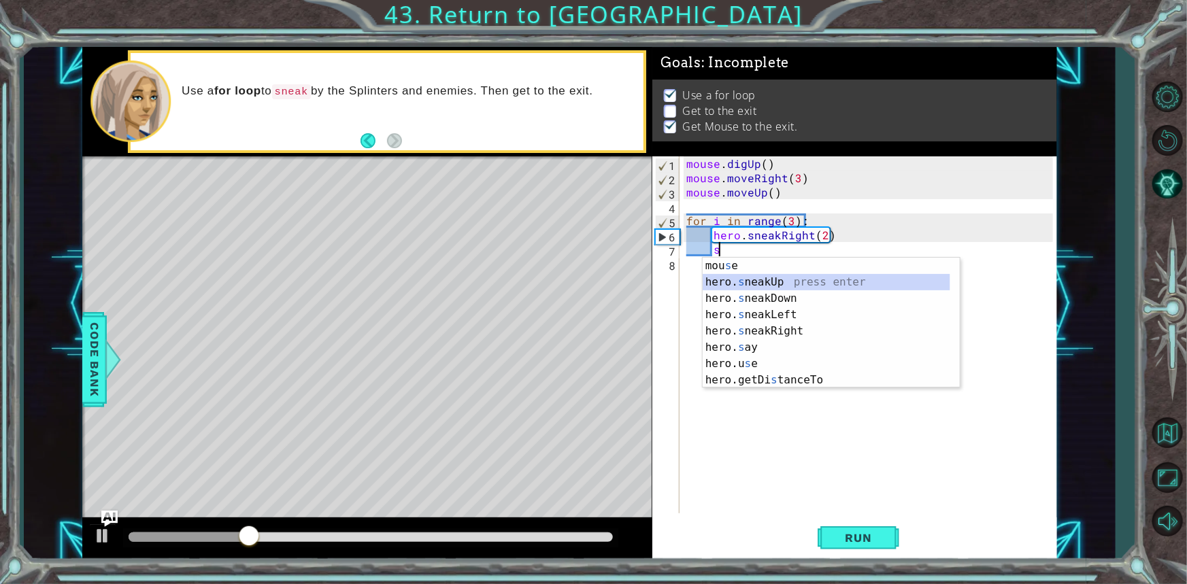
click at [744, 279] on div "mou s e press enter hero. s neakUp press enter hero. s neakDown press enter her…" at bounding box center [827, 339] width 248 height 163
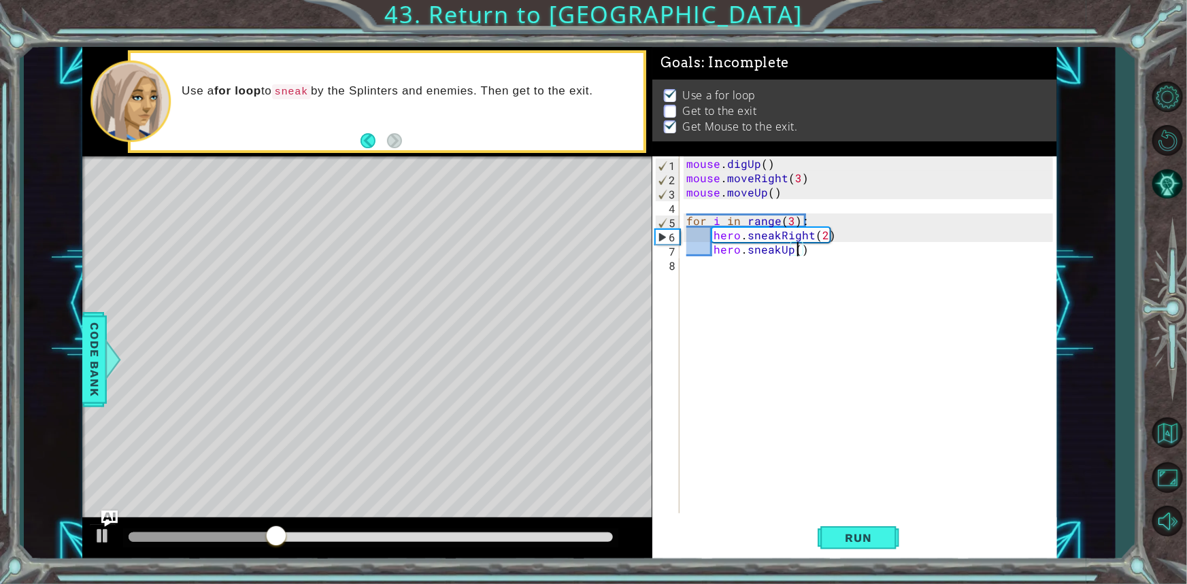
scroll to position [0, 7]
click at [823, 232] on div "mouse . digUp ( ) mouse . moveRight ( 3 ) mouse . moveUp ( ) for i in range ( 3…" at bounding box center [872, 349] width 376 height 386
type textarea "hero.sneakRight(1)"
click at [832, 272] on div "mouse . digUp ( ) mouse . moveRight ( 3 ) mouse . moveUp ( ) for i in range ( 3…" at bounding box center [872, 349] width 376 height 386
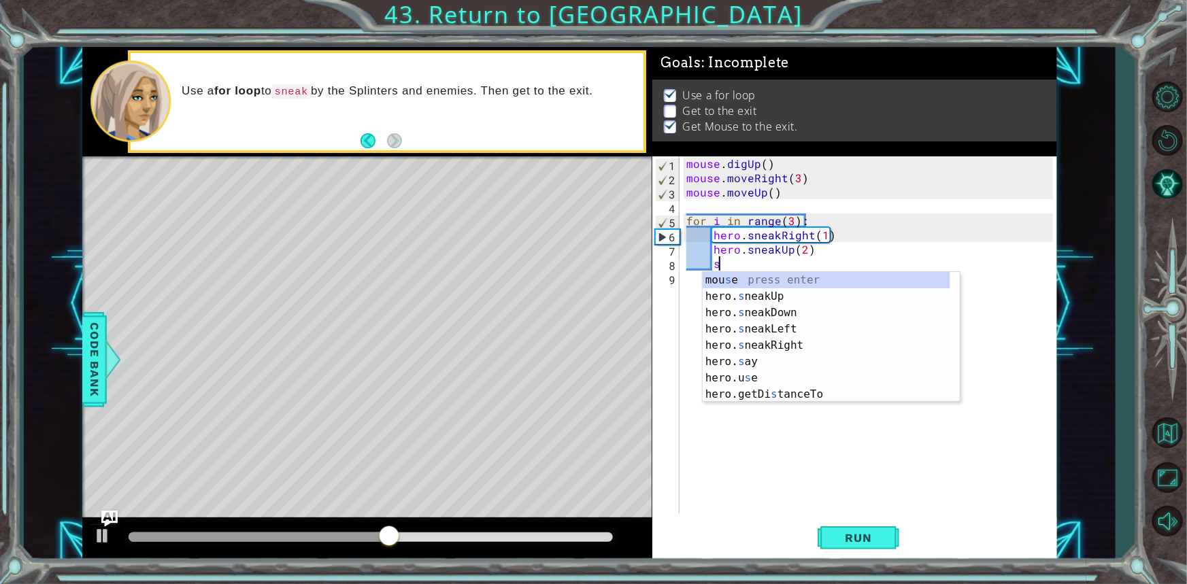
scroll to position [0, 1]
click at [728, 344] on div "mou s e press enter hero. s neakUp press enter hero. s neakDown press enter her…" at bounding box center [827, 353] width 248 height 163
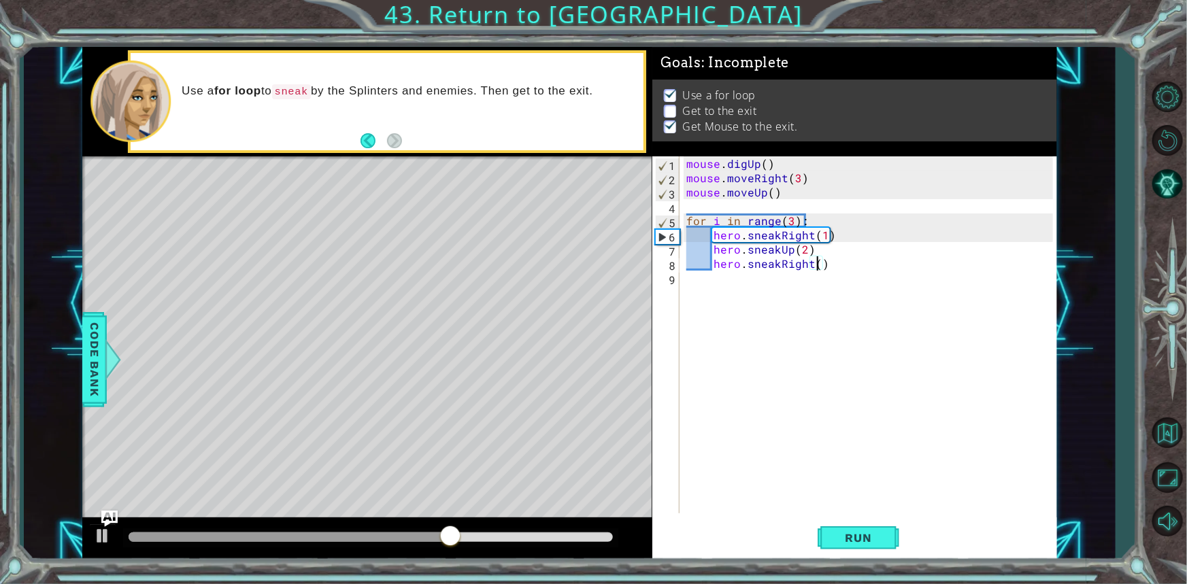
type textarea "hero.sneakRight(2)"
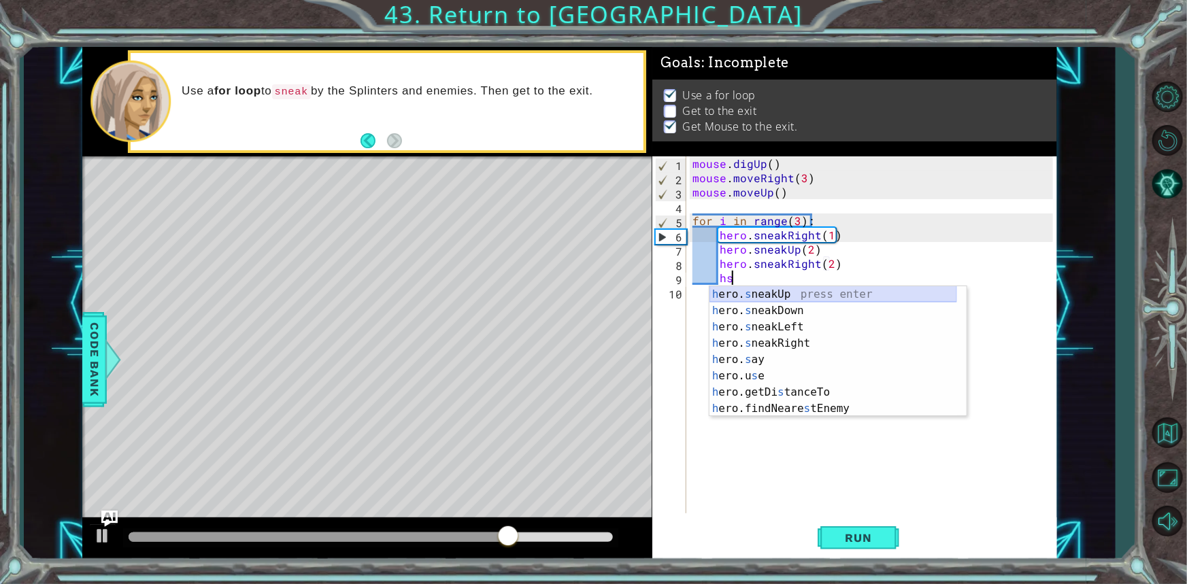
click at [772, 296] on div "h ero. s neakUp press enter h ero. s neakDown press enter h ero. s neakLeft pre…" at bounding box center [834, 367] width 248 height 163
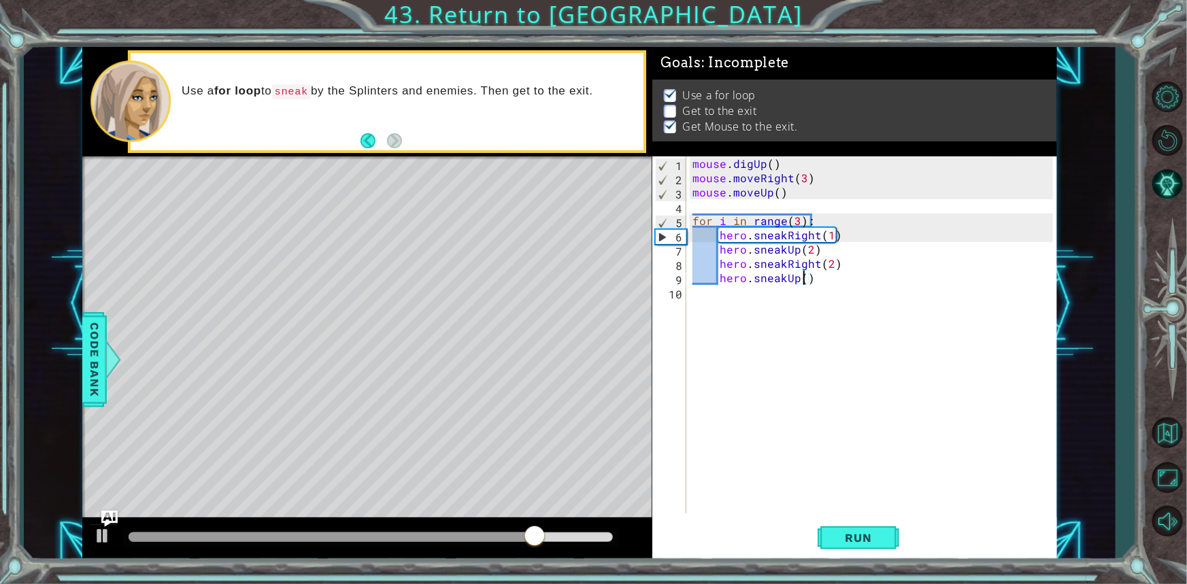
type textarea "hero.sneakUp(2)"
click at [826, 283] on div "mouse . digUp ( ) mouse . moveRight ( 3 ) mouse . moveUp ( ) for i in range ( 3…" at bounding box center [875, 349] width 370 height 386
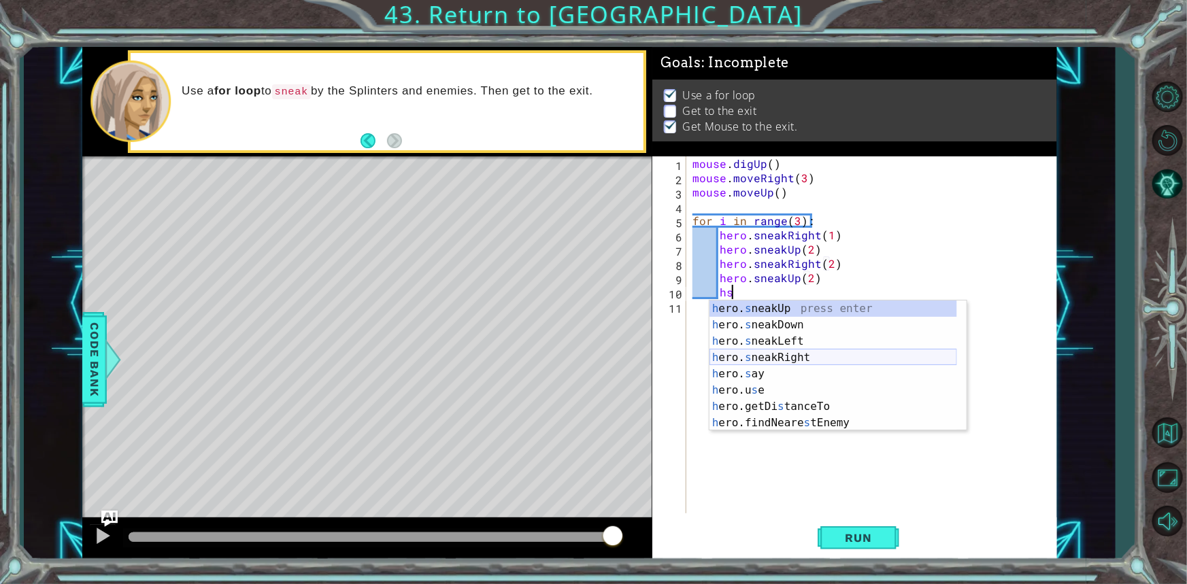
click at [811, 356] on div "h ero. s neakUp press enter h ero. s neakDown press enter h ero. s neakLeft pre…" at bounding box center [834, 382] width 248 height 163
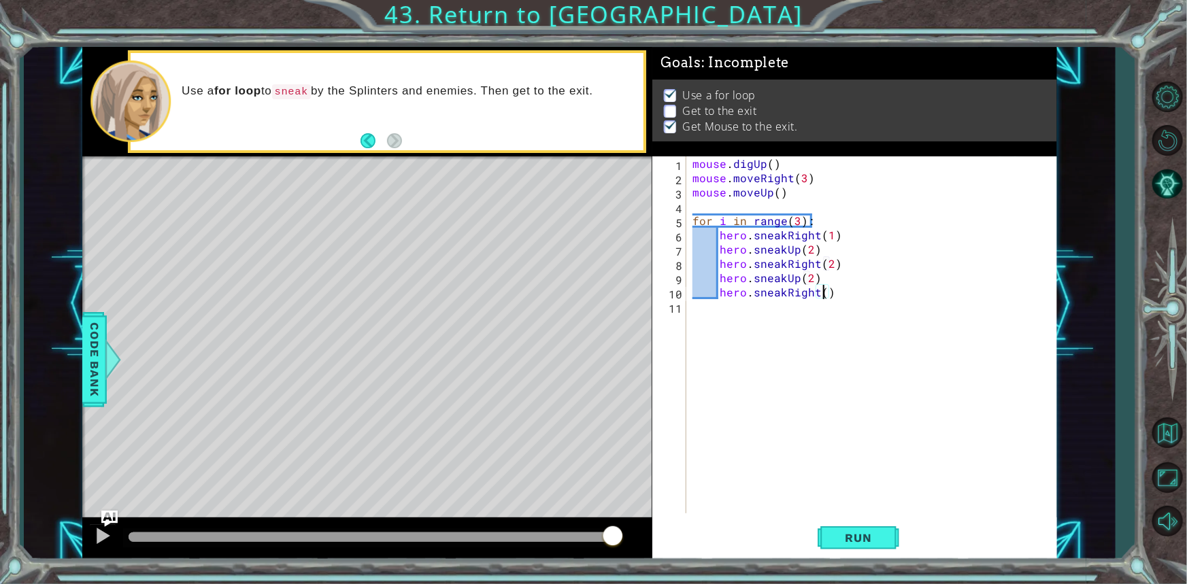
type textarea "hero.sneakRight(2)"
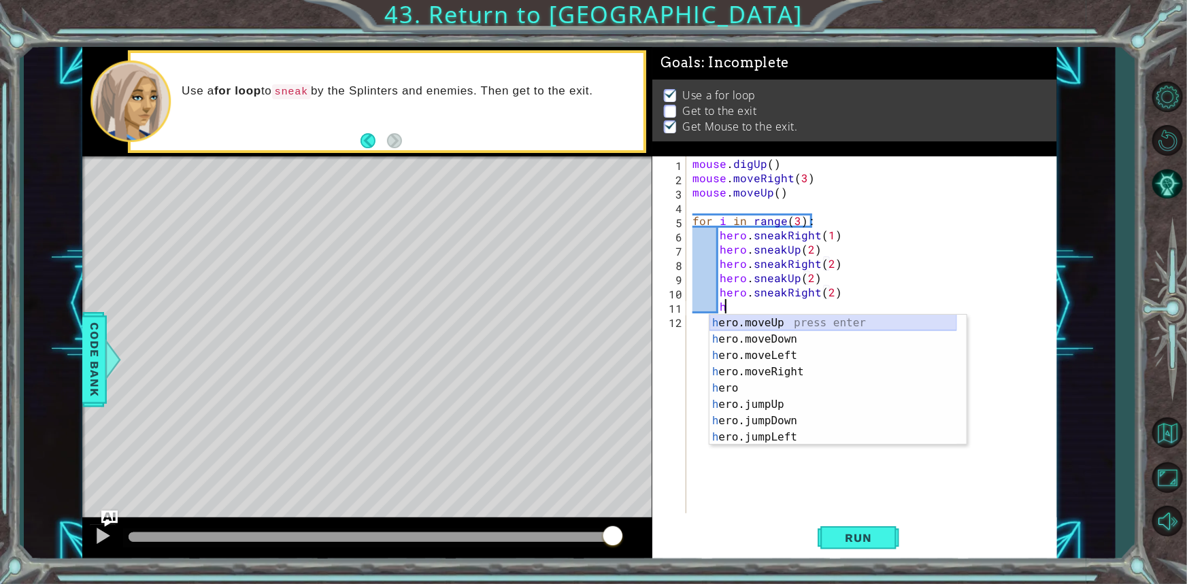
click at [766, 327] on div "h ero.moveUp press enter h ero.moveDown press enter h ero.moveLeft press enter …" at bounding box center [834, 396] width 248 height 163
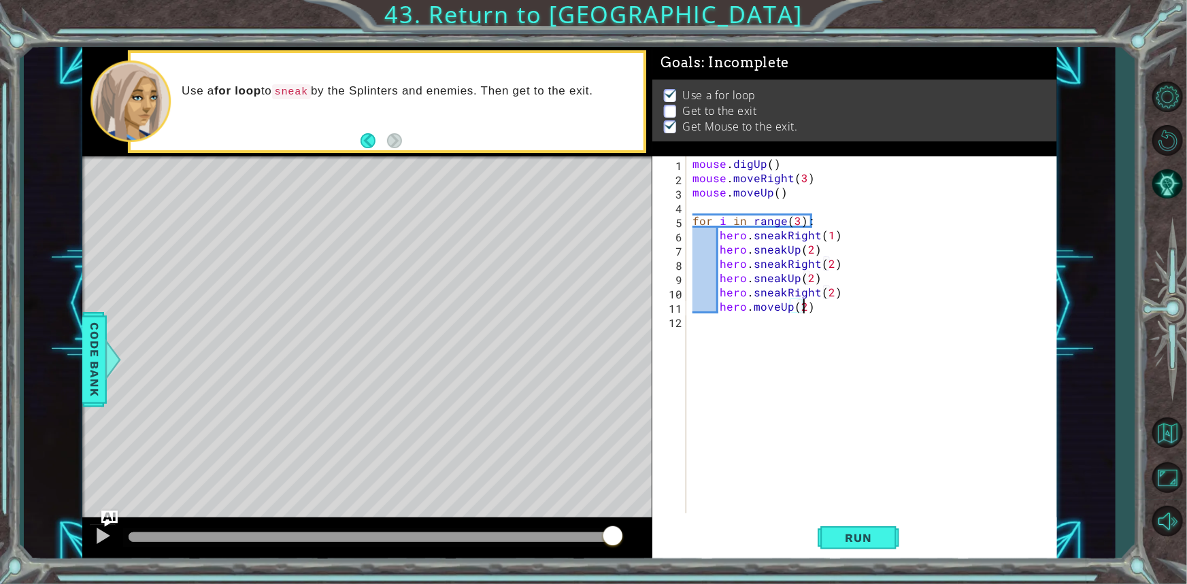
scroll to position [0, 7]
click at [775, 308] on div "mouse . digUp ( ) mouse . moveRight ( 3 ) mouse . moveUp ( ) for i in range ( 3…" at bounding box center [875, 349] width 370 height 386
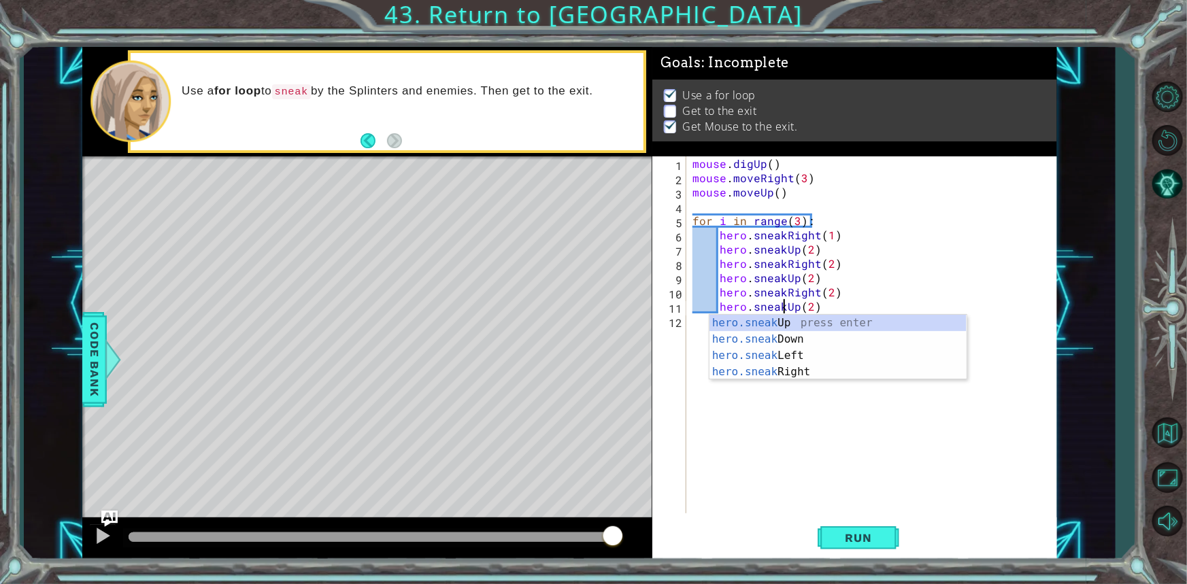
scroll to position [0, 6]
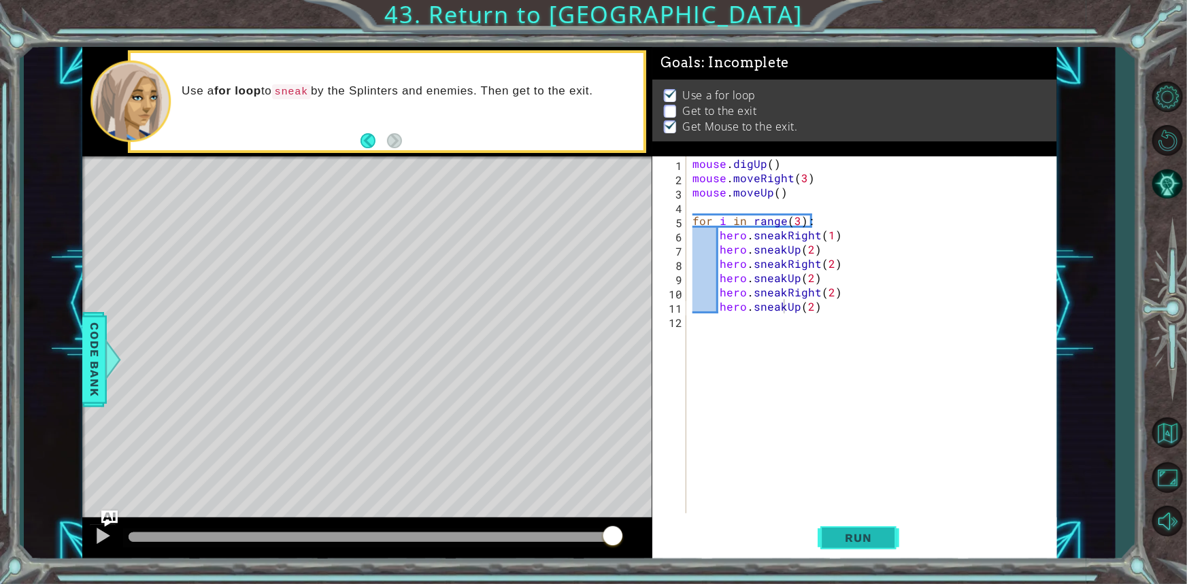
click at [856, 522] on button "Run" at bounding box center [859, 538] width 82 height 40
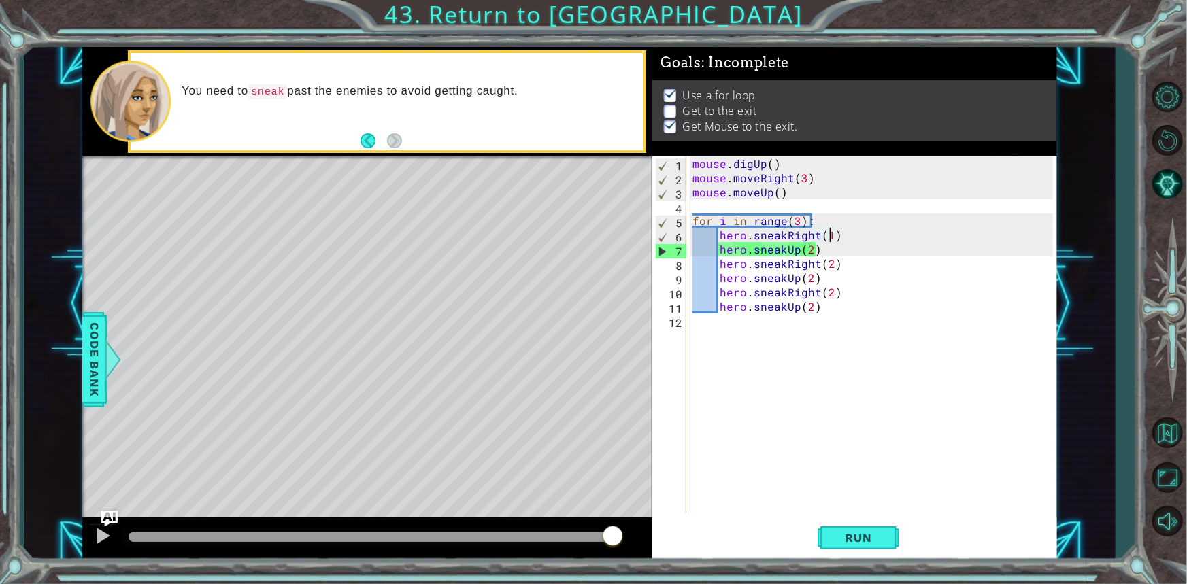
click at [831, 237] on div "mouse . digUp ( ) mouse . moveRight ( 3 ) mouse . moveUp ( ) for i in range ( 3…" at bounding box center [875, 349] width 370 height 386
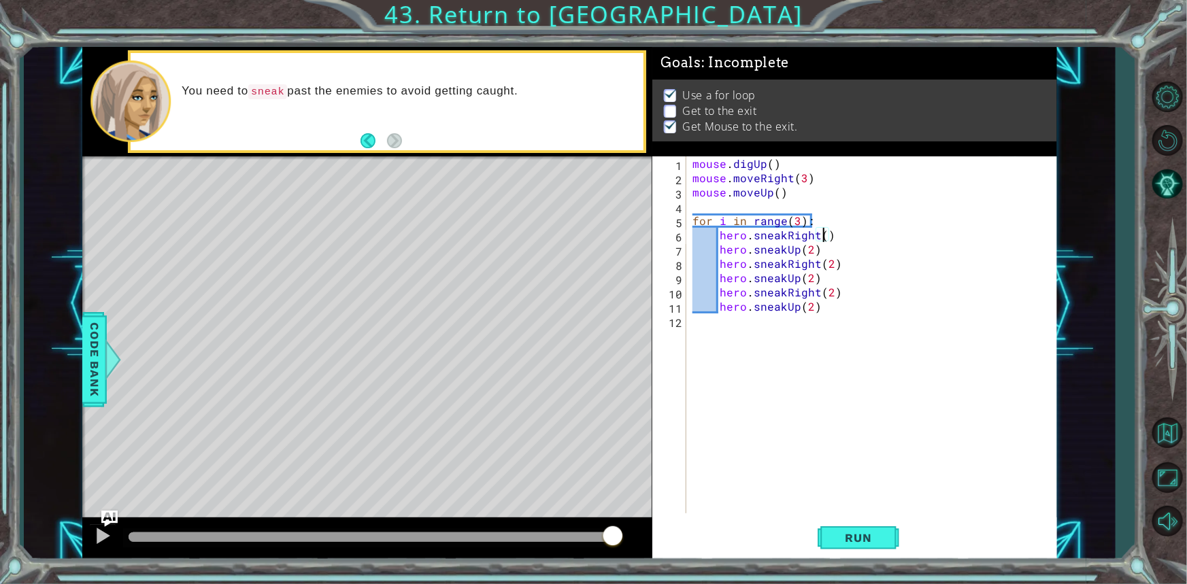
scroll to position [0, 7]
type textarea "hero.sneakRight(2)"
click at [878, 523] on button "Run" at bounding box center [859, 538] width 82 height 40
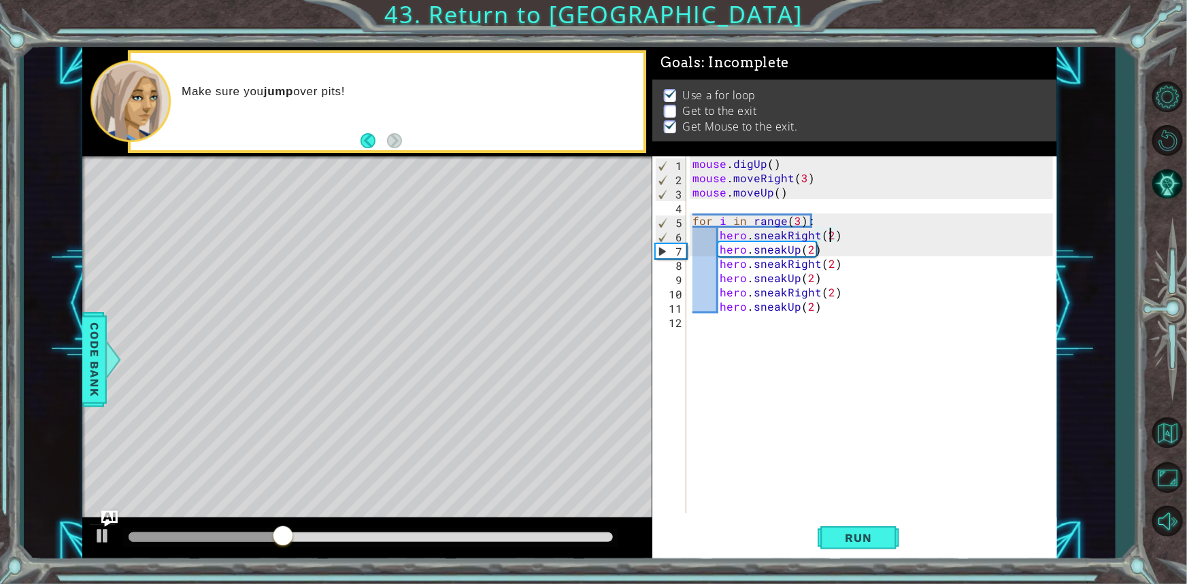
click at [780, 365] on div "mouse . digUp ( ) mouse . moveRight ( 3 ) mouse . moveUp ( ) for i in range ( 3…" at bounding box center [875, 349] width 370 height 386
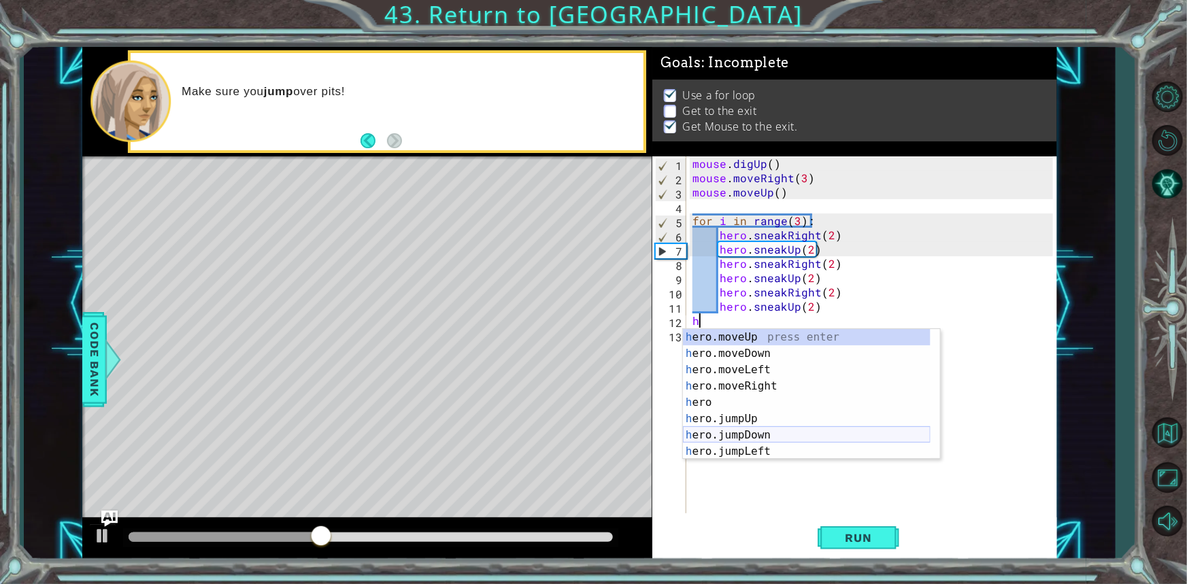
type textarea "hj"
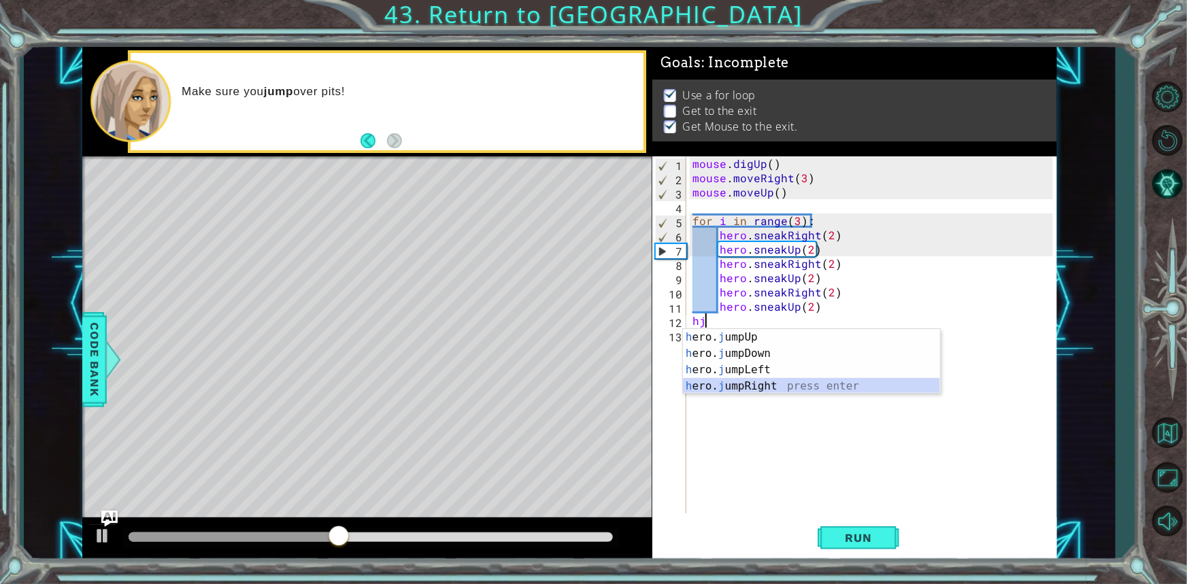
click at [731, 385] on div "h ero. j umpUp press enter h ero. j umpDown press enter h ero. j umpLeft press …" at bounding box center [811, 378] width 257 height 98
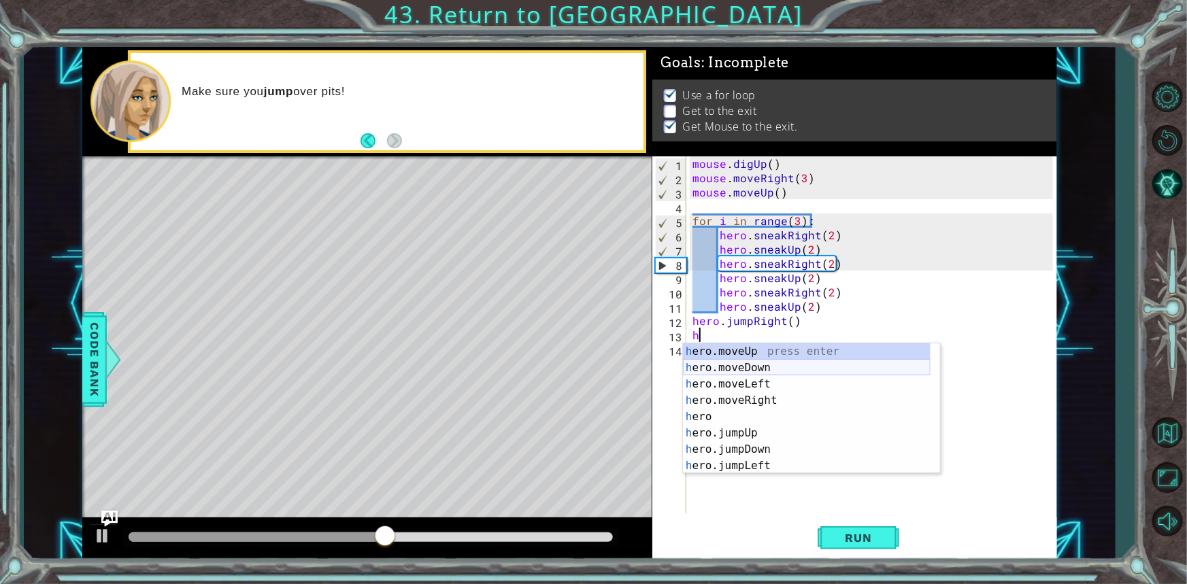
click at [738, 363] on div "h ero.moveUp press enter h ero.moveDown press enter h ero.moveLeft press enter …" at bounding box center [807, 425] width 248 height 163
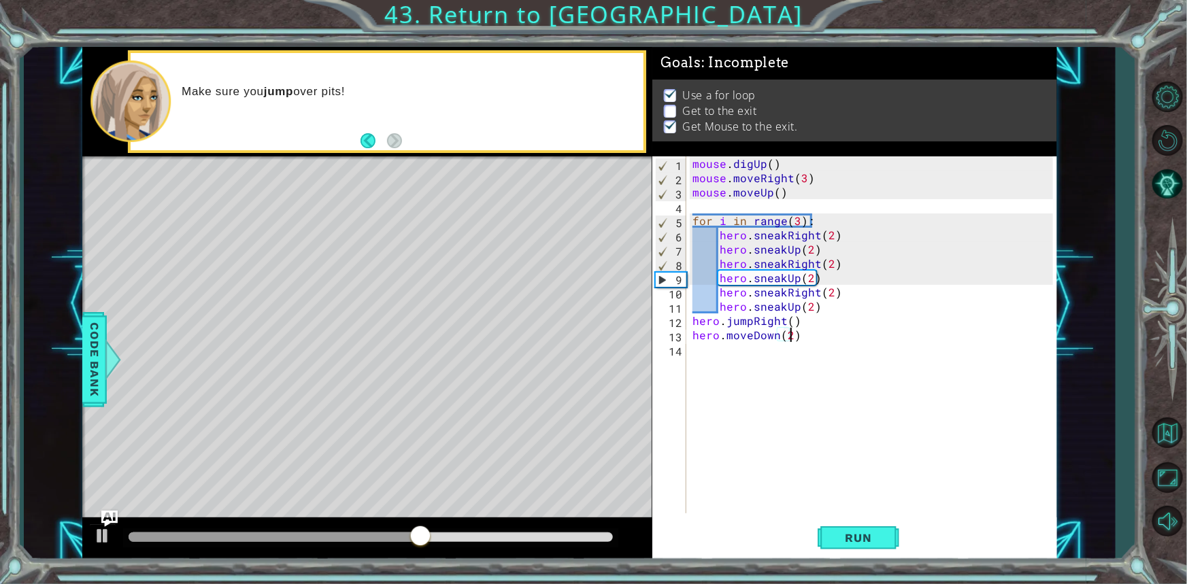
scroll to position [0, 6]
click at [872, 542] on span "Run" at bounding box center [859, 538] width 54 height 14
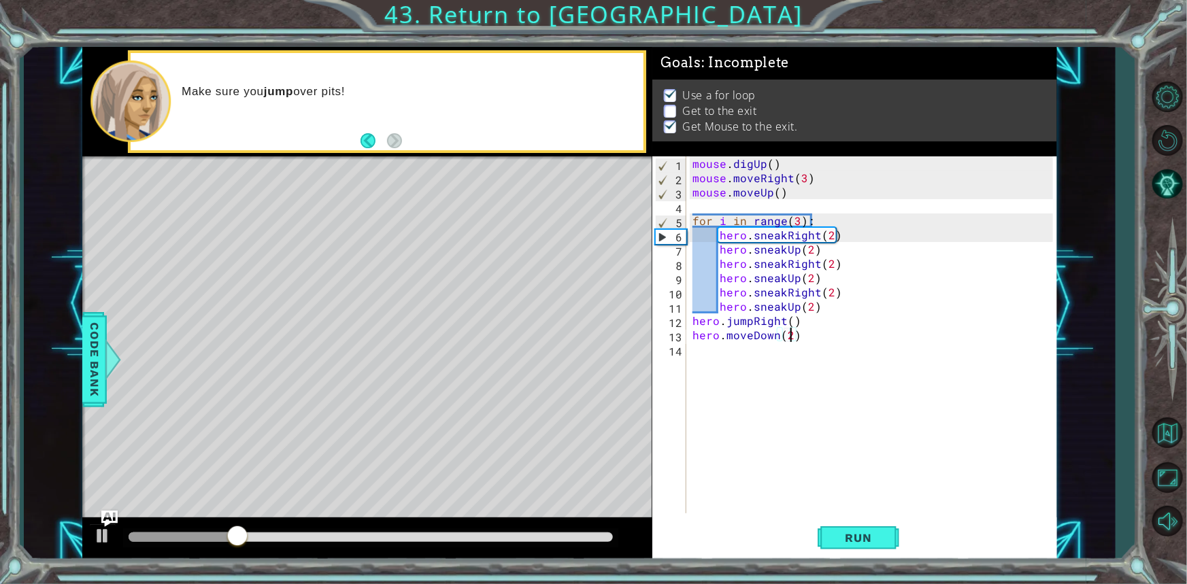
click at [517, 546] on div at bounding box center [370, 538] width 495 height 19
click at [516, 544] on div at bounding box center [370, 538] width 495 height 19
click at [512, 539] on div at bounding box center [371, 538] width 484 height 10
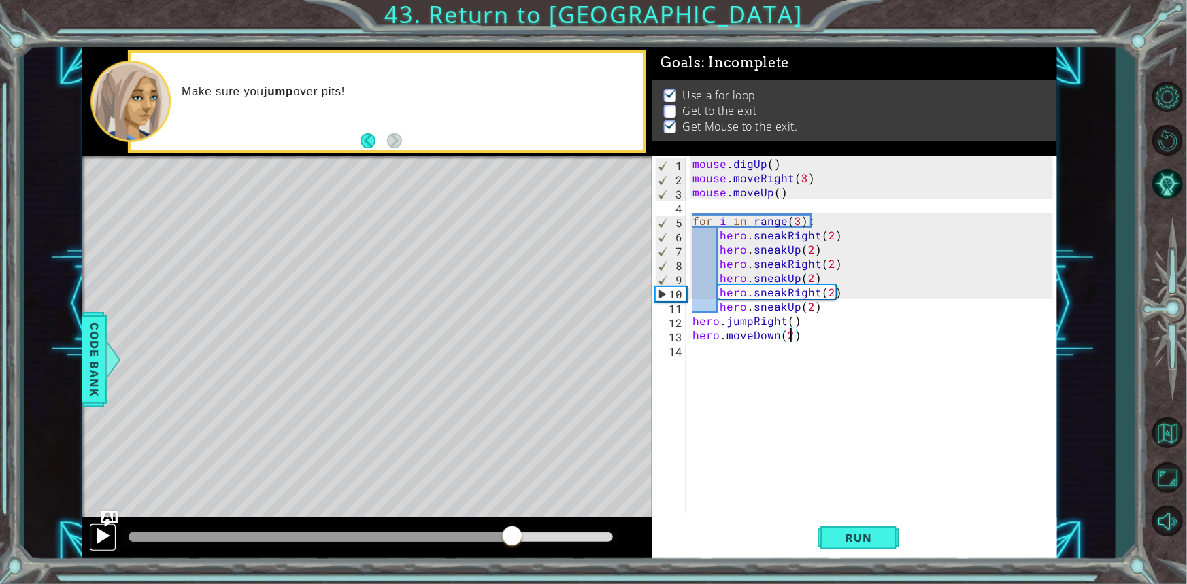
click at [97, 527] on div at bounding box center [103, 536] width 18 height 18
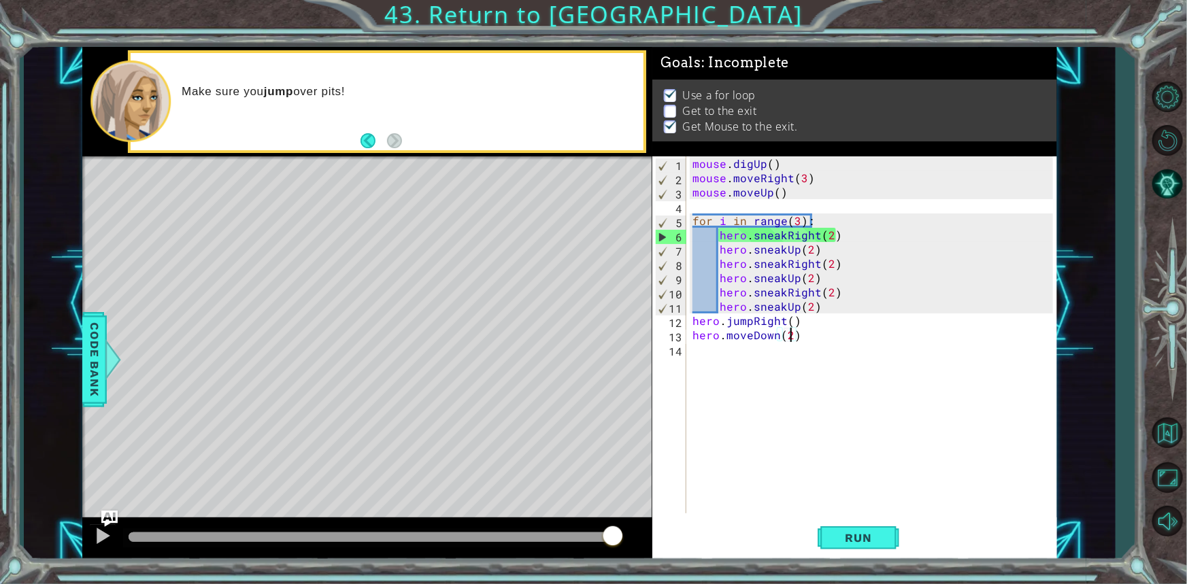
click at [764, 332] on div "mouse . digUp ( ) mouse . moveRight ( 3 ) mouse . moveUp ( ) for i in range ( 3…" at bounding box center [875, 349] width 370 height 386
click at [796, 218] on div "mouse . digUp ( ) mouse . moveRight ( 3 ) mouse . moveUp ( ) for i in range ( 3…" at bounding box center [875, 349] width 370 height 386
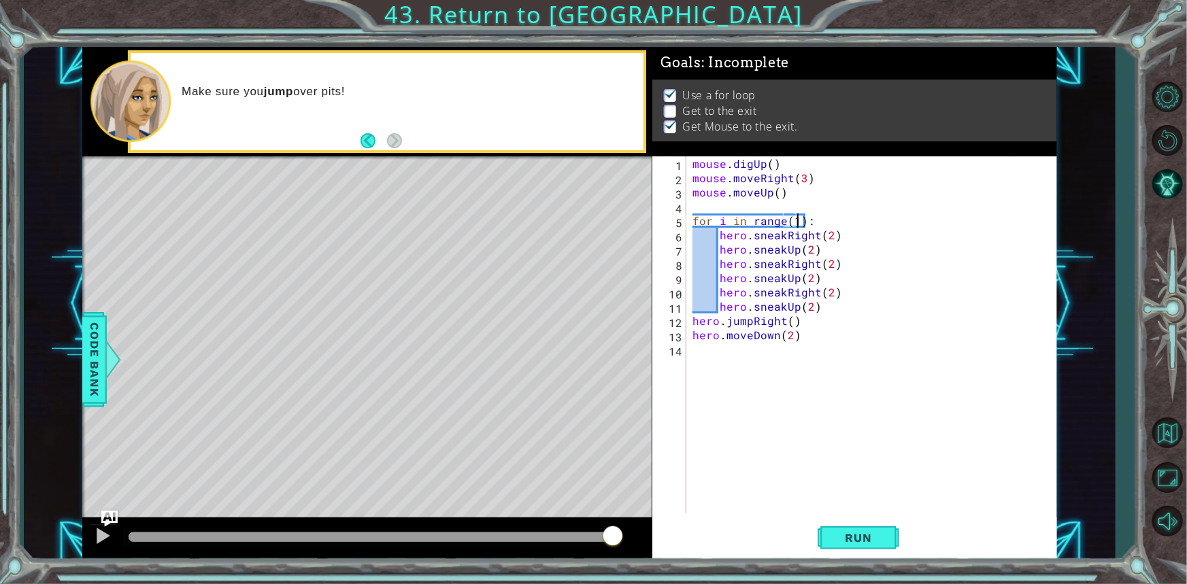
scroll to position [0, 7]
type textarea "for i in range(1):"
click at [844, 544] on span "Run" at bounding box center [859, 538] width 54 height 14
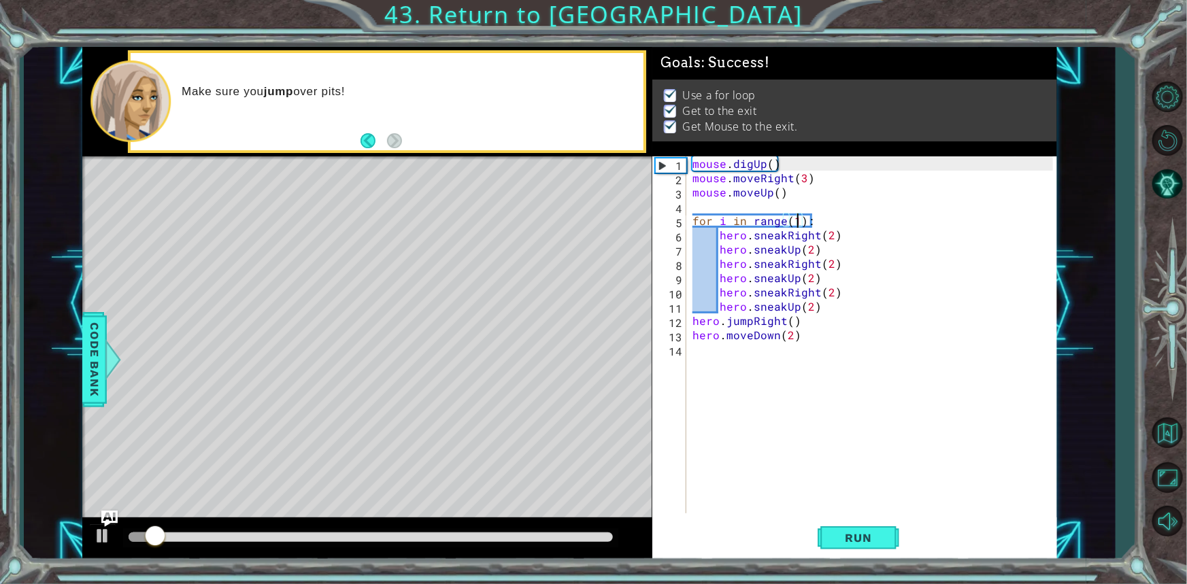
click at [608, 534] on div at bounding box center [371, 538] width 484 height 10
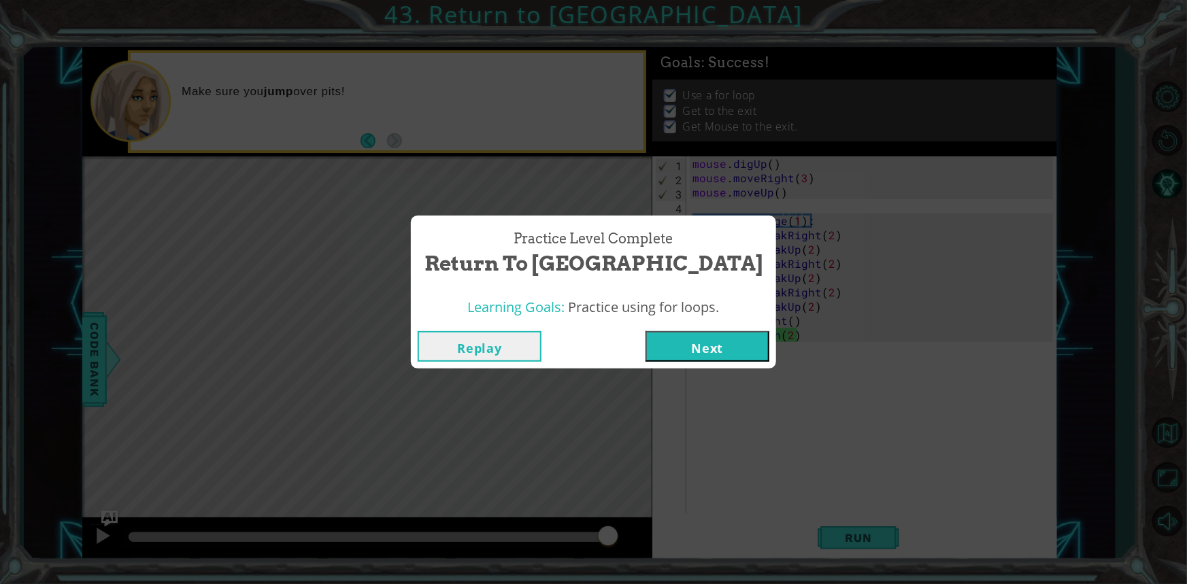
click at [686, 339] on button "Next" at bounding box center [708, 346] width 124 height 31
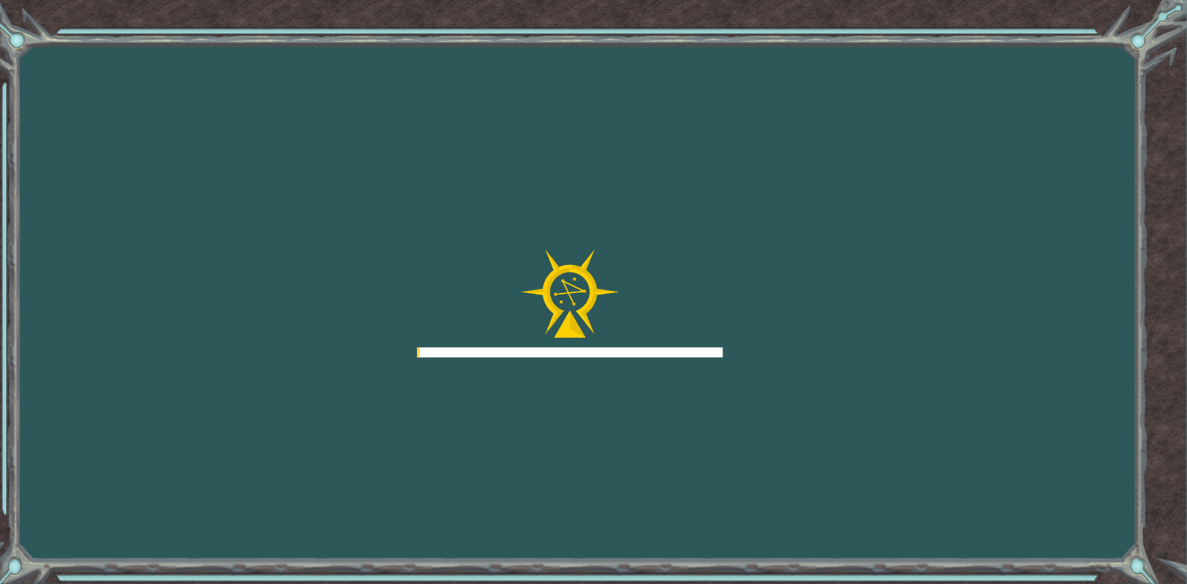
click at [686, 339] on div at bounding box center [570, 304] width 306 height 109
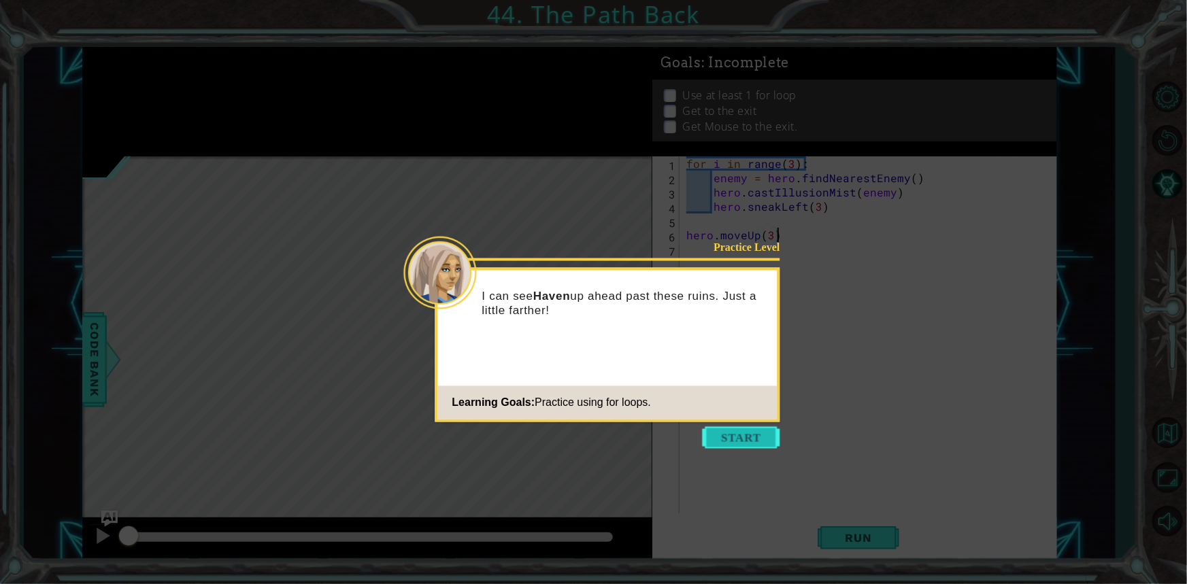
click at [733, 438] on button "Start" at bounding box center [742, 438] width 78 height 22
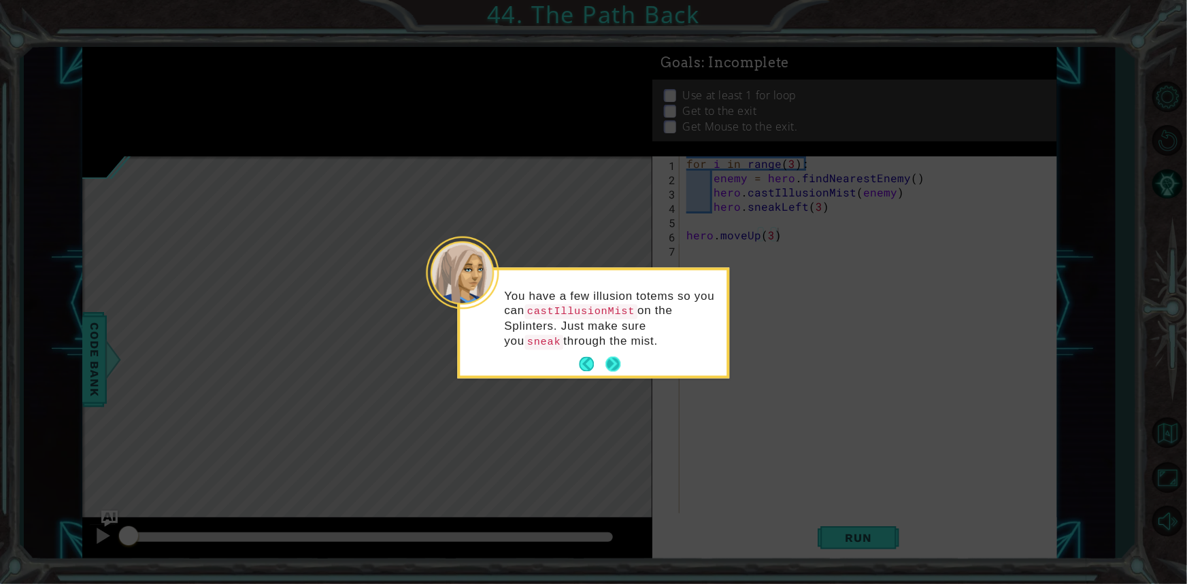
click at [612, 352] on div "You have a few illusion totems so you can castIllusionMist on the Splinters. Ju…" at bounding box center [594, 326] width 267 height 100
click at [612, 357] on button "Next" at bounding box center [612, 364] width 15 height 15
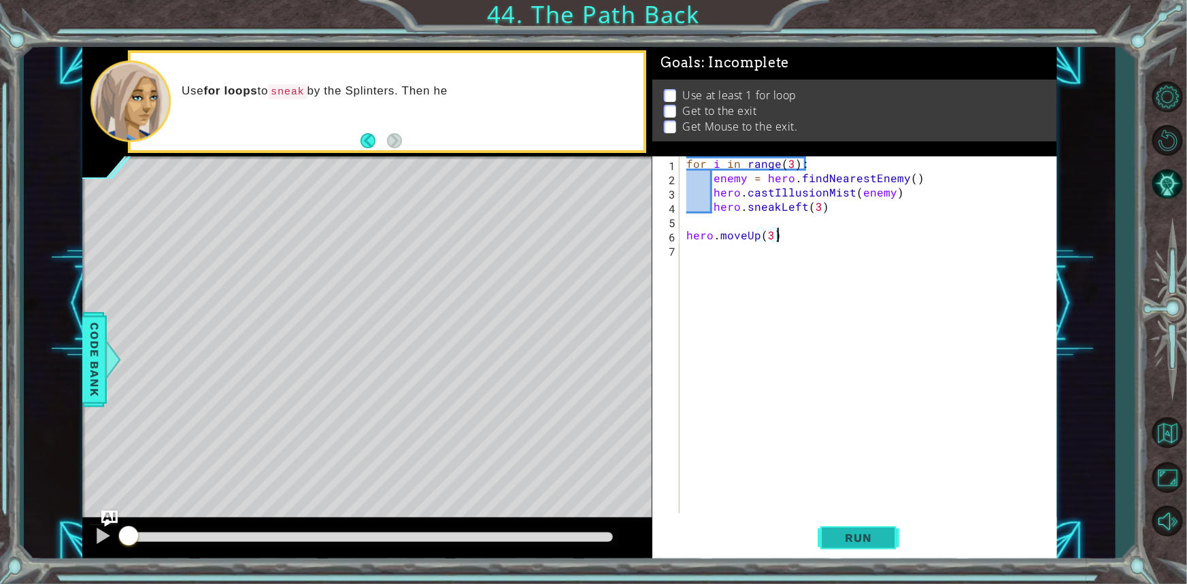
click at [889, 531] on button "Run" at bounding box center [859, 538] width 82 height 40
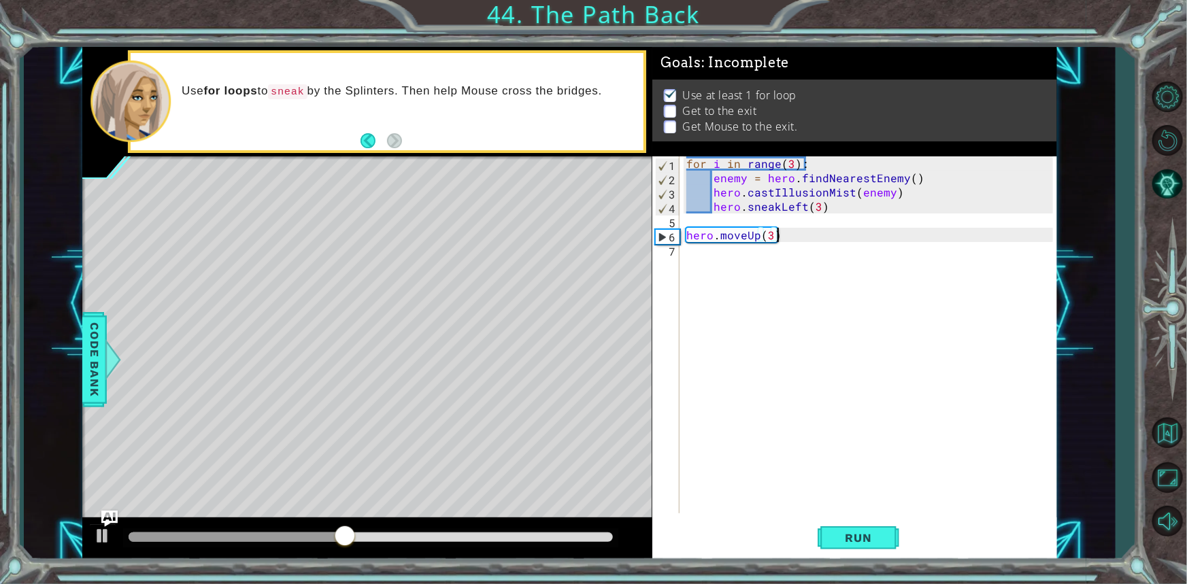
click at [768, 274] on div "for i in range ( 3 ) : enemy = hero . findNearestEnemy ( ) hero . castIllusionM…" at bounding box center [872, 349] width 376 height 386
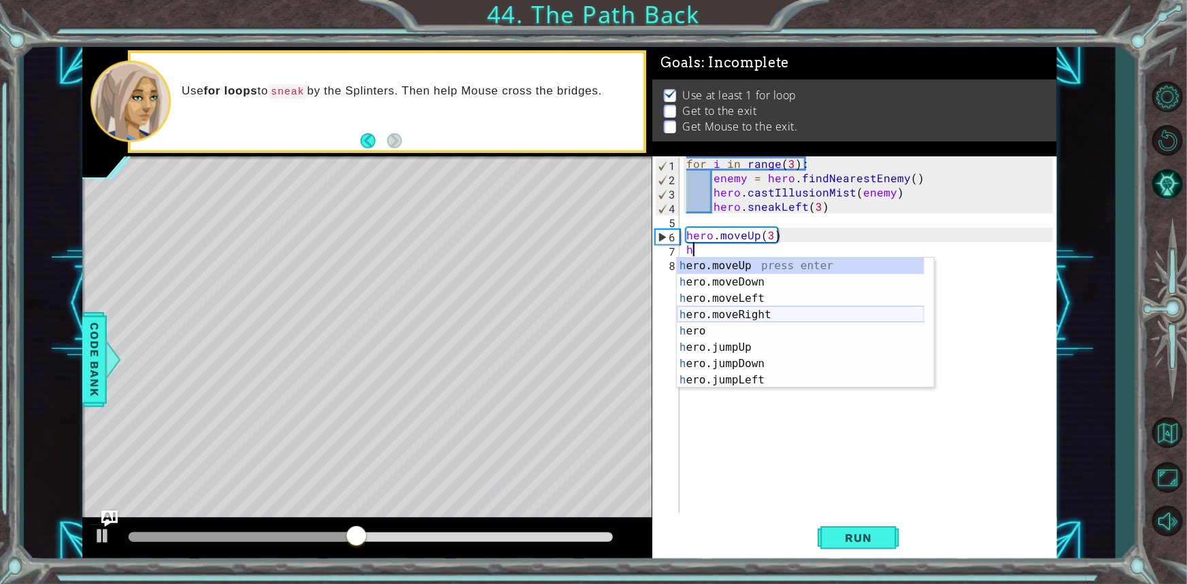
click at [761, 309] on div "h ero.moveUp press enter h ero.moveDown press enter h ero.moveLeft press enter …" at bounding box center [801, 339] width 248 height 163
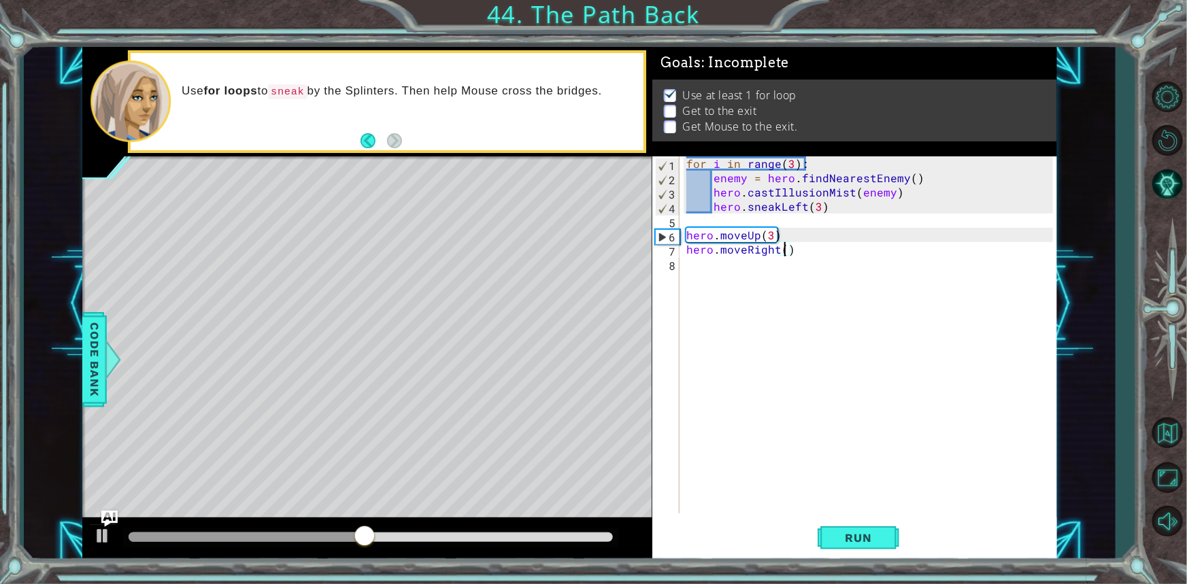
type textarea "hero.moveRight(2)"
click at [761, 309] on div "for i in range ( 3 ) : enemy = hero . findNearestEnemy ( ) hero . castIllusionM…" at bounding box center [872, 349] width 376 height 386
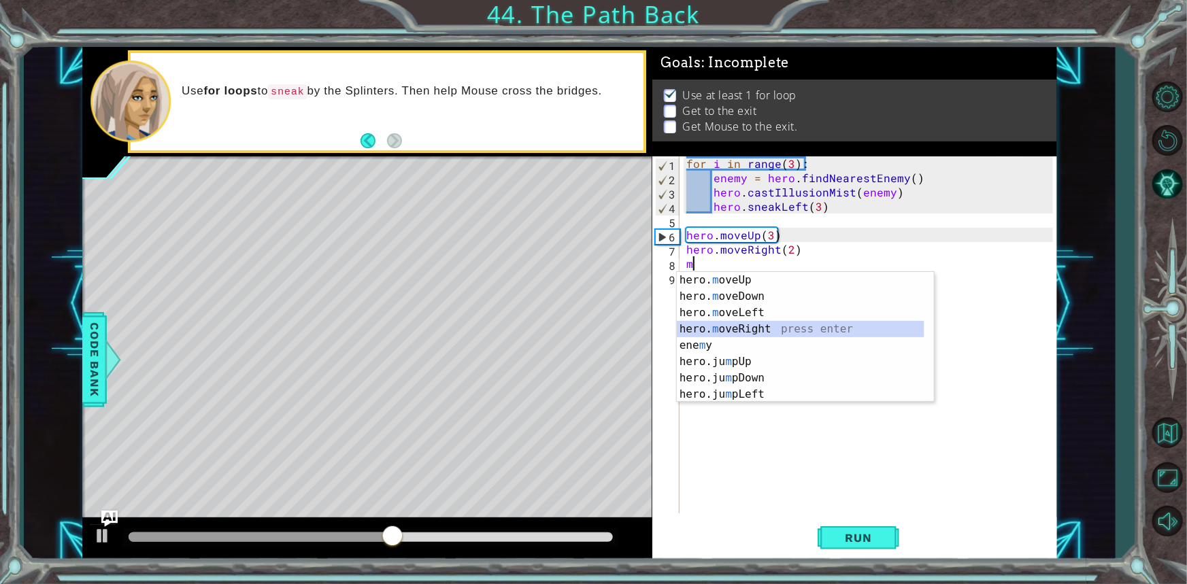
click at [742, 331] on div "hero. m oveUp press enter hero. m oveDown press enter hero. m oveLeft press ent…" at bounding box center [801, 353] width 248 height 163
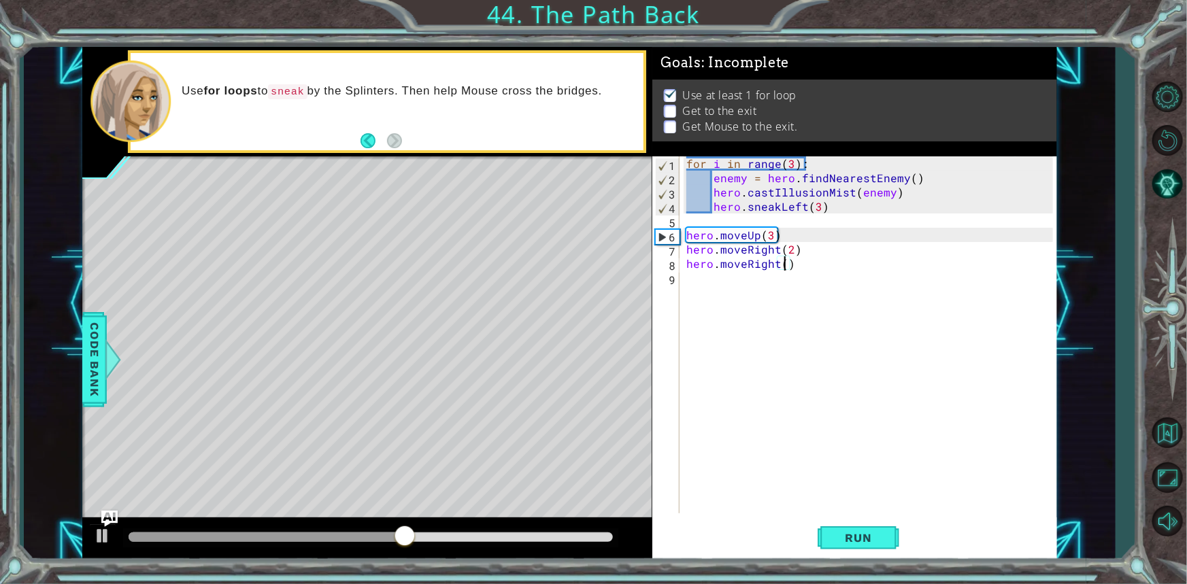
type textarea "hero.moveRight(2)"
click at [753, 298] on div "for i in range ( 3 ) : enemy = hero . findNearestEnemy ( ) hero . castIllusionM…" at bounding box center [872, 349] width 376 height 386
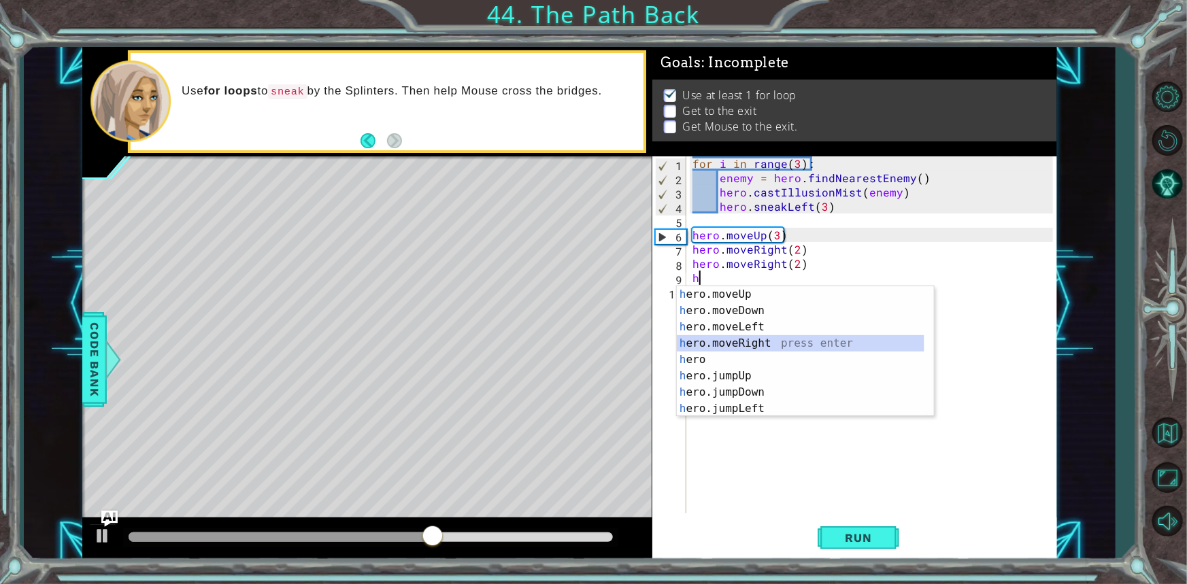
click at [768, 341] on div "h ero.moveUp press enter h ero.moveDown press enter h ero.moveLeft press enter …" at bounding box center [801, 367] width 248 height 163
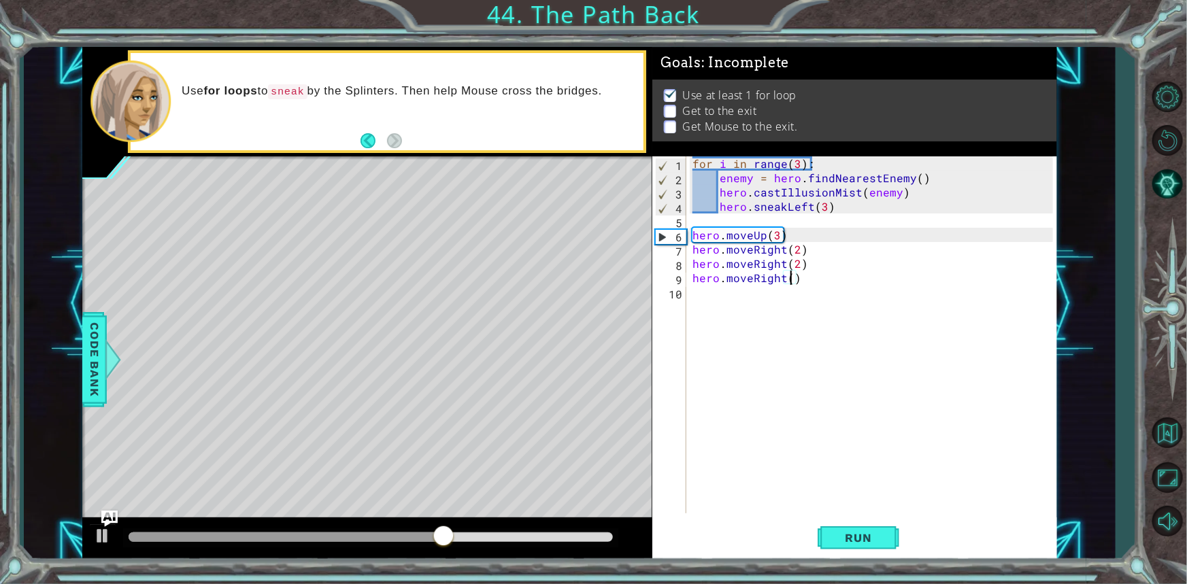
type textarea "hero.moveRight(2)"
click at [775, 297] on div "for i in range ( 3 ) : enemy = hero . findNearestEnemy ( ) hero . castIllusionM…" at bounding box center [875, 349] width 370 height 386
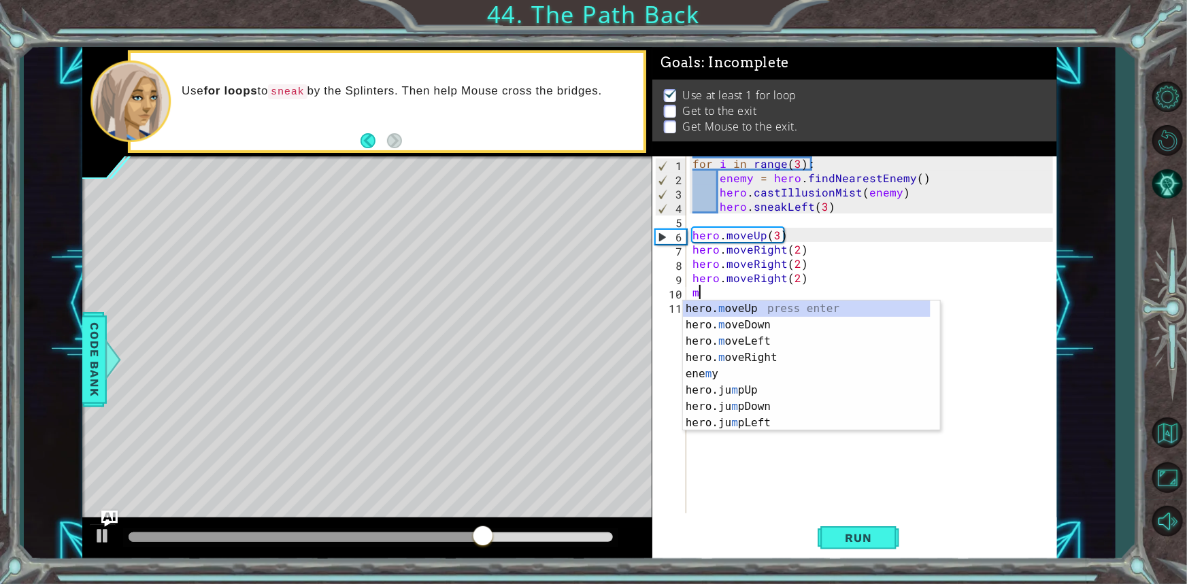
click at [723, 268] on div "for i in range ( 3 ) : enemy = hero . findNearestEnemy ( ) hero . castIllusionM…" at bounding box center [875, 349] width 370 height 386
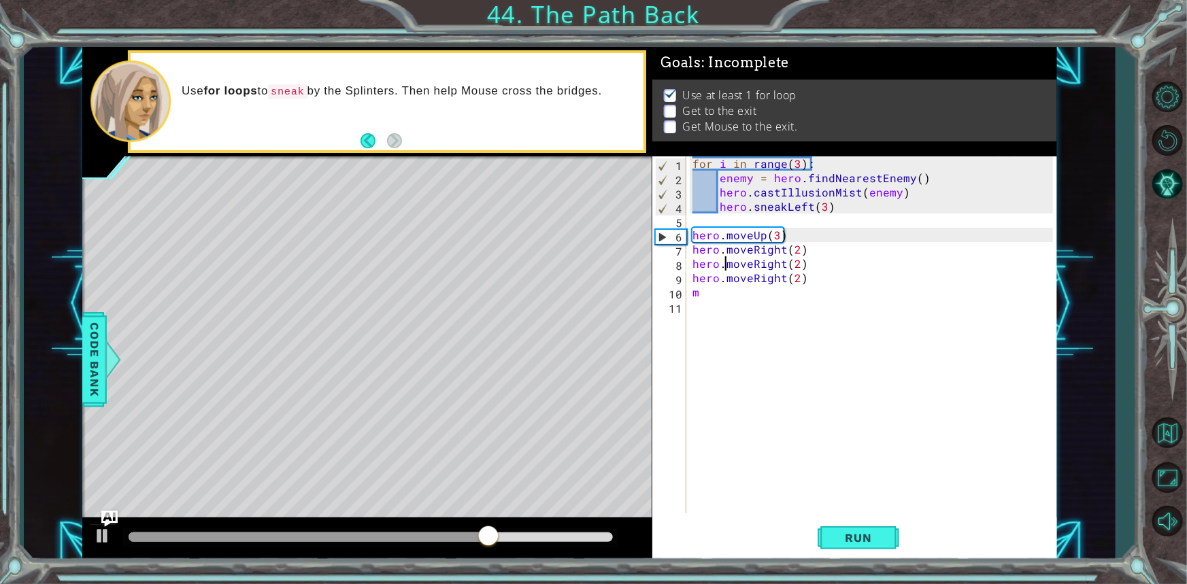
click at [714, 268] on div "for i in range ( 3 ) : enemy = hero . findNearestEnemy ( ) hero . castIllusionM…" at bounding box center [875, 349] width 370 height 386
click at [718, 267] on div "for i in range ( 3 ) : enemy = hero . findNearestEnemy ( ) hero . castIllusionM…" at bounding box center [875, 349] width 370 height 386
click at [716, 293] on div "for i in range ( 3 ) : enemy = hero . findNearestEnemy ( ) hero . castIllusionM…" at bounding box center [875, 349] width 370 height 386
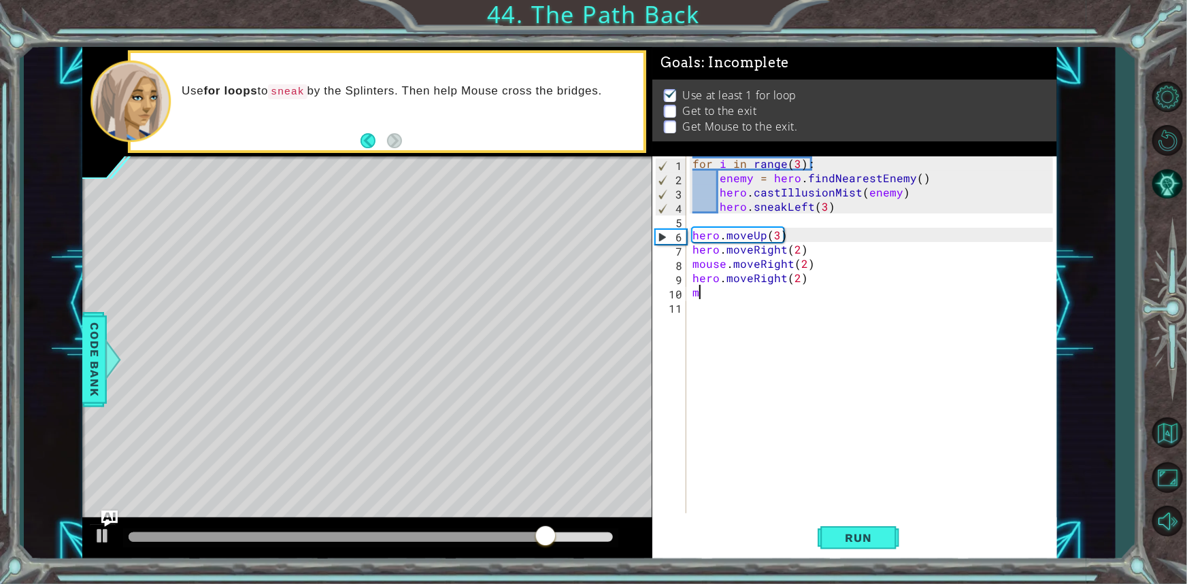
type textarea "m"
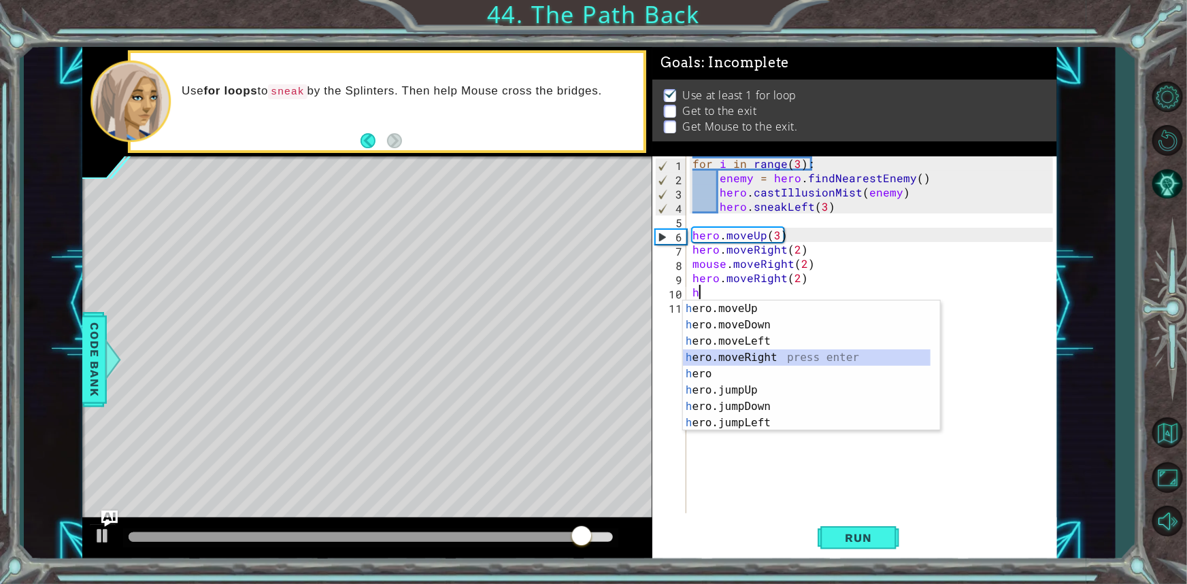
click at [730, 350] on div "h ero.moveUp press enter h ero.moveDown press enter h ero.moveLeft press enter …" at bounding box center [811, 382] width 257 height 163
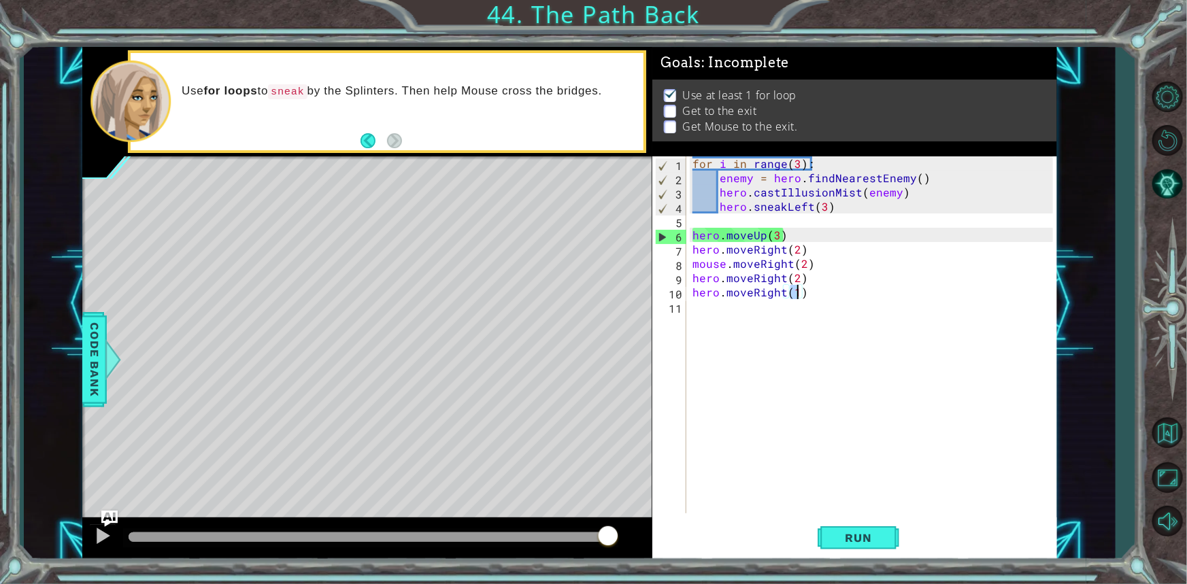
click at [718, 289] on div "for i in range ( 3 ) : enemy = hero . findNearestEnemy ( ) hero . castIllusionM…" at bounding box center [875, 349] width 370 height 386
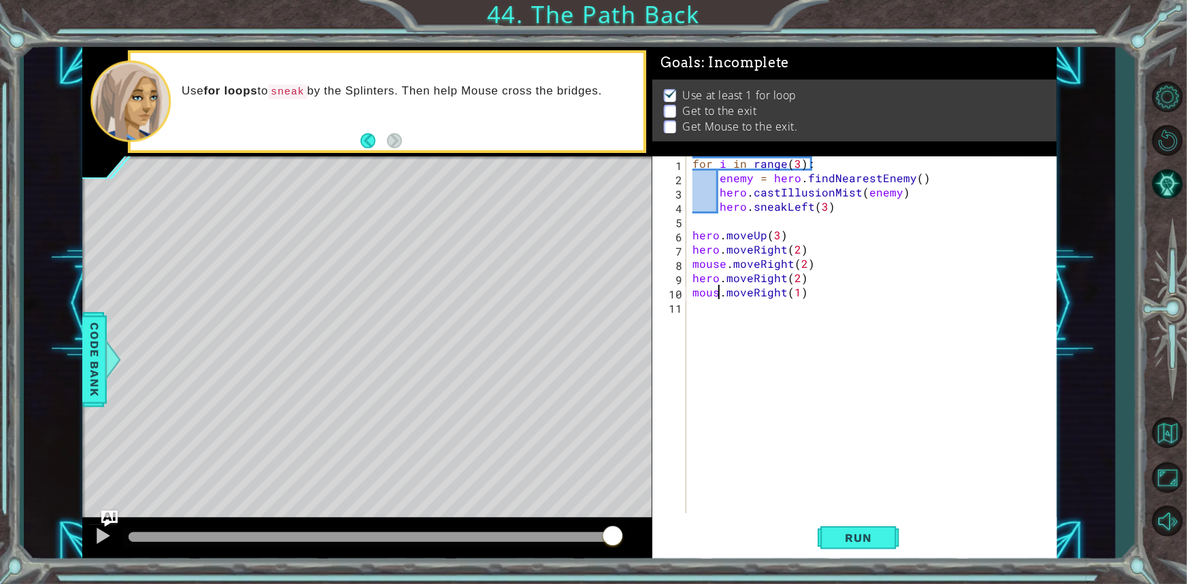
type textarea "mouse.moveRight(1)"
click at [828, 301] on div "for i in range ( 3 ) : enemy = hero . findNearestEnemy ( ) hero . castIllusionM…" at bounding box center [875, 349] width 370 height 386
click at [790, 293] on div "for i in range ( 3 ) : enemy = hero . findNearestEnemy ( ) hero . castIllusionM…" at bounding box center [875, 349] width 370 height 386
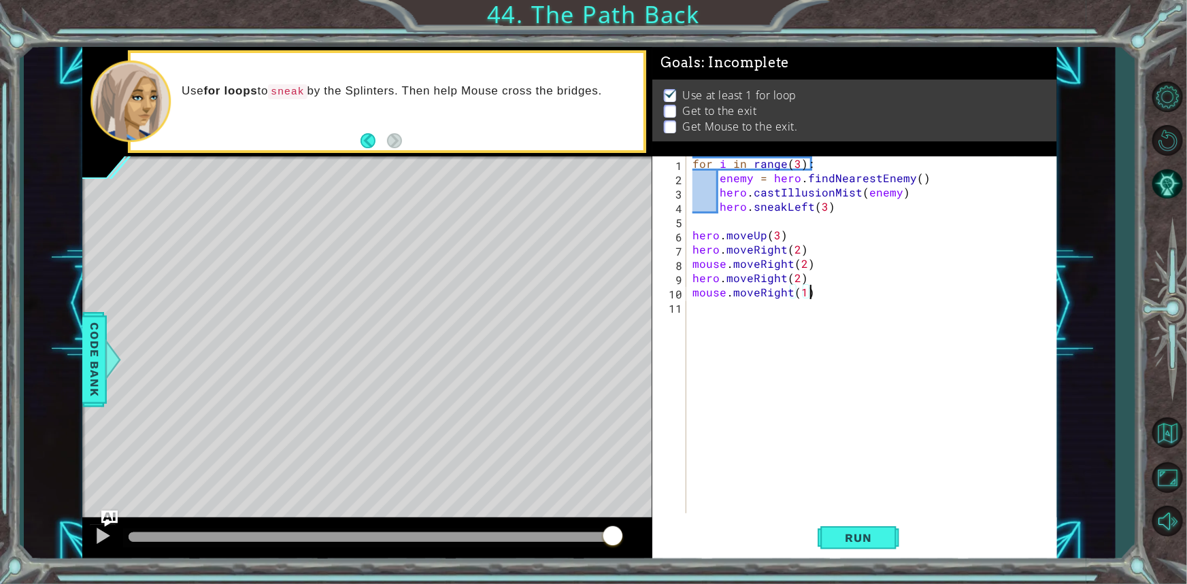
click at [808, 290] on div "for i in range ( 3 ) : enemy = hero . findNearestEnemy ( ) hero . castIllusionM…" at bounding box center [875, 349] width 370 height 386
click at [803, 290] on div "for i in range ( 3 ) : enemy = hero . findNearestEnemy ( ) hero . castIllusionM…" at bounding box center [871, 334] width 363 height 357
type textarea "mouse.moveRight(2)"
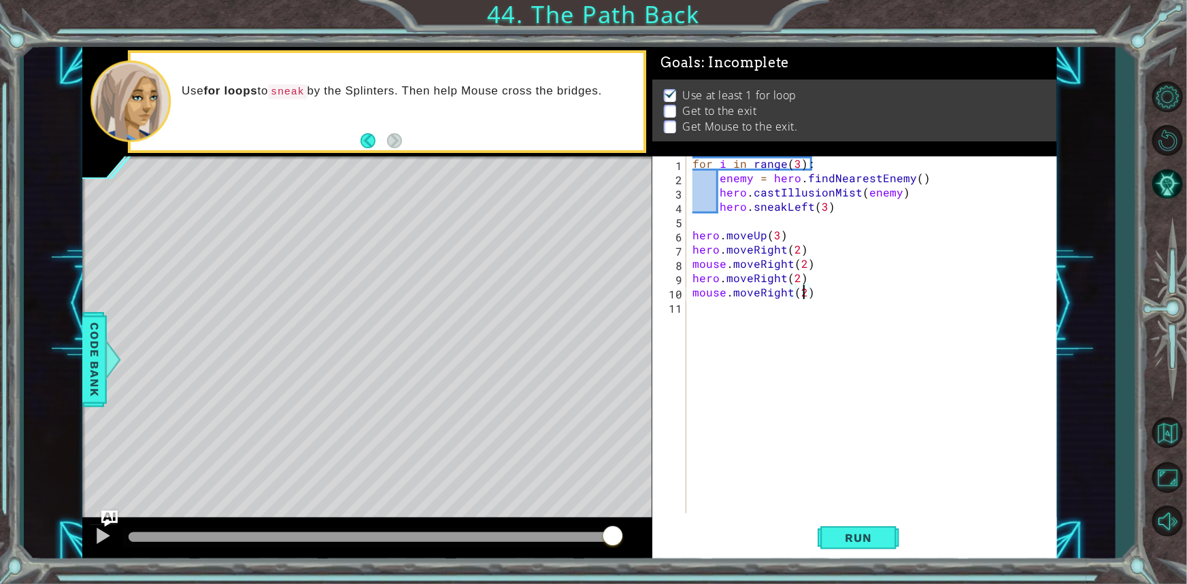
click at [803, 301] on div "for i in range ( 3 ) : enemy = hero . findNearestEnemy ( ) hero . castIllusionM…" at bounding box center [875, 349] width 370 height 386
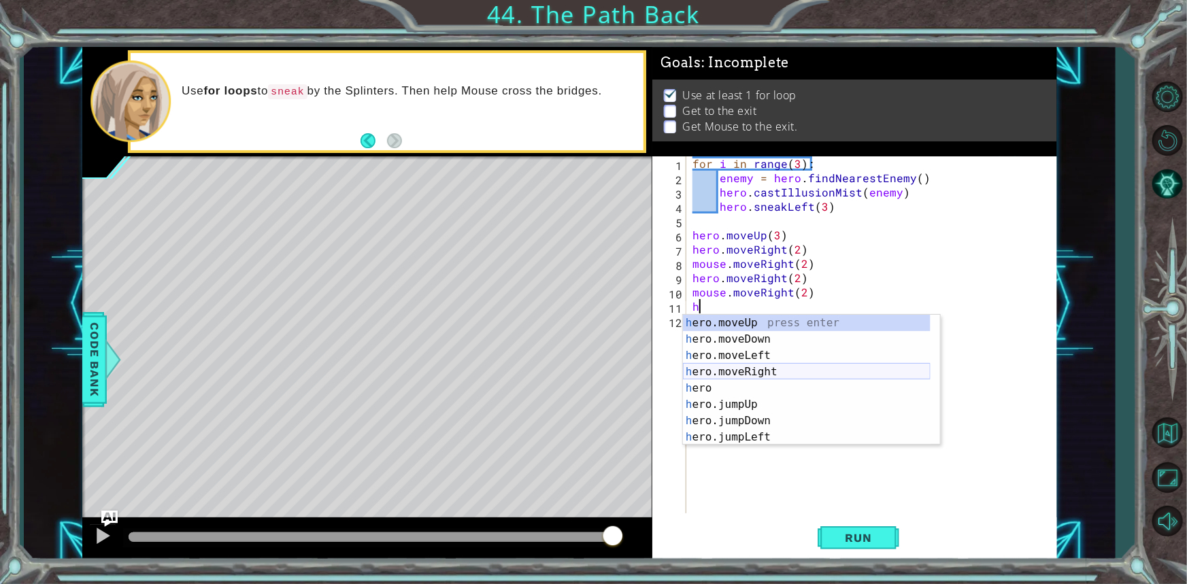
click at [797, 369] on div "h ero.moveUp press enter h ero.moveDown press enter h ero.moveLeft press enter …" at bounding box center [807, 396] width 248 height 163
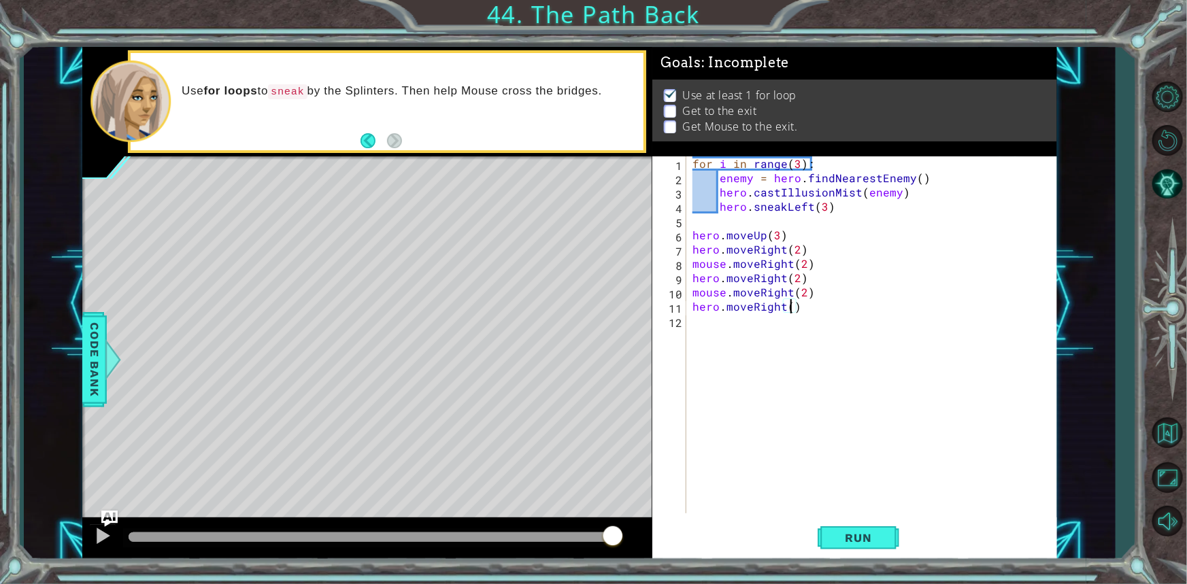
type textarea "hero.moveRight(2)"
click at [712, 320] on div "for i in range ( 3 ) : enemy = hero . findNearestEnemy ( ) hero . castIllusionM…" at bounding box center [875, 349] width 370 height 386
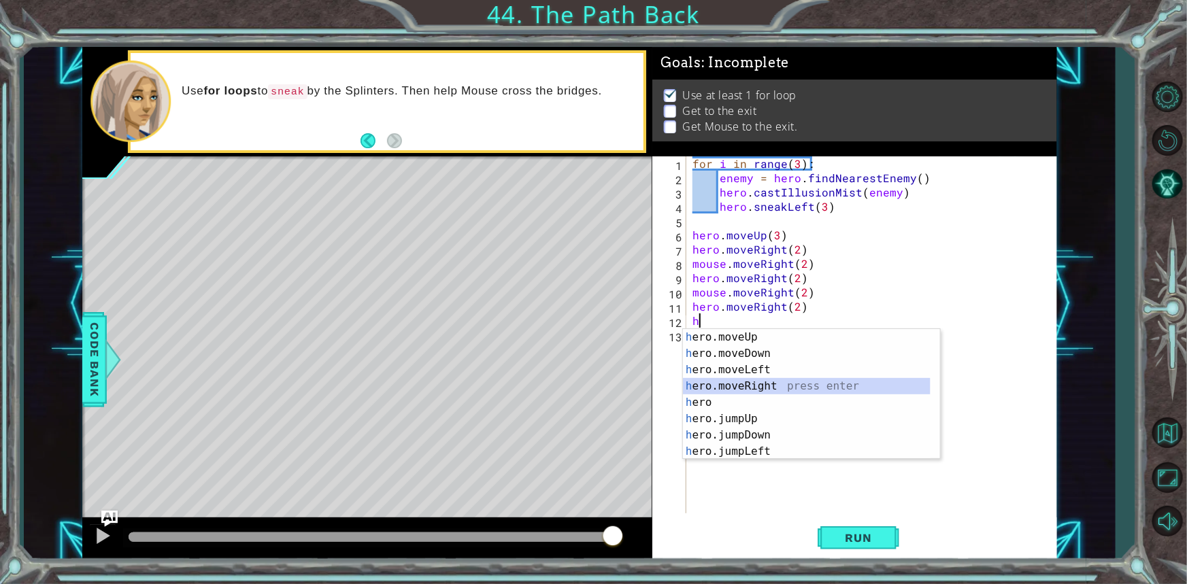
click at [727, 390] on div "h ero.moveUp press enter h ero.moveDown press enter h ero.moveLeft press enter …" at bounding box center [807, 410] width 248 height 163
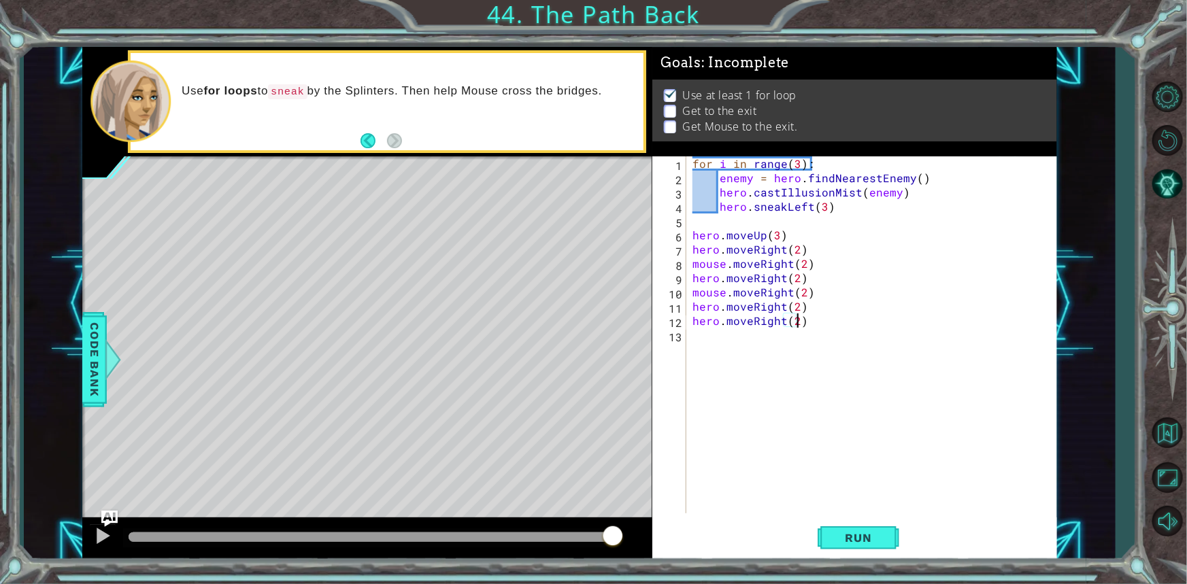
scroll to position [0, 6]
click at [718, 319] on div "for i in range ( 3 ) : enemy = hero . findNearestEnemy ( ) hero . castIllusionM…" at bounding box center [875, 349] width 370 height 386
type textarea "mouse.moveRight(2)"
click at [785, 348] on div "for i in range ( 3 ) : enemy = hero . findNearestEnemy ( ) hero . castIllusionM…" at bounding box center [875, 349] width 370 height 386
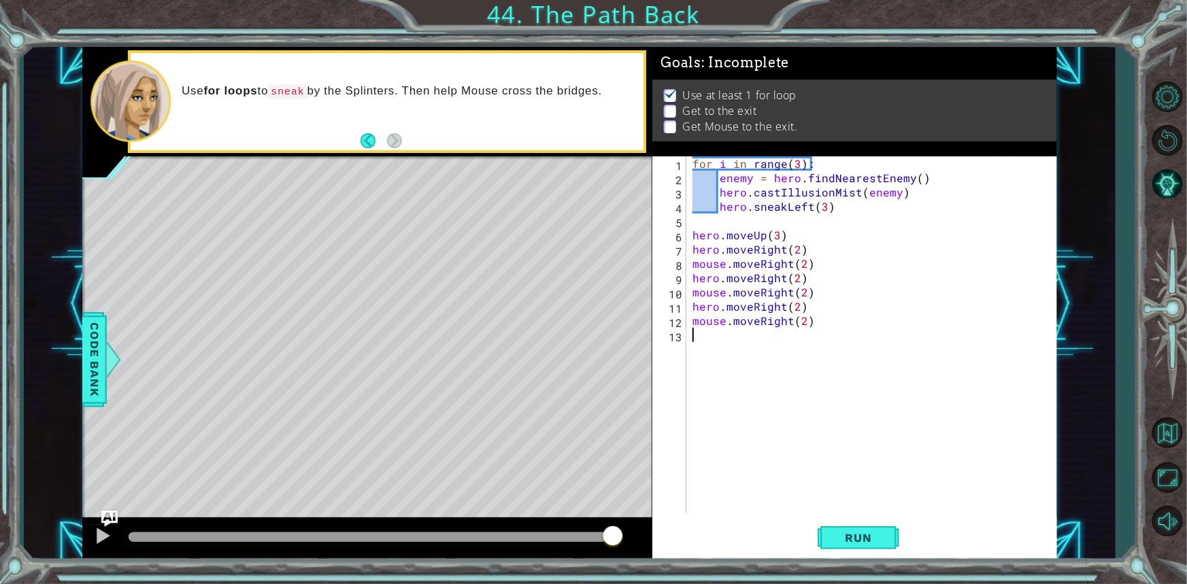
scroll to position [0, 0]
click at [727, 328] on div "for i in range ( 3 ) : enemy = hero . findNearestEnemy ( ) hero . castIllusionM…" at bounding box center [875, 349] width 370 height 386
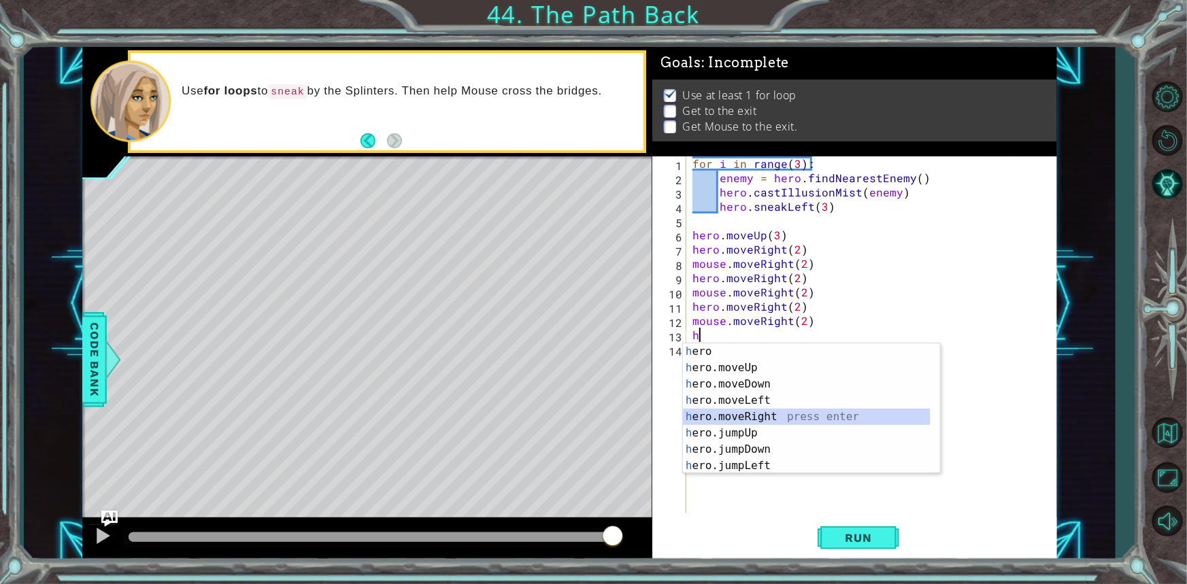
click at [730, 415] on div "h ero press enter h ero.moveUp press enter h ero.moveDown press enter h ero.mov…" at bounding box center [807, 425] width 248 height 163
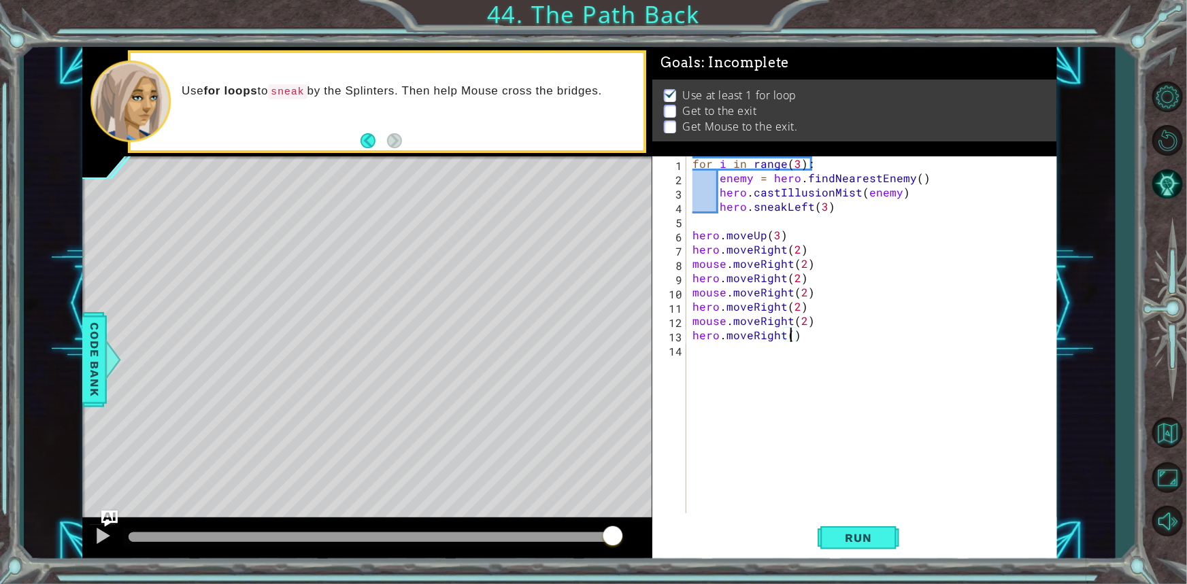
type textarea "hero.moveRight(2)"
click at [700, 351] on div "for i in range ( 3 ) : enemy = hero . findNearestEnemy ( ) hero . castIllusionM…" at bounding box center [875, 349] width 370 height 386
type textarea "m"
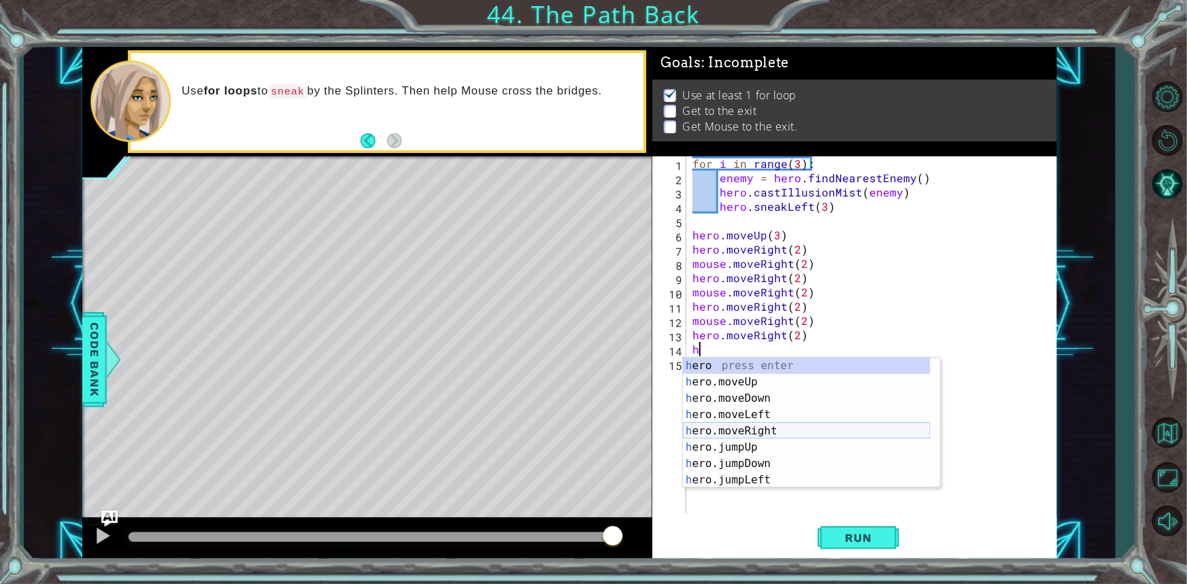
click at [716, 431] on div "h ero press enter h ero.moveUp press enter h ero.moveDown press enter h ero.mov…" at bounding box center [807, 439] width 248 height 163
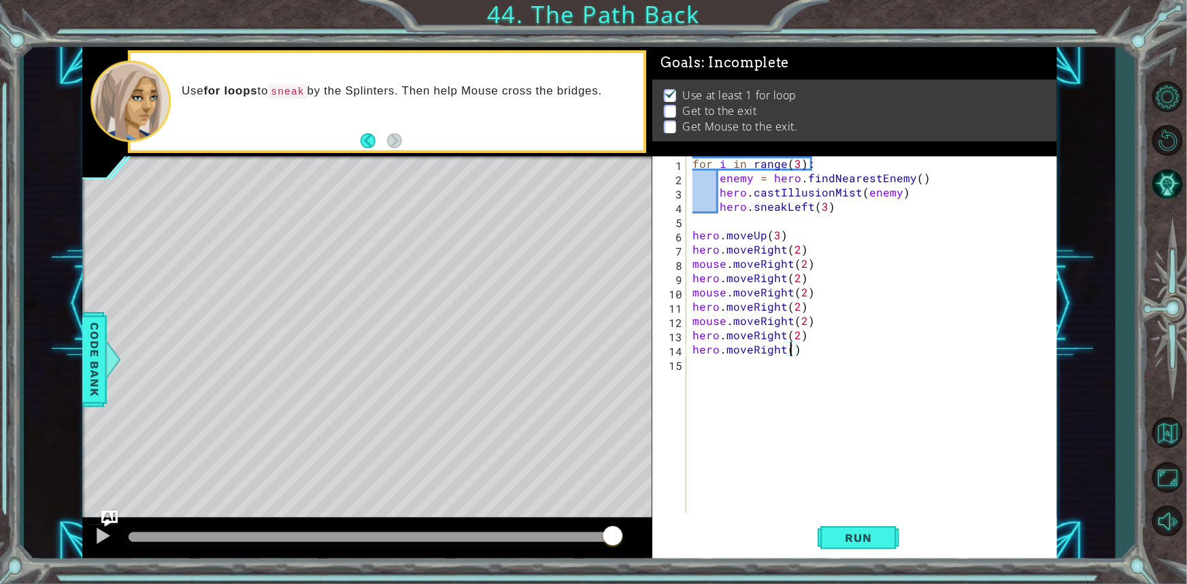
scroll to position [0, 6]
click at [720, 346] on div "for i in range ( 3 ) : enemy = hero . findNearestEnemy ( ) hero . castIllusionM…" at bounding box center [875, 349] width 370 height 386
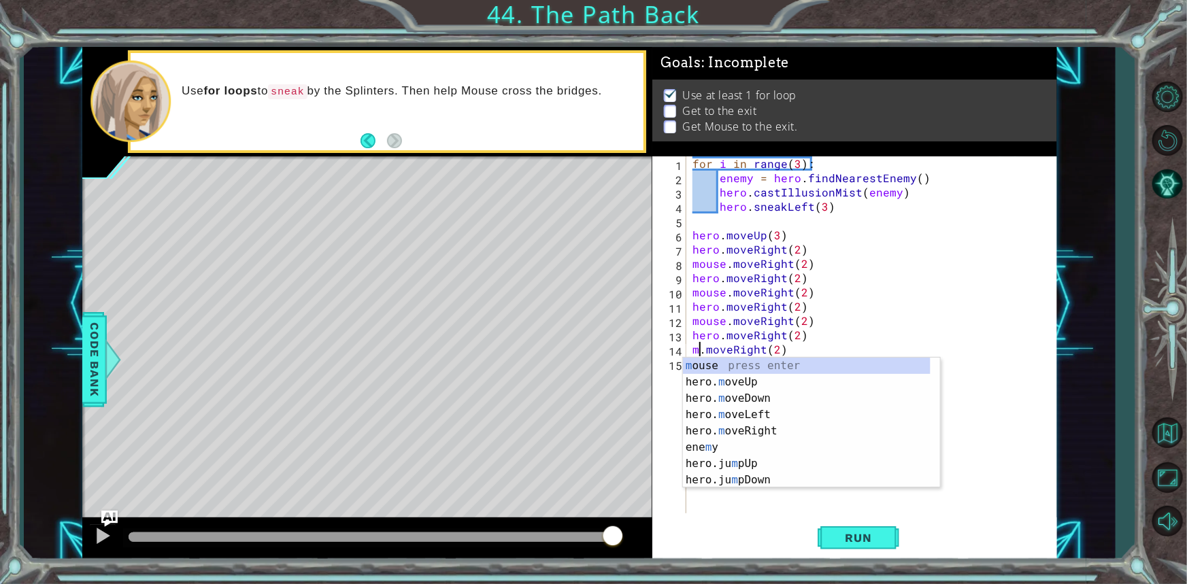
scroll to position [0, 0]
click at [698, 371] on div "m ouse press enter hero. m oveUp press enter hero. m oveDown press enter hero. …" at bounding box center [807, 439] width 248 height 163
type textarea "mouse.moveRight(2)"
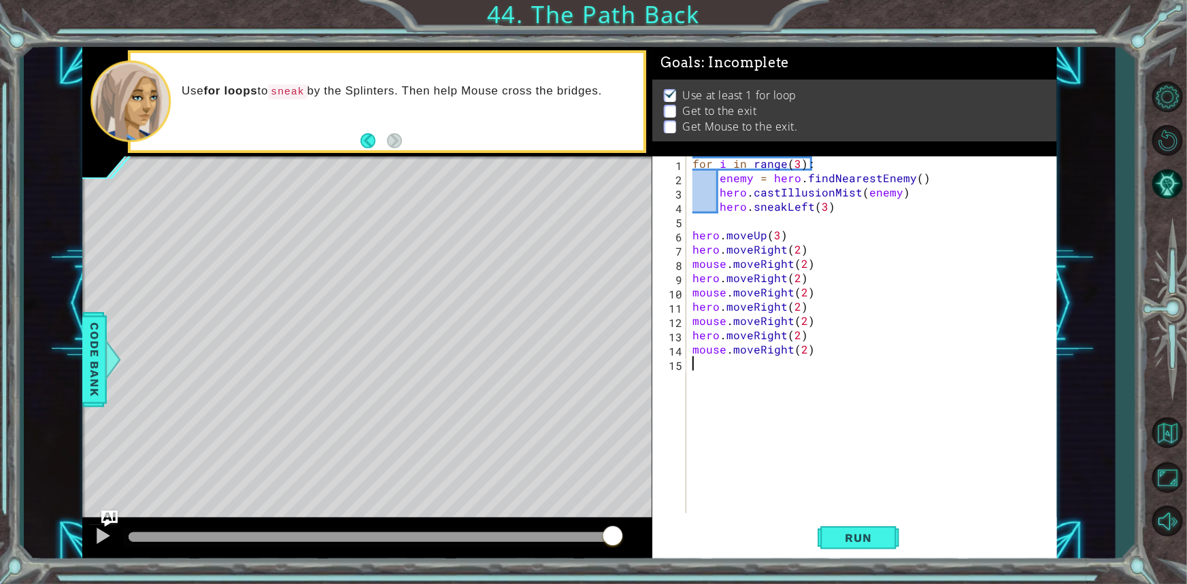
click at [699, 373] on div "for i in range ( 3 ) : enemy = hero . findNearestEnemy ( ) hero . castIllusionM…" at bounding box center [875, 349] width 370 height 386
type textarea "j"
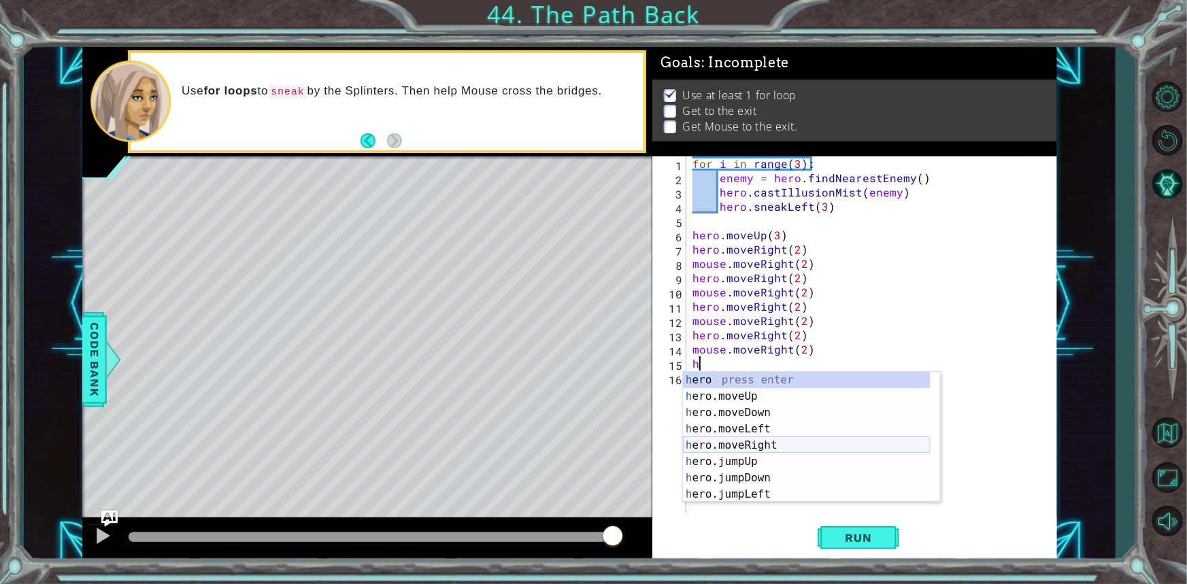
click at [763, 452] on div "h ero press enter h ero.moveUp press enter h ero.moveDown press enter h ero.mov…" at bounding box center [807, 453] width 248 height 163
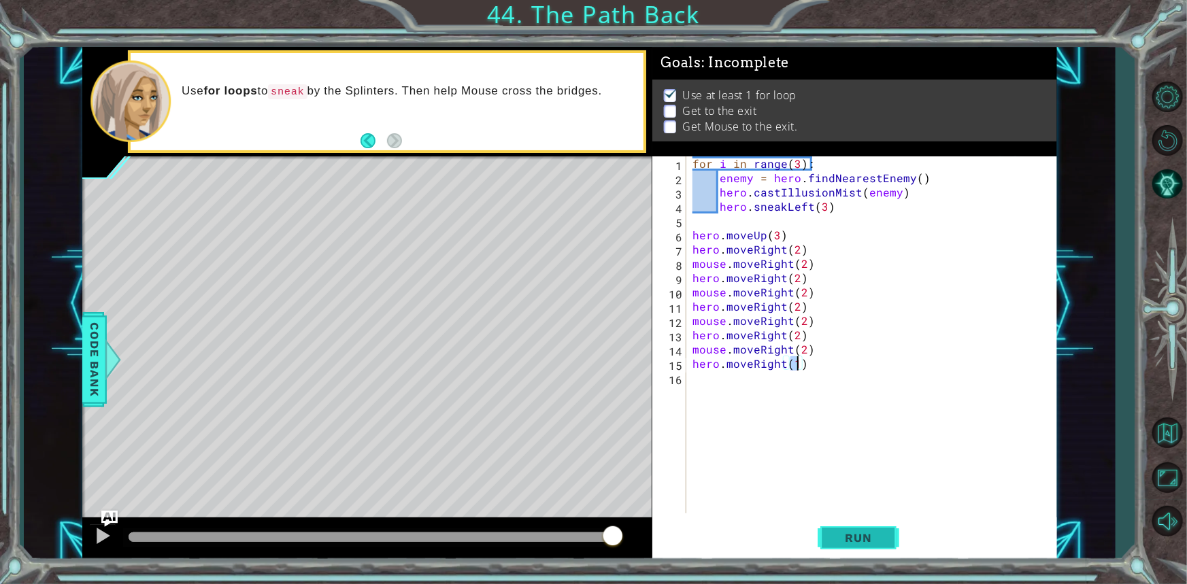
type textarea "hero.moveRight(1)"
click at [824, 520] on button "Run" at bounding box center [859, 538] width 82 height 40
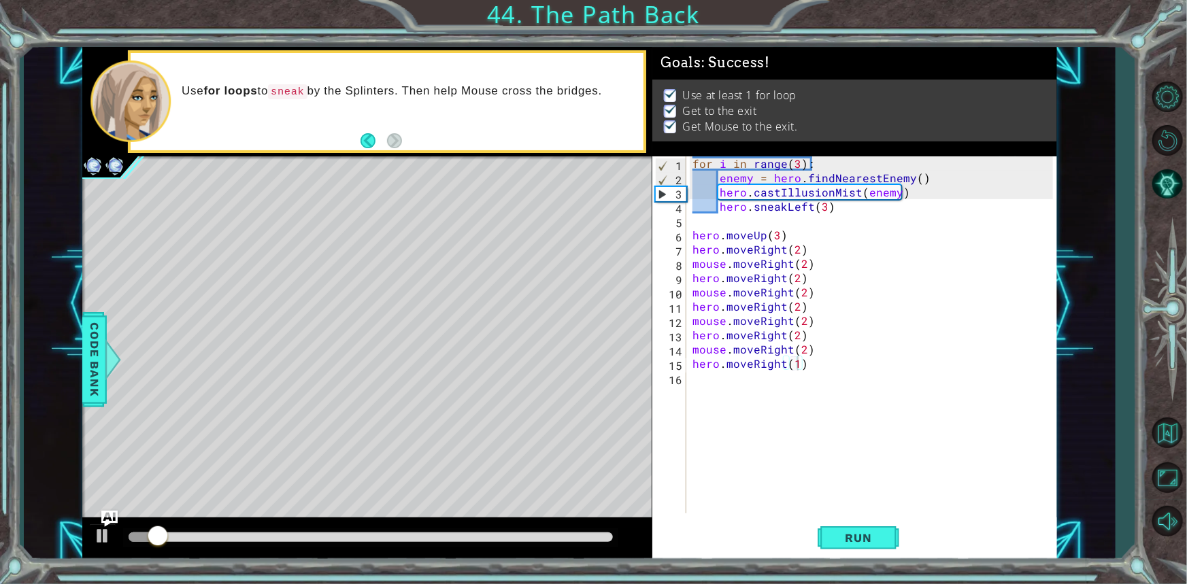
click at [615, 535] on div at bounding box center [370, 538] width 495 height 19
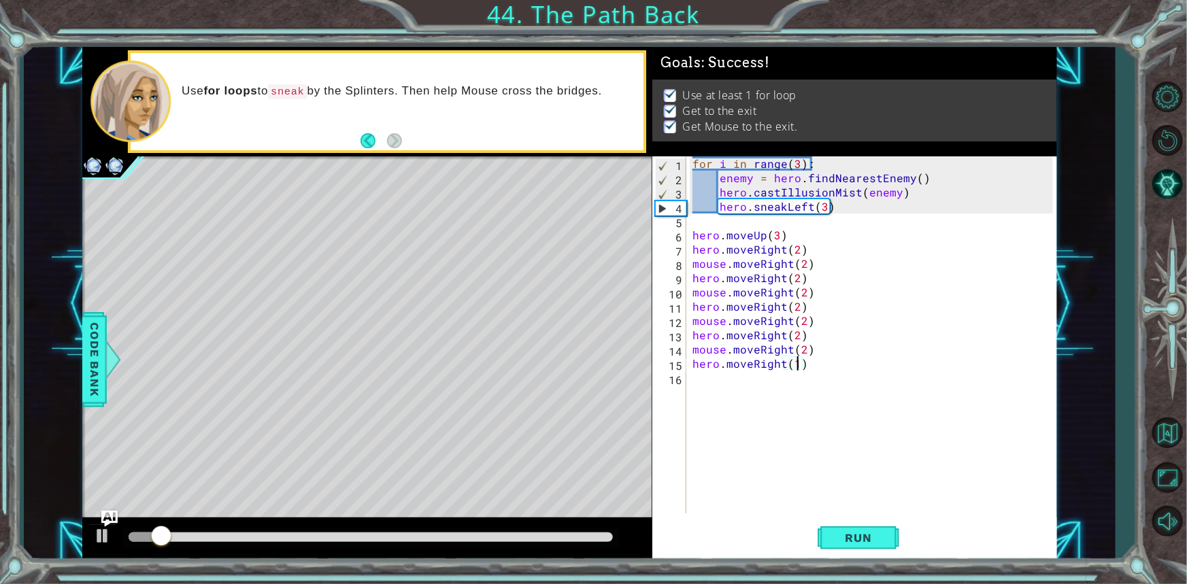
click at [607, 536] on div at bounding box center [371, 538] width 484 height 10
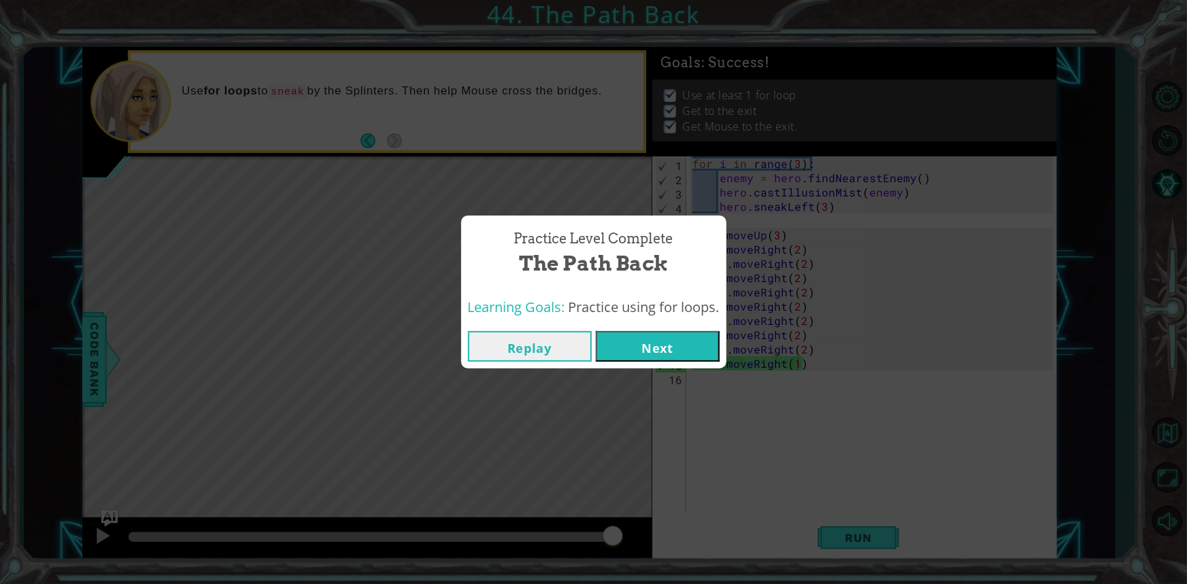
click at [670, 333] on button "Next" at bounding box center [658, 346] width 124 height 31
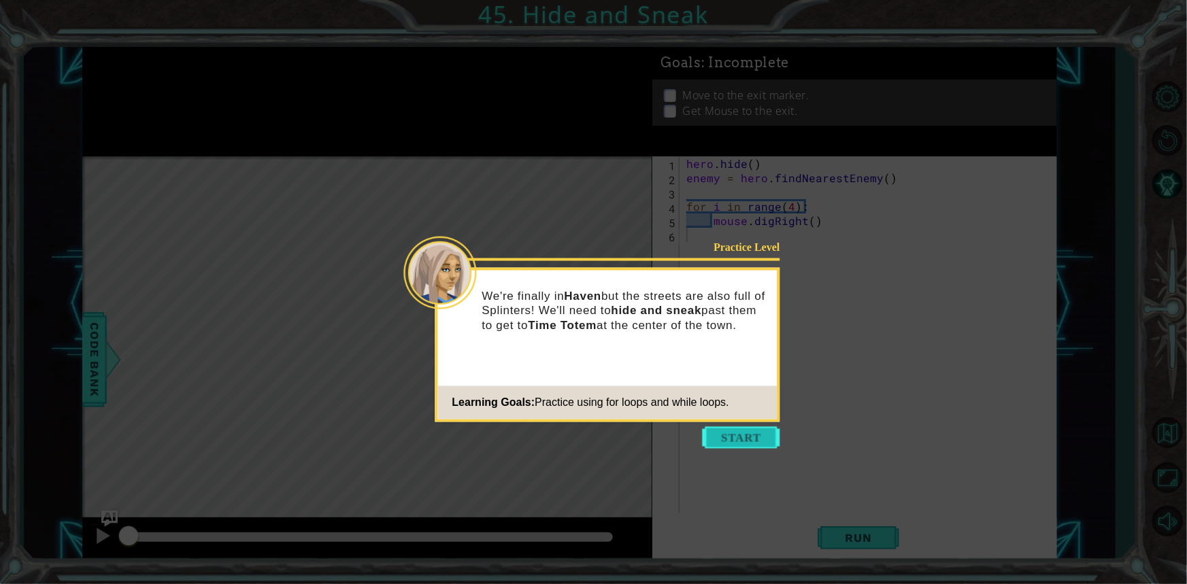
click at [736, 434] on button "Start" at bounding box center [742, 438] width 78 height 22
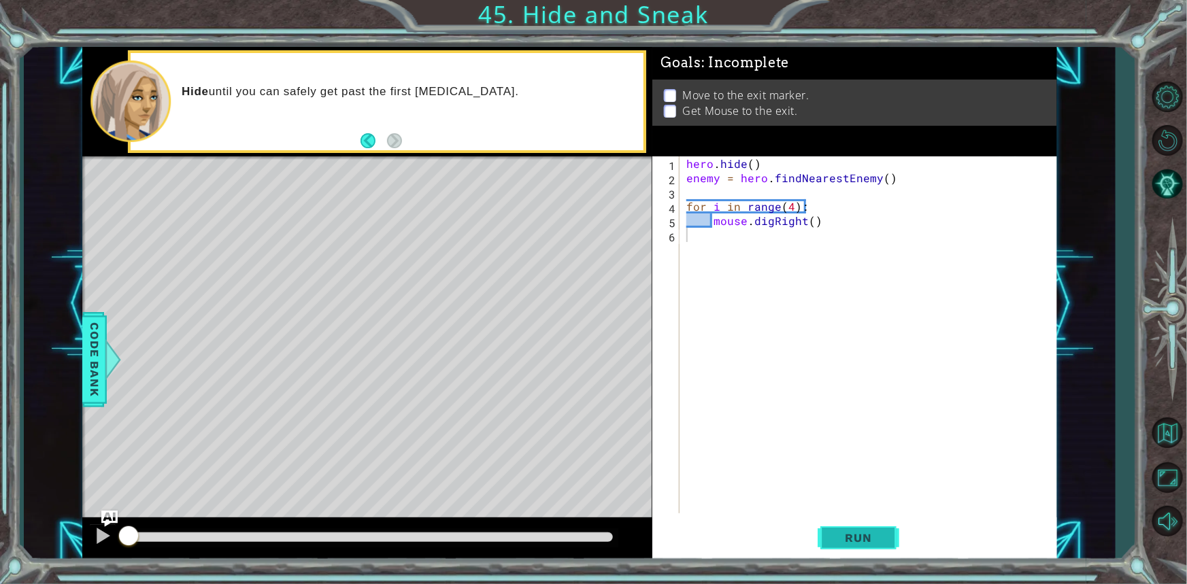
click at [839, 542] on span "Run" at bounding box center [859, 538] width 54 height 14
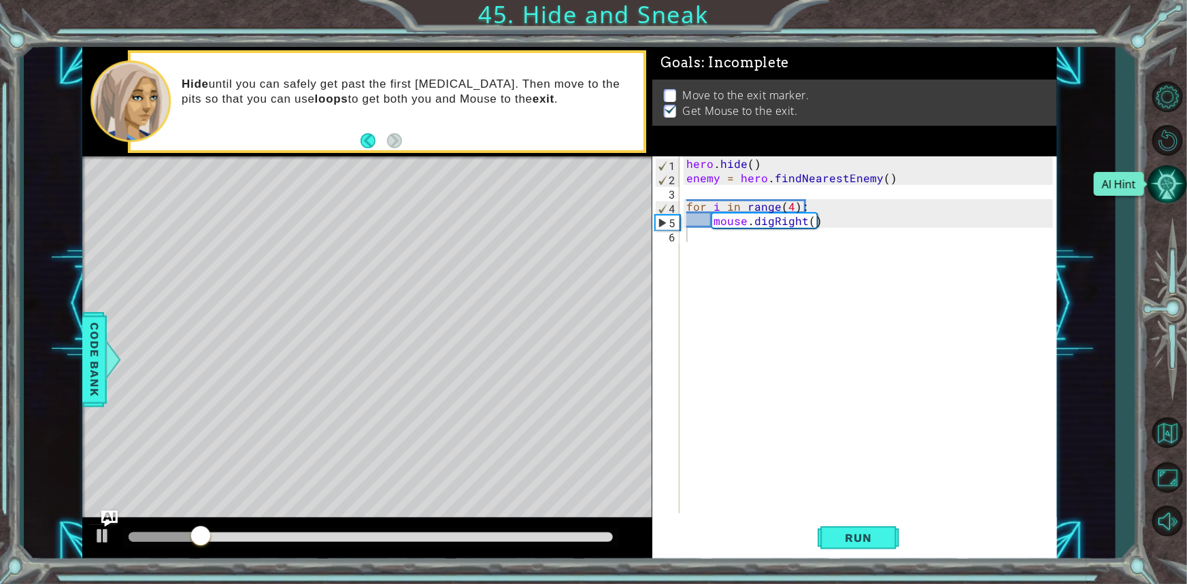
click at [1178, 193] on button "AI Hint" at bounding box center [1167, 184] width 39 height 39
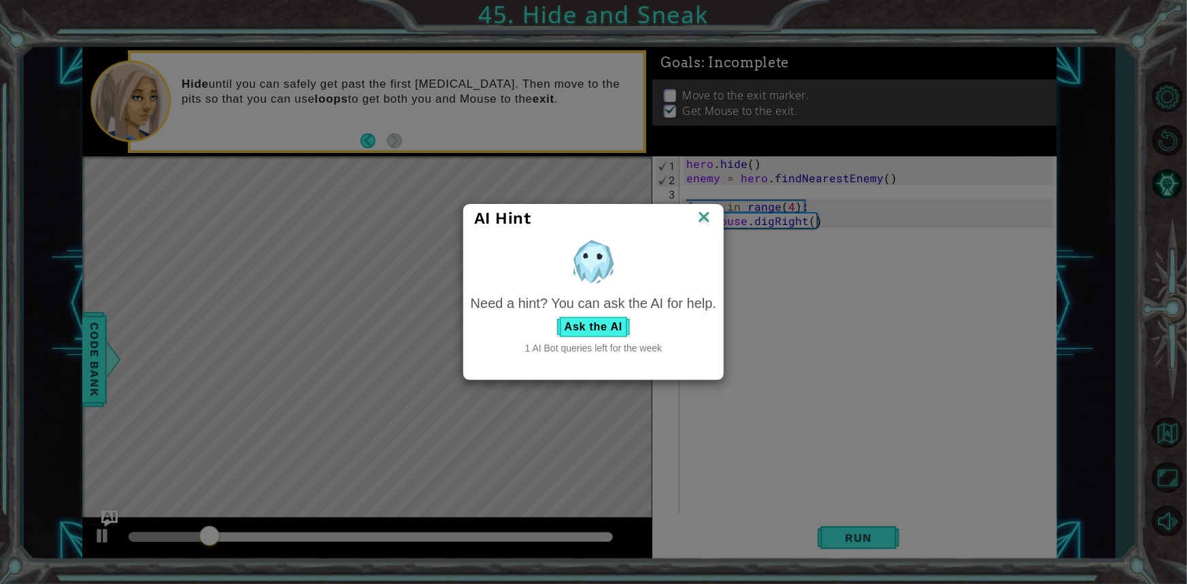
click at [707, 217] on img at bounding box center [704, 218] width 18 height 20
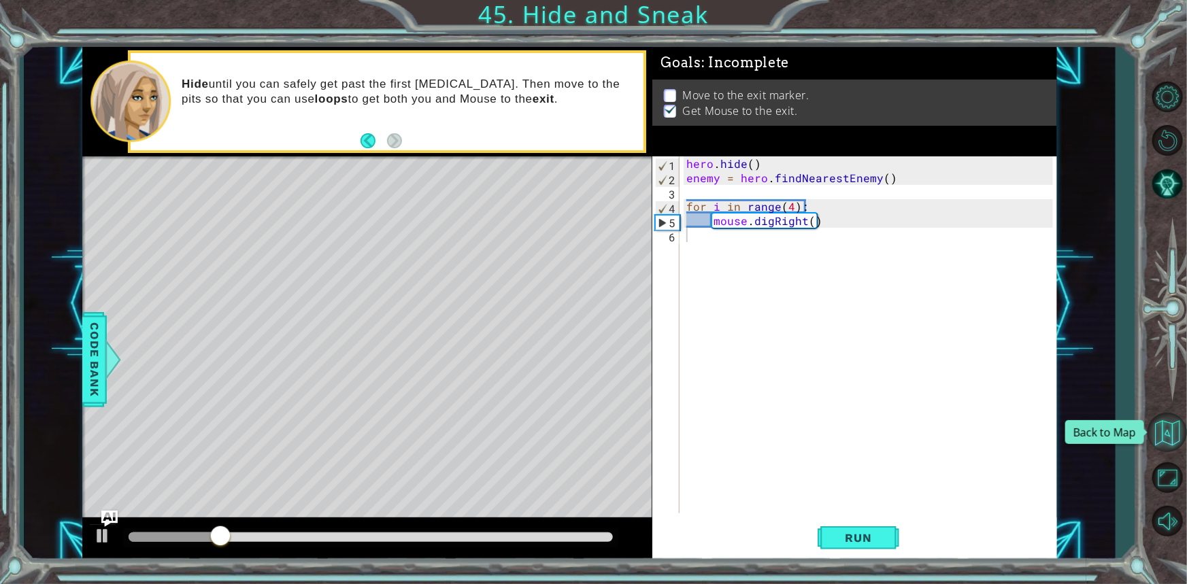
click at [1169, 428] on button "Back to Map" at bounding box center [1167, 432] width 39 height 39
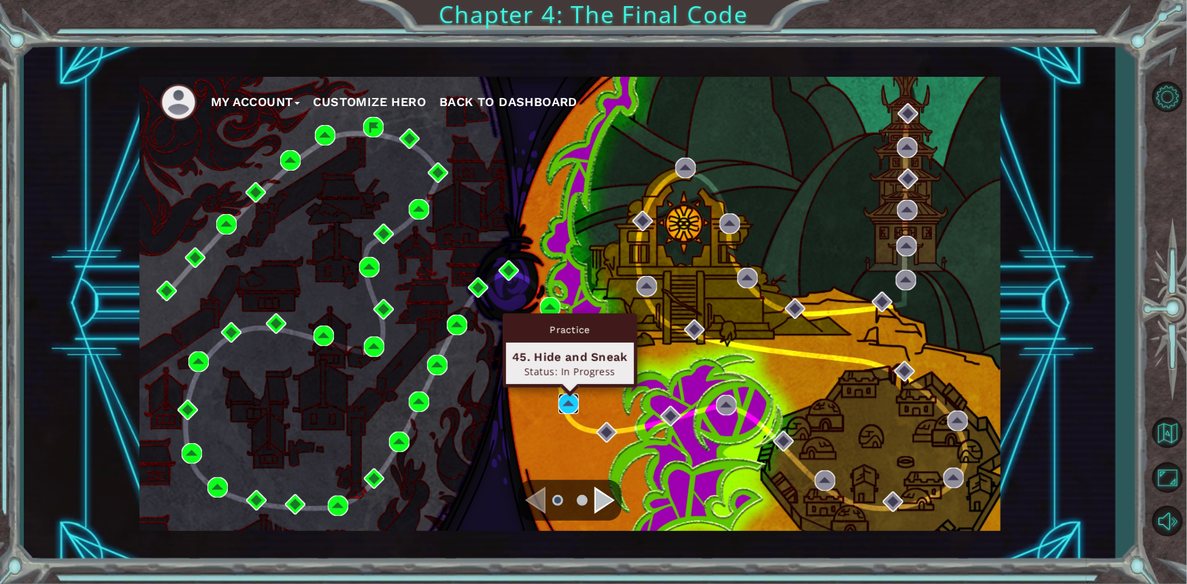
click at [563, 401] on img at bounding box center [569, 404] width 20 height 20
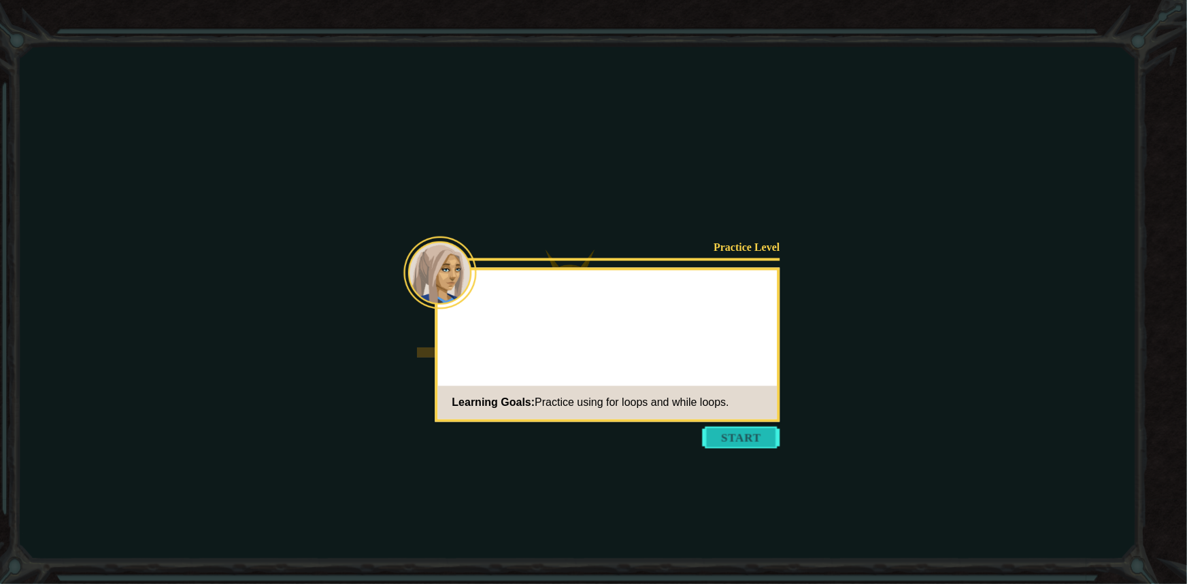
click at [732, 436] on button "Start" at bounding box center [742, 438] width 78 height 22
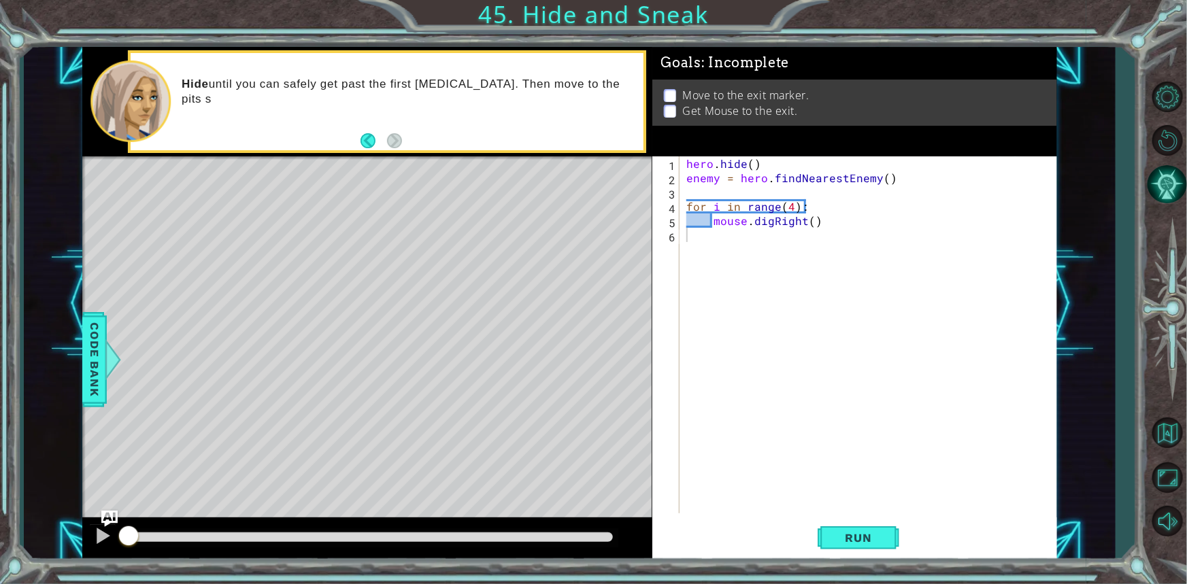
drag, startPoint x: 1160, startPoint y: 205, endPoint x: 1161, endPoint y: 171, distance: 33.4
click at [1160, 192] on div at bounding box center [1167, 309] width 39 height 467
click at [1161, 171] on button "AI Hint" at bounding box center [1167, 184] width 39 height 39
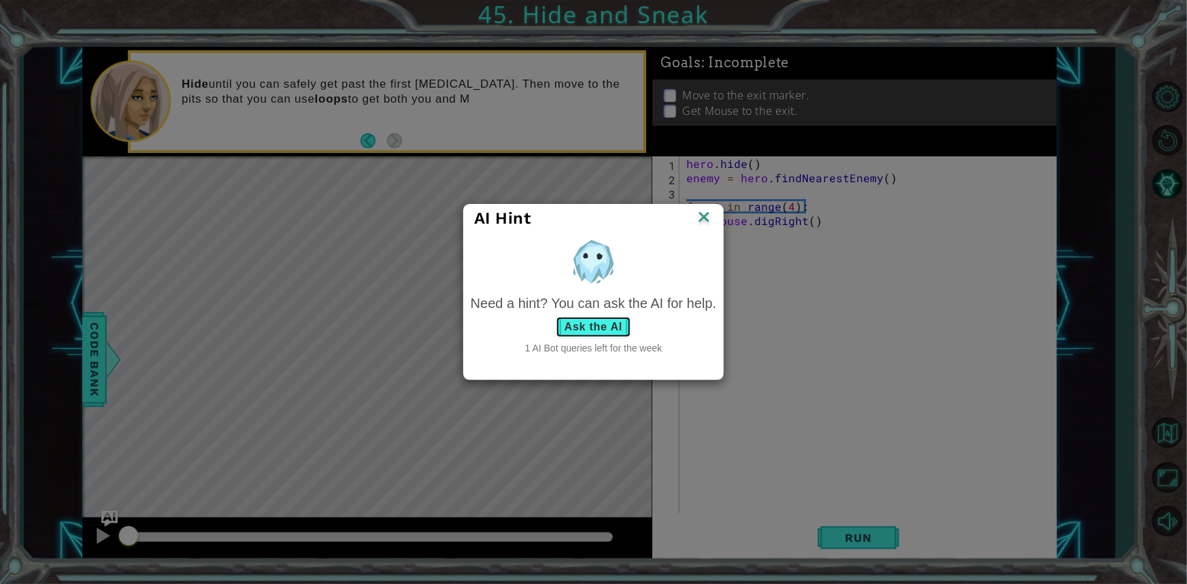
click at [603, 325] on button "Ask the AI" at bounding box center [594, 327] width 76 height 22
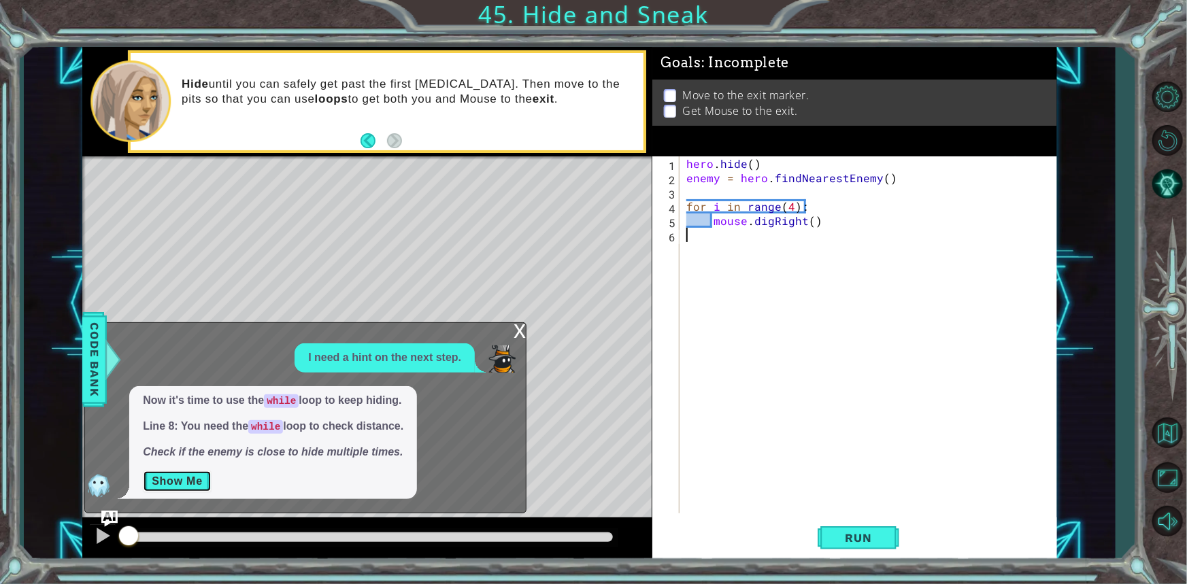
click at [197, 489] on button "Show Me" at bounding box center [177, 482] width 69 height 22
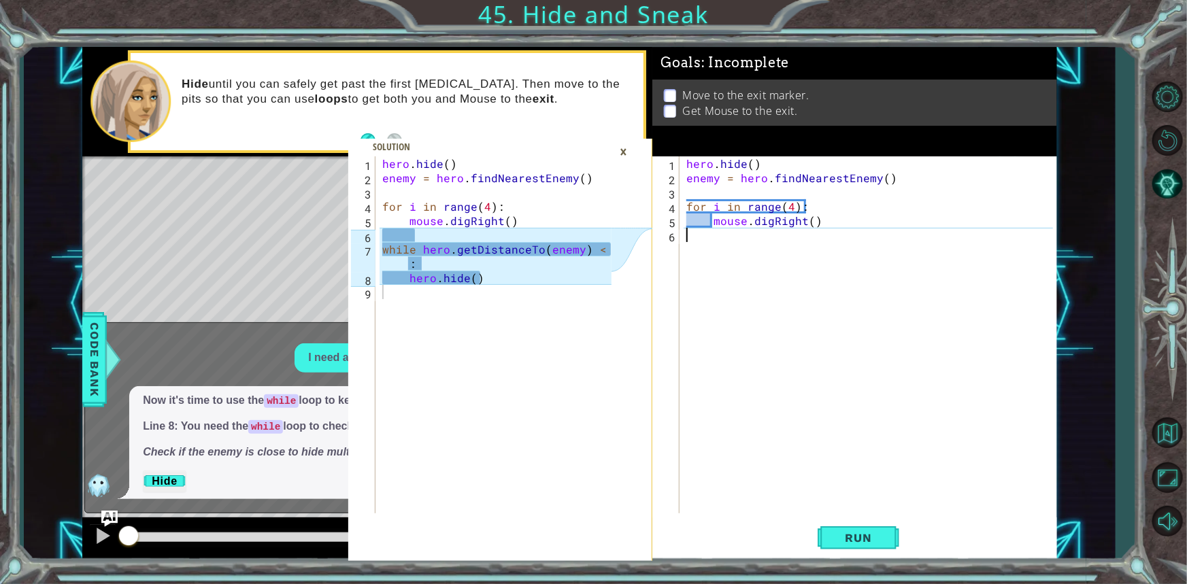
click at [808, 253] on div "hero . hide ( ) enemy = hero . findNearestEnemy ( ) for i in range ( 4 ) : mous…" at bounding box center [872, 349] width 376 height 386
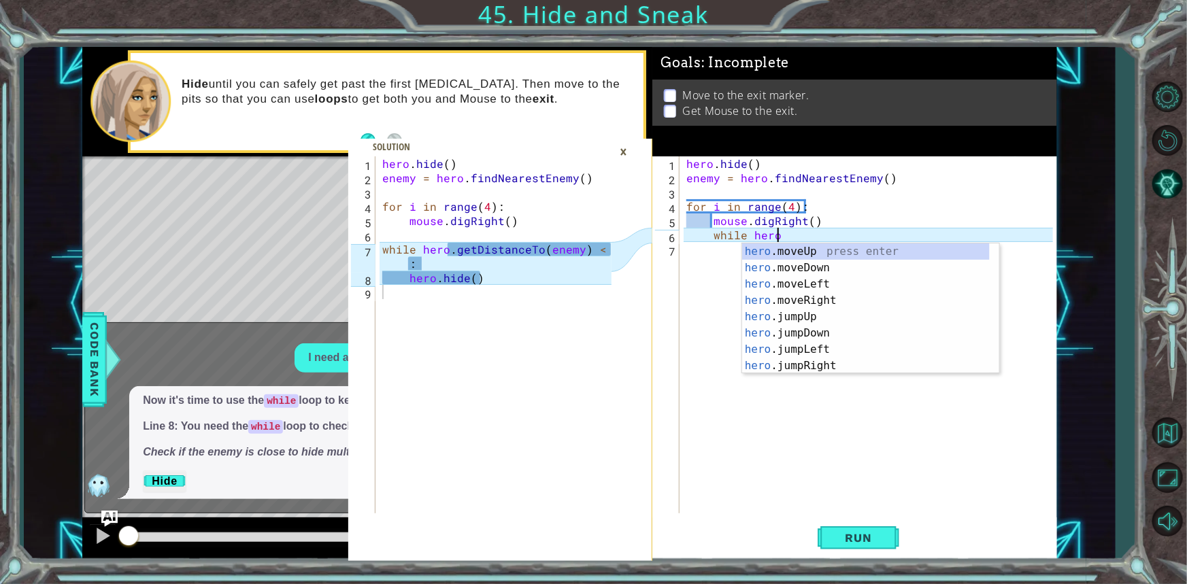
scroll to position [0, 5]
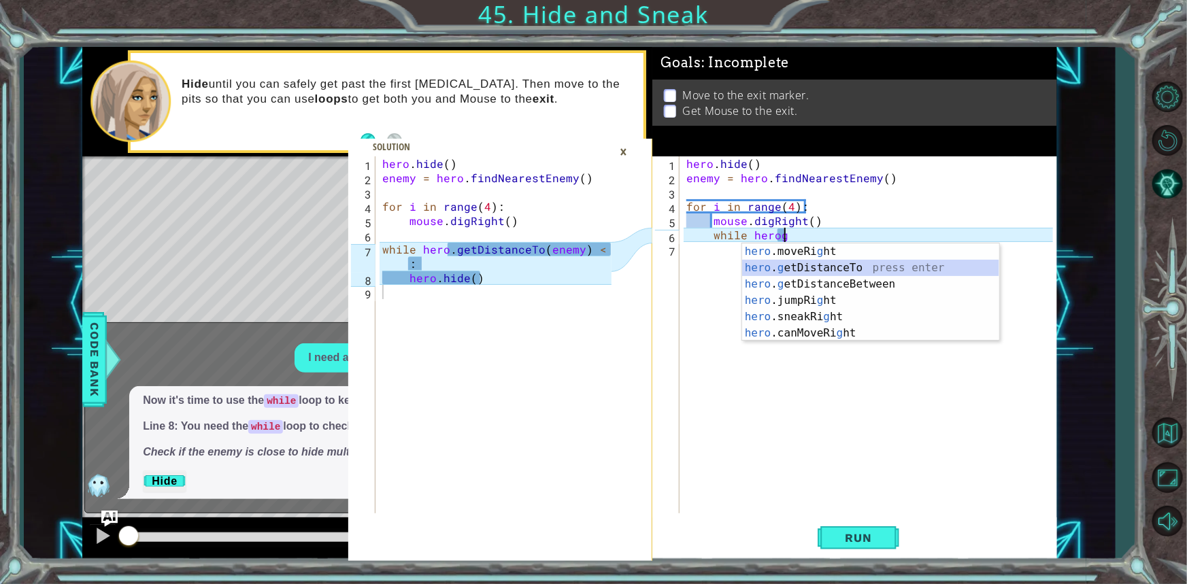
click at [812, 276] on div "hero .moveRi g ht press enter hero . g etDistanceTo press enter hero . g etDist…" at bounding box center [870, 309] width 257 height 131
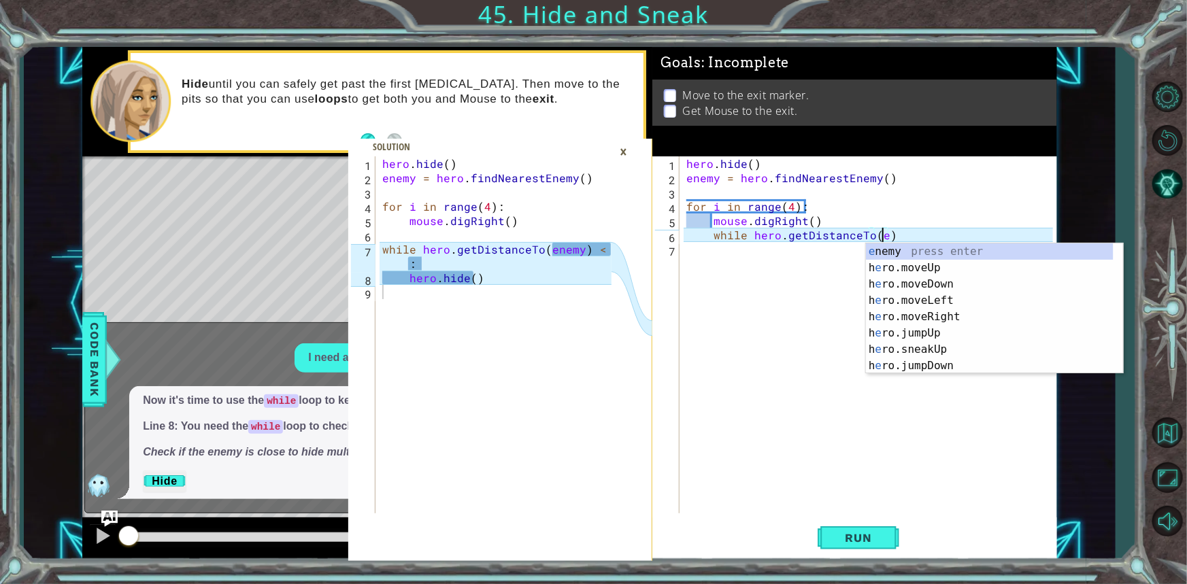
scroll to position [0, 12]
click at [925, 252] on div "e nemy press enter h e ro.moveUp press enter h e ro.moveDown press enter h e ro…" at bounding box center [990, 325] width 248 height 163
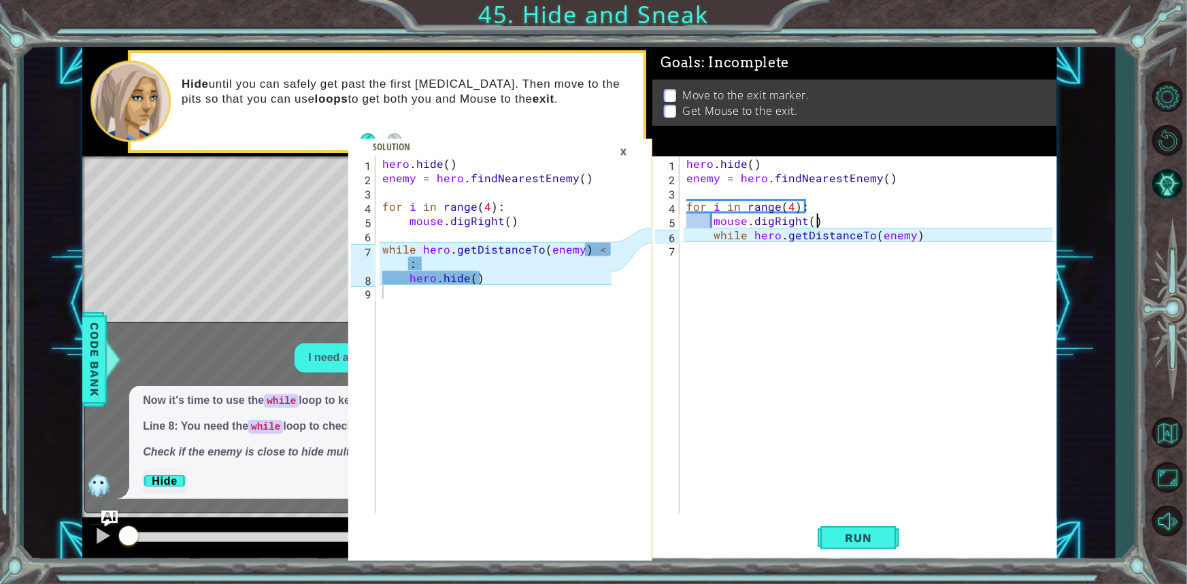
click at [931, 227] on div "hero . hide ( ) enemy = hero . findNearestEnemy ( ) for i in range ( 4 ) : mous…" at bounding box center [872, 349] width 376 height 386
click at [931, 228] on div "hero . hide ( ) enemy = hero . findNearestEnemy ( ) for i in range ( 4 ) : mous…" at bounding box center [872, 349] width 376 height 386
type textarea "while hero.getDistanceTo(enemy) < 3:"
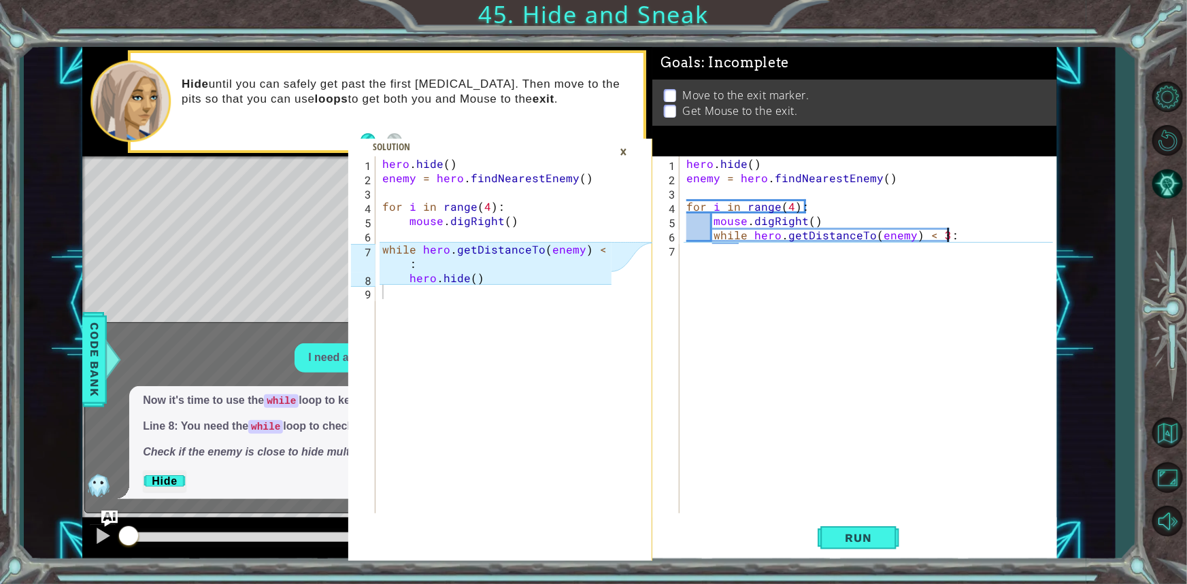
scroll to position [0, 2]
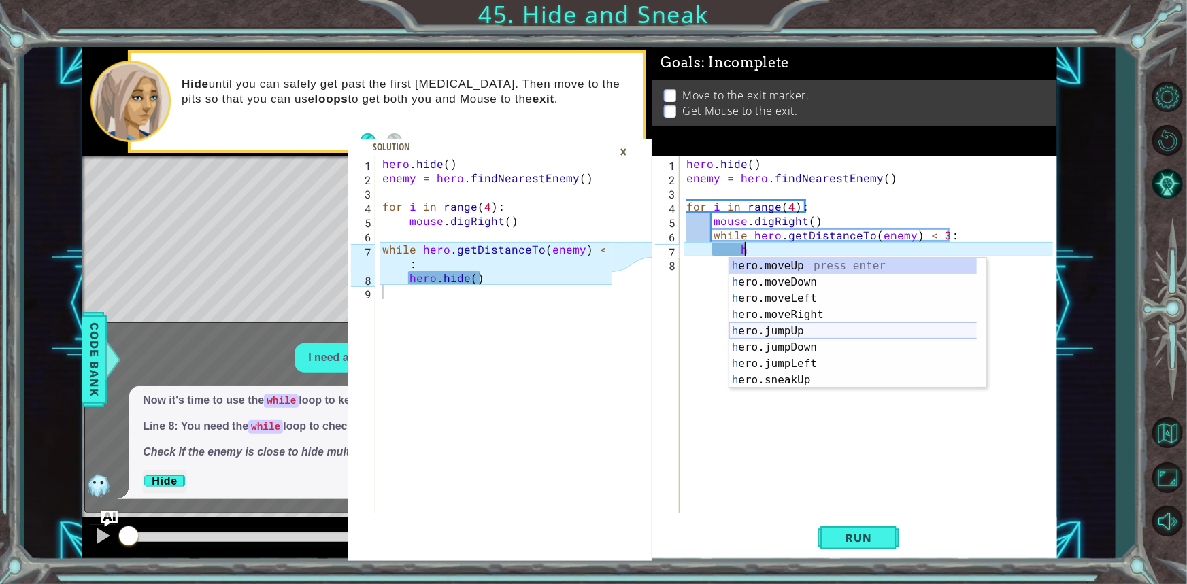
type textarea "hh"
click at [810, 278] on div "h ero.moveRig h t press enter h ero. h ide press enter h ero.jumpRig h t press …" at bounding box center [857, 339] width 257 height 163
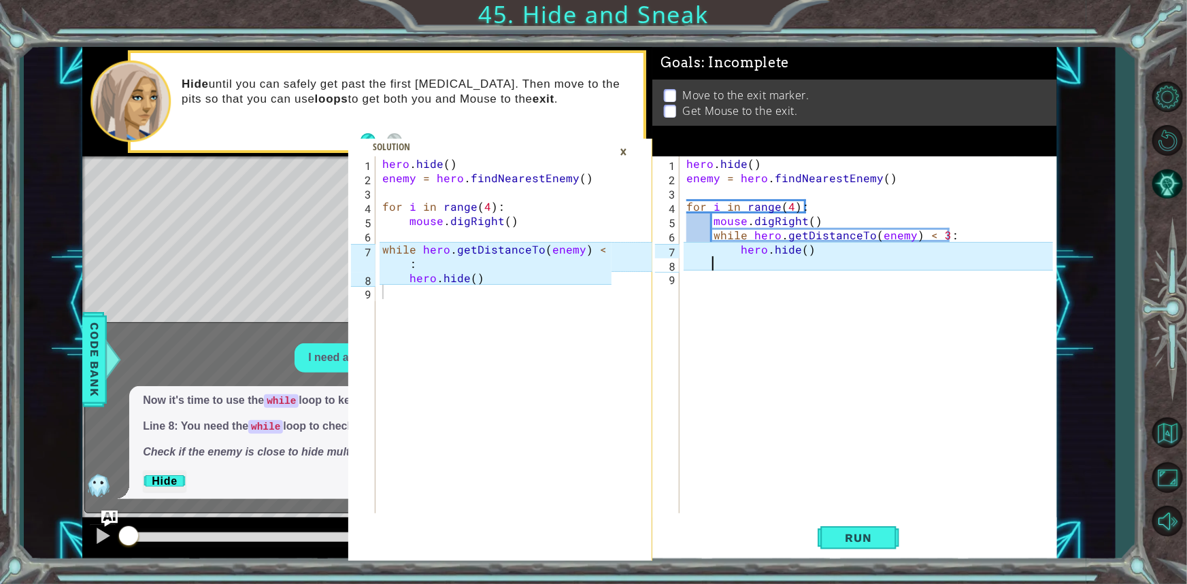
scroll to position [0, 0]
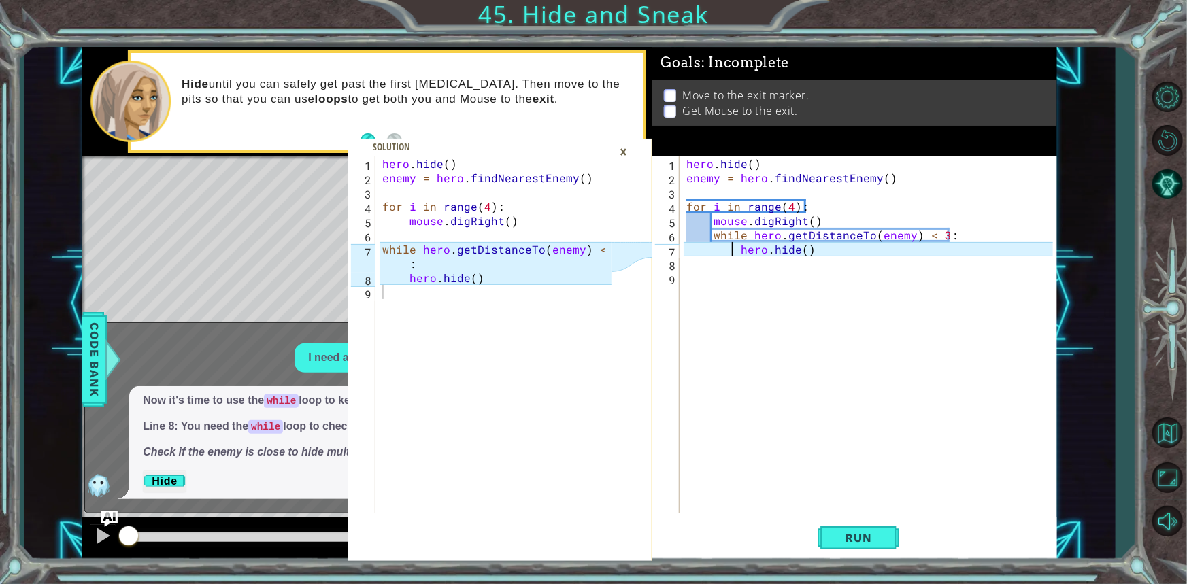
click at [730, 246] on div "hero . hide ( ) enemy = hero . findNearestEnemy ( ) for i in range ( 4 ) : mous…" at bounding box center [872, 349] width 376 height 386
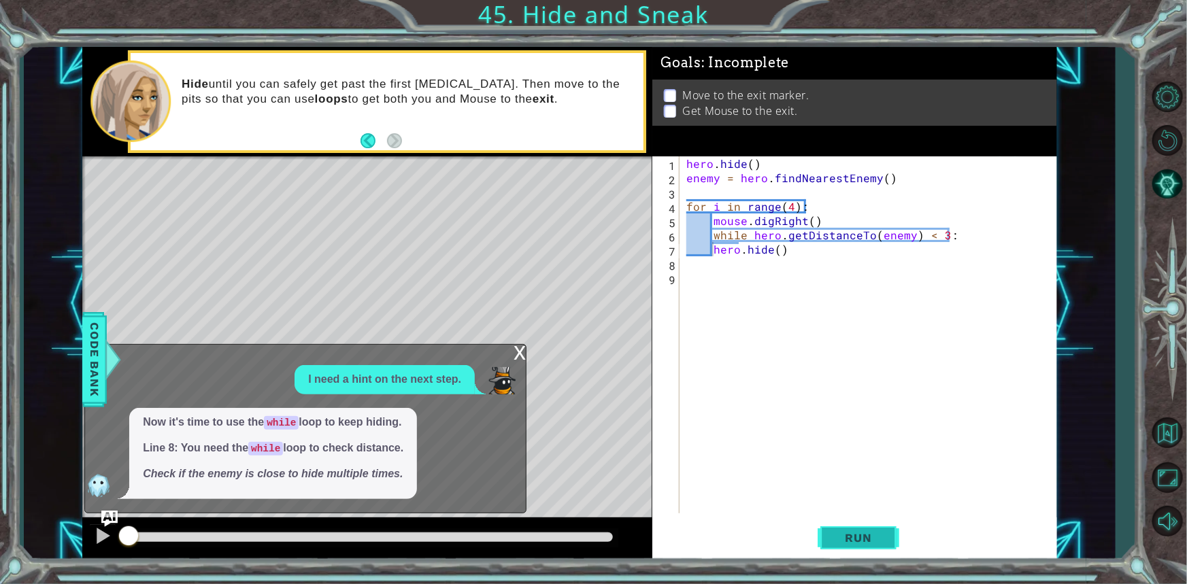
click at [897, 531] on button "Run" at bounding box center [859, 538] width 82 height 40
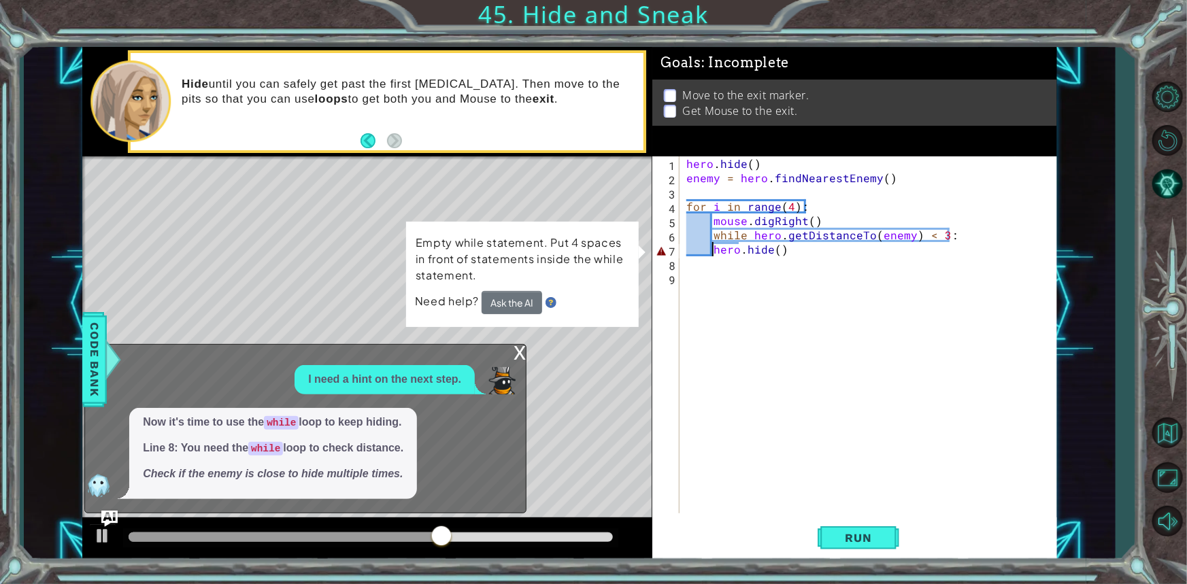
click at [698, 250] on div "hero . hide ( ) enemy = hero . findNearestEnemy ( ) for i in range ( 4 ) : mous…" at bounding box center [872, 349] width 376 height 386
click at [705, 251] on div "hero . hide ( ) enemy = hero . findNearestEnemy ( ) for i in range ( 4 ) : mous…" at bounding box center [872, 349] width 376 height 386
type textarea "hero.hide()"
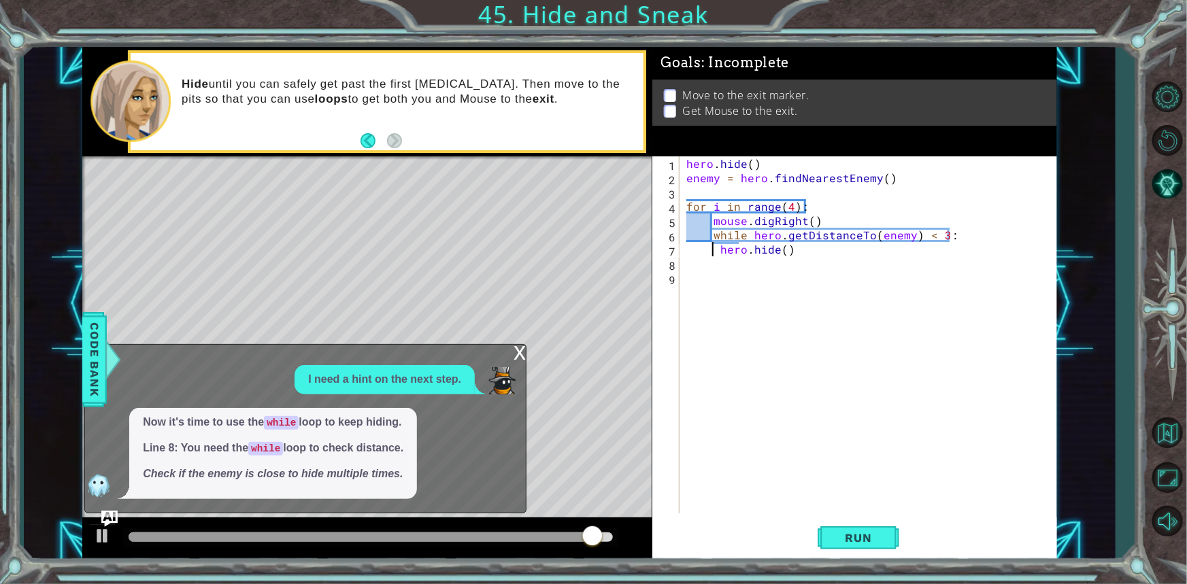
click at [707, 245] on div "hero . hide ( ) enemy = hero . findNearestEnemy ( ) for i in range ( 4 ) : mous…" at bounding box center [872, 349] width 376 height 386
click at [867, 526] on button "Run" at bounding box center [859, 538] width 82 height 40
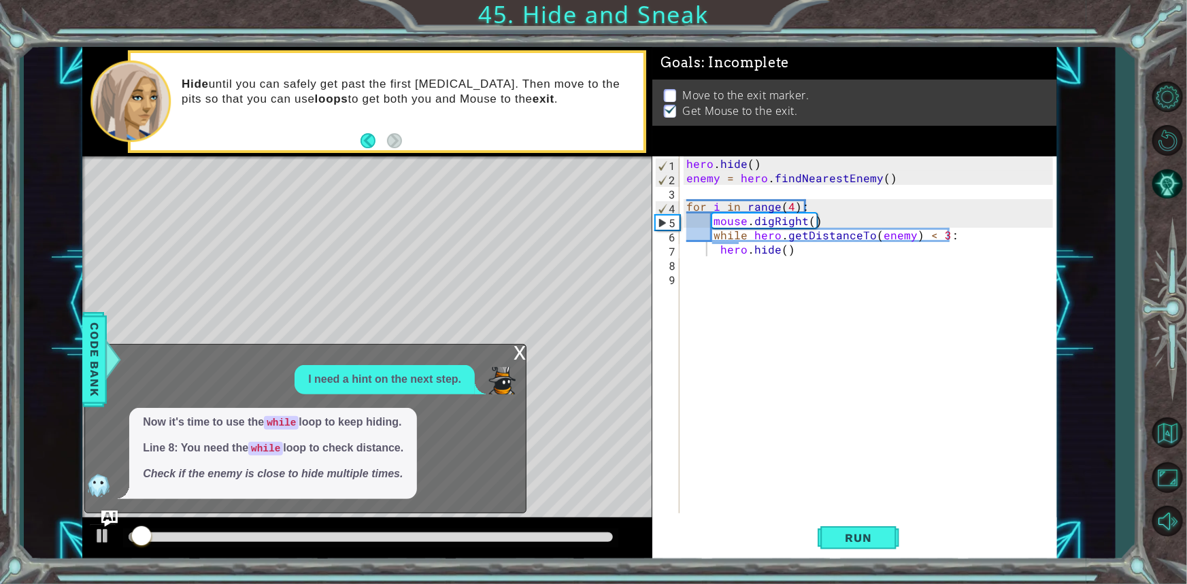
click at [518, 346] on div "x" at bounding box center [520, 352] width 12 height 14
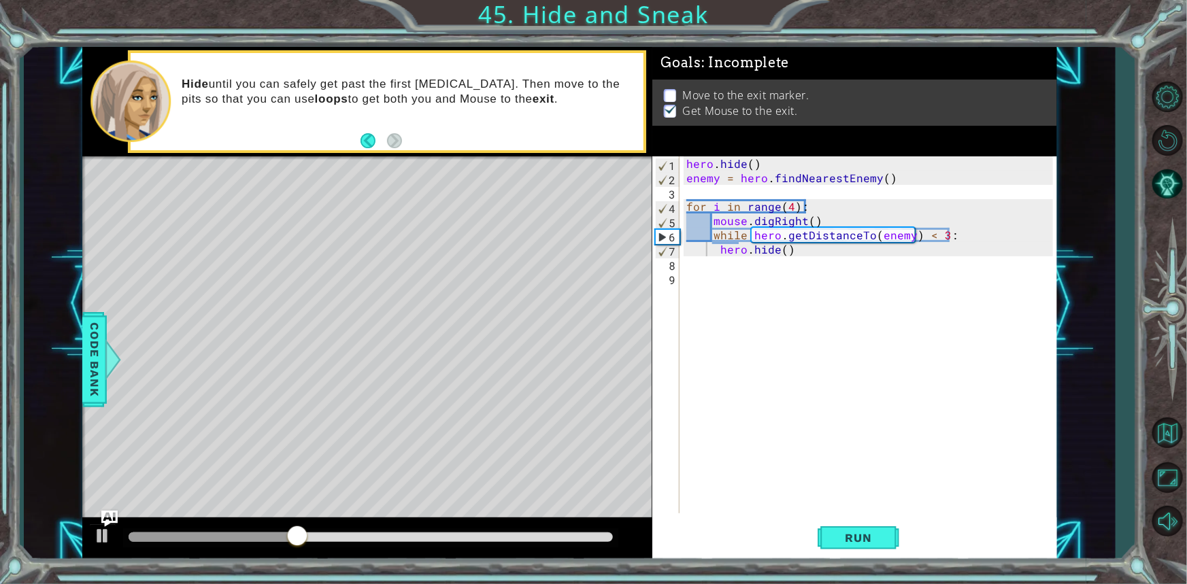
click at [1175, 401] on div at bounding box center [1167, 308] width 39 height 205
click at [1175, 429] on button "Back to Map" at bounding box center [1167, 432] width 39 height 39
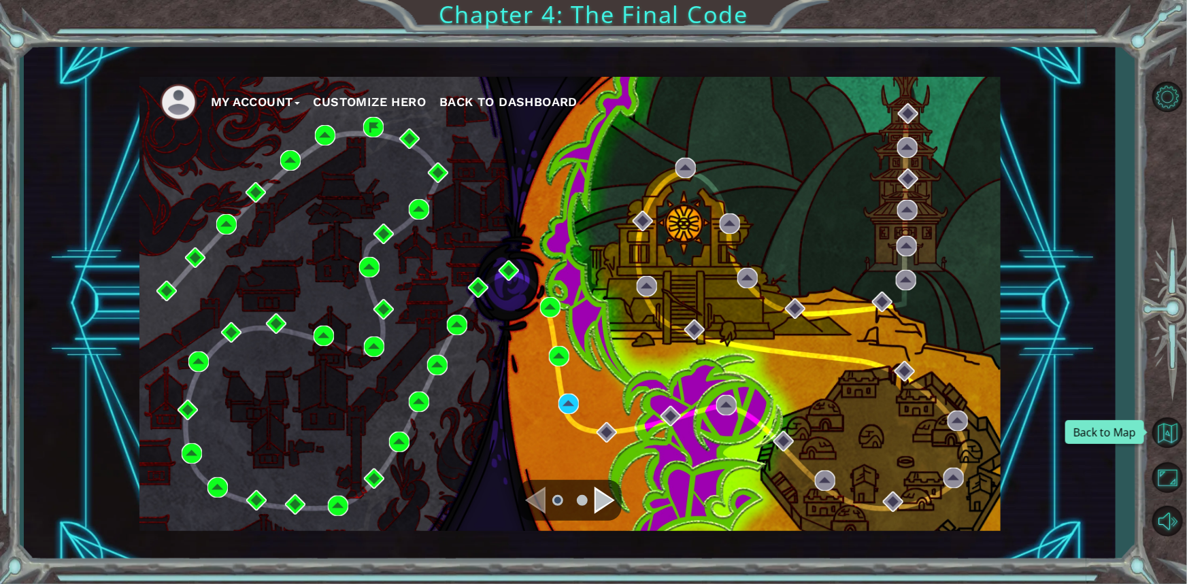
click at [1175, 429] on button "Back to Map" at bounding box center [1167, 432] width 39 height 39
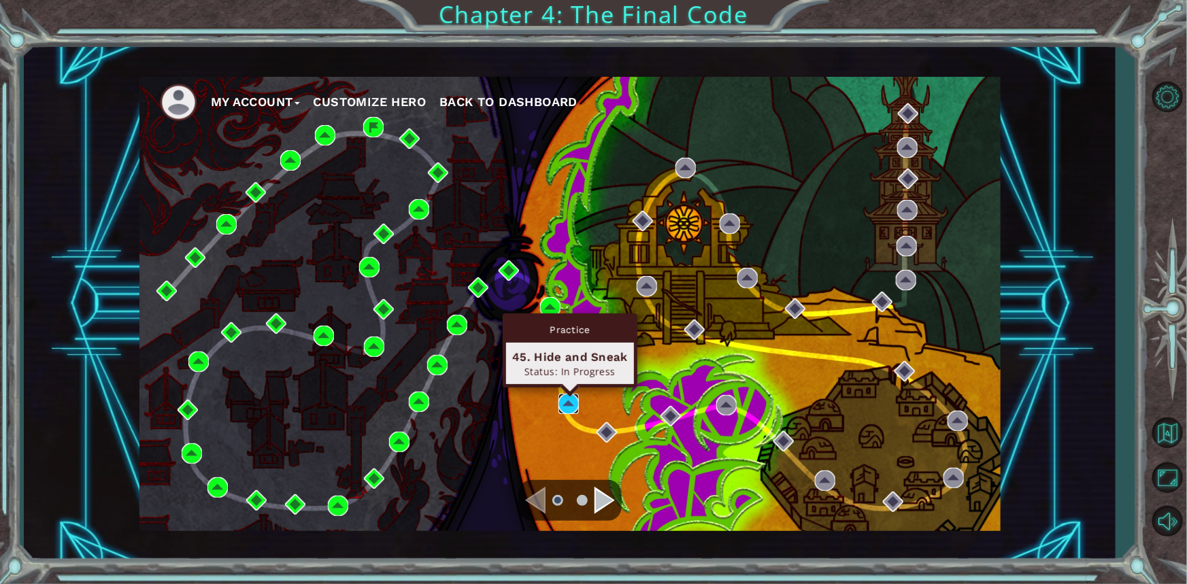
click at [574, 399] on img at bounding box center [569, 404] width 20 height 20
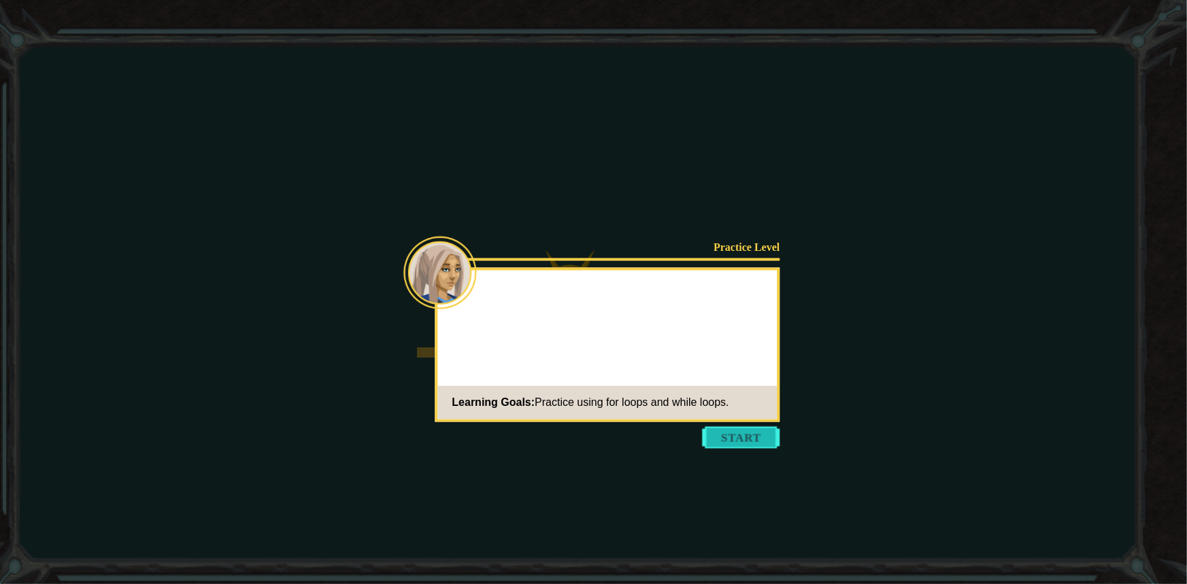
click at [729, 429] on button "Start" at bounding box center [742, 438] width 78 height 22
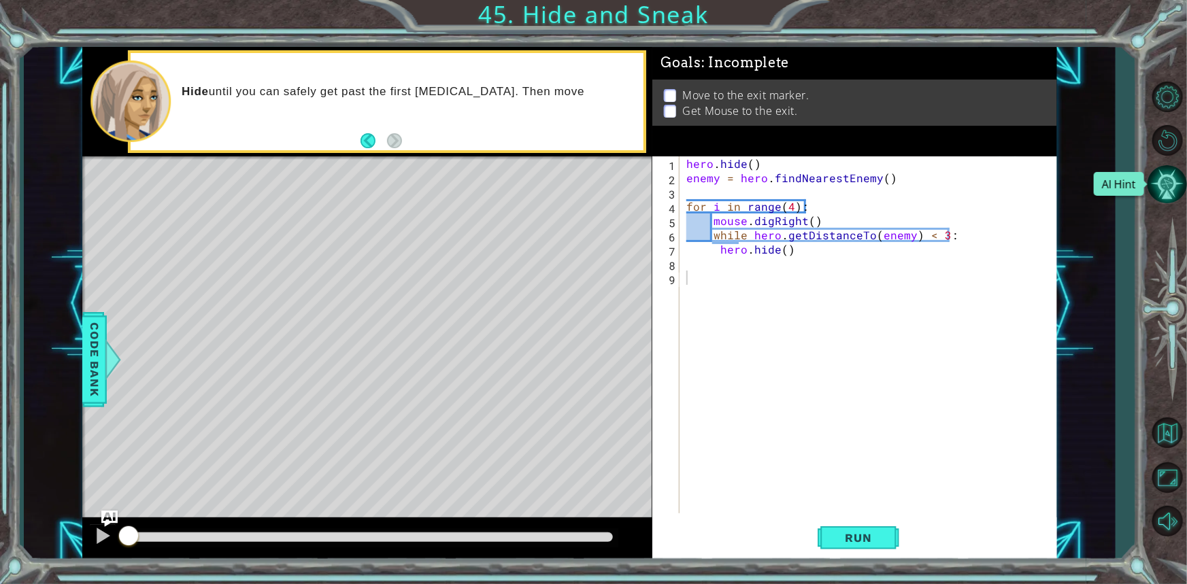
click at [1159, 189] on button "AI Hint" at bounding box center [1167, 184] width 39 height 39
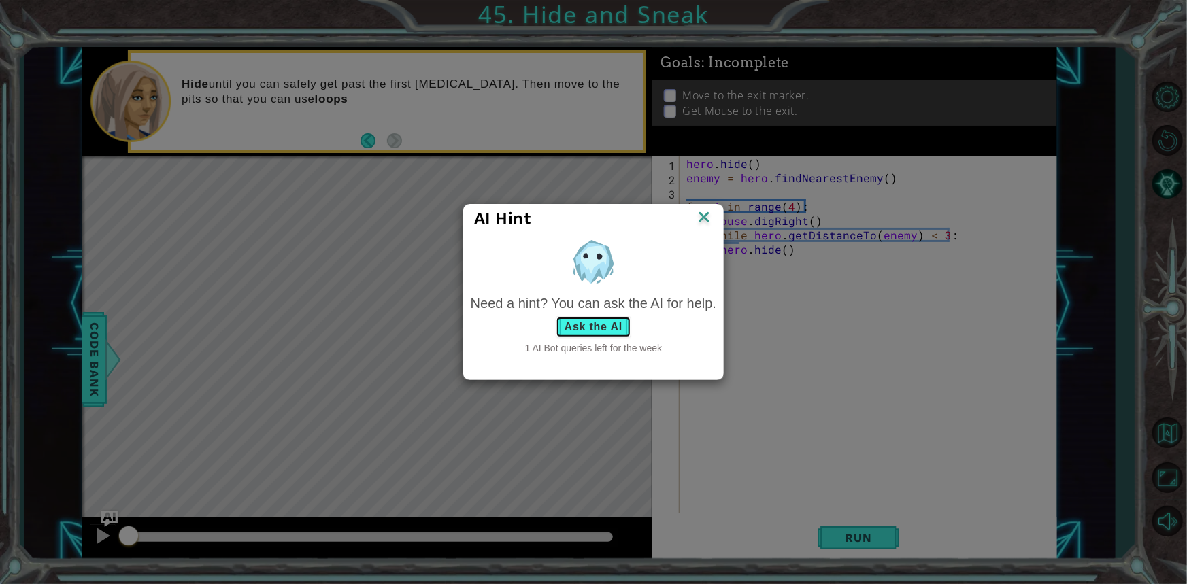
click at [568, 324] on button "Ask the AI" at bounding box center [594, 327] width 76 height 22
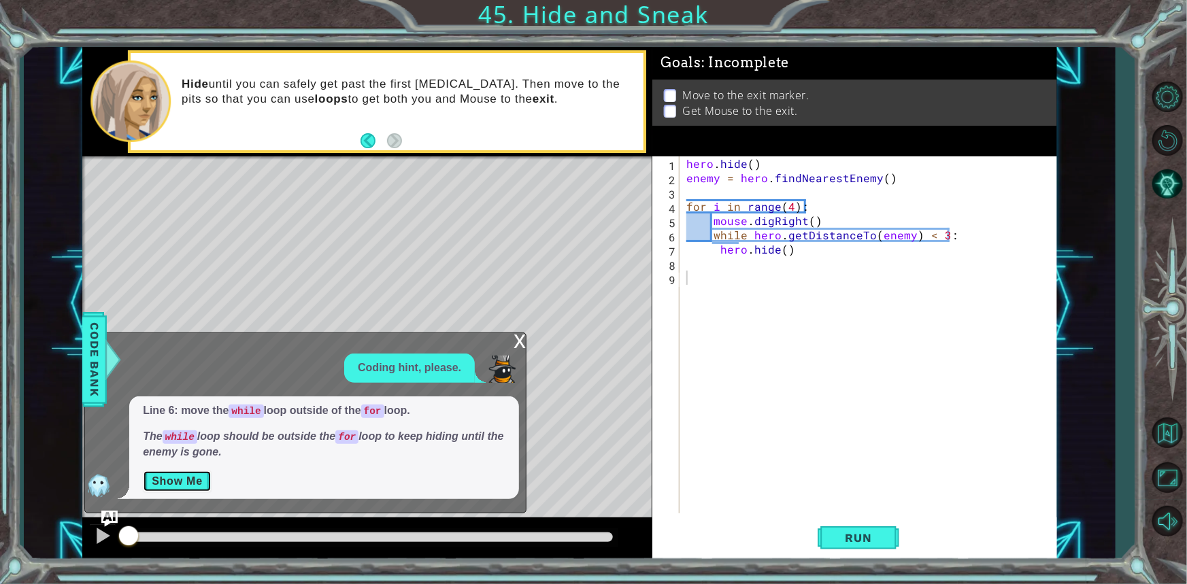
click at [198, 485] on button "Show Me" at bounding box center [177, 482] width 69 height 22
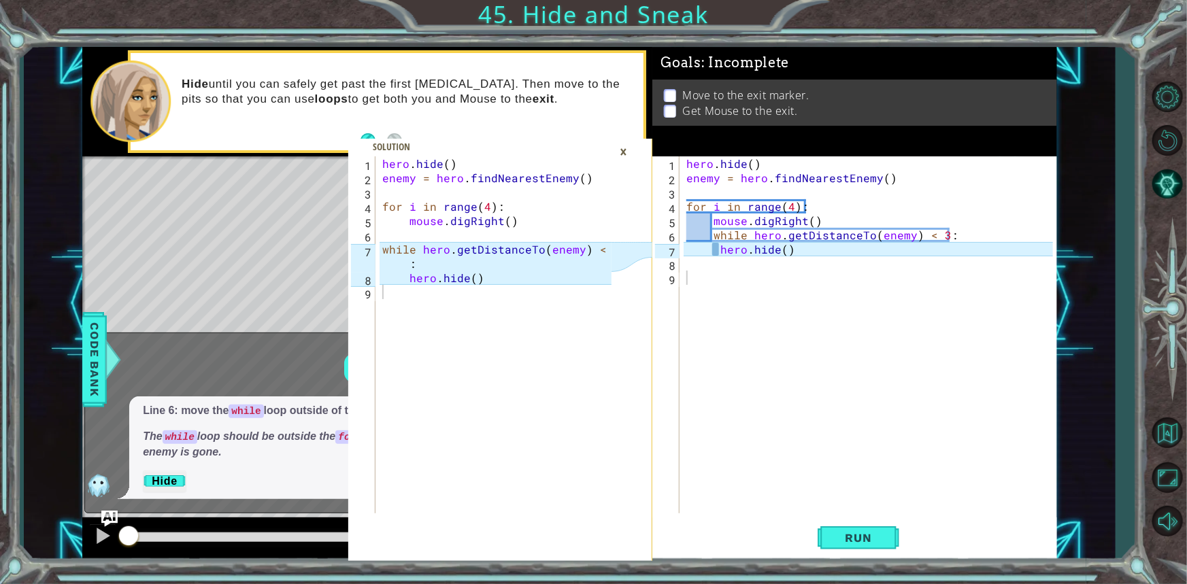
click at [718, 248] on div "hero . hide ( ) enemy = hero . findNearestEnemy ( ) for i in range ( 4 ) : mous…" at bounding box center [872, 349] width 376 height 386
type textarea "hero.hide()"
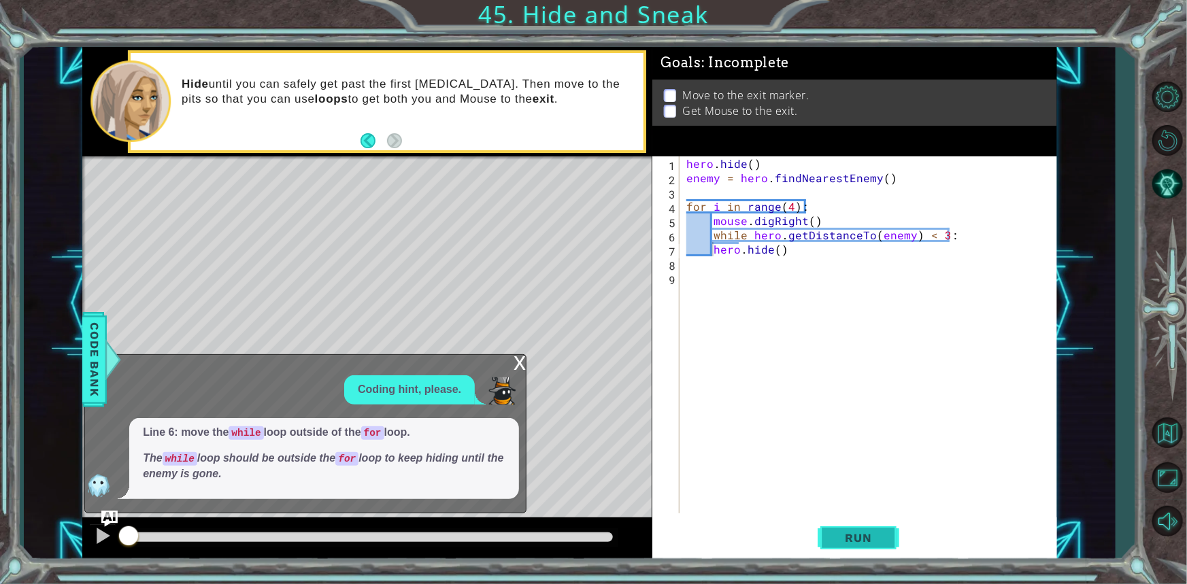
click at [852, 551] on button "Run" at bounding box center [859, 538] width 82 height 40
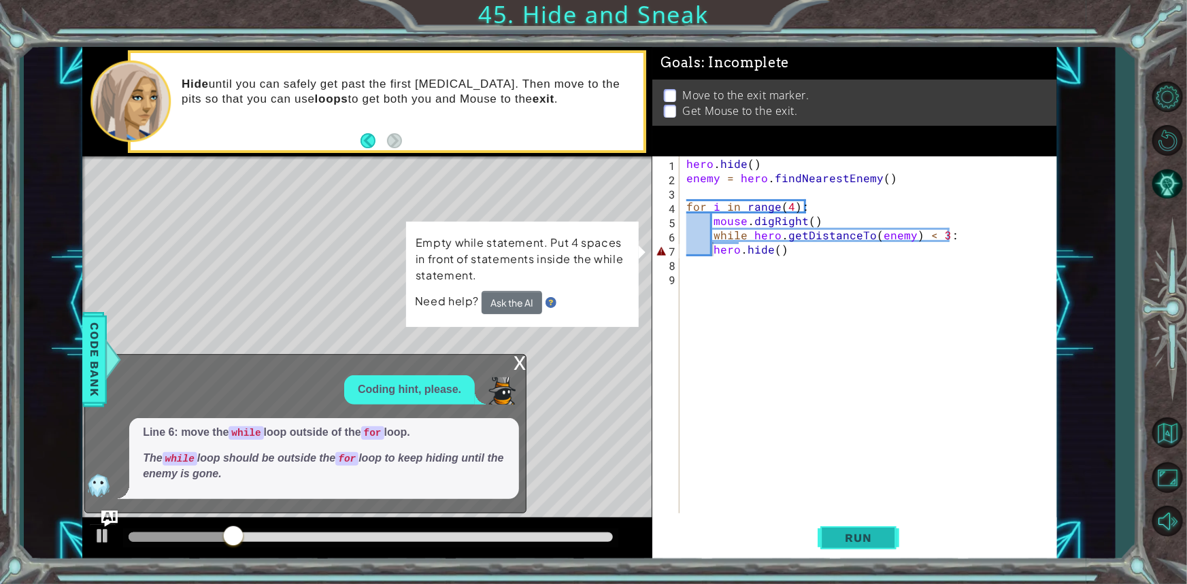
click at [852, 551] on button "Run" at bounding box center [859, 538] width 82 height 40
click at [844, 535] on span "Run" at bounding box center [859, 538] width 54 height 14
click at [858, 554] on button "Run" at bounding box center [859, 538] width 82 height 40
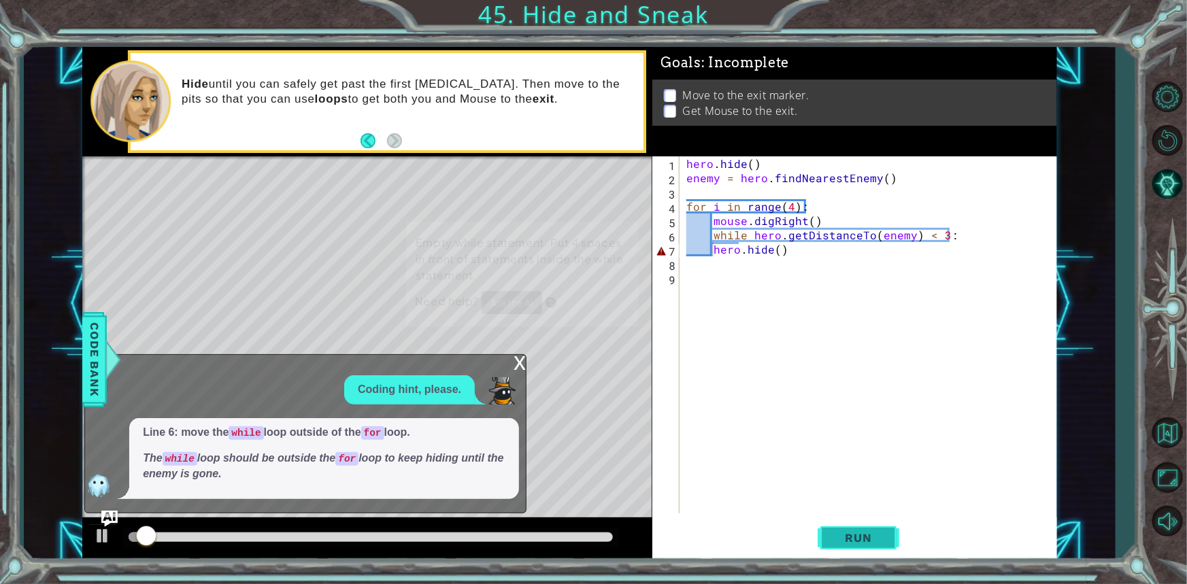
click at [858, 554] on button "Run" at bounding box center [859, 538] width 82 height 40
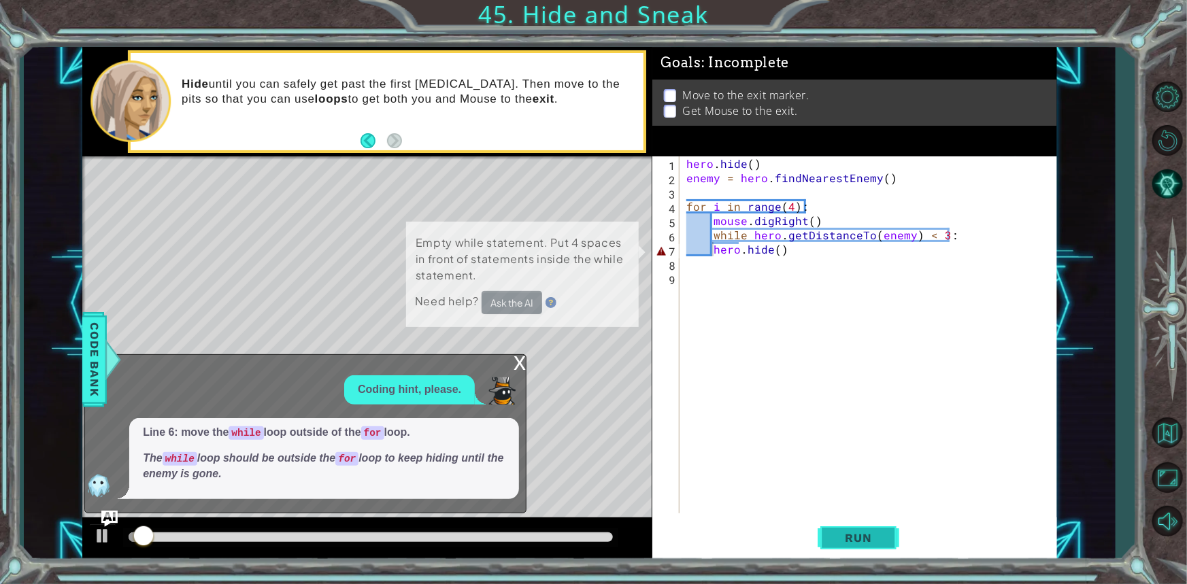
click at [858, 554] on button "Run" at bounding box center [859, 538] width 82 height 40
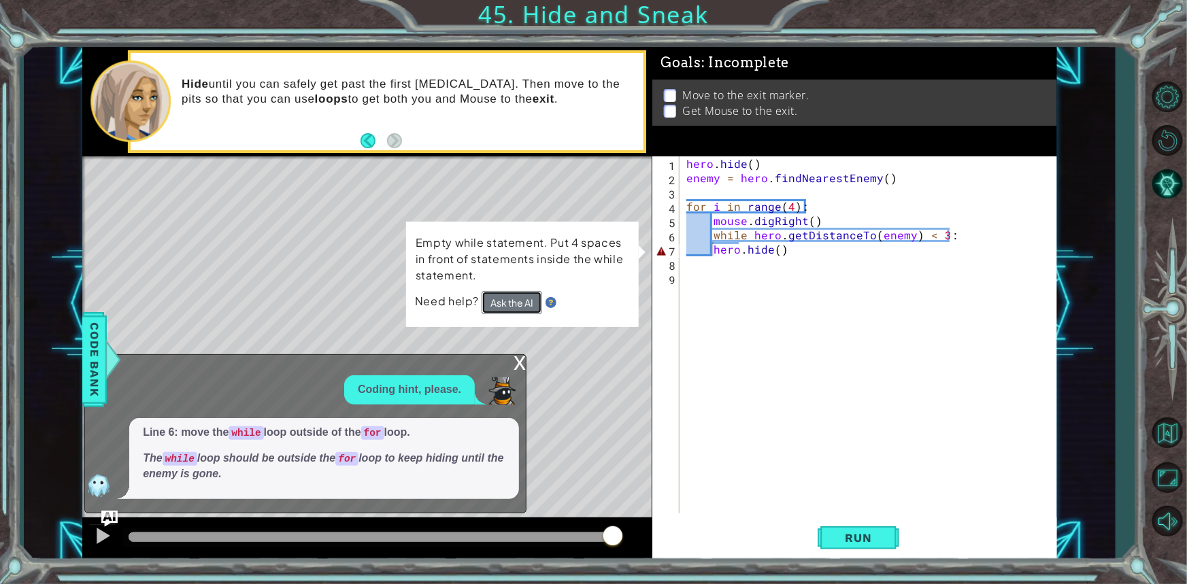
click at [517, 299] on button "Ask the AI" at bounding box center [512, 302] width 61 height 23
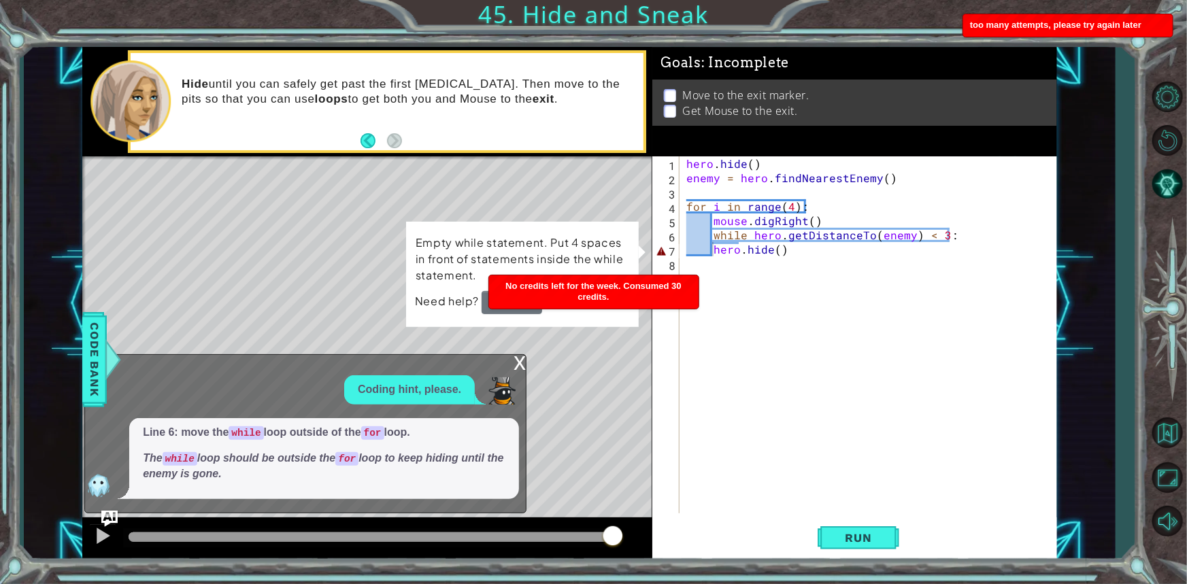
click at [517, 299] on div "No credits left for the week. Consumed 30 credits." at bounding box center [594, 292] width 210 height 33
click at [517, 299] on button "Ask the AI" at bounding box center [512, 302] width 61 height 23
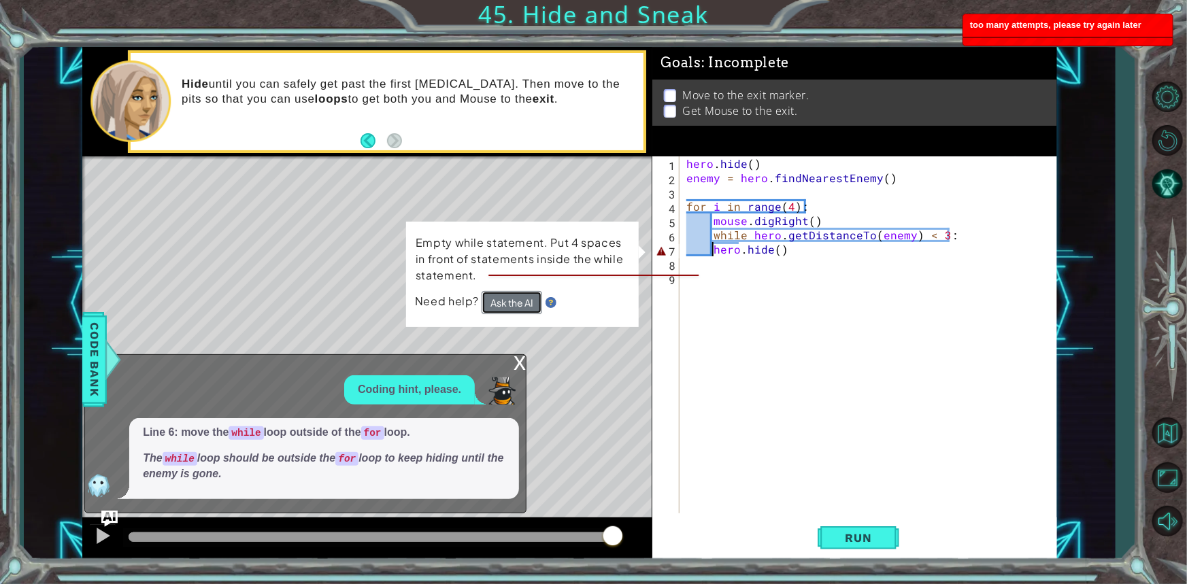
click at [517, 299] on button "Ask the AI" at bounding box center [511, 302] width 61 height 24
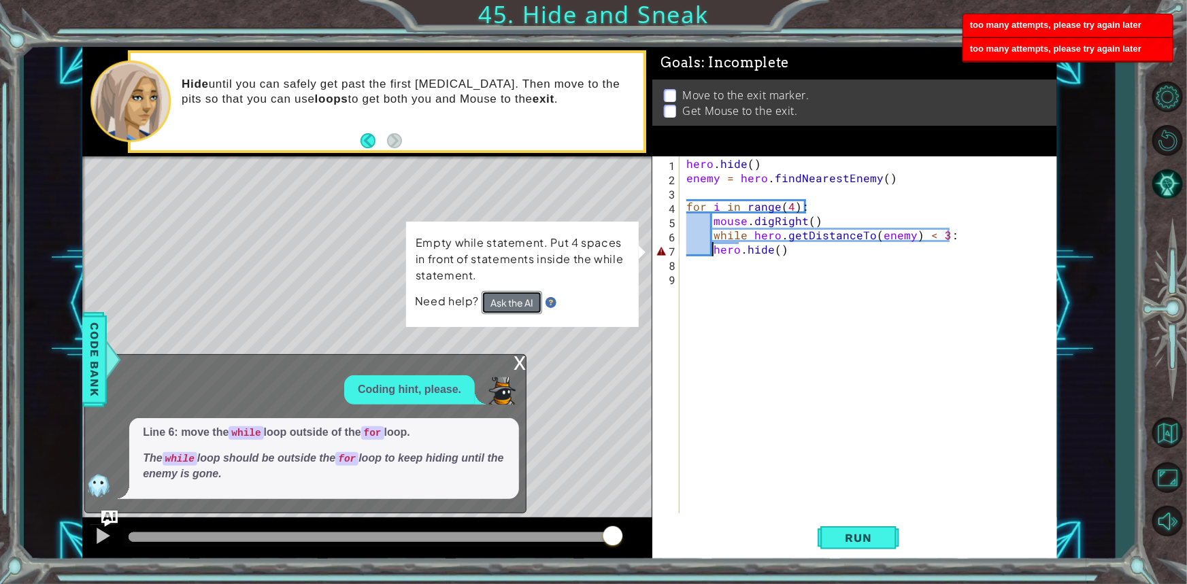
click at [517, 299] on button "Ask the AI" at bounding box center [511, 302] width 61 height 24
click at [517, 299] on button "Ask the AI" at bounding box center [512, 302] width 61 height 23
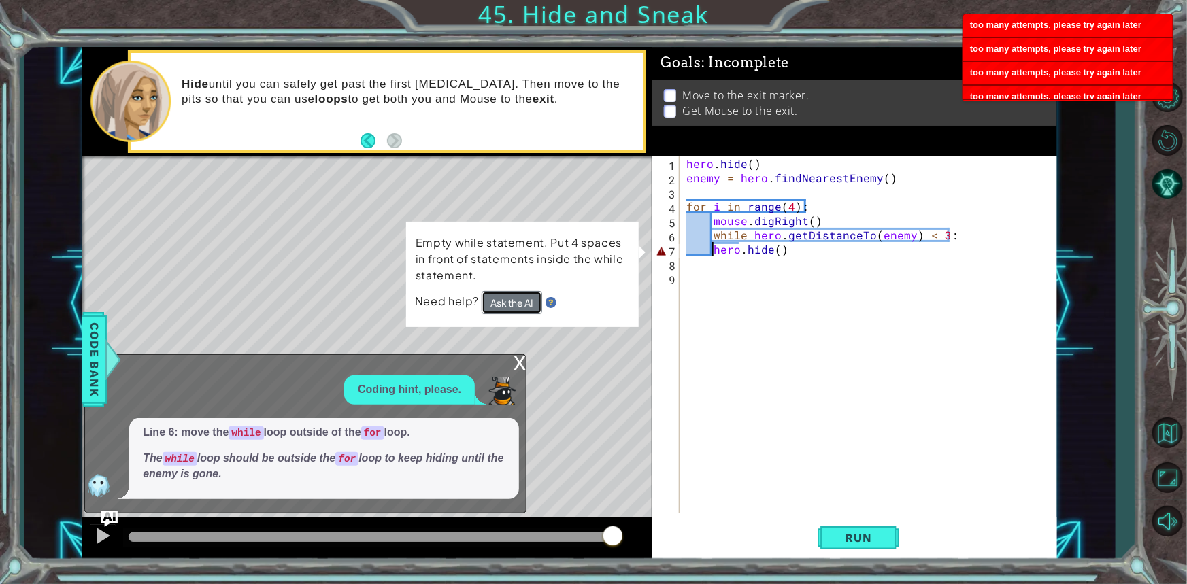
click at [517, 299] on button "Ask the AI" at bounding box center [512, 303] width 61 height 24
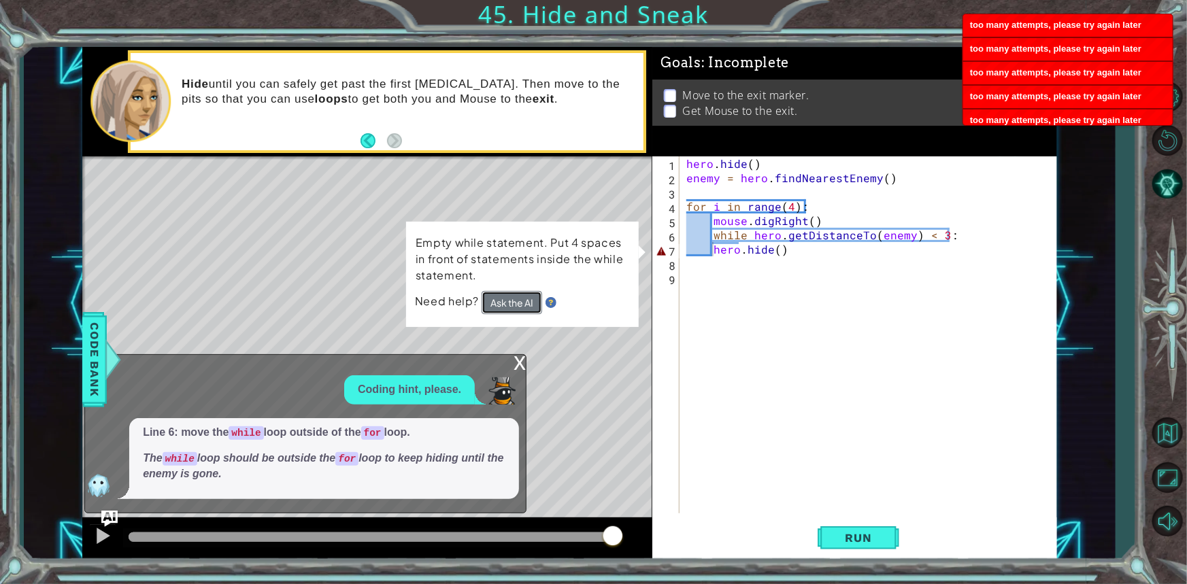
click at [517, 299] on button "Ask the AI" at bounding box center [511, 302] width 61 height 24
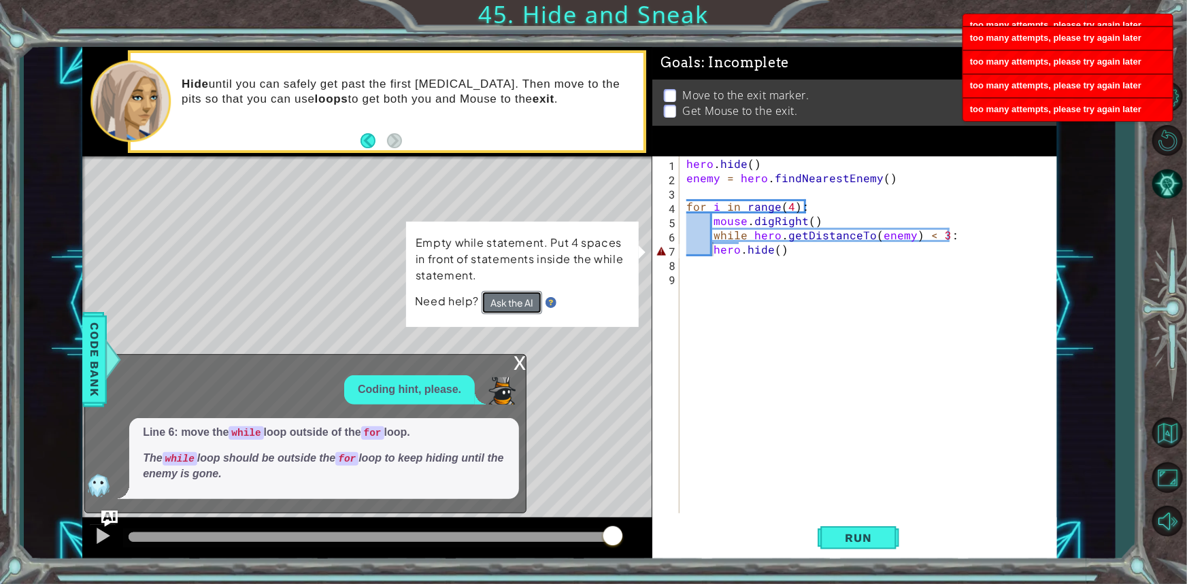
click at [517, 299] on button "Ask the AI" at bounding box center [511, 302] width 61 height 24
click at [517, 299] on button "Ask the AI" at bounding box center [512, 303] width 61 height 24
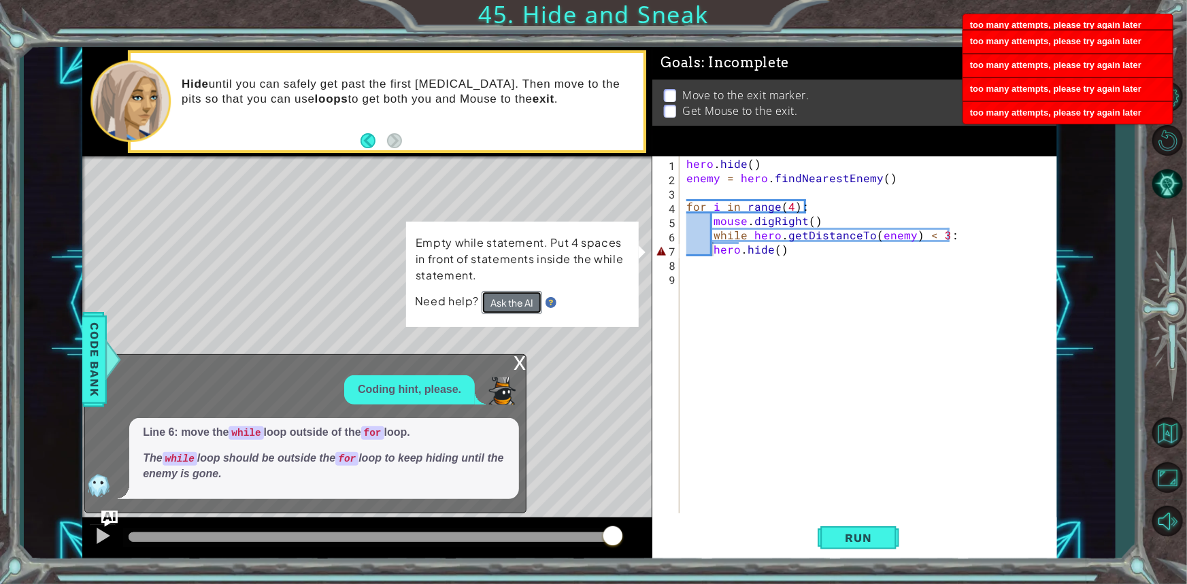
click at [517, 299] on button "Ask the AI" at bounding box center [512, 303] width 61 height 24
click at [517, 299] on button "Ask the AI" at bounding box center [512, 302] width 61 height 23
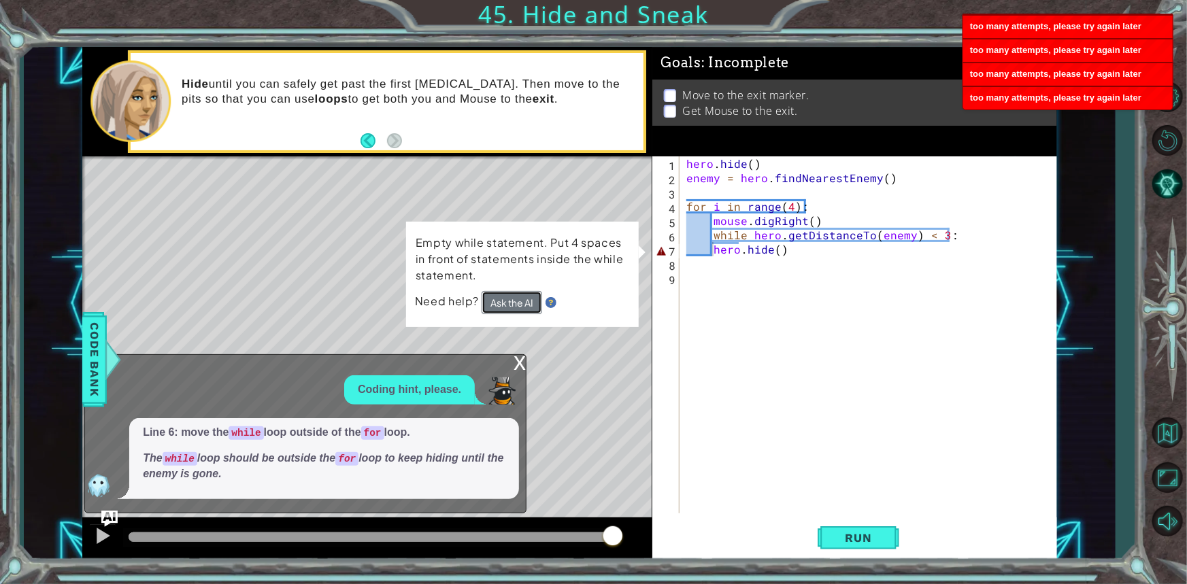
click at [517, 299] on button "Ask the AI" at bounding box center [512, 302] width 61 height 23
click at [517, 299] on button "Ask the AI" at bounding box center [511, 302] width 61 height 24
click at [517, 299] on button "Ask the AI" at bounding box center [512, 302] width 61 height 23
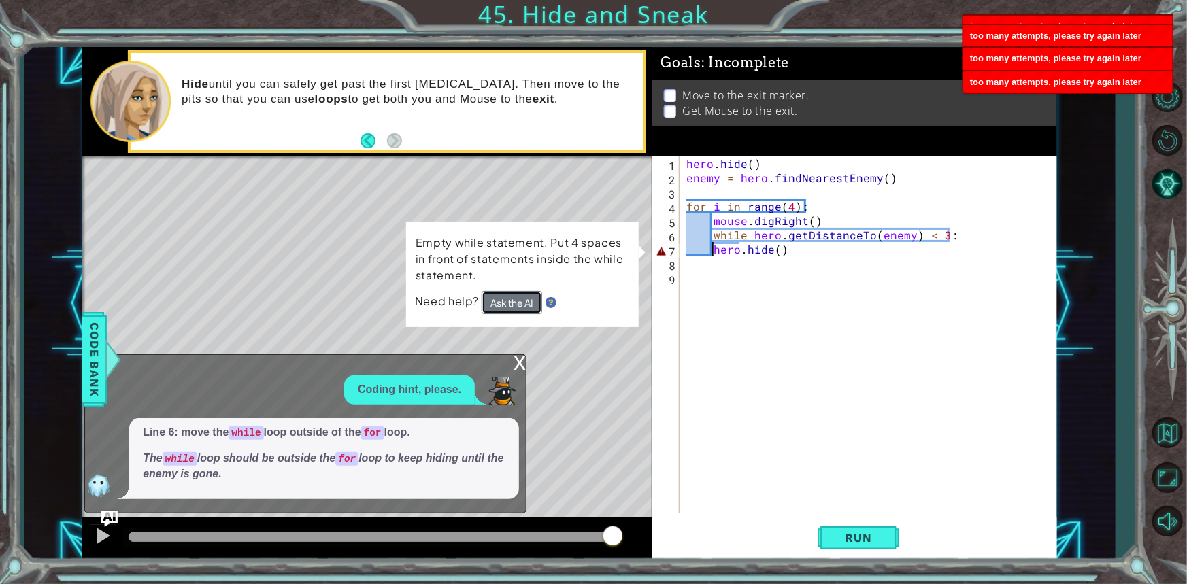
click at [517, 299] on button "Ask the AI" at bounding box center [512, 303] width 61 height 24
click at [517, 299] on button "Ask the AI" at bounding box center [511, 302] width 61 height 24
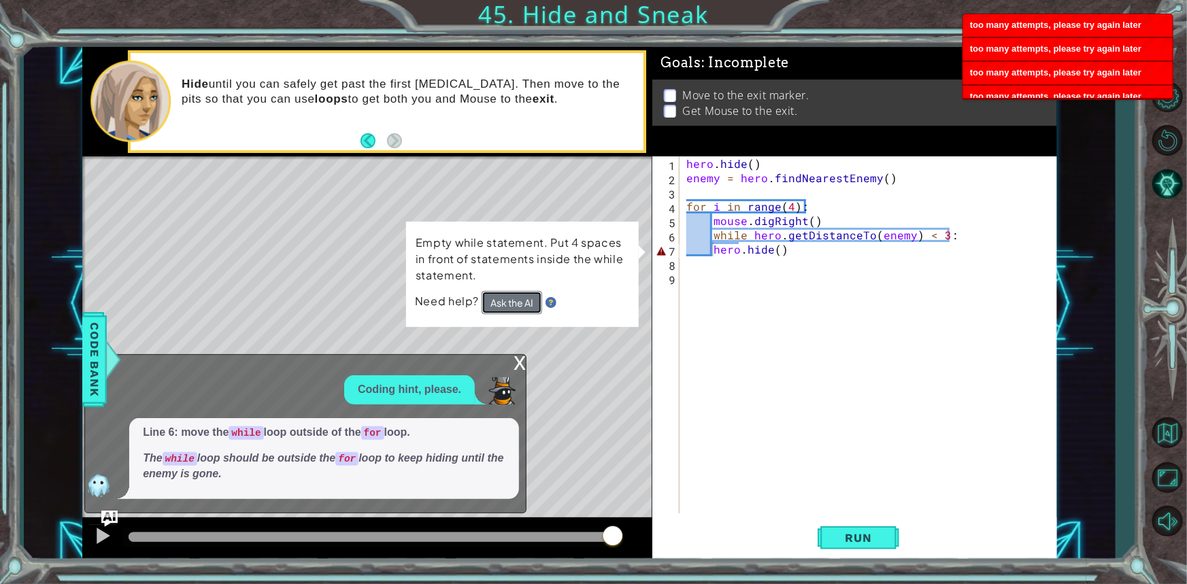
click at [517, 299] on button "Ask the AI" at bounding box center [511, 302] width 61 height 24
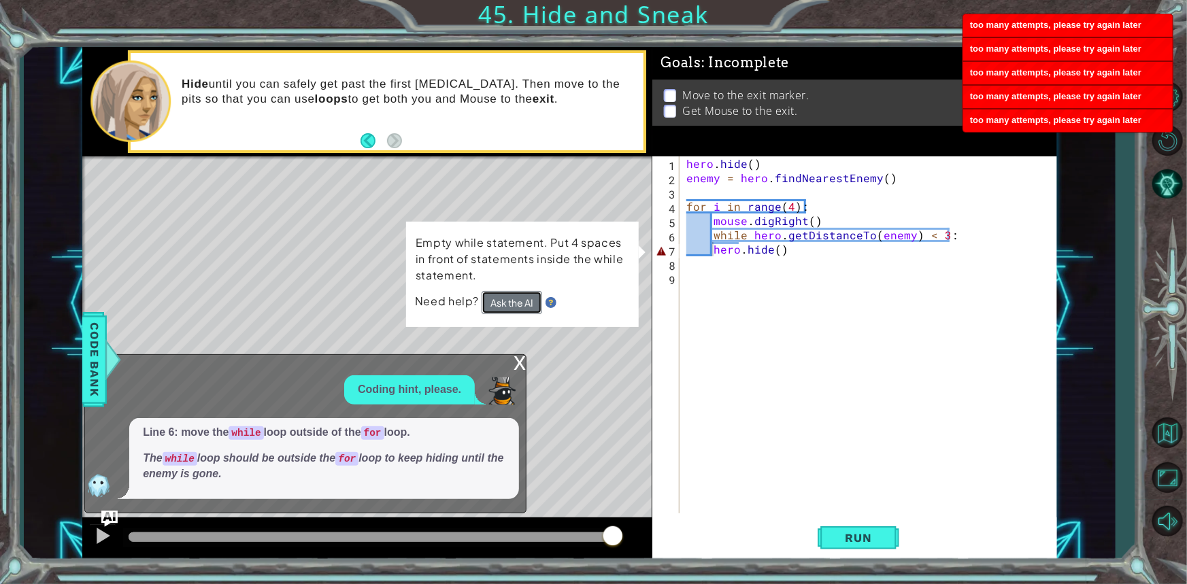
click at [522, 310] on button "Ask the AI" at bounding box center [512, 303] width 61 height 24
click at [522, 310] on button "Ask the AI" at bounding box center [511, 302] width 61 height 24
click at [522, 310] on button "Ask the AI" at bounding box center [512, 303] width 61 height 24
click at [522, 310] on button "Ask the AI" at bounding box center [512, 302] width 61 height 23
